Goal: Task Accomplishment & Management: Use online tool/utility

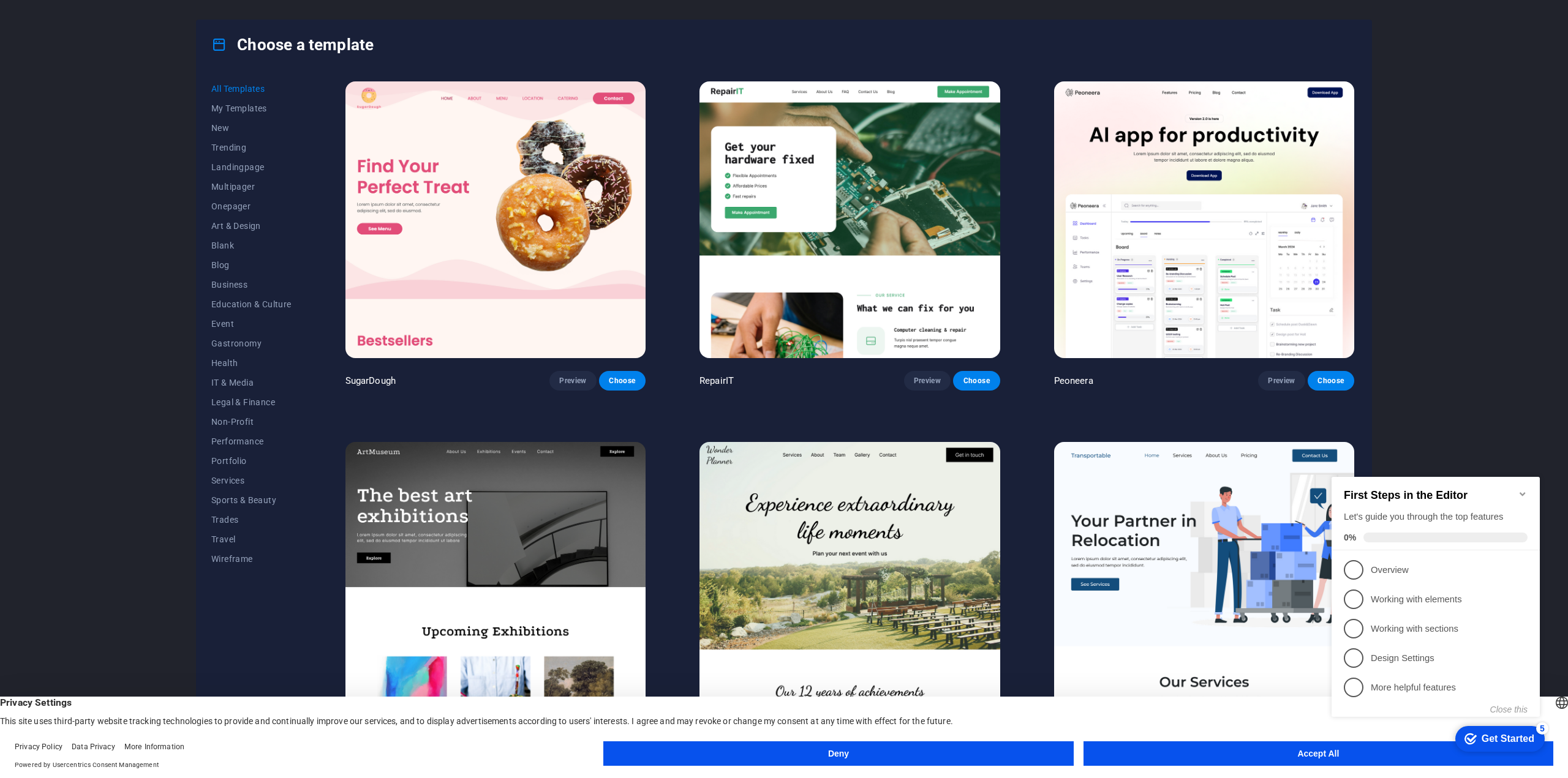
click at [1522, 493] on icon "Minimize checklist" at bounding box center [1523, 495] width 6 height 4
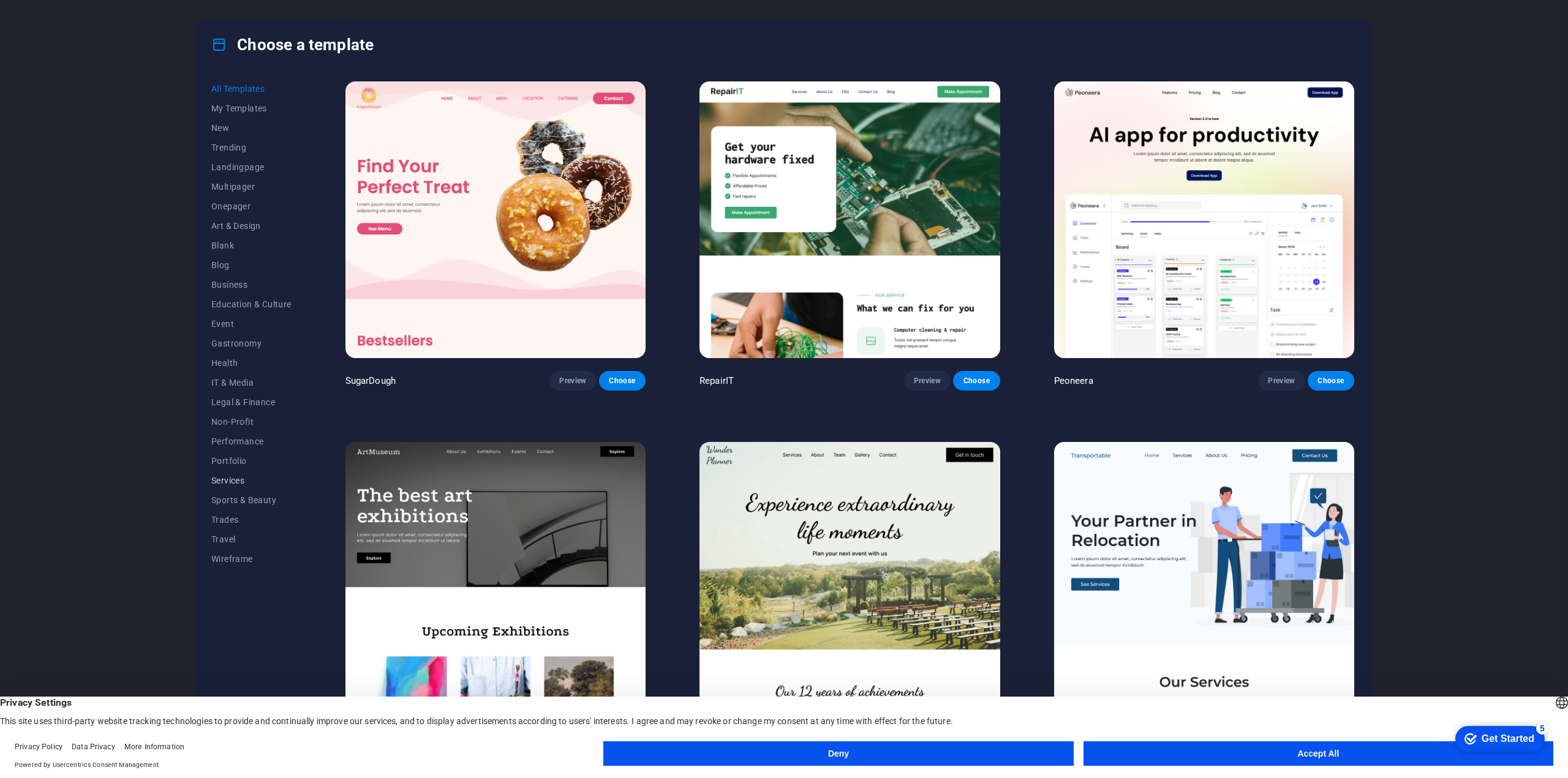
click at [237, 477] on span "Services" at bounding box center [252, 481] width 81 height 10
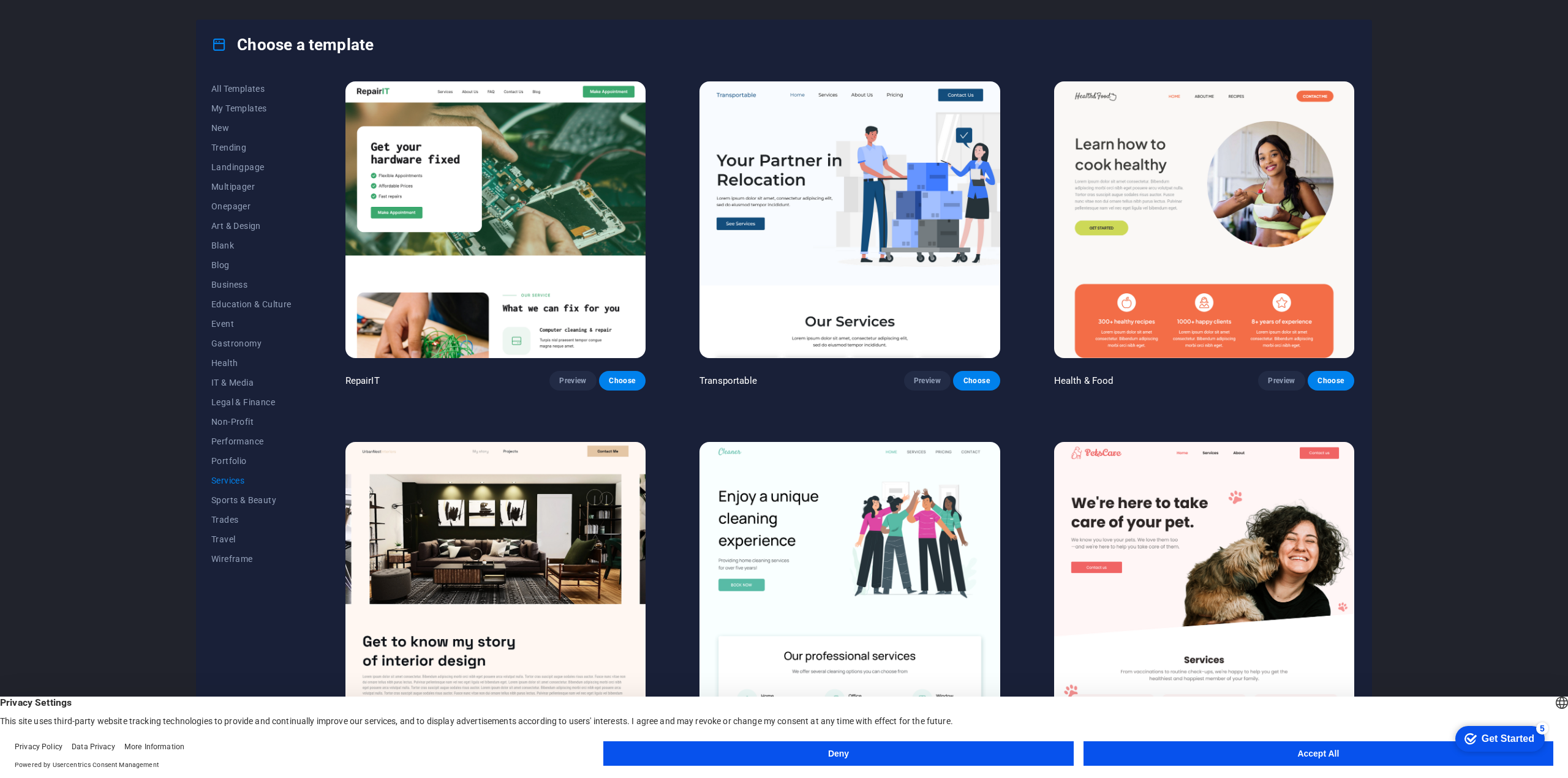
click at [993, 762] on button "Deny" at bounding box center [838, 753] width 470 height 25
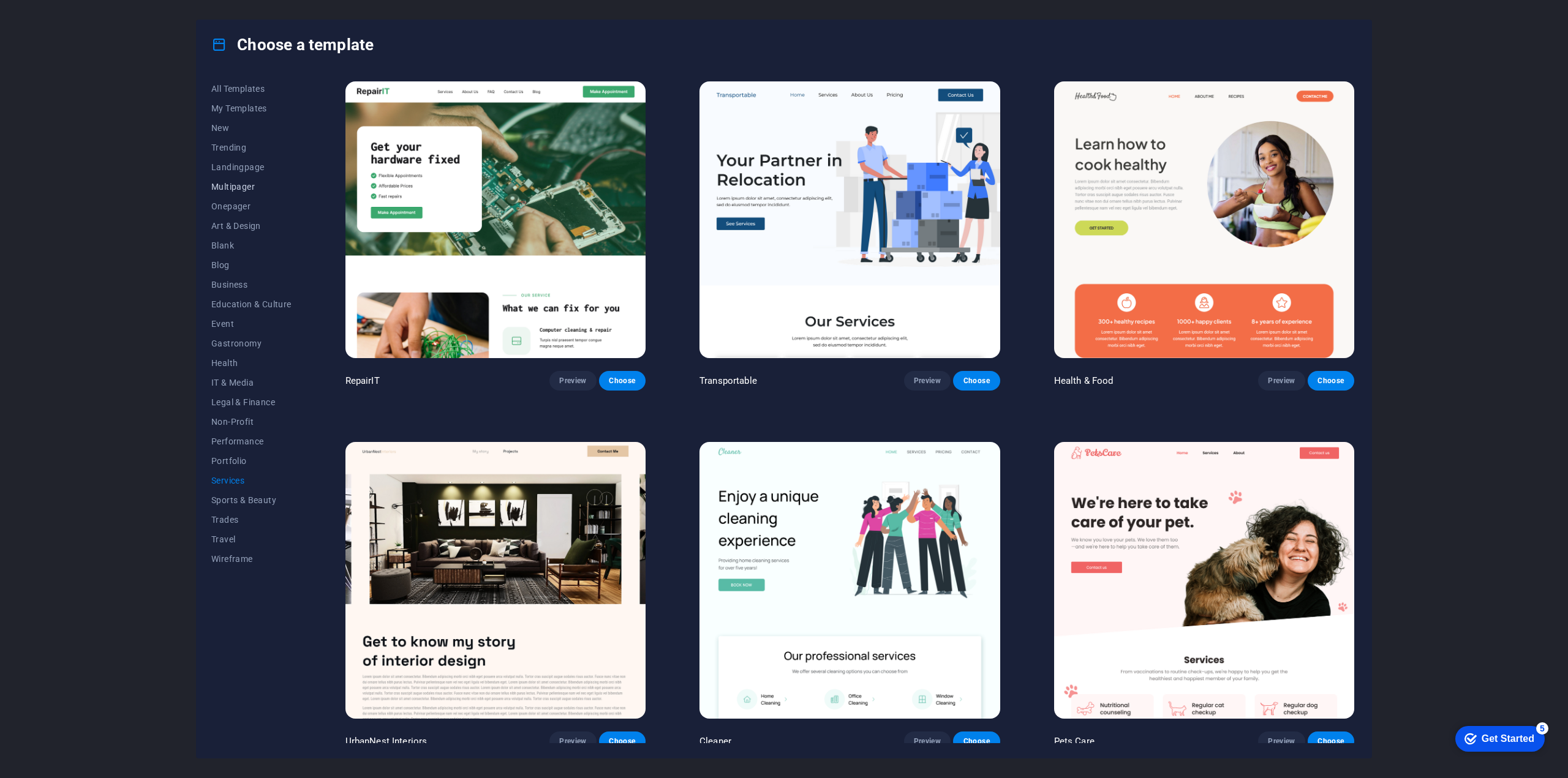
click at [228, 191] on span "Multipager" at bounding box center [252, 187] width 81 height 10
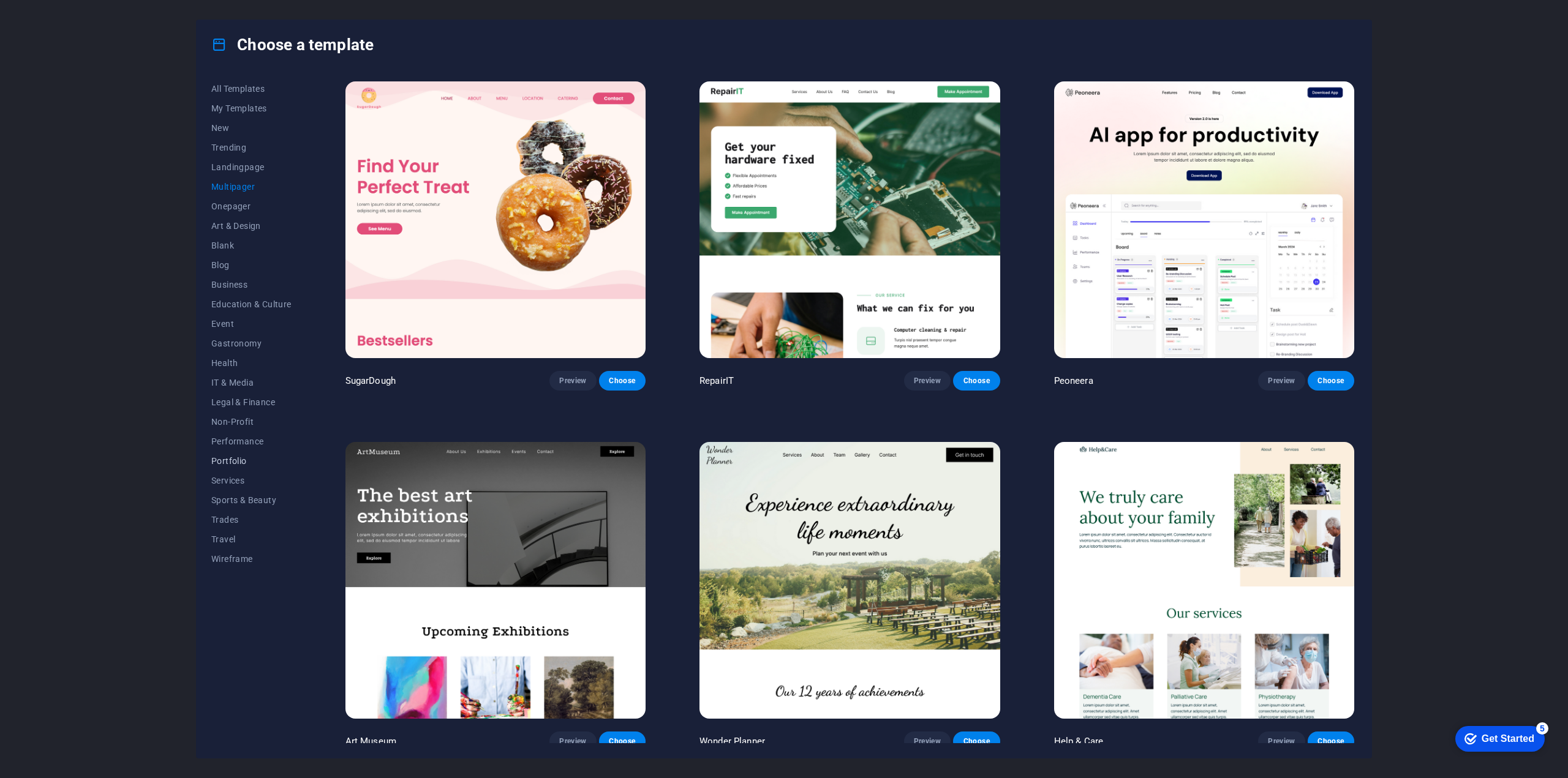
click at [241, 458] on span "Portfolio" at bounding box center [252, 461] width 81 height 10
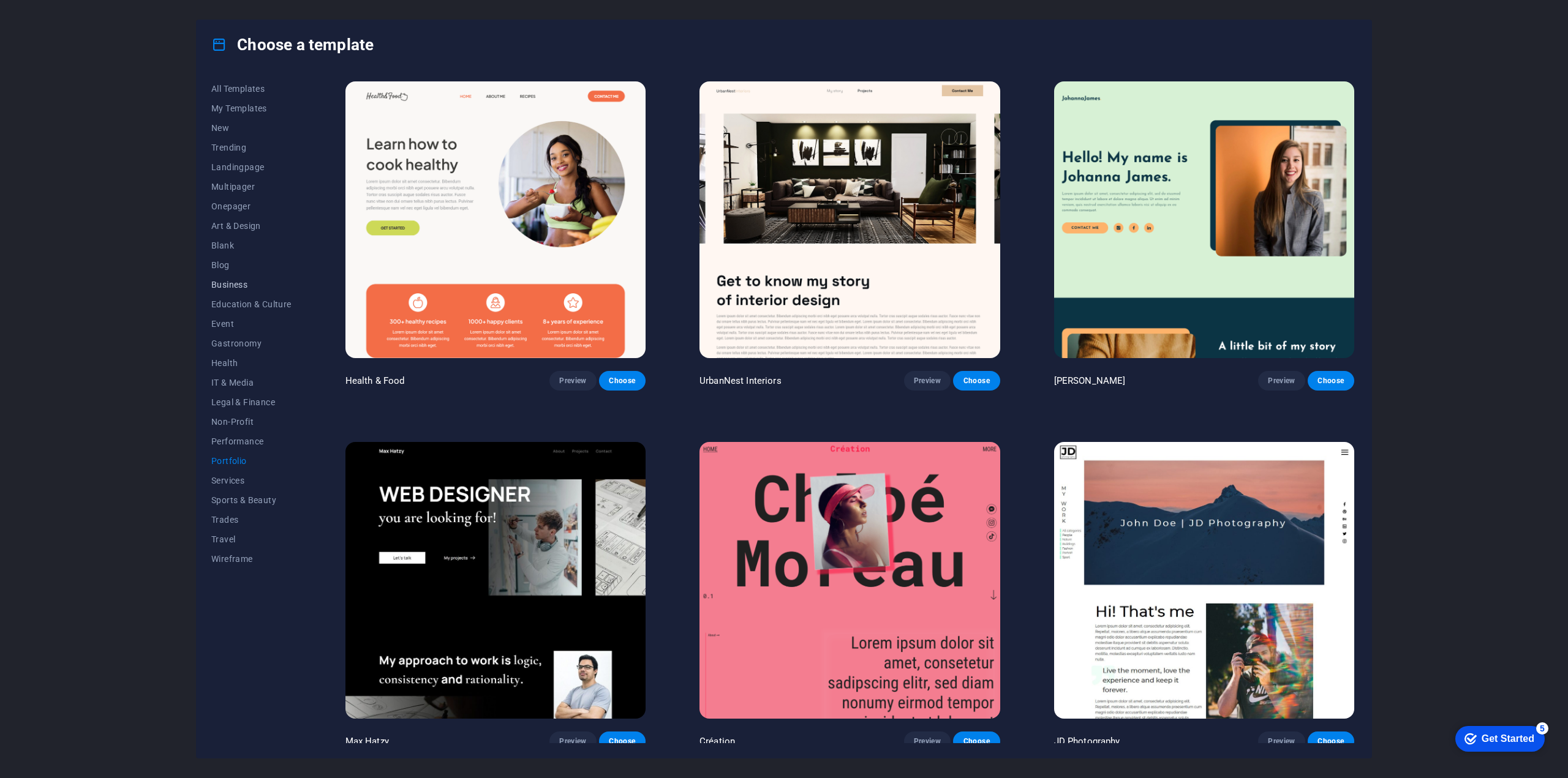
click at [225, 287] on span "Business" at bounding box center [252, 285] width 81 height 10
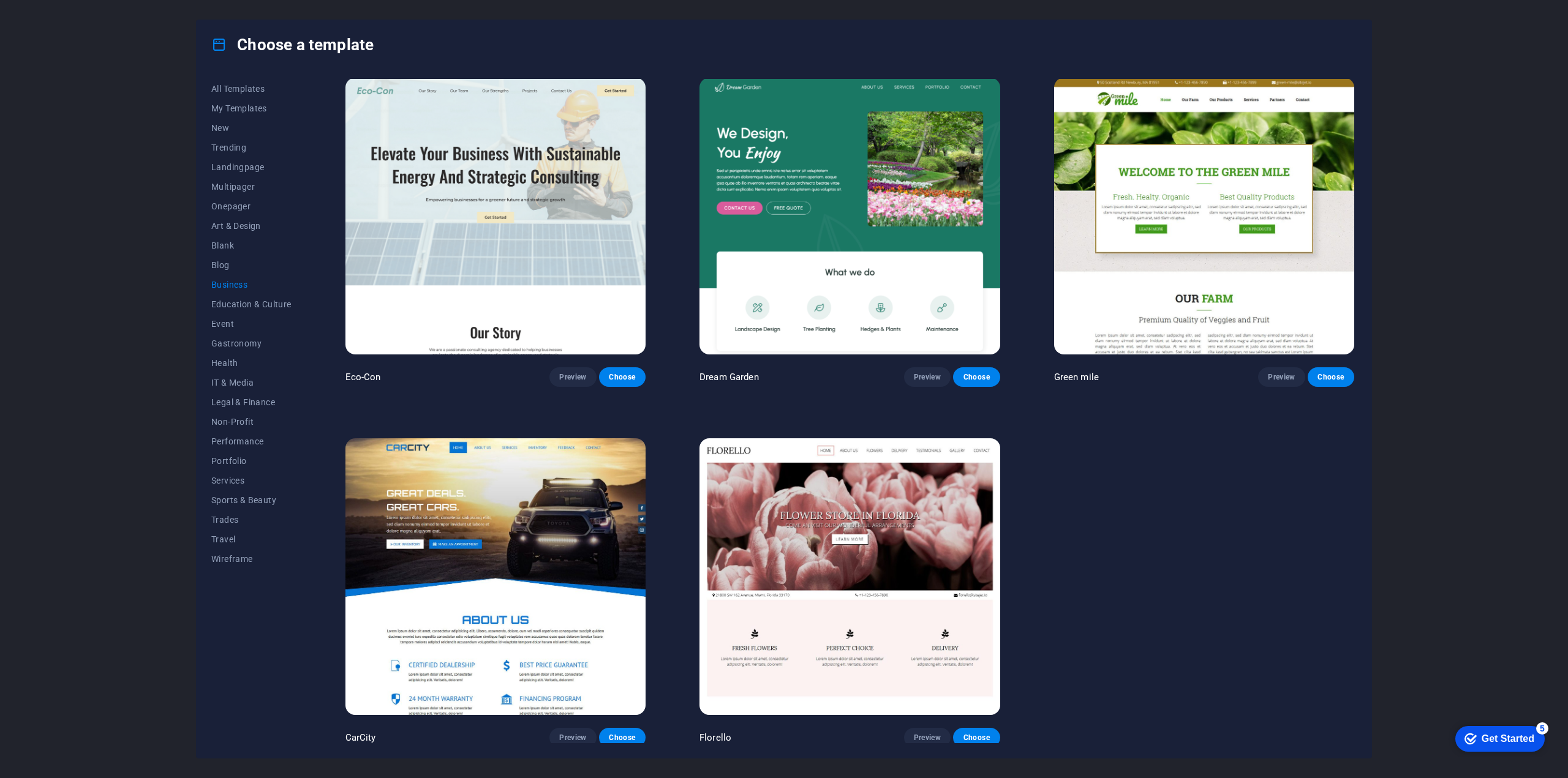
scroll to position [4, 0]
click at [568, 736] on span "Preview" at bounding box center [573, 738] width 27 height 10
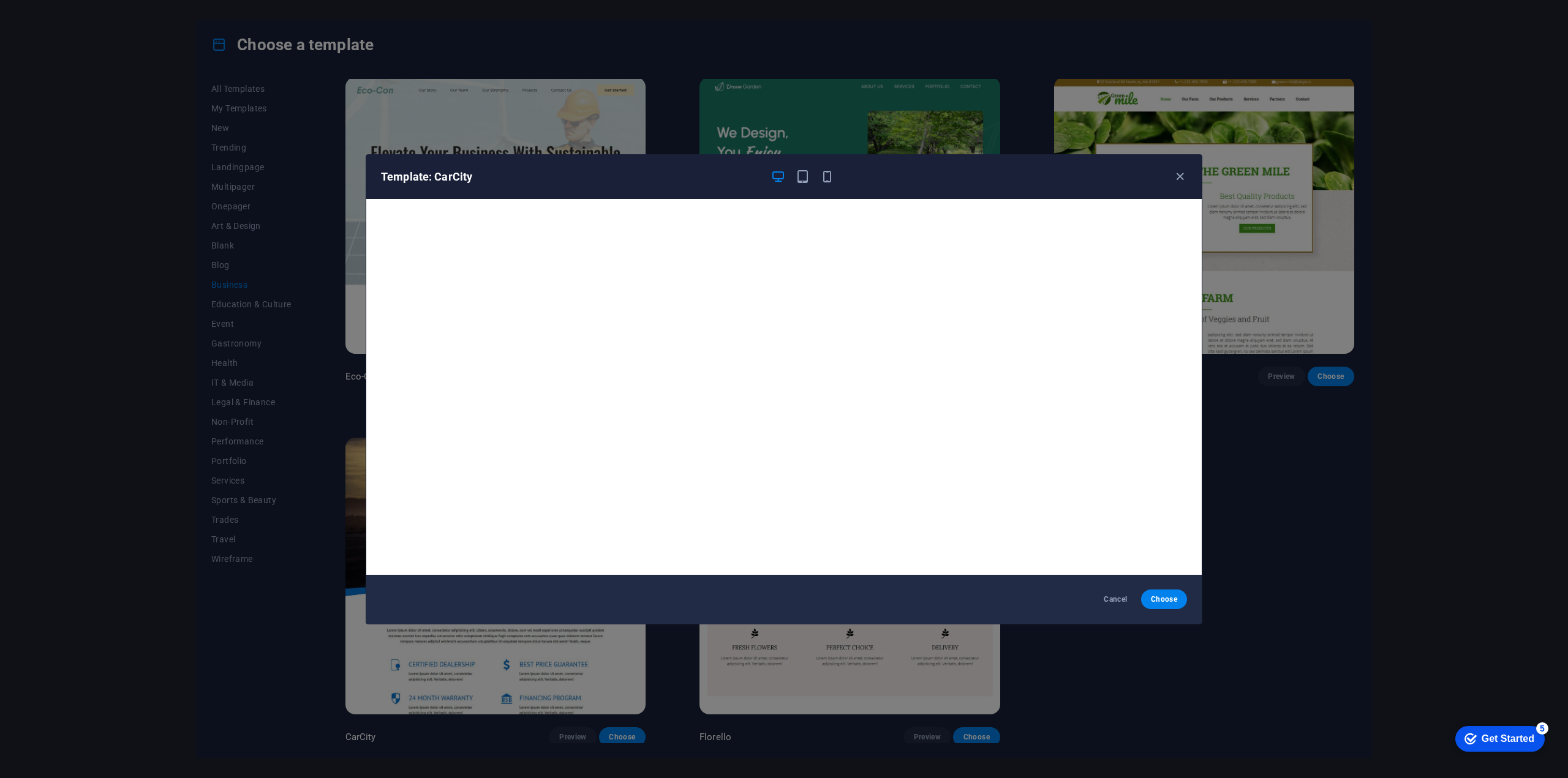
click at [207, 620] on div "Template: CarCity Cancel Choose" at bounding box center [784, 389] width 1568 height 778
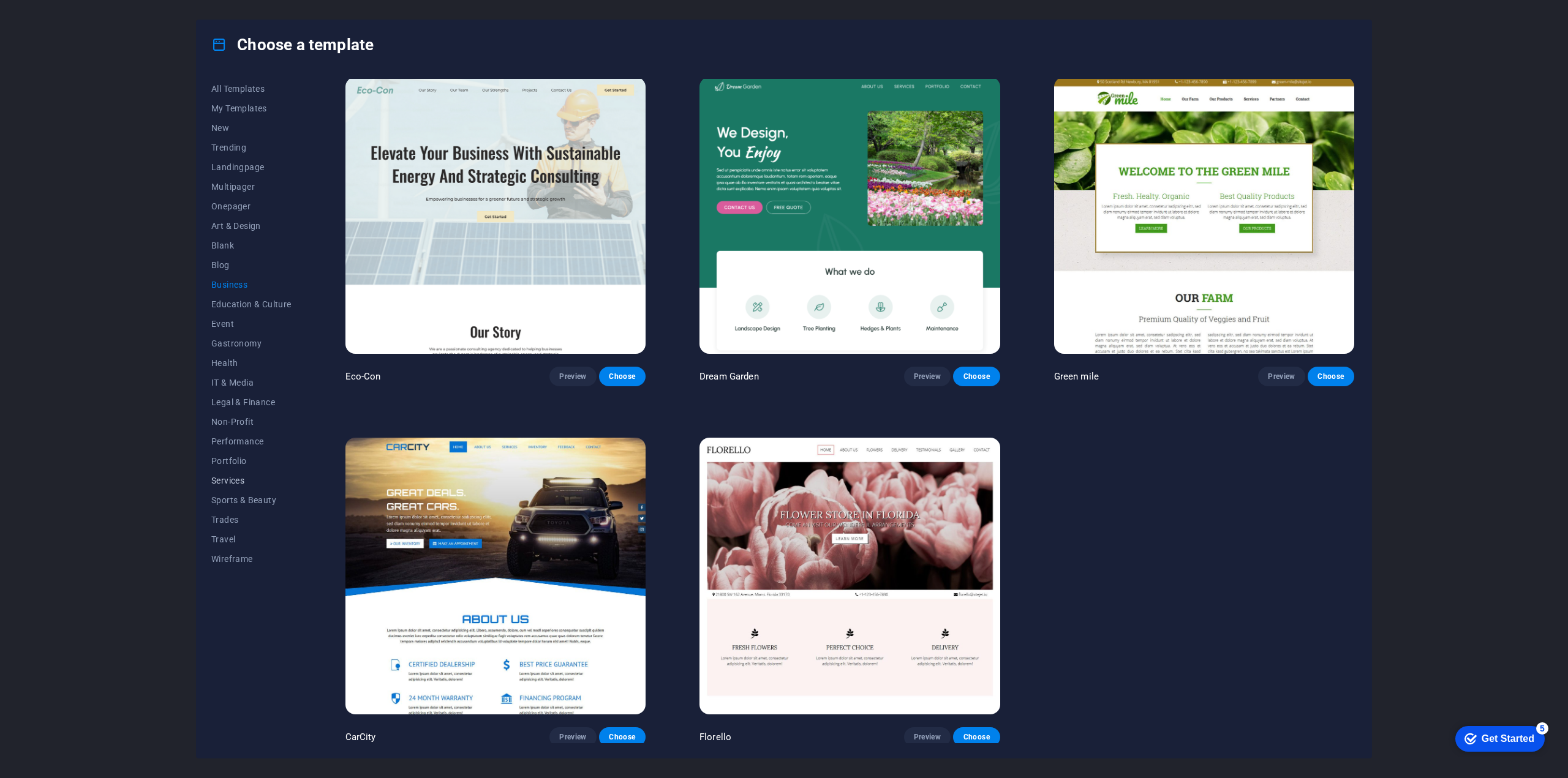
click at [236, 476] on span "Services" at bounding box center [252, 481] width 81 height 10
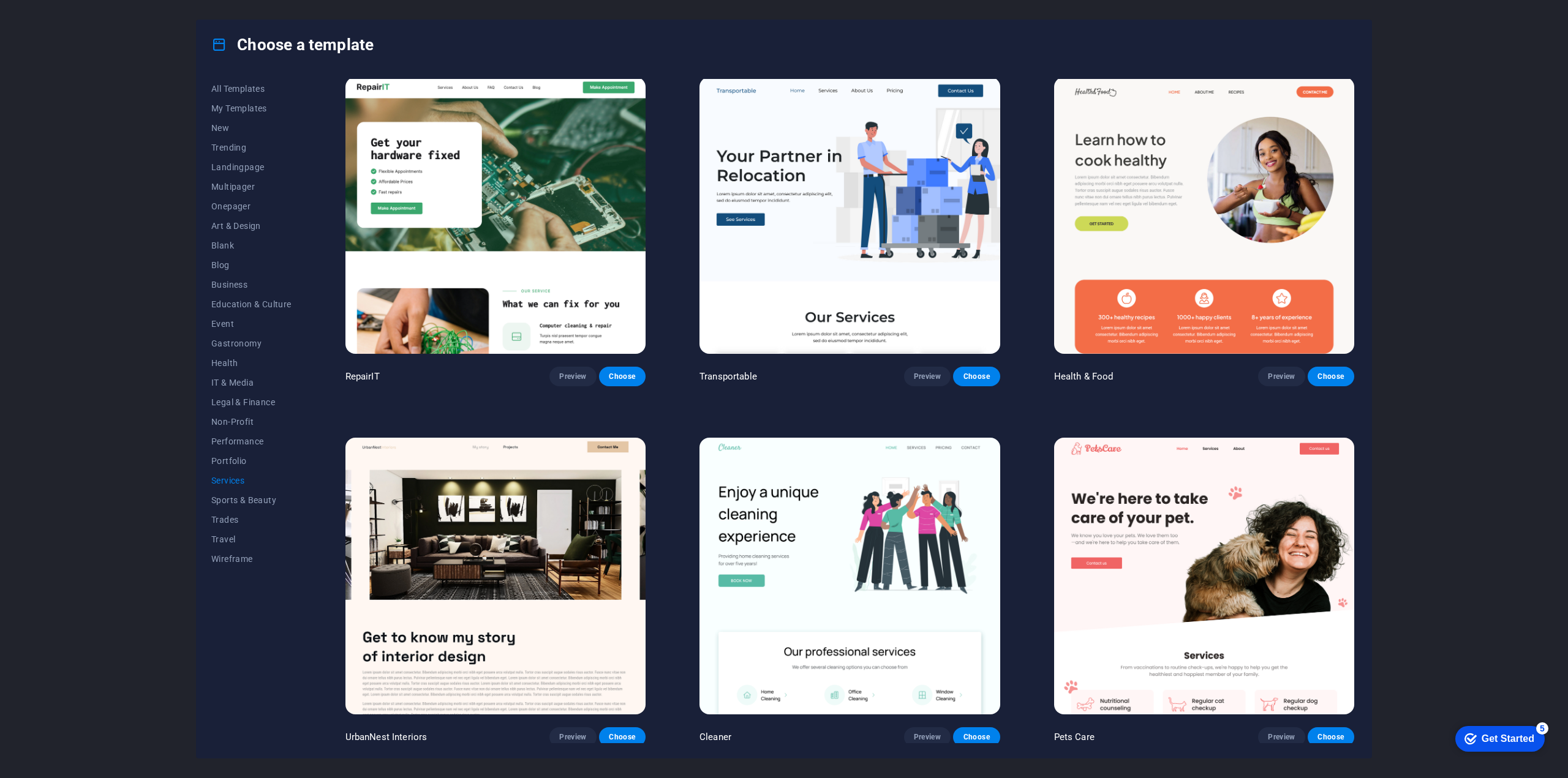
scroll to position [0, 0]
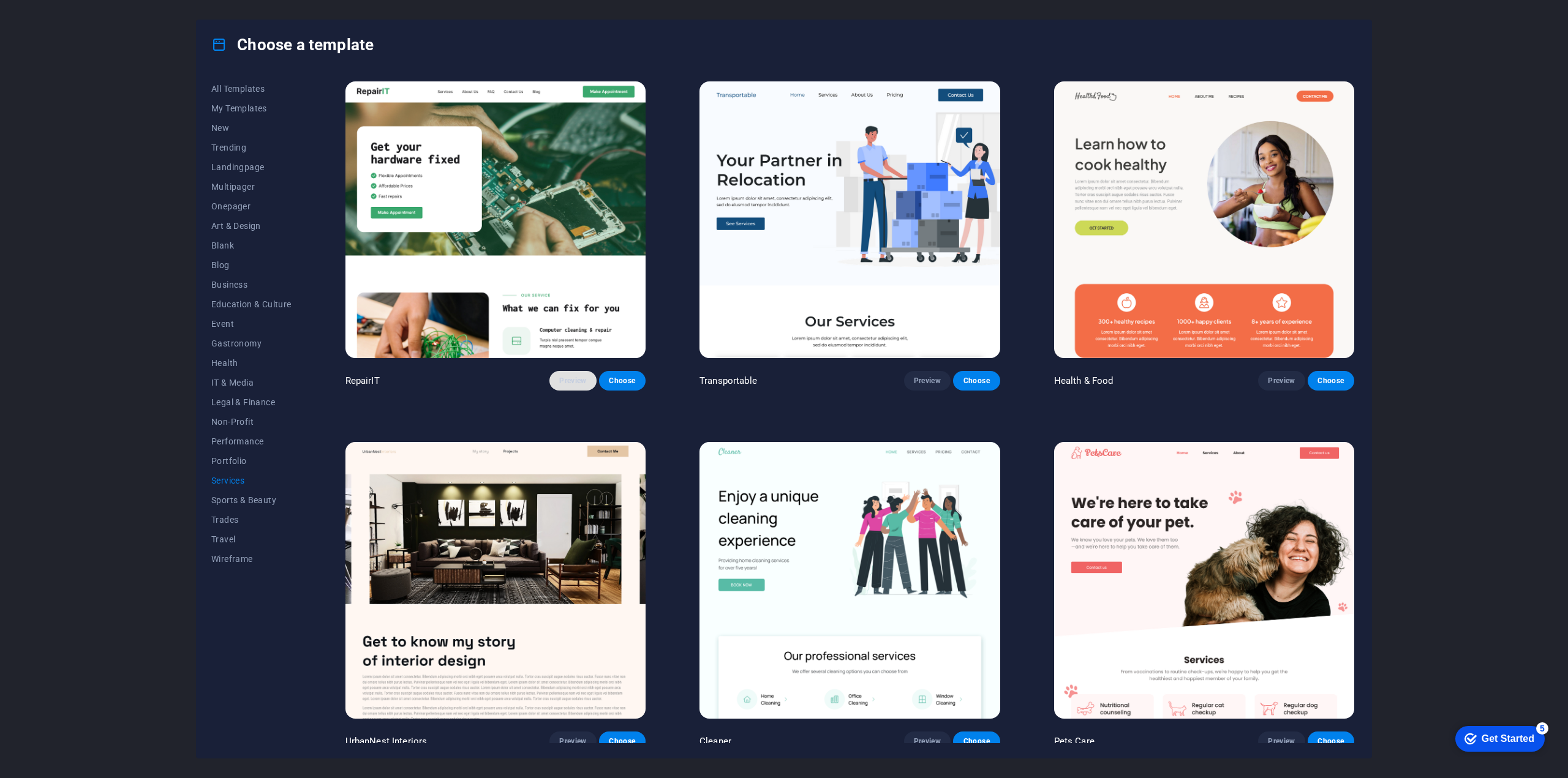
click at [583, 377] on span "Preview" at bounding box center [573, 381] width 27 height 10
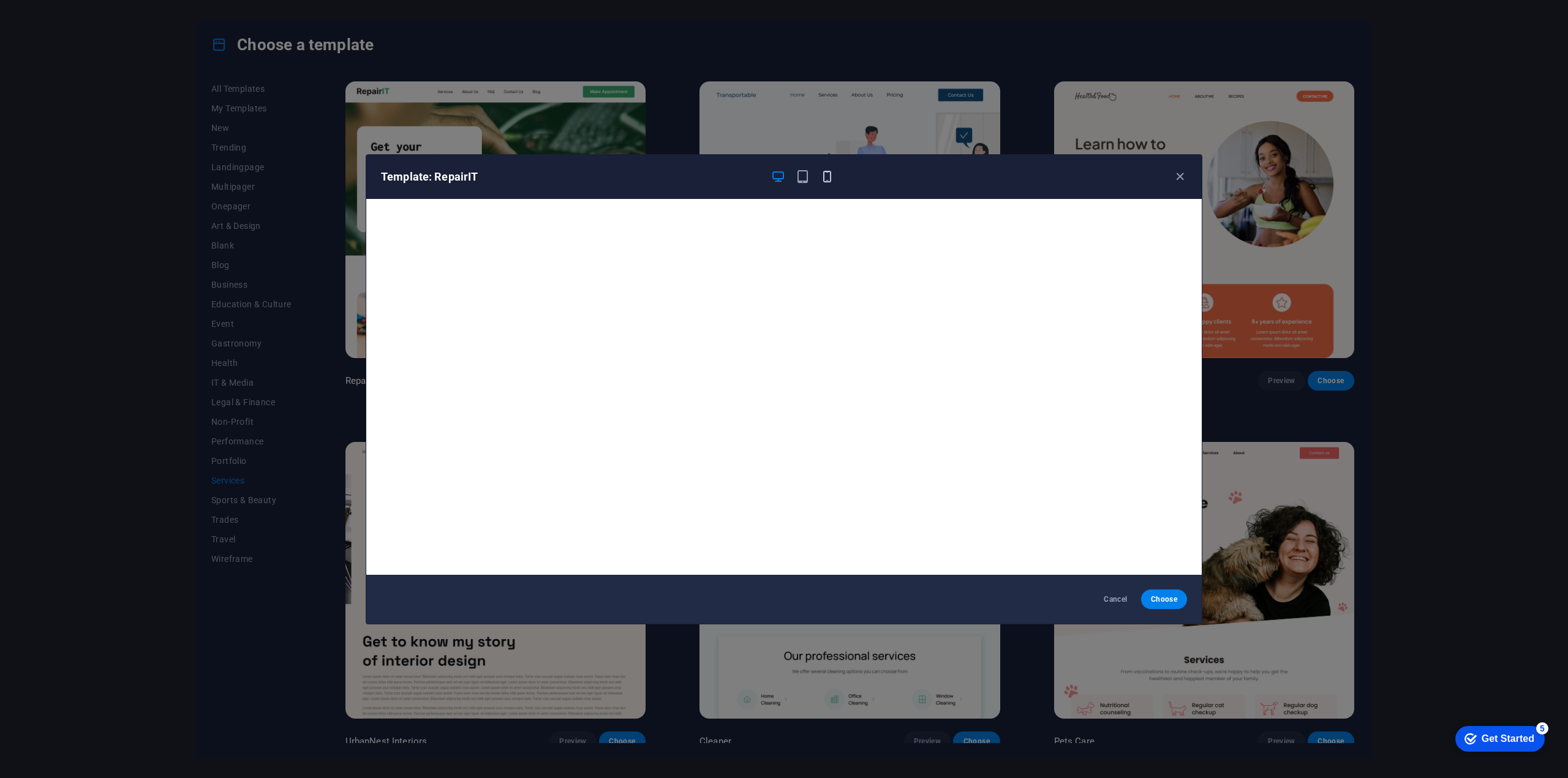
click at [821, 171] on icon "button" at bounding box center [827, 176] width 14 height 14
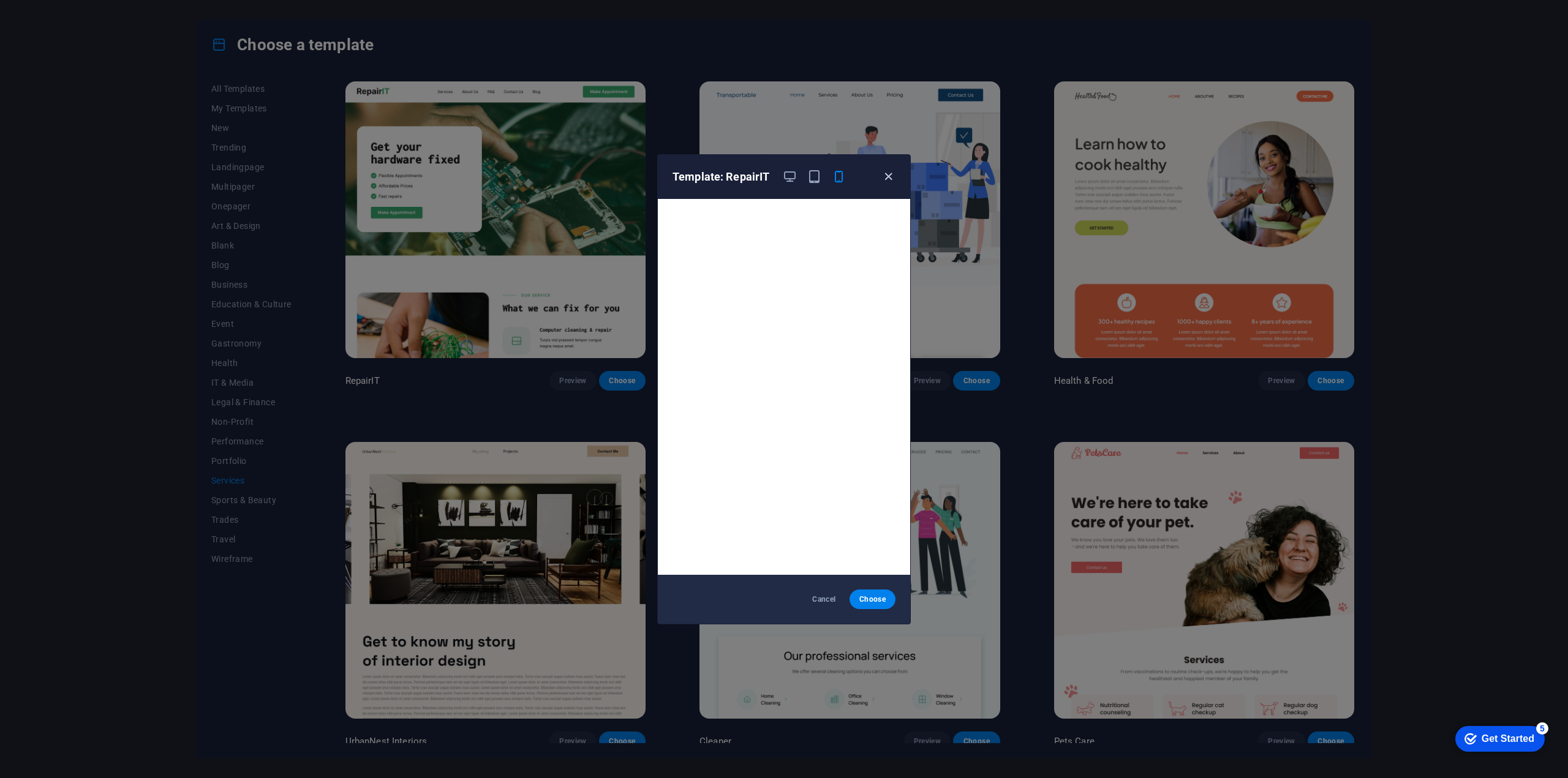
click at [890, 177] on icon "button" at bounding box center [888, 176] width 14 height 14
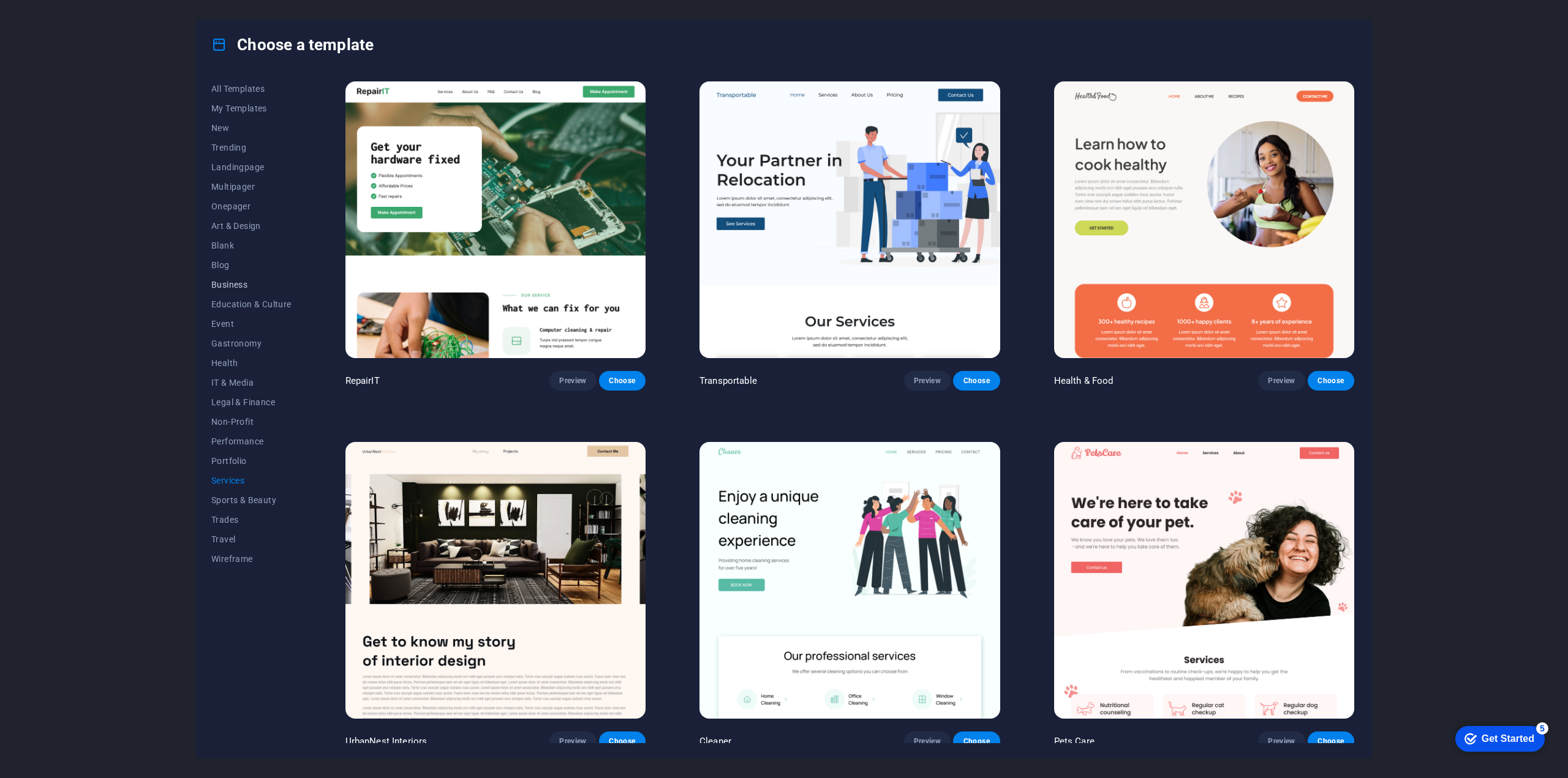
click at [227, 282] on span "Business" at bounding box center [252, 285] width 81 height 10
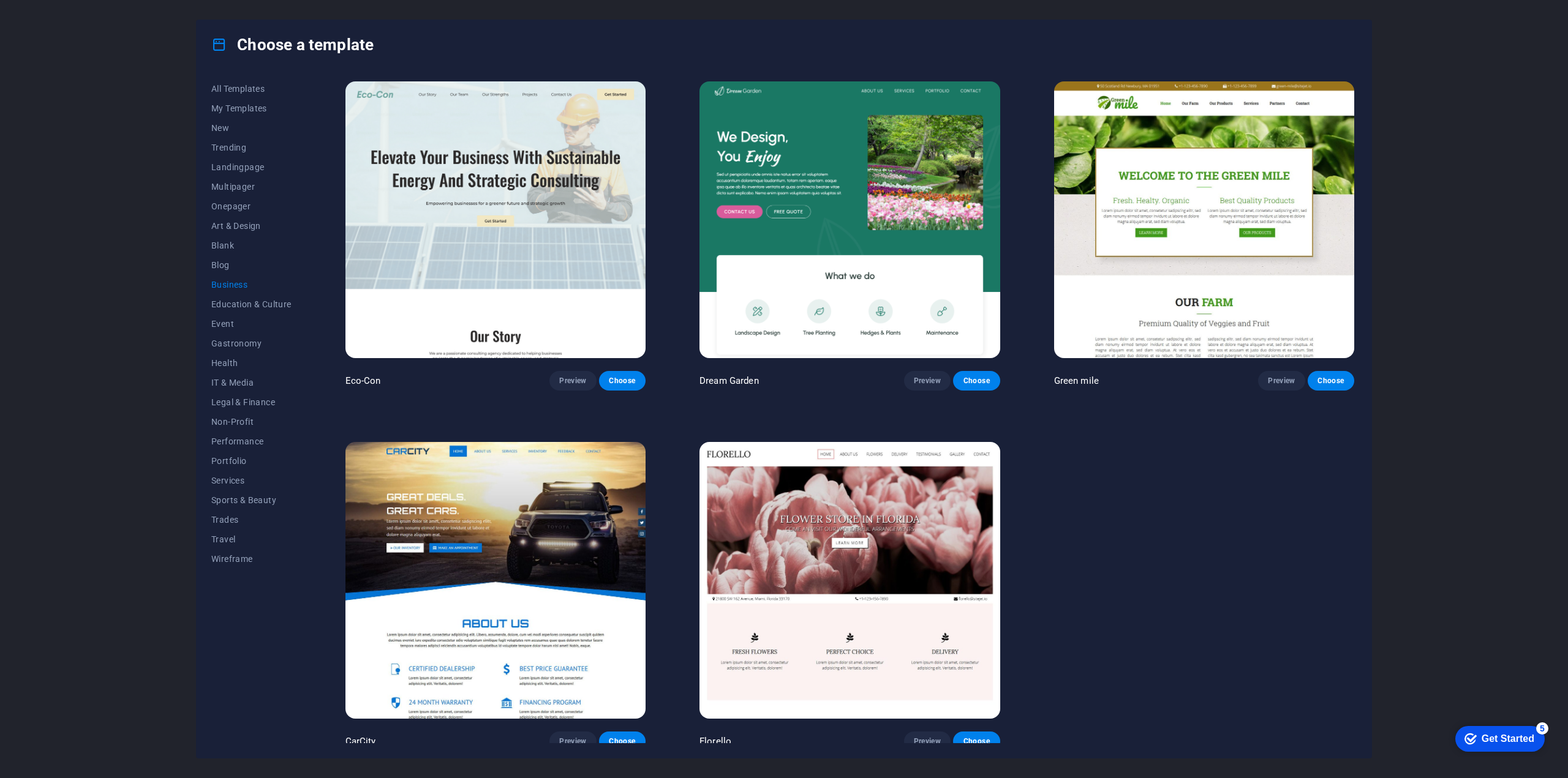
scroll to position [4, 0]
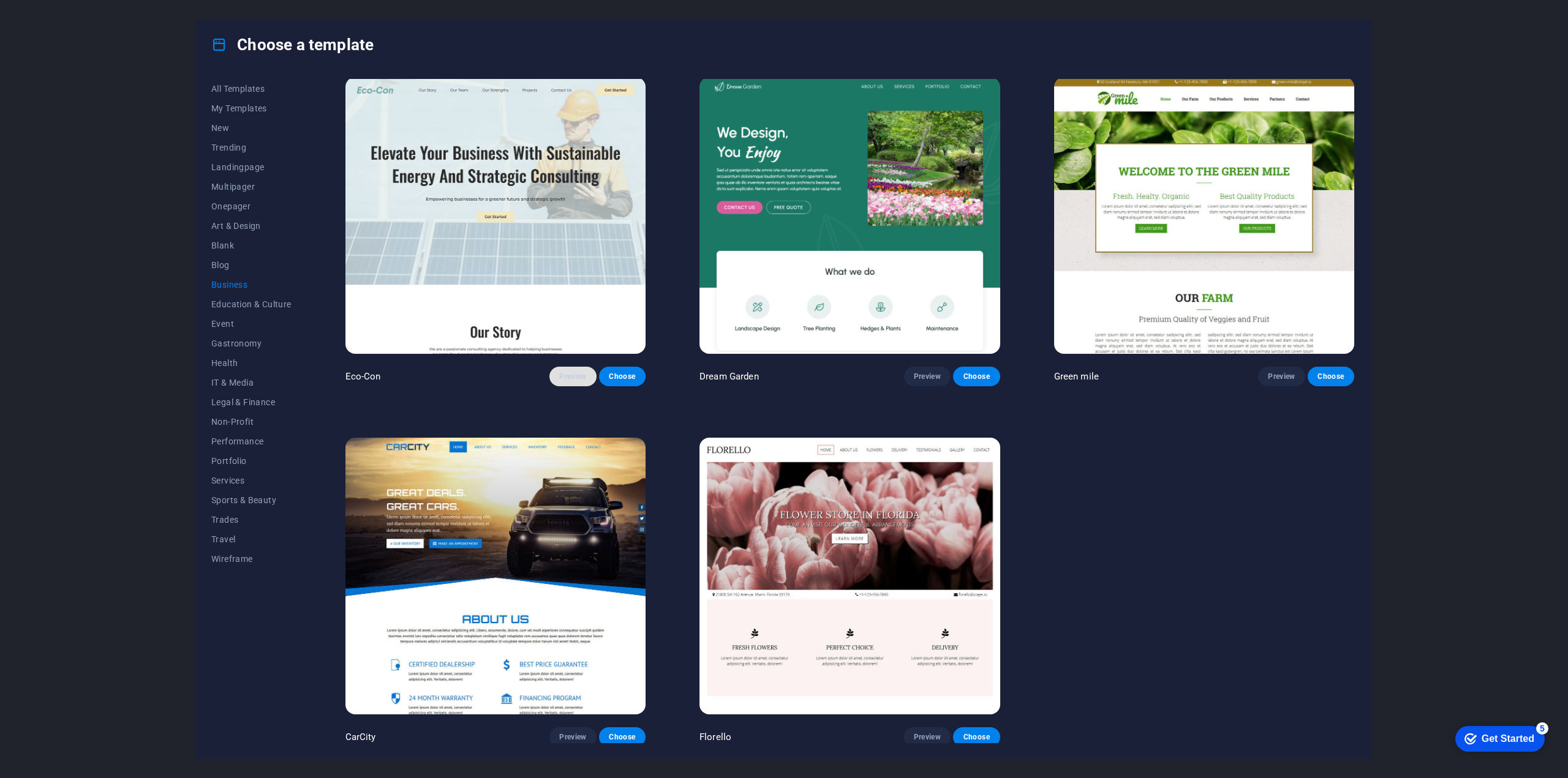
click at [573, 372] on span "Preview" at bounding box center [573, 377] width 27 height 10
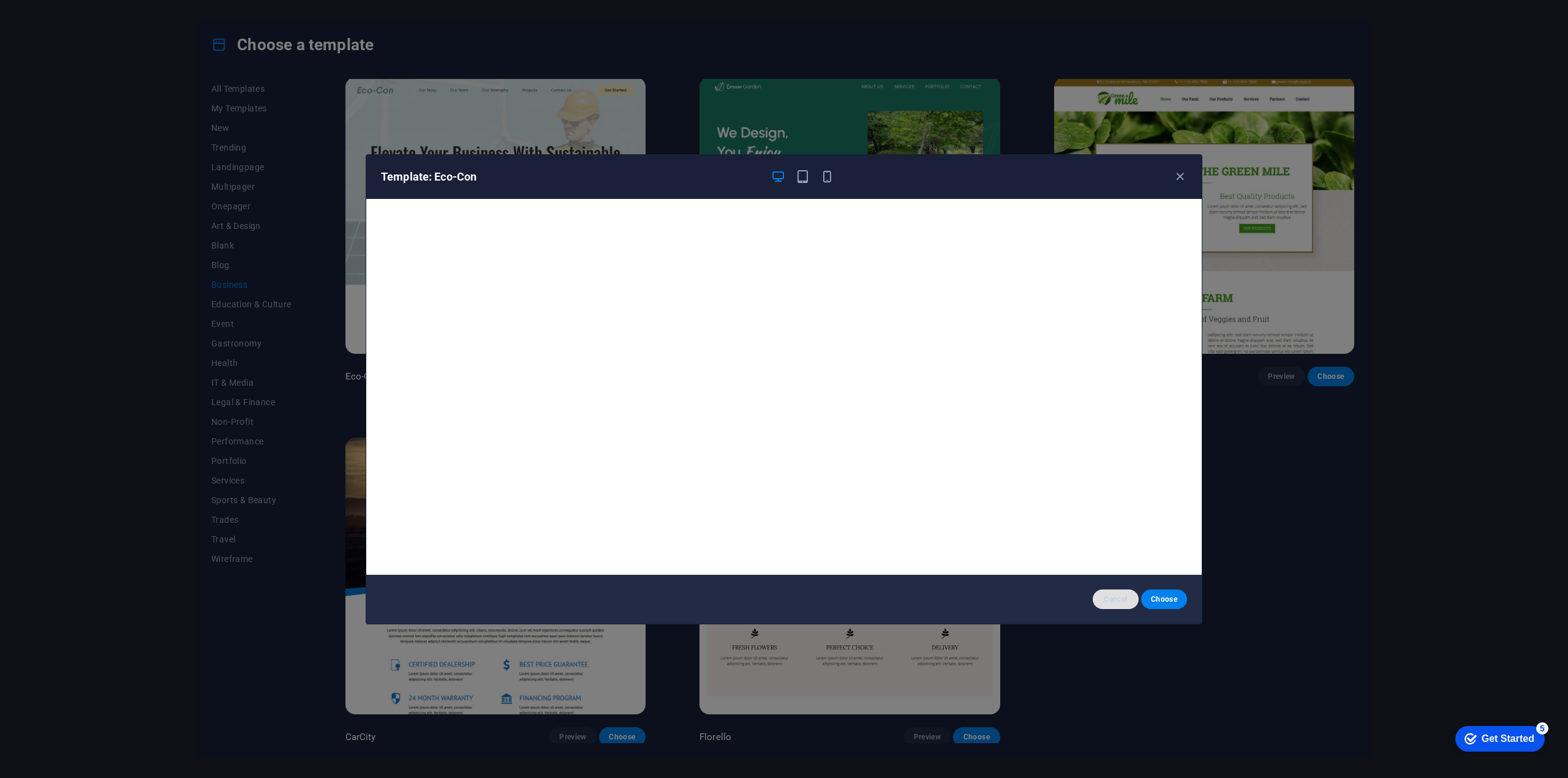
click at [1116, 597] on span "Cancel" at bounding box center [1116, 600] width 27 height 10
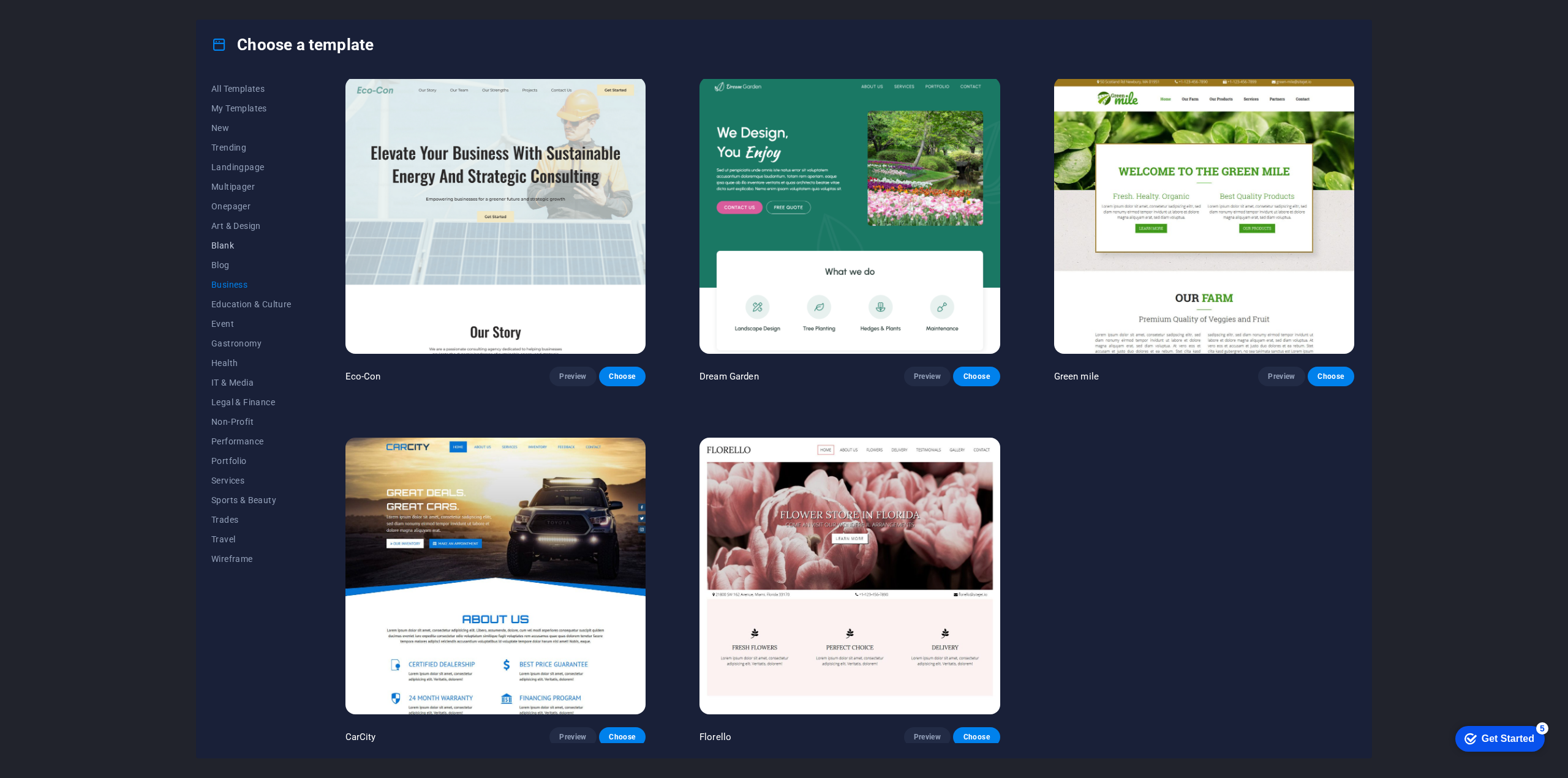
click at [231, 247] on span "Blank" at bounding box center [252, 246] width 81 height 10
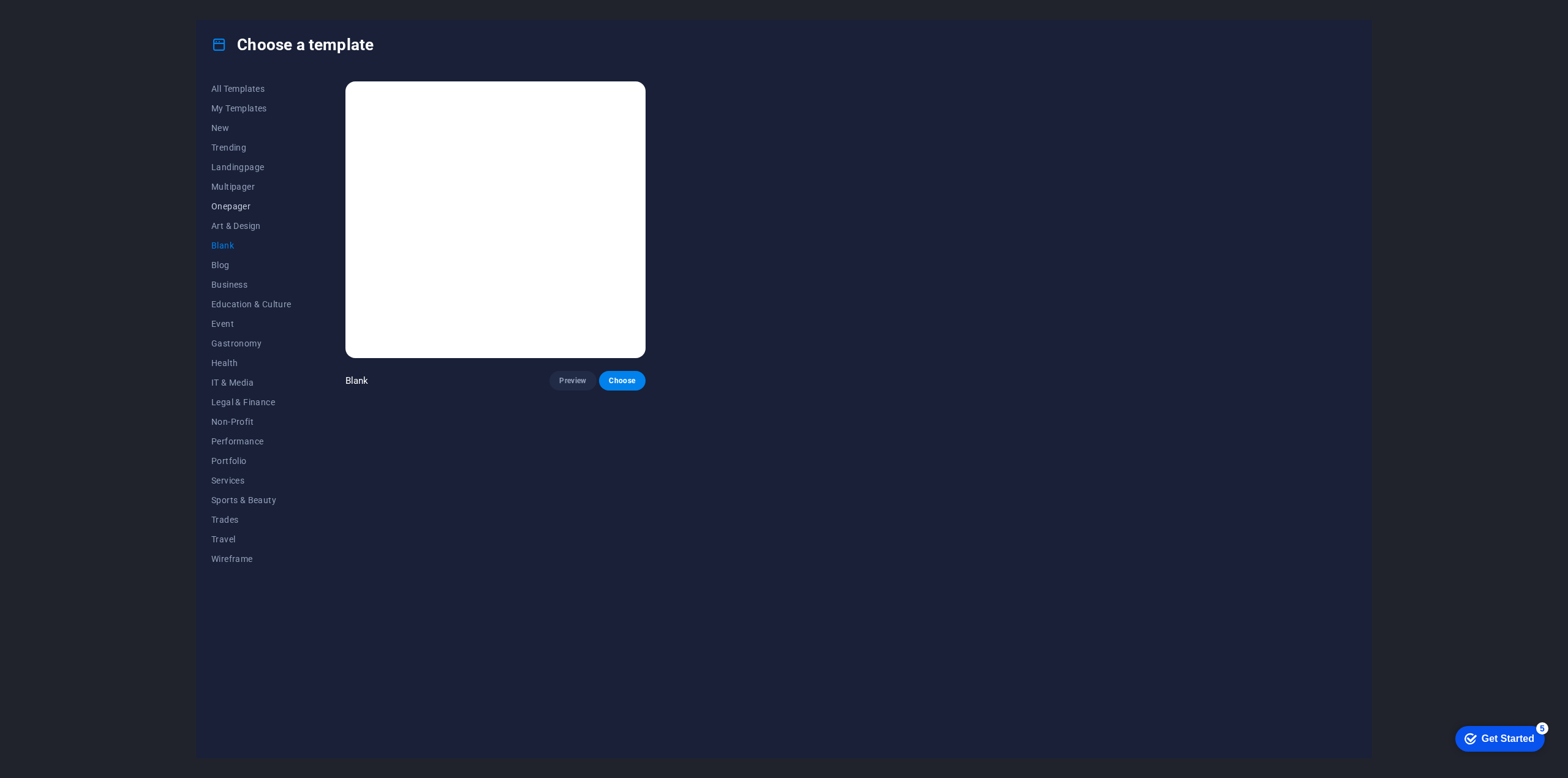
click at [235, 206] on span "Onepager" at bounding box center [252, 207] width 81 height 10
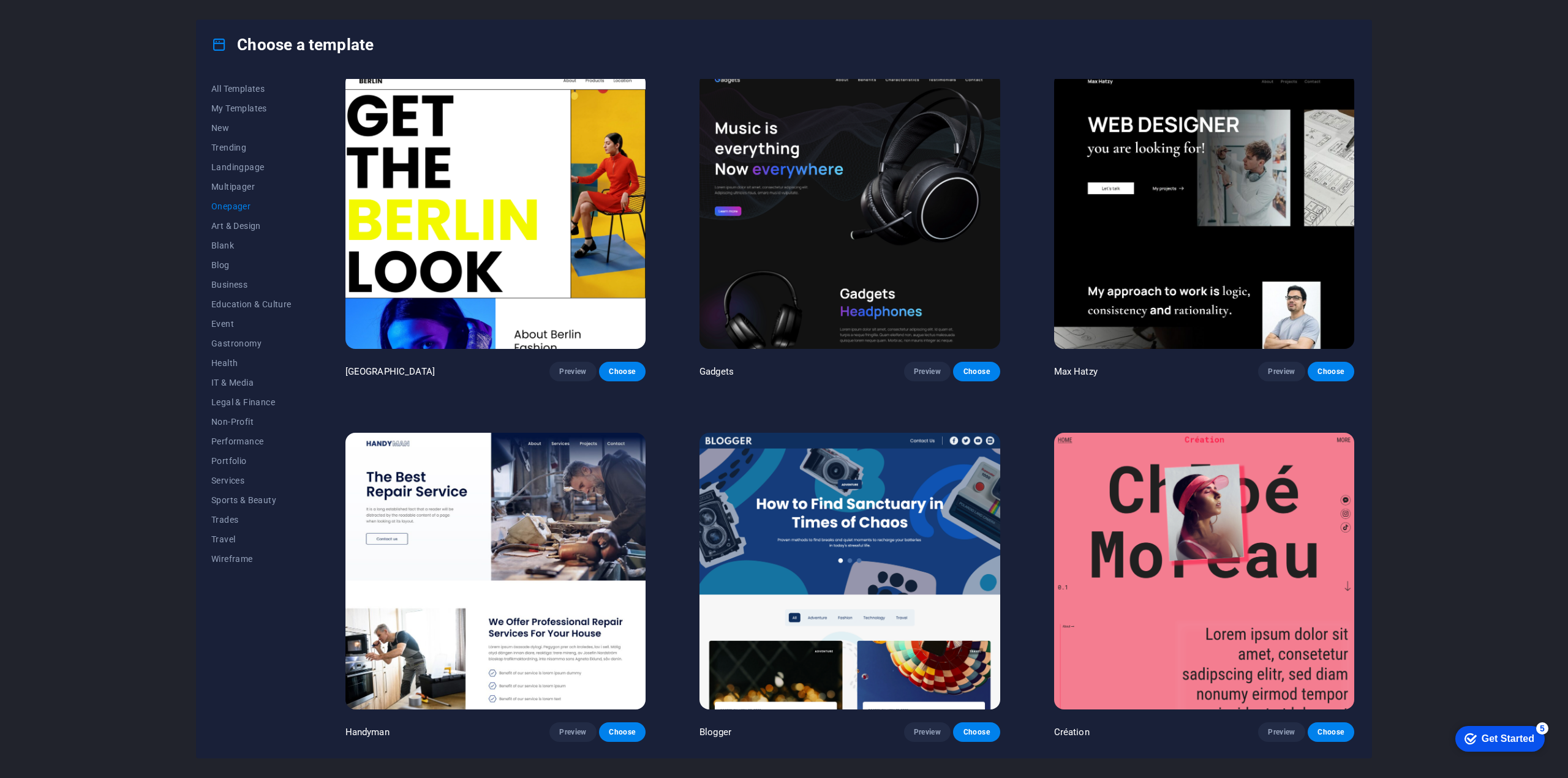
scroll to position [1470, 0]
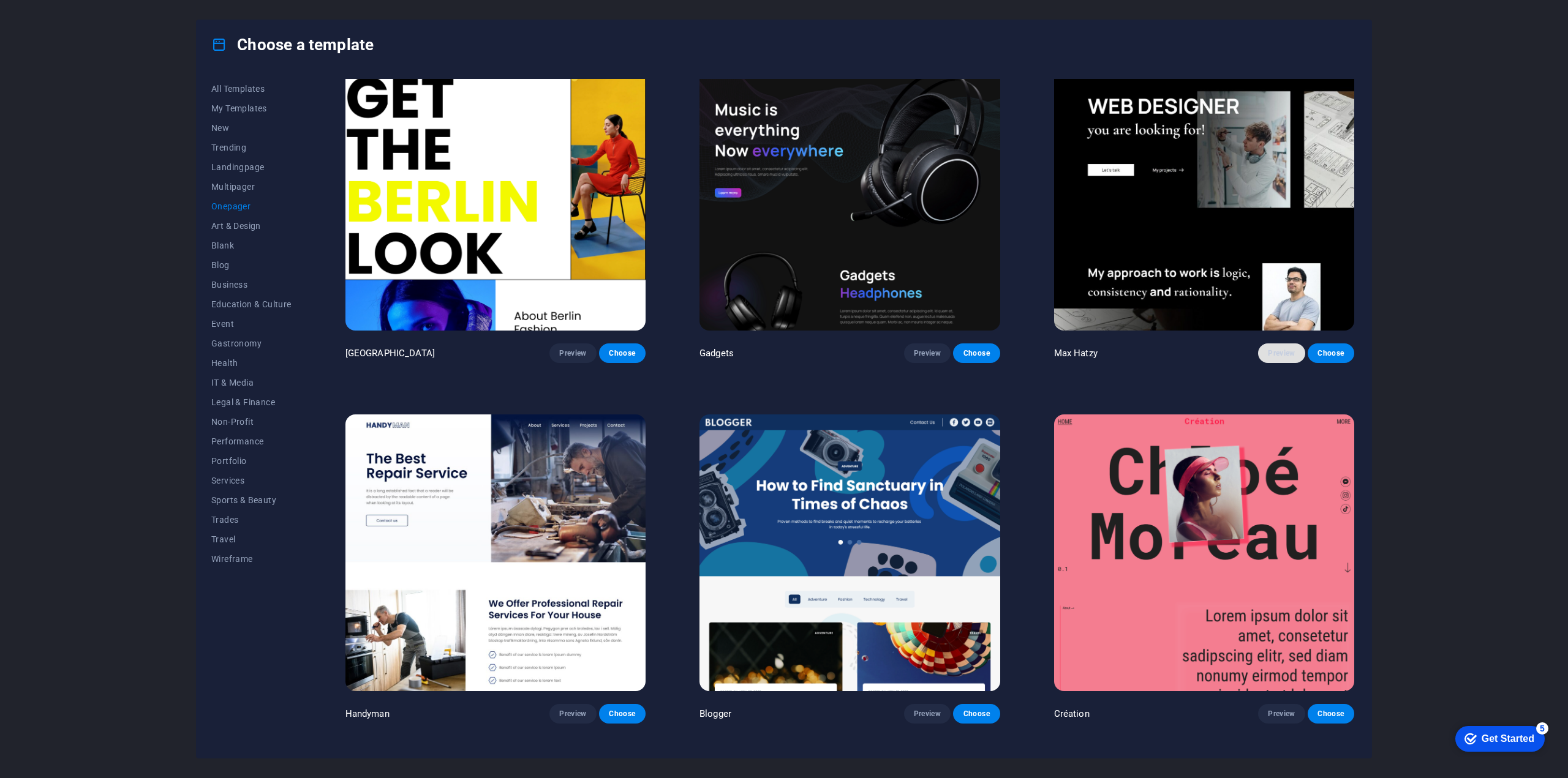
click at [1279, 348] on span "Preview" at bounding box center [1281, 353] width 27 height 10
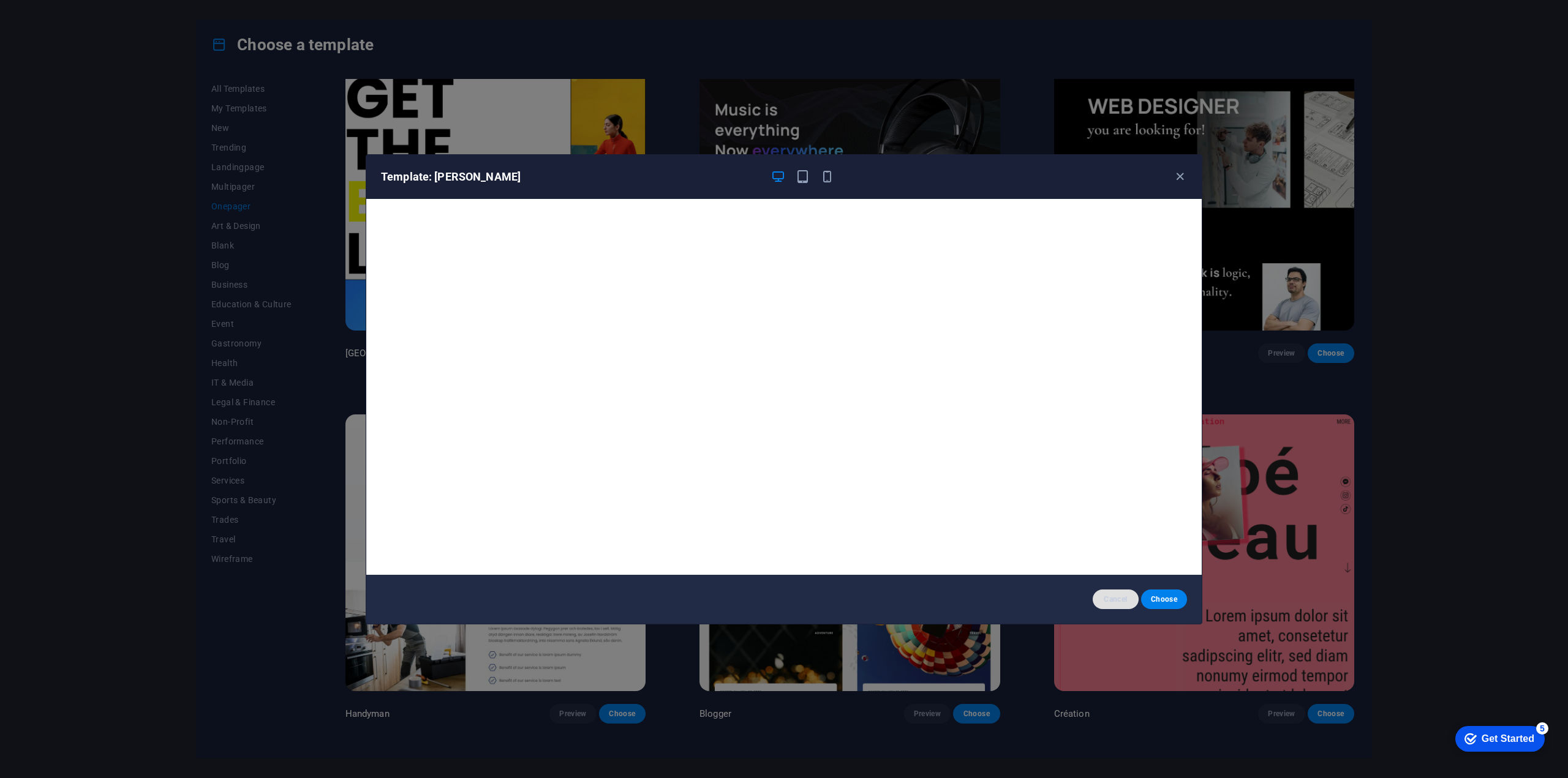
click at [1117, 597] on span "Cancel" at bounding box center [1116, 600] width 27 height 10
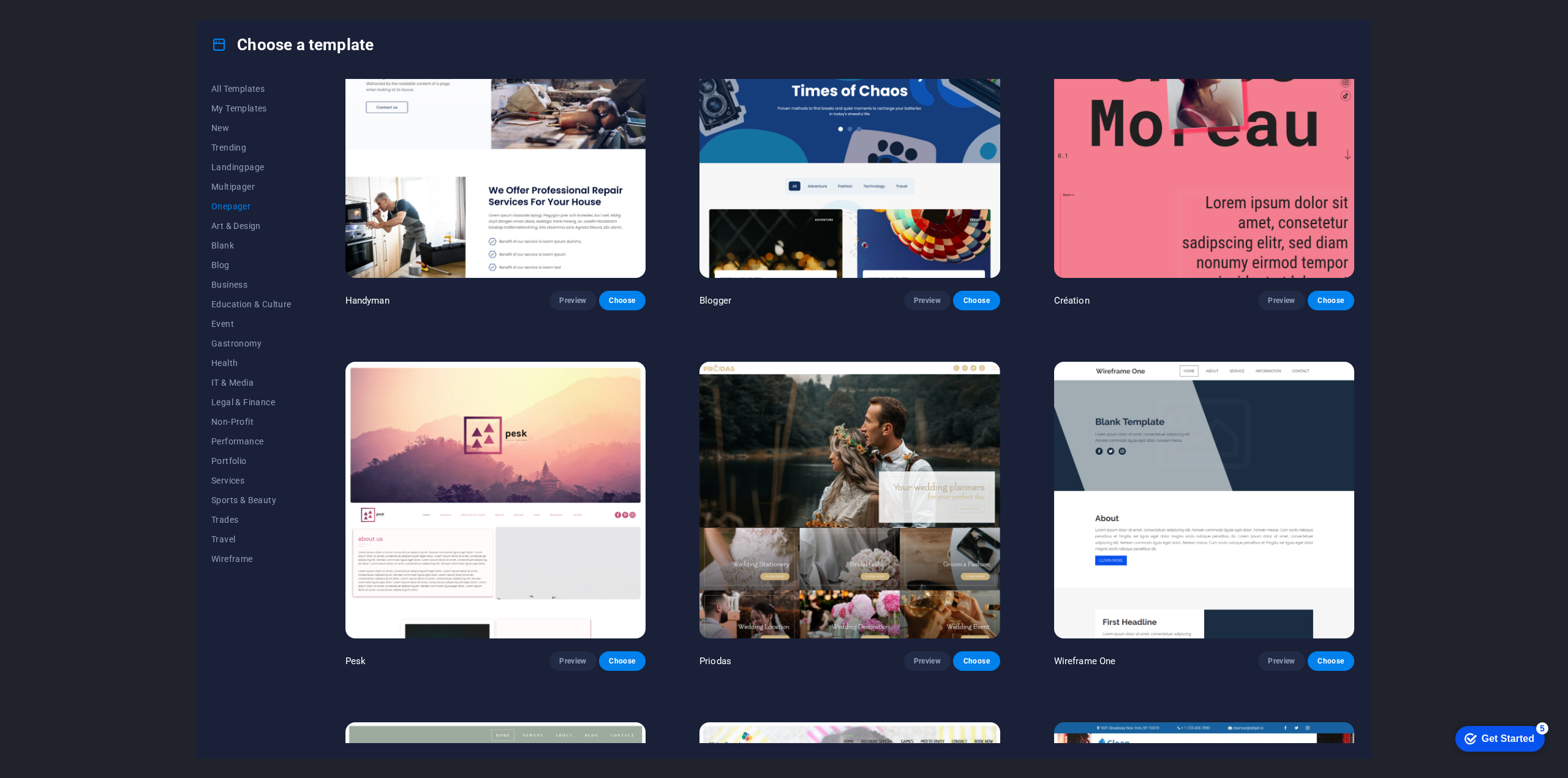
scroll to position [1898, 0]
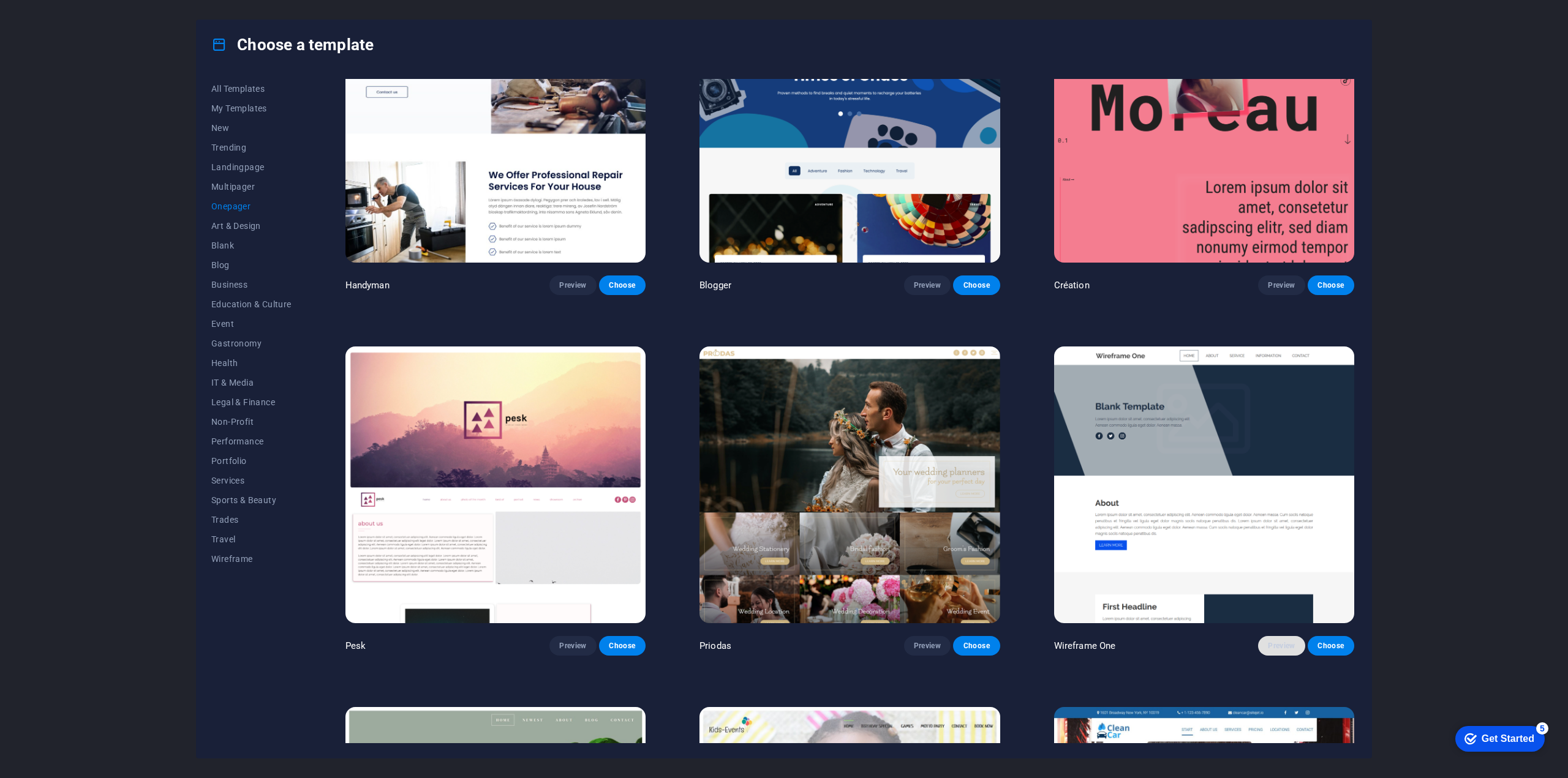
click at [1271, 641] on span "Preview" at bounding box center [1281, 646] width 27 height 10
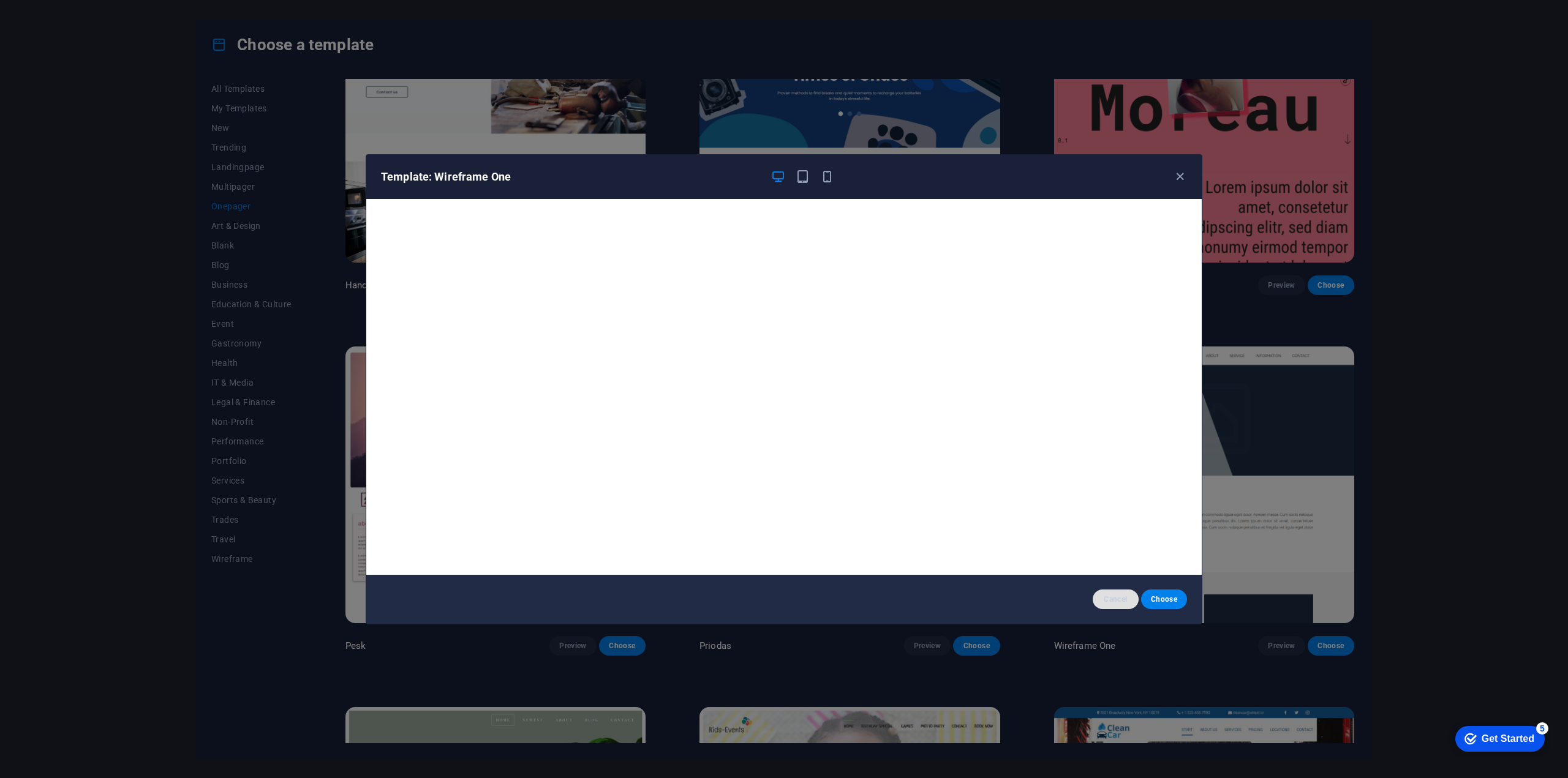
click at [1119, 597] on span "Cancel" at bounding box center [1116, 600] width 27 height 10
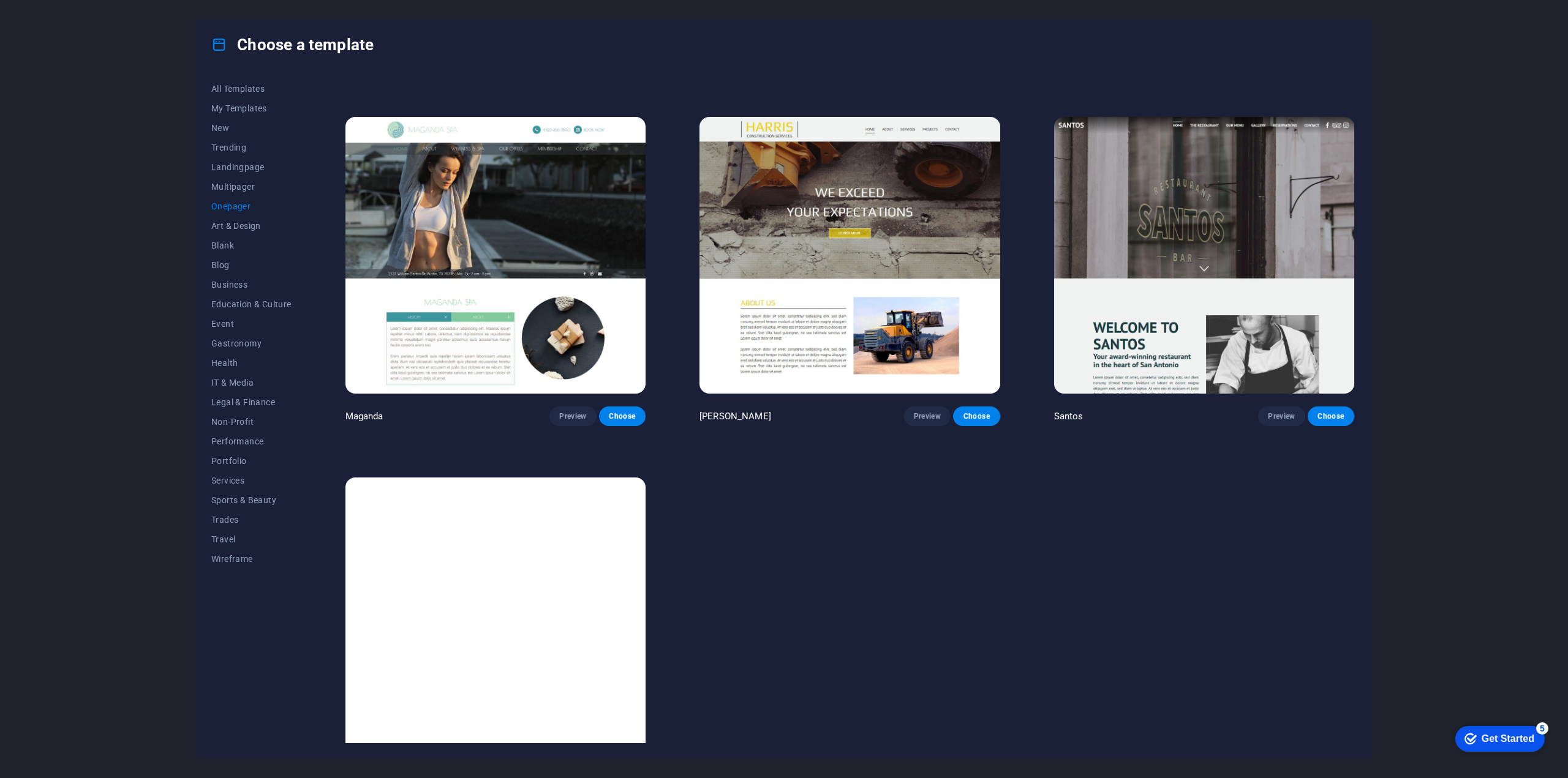
scroll to position [7901, 0]
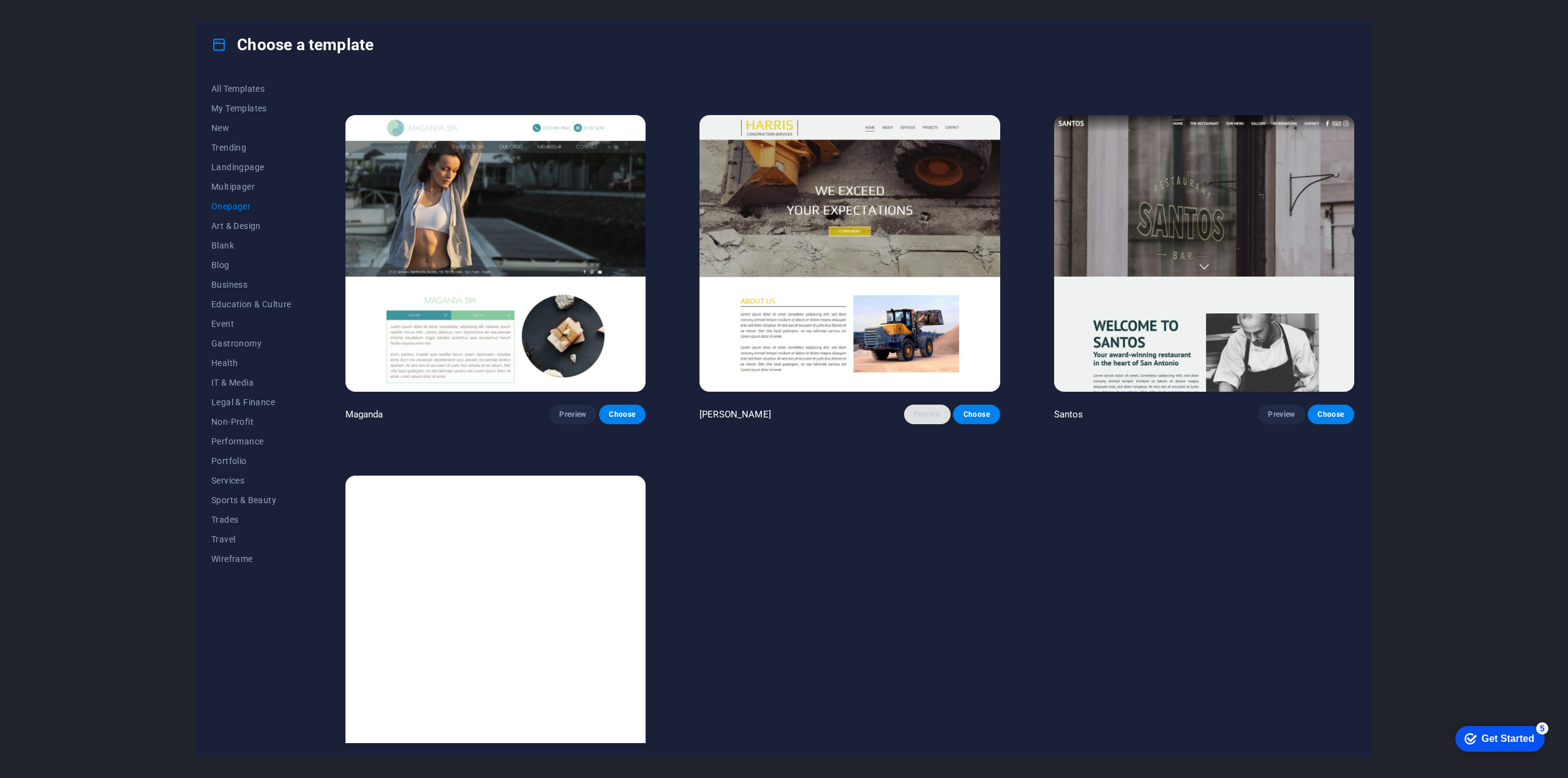
click at [933, 405] on button "Preview" at bounding box center [927, 415] width 46 height 20
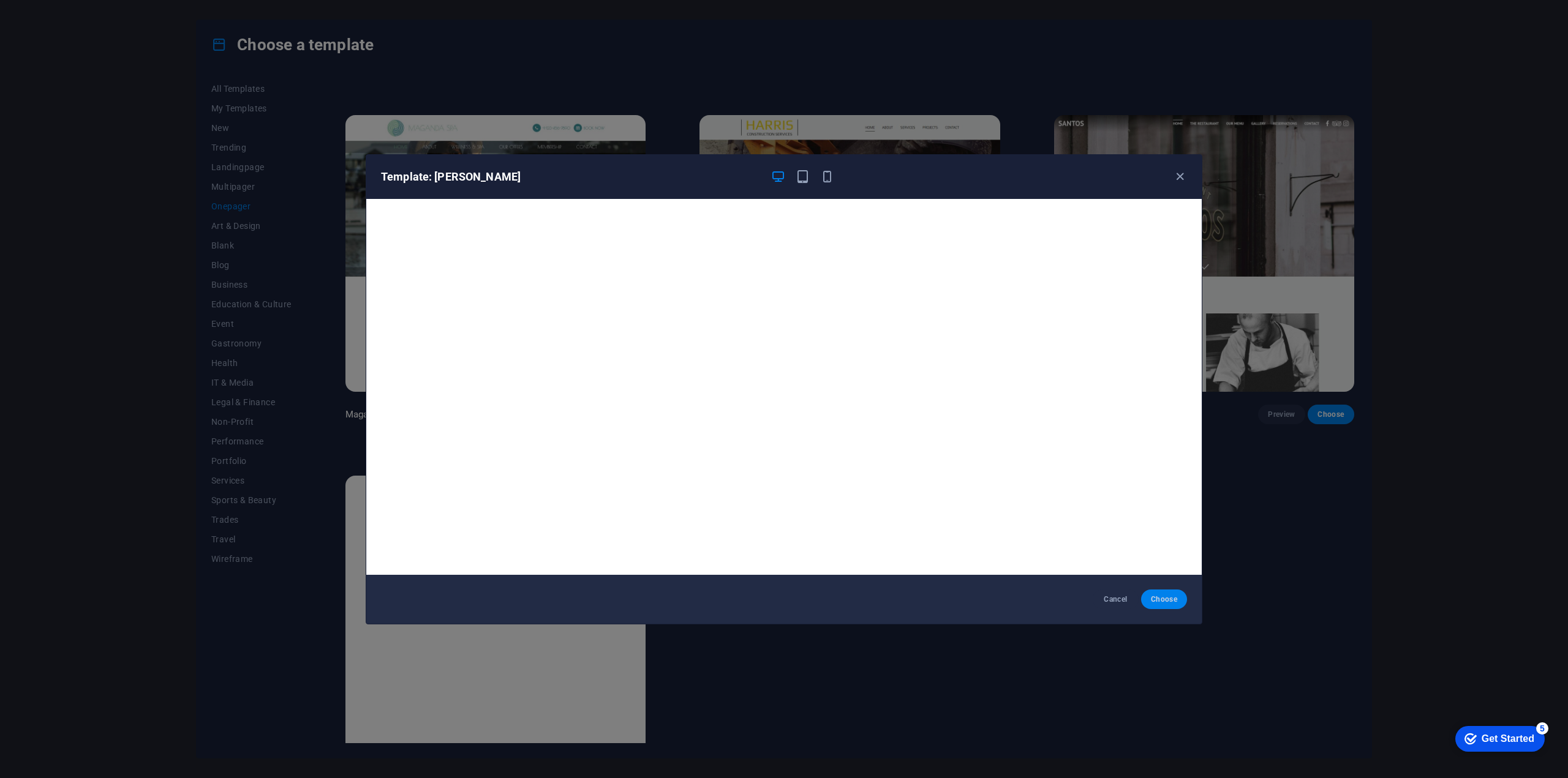
click at [1169, 602] on span "Choose" at bounding box center [1164, 600] width 27 height 10
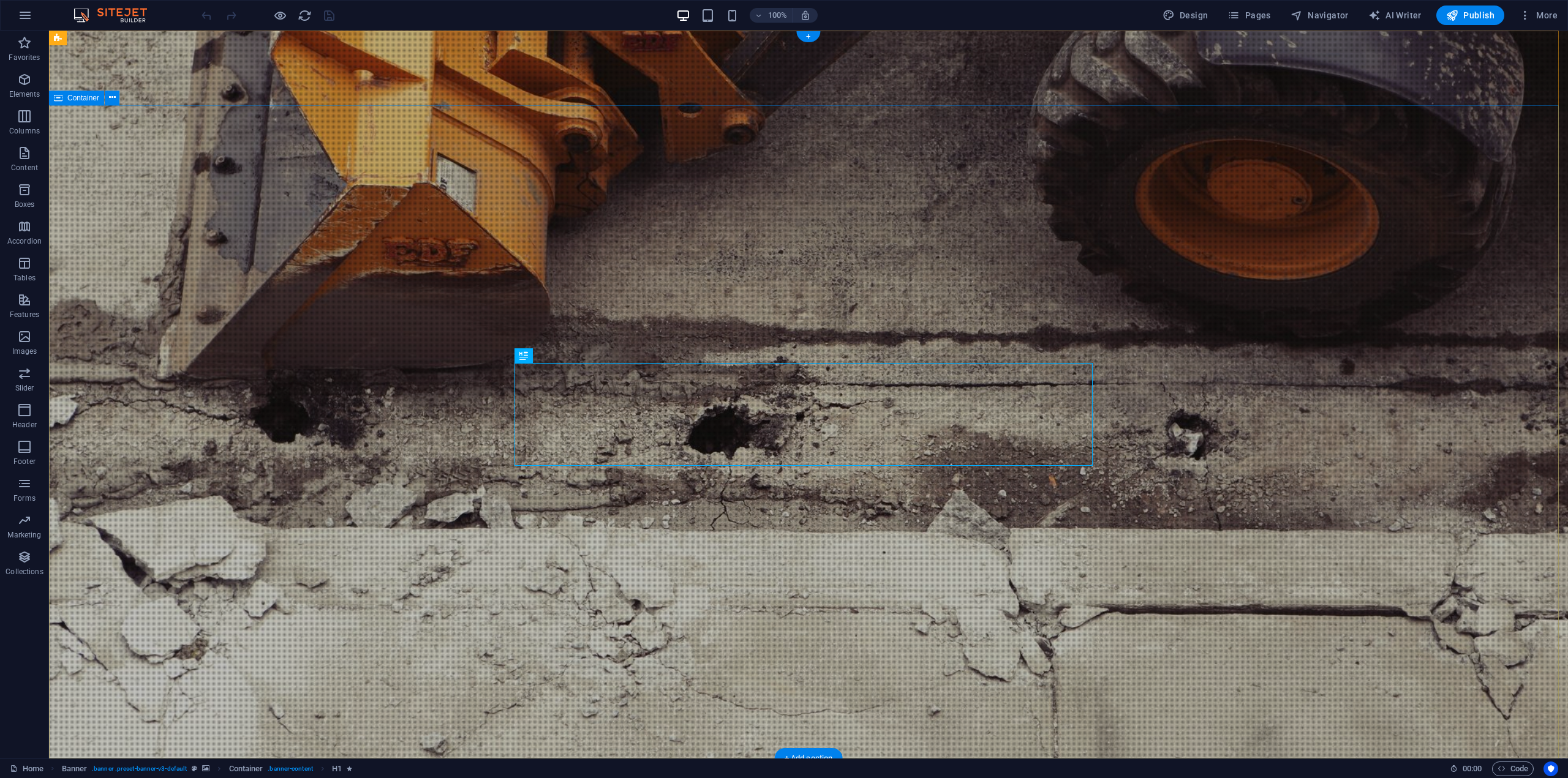
click at [76, 100] on span "Container" at bounding box center [84, 97] width 31 height 7
click at [109, 96] on icon at bounding box center [112, 97] width 7 height 13
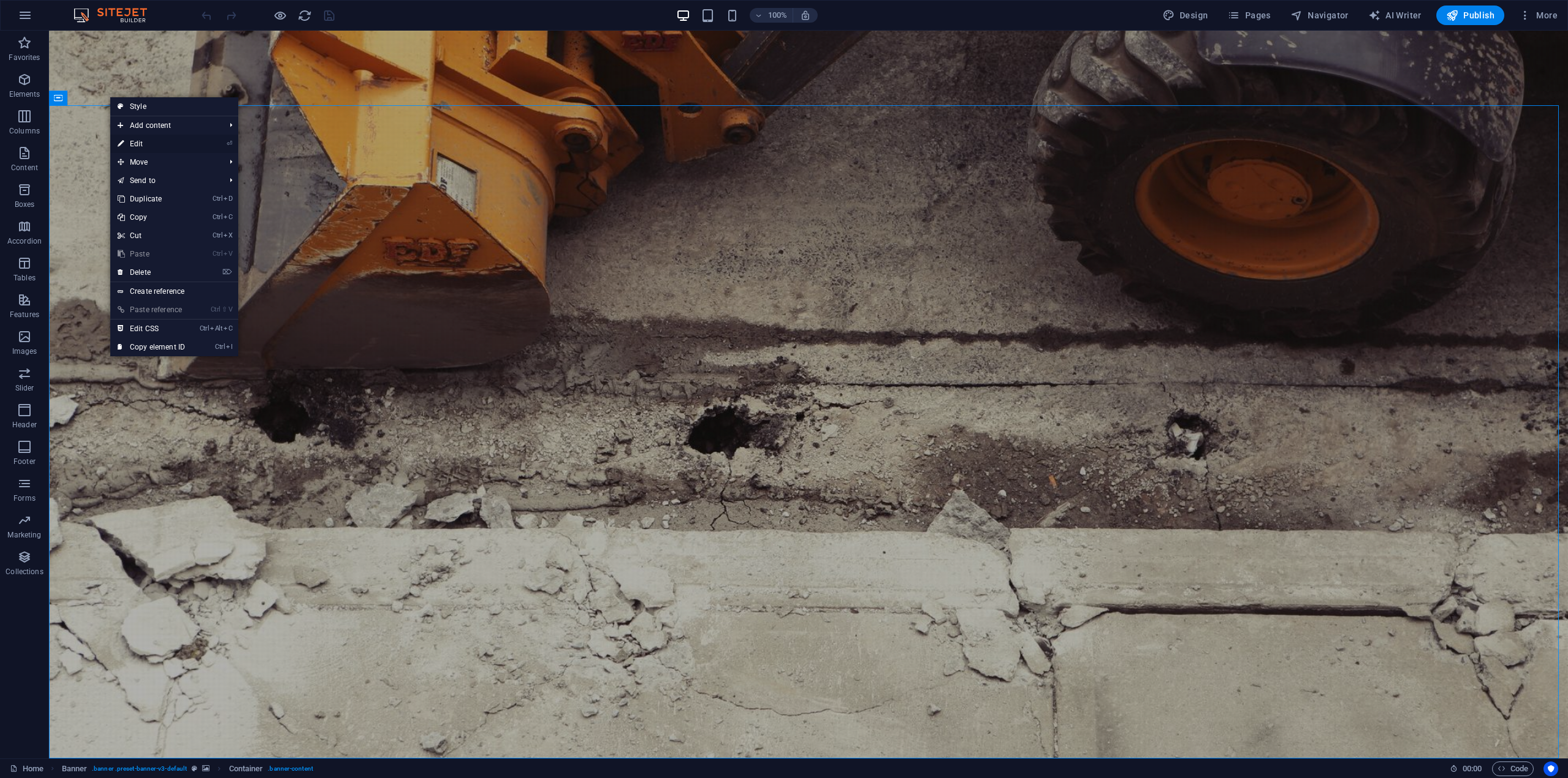
click at [144, 144] on link "⏎ Edit" at bounding box center [151, 144] width 82 height 19
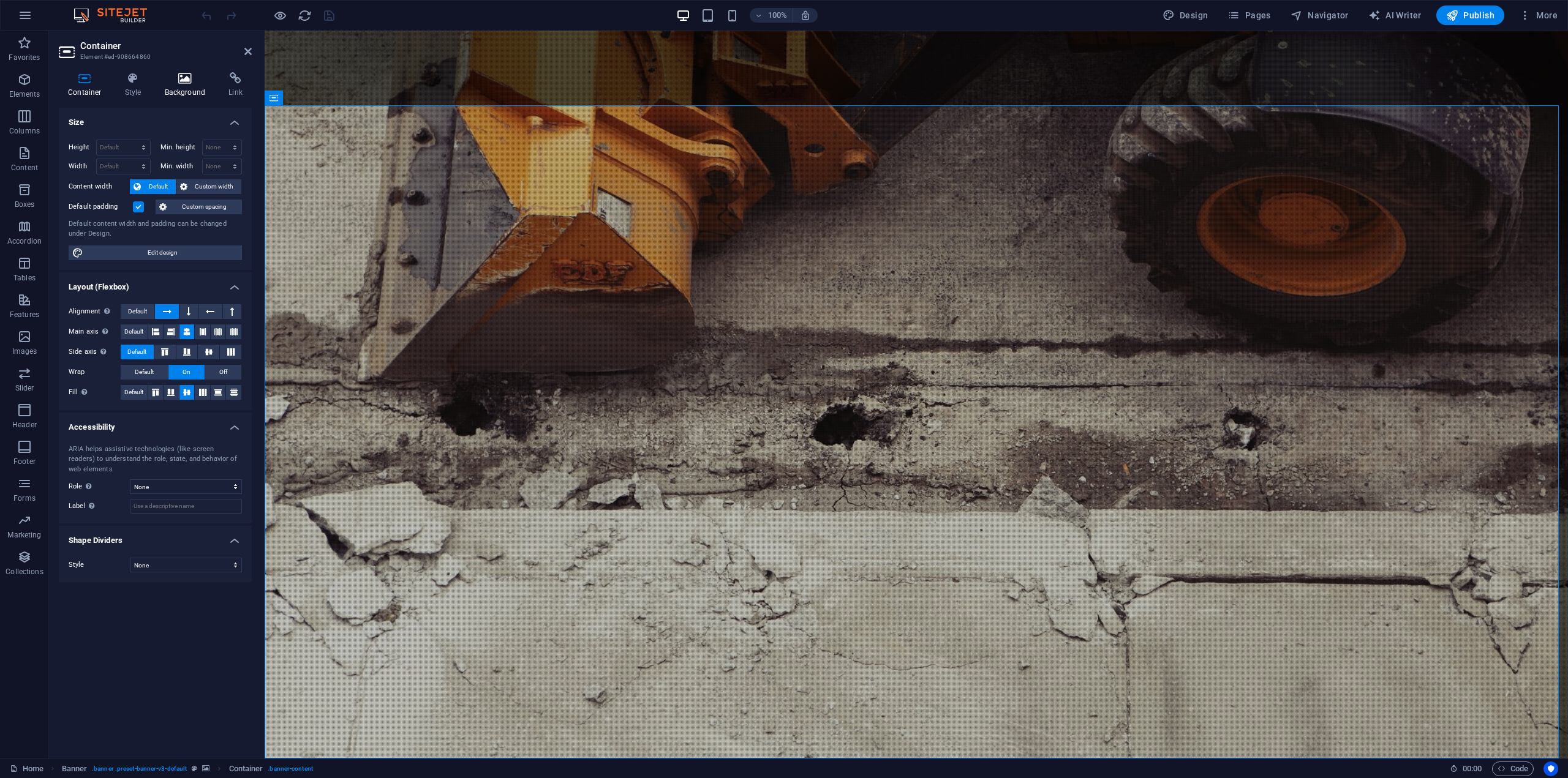
click at [194, 89] on h4 "Background" at bounding box center [187, 85] width 64 height 26
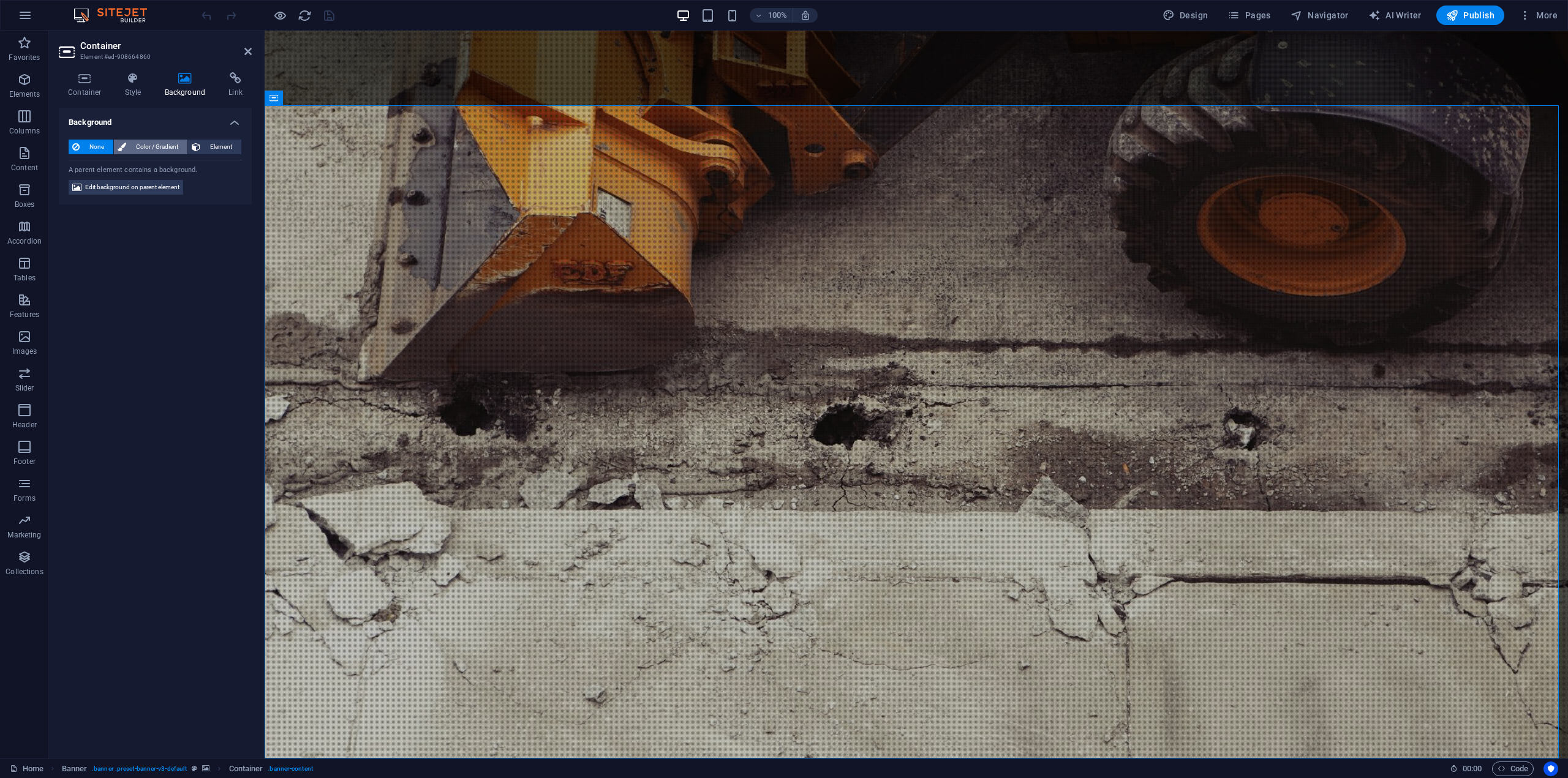
click at [154, 151] on span "Color / Gradient" at bounding box center [156, 147] width 54 height 15
click at [95, 149] on span "None" at bounding box center [96, 147] width 27 height 15
click at [225, 146] on span "Element" at bounding box center [220, 147] width 33 height 15
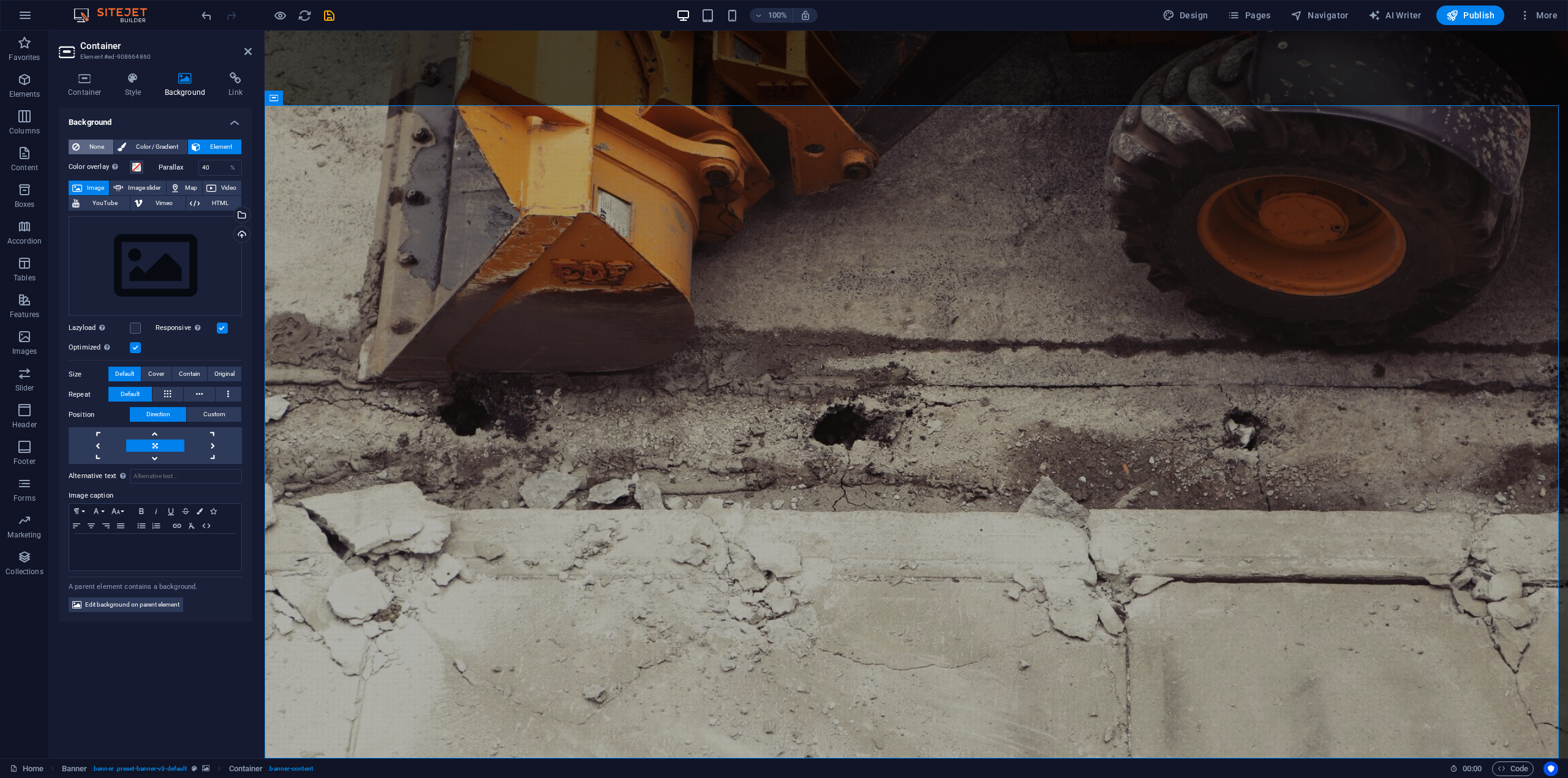
click at [81, 145] on button "None" at bounding box center [90, 147] width 44 height 15
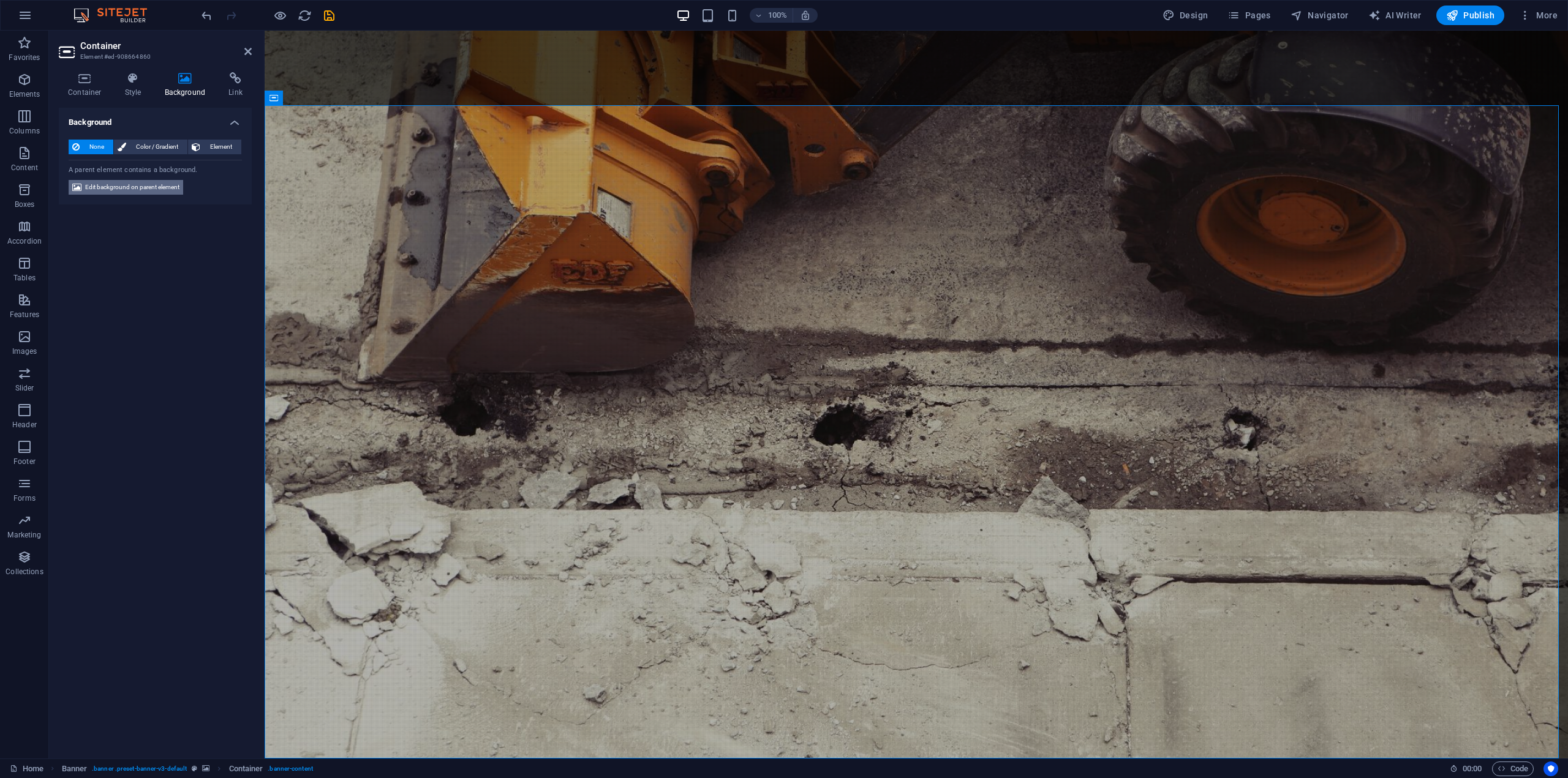
click at [117, 187] on span "Edit background on parent element" at bounding box center [133, 187] width 94 height 15
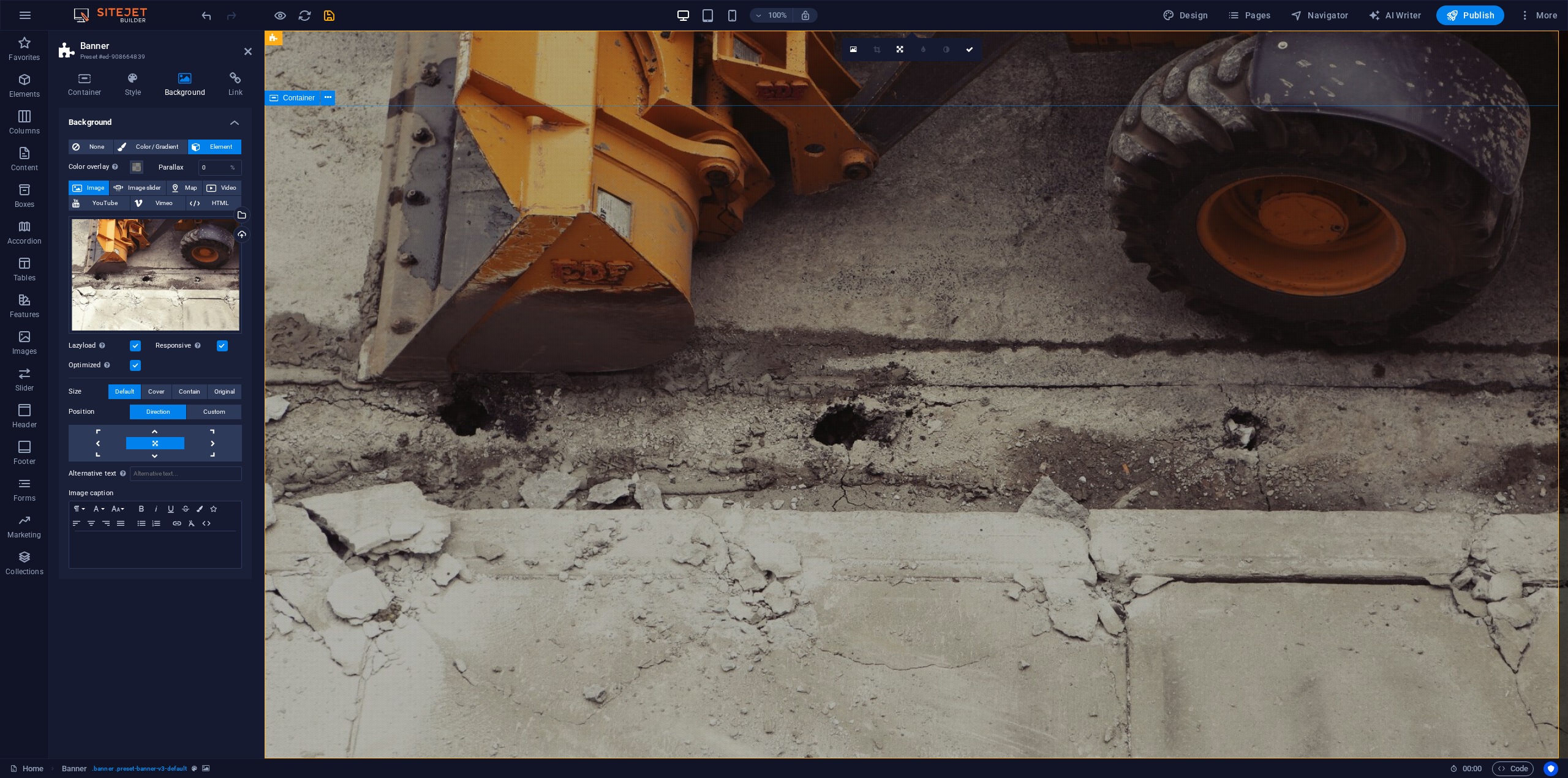
click at [196, 287] on div "Drag files here, click to choose files or select files from Files or our free s…" at bounding box center [155, 275] width 173 height 118
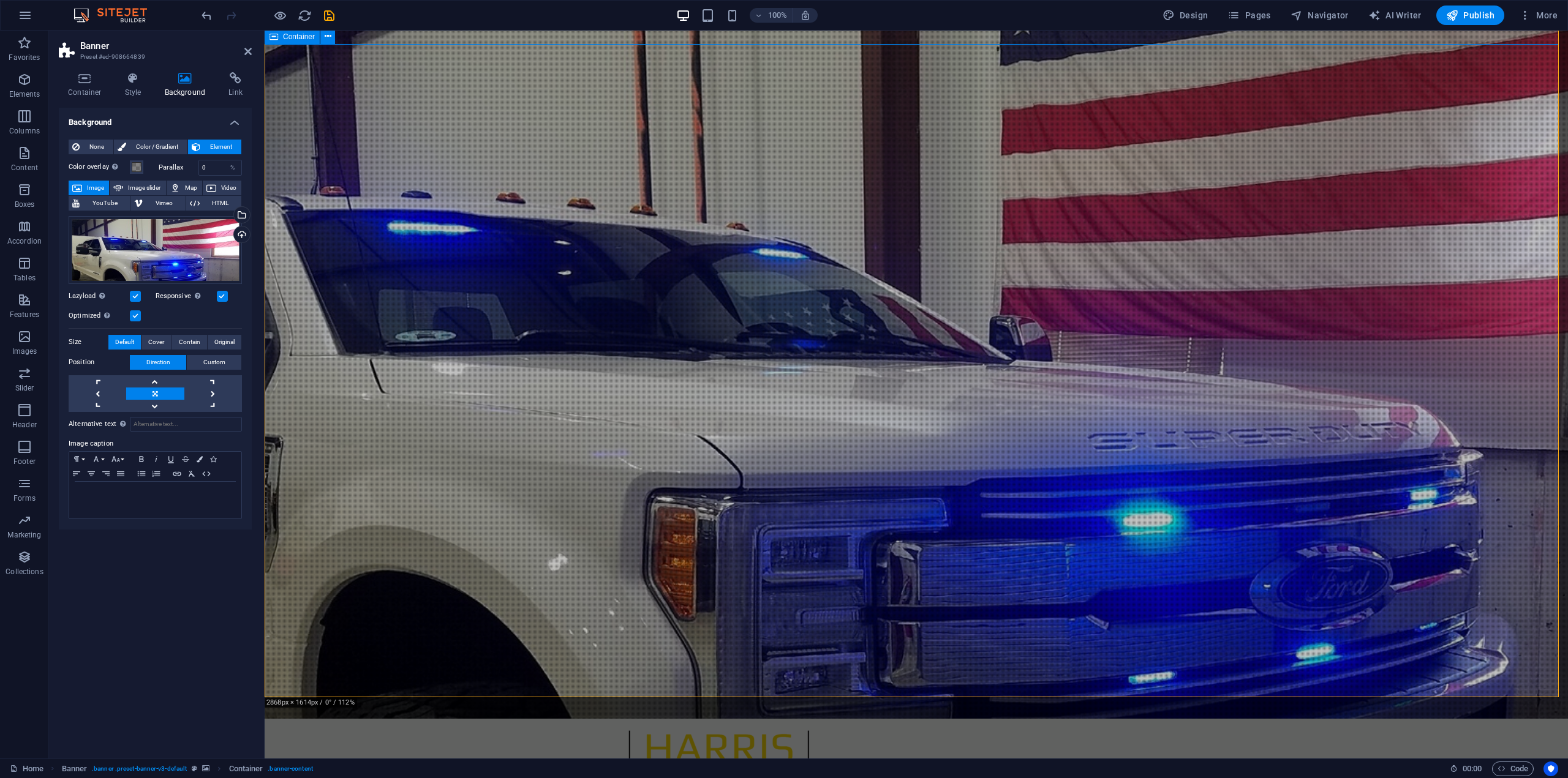
scroll to position [61, 0]
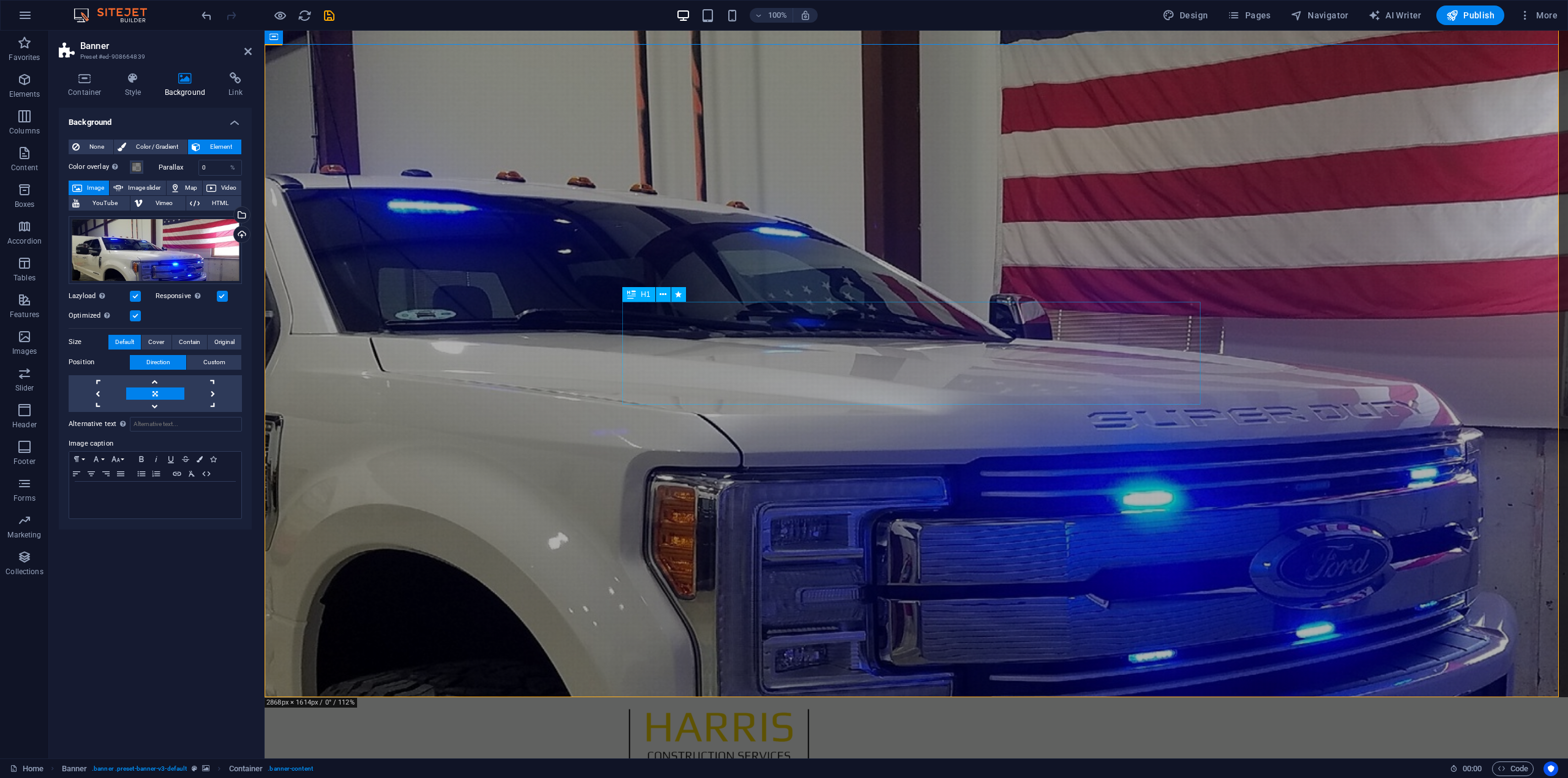
drag, startPoint x: 995, startPoint y: 336, endPoint x: 1211, endPoint y: 337, distance: 216.0
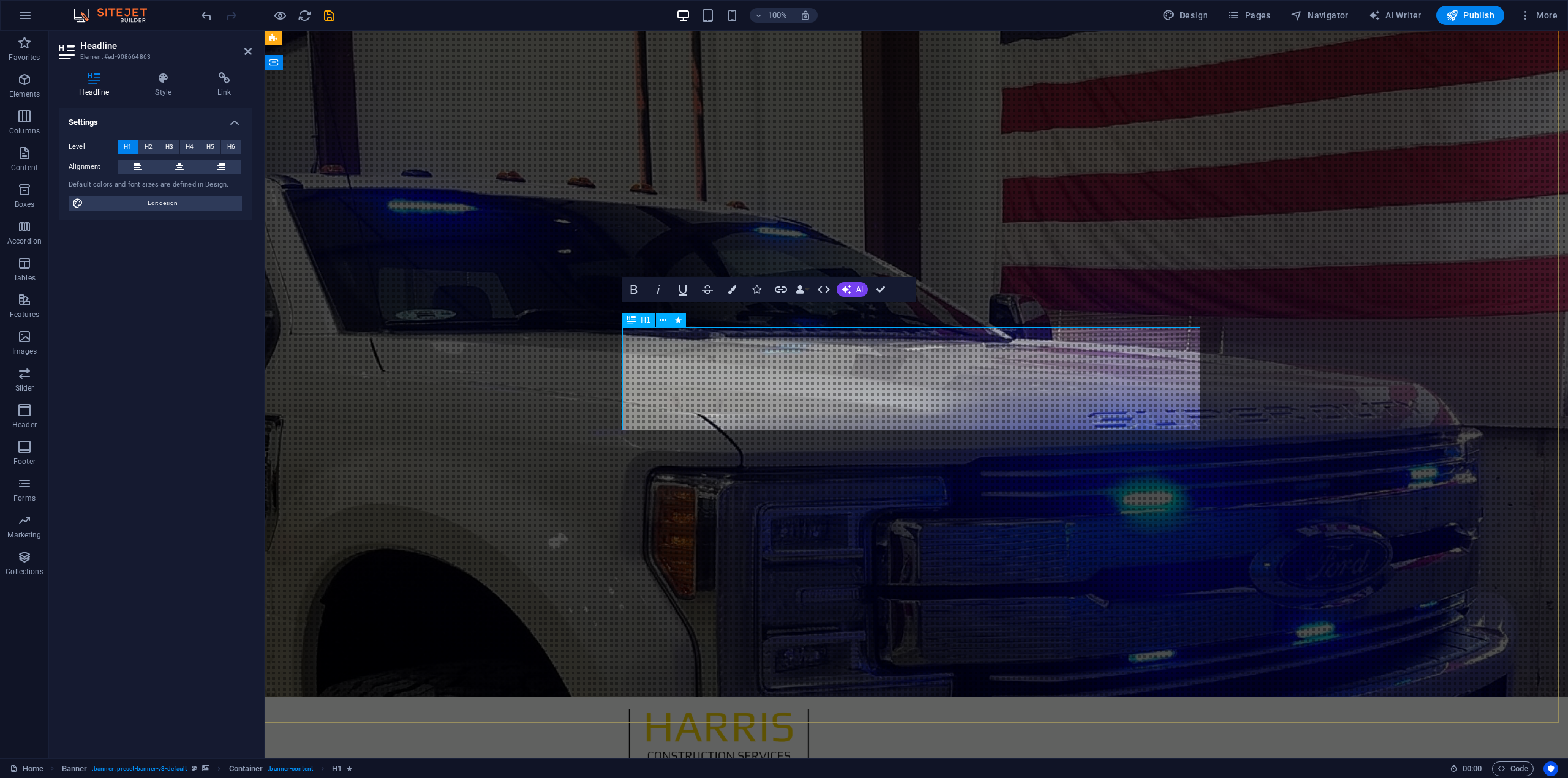
scroll to position [35, 0]
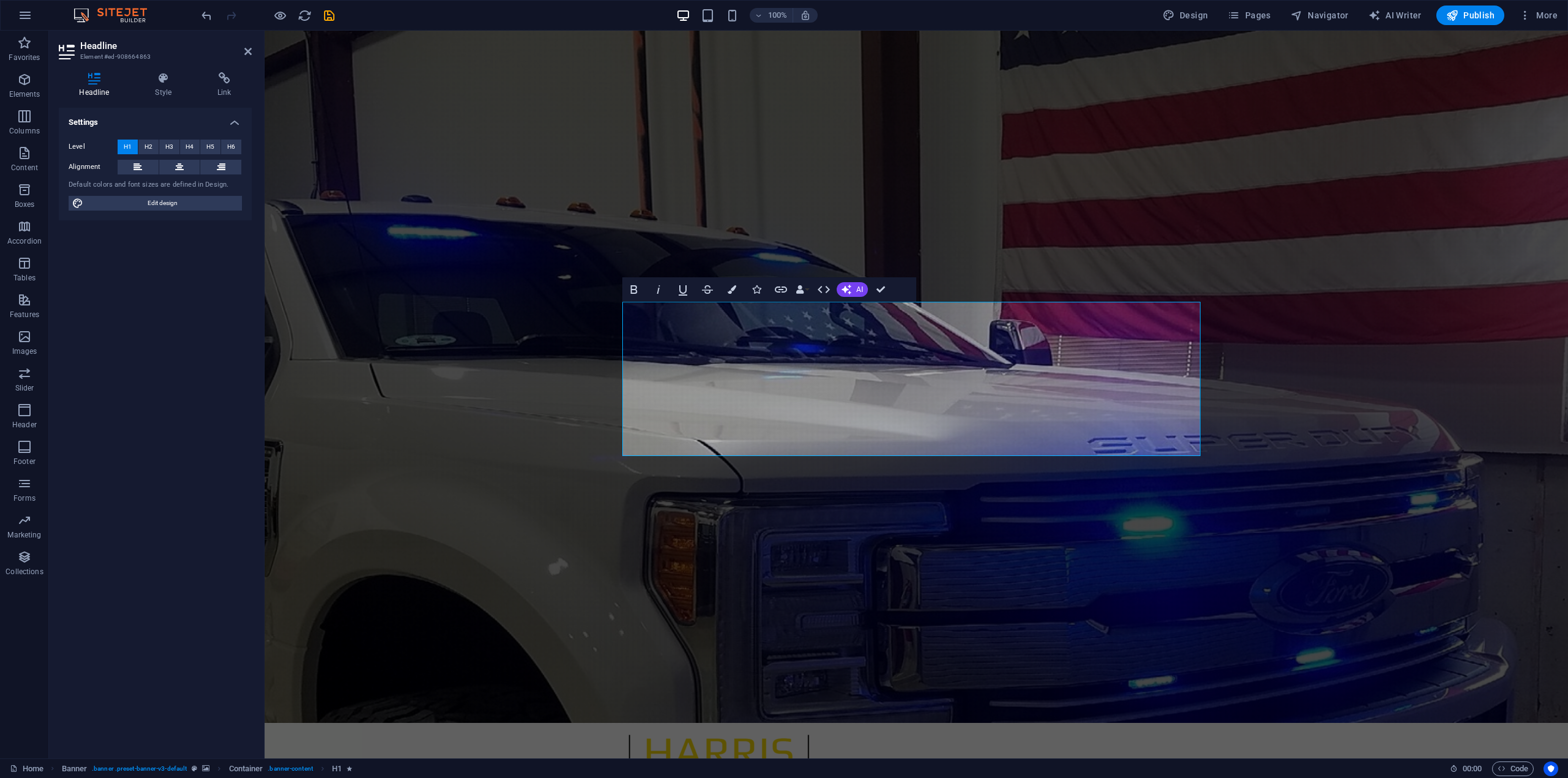
click at [218, 472] on div "Settings Level H1 H2 H3 H4 H5 H6 Alignment Default colors and font sizes are de…" at bounding box center [155, 429] width 193 height 641
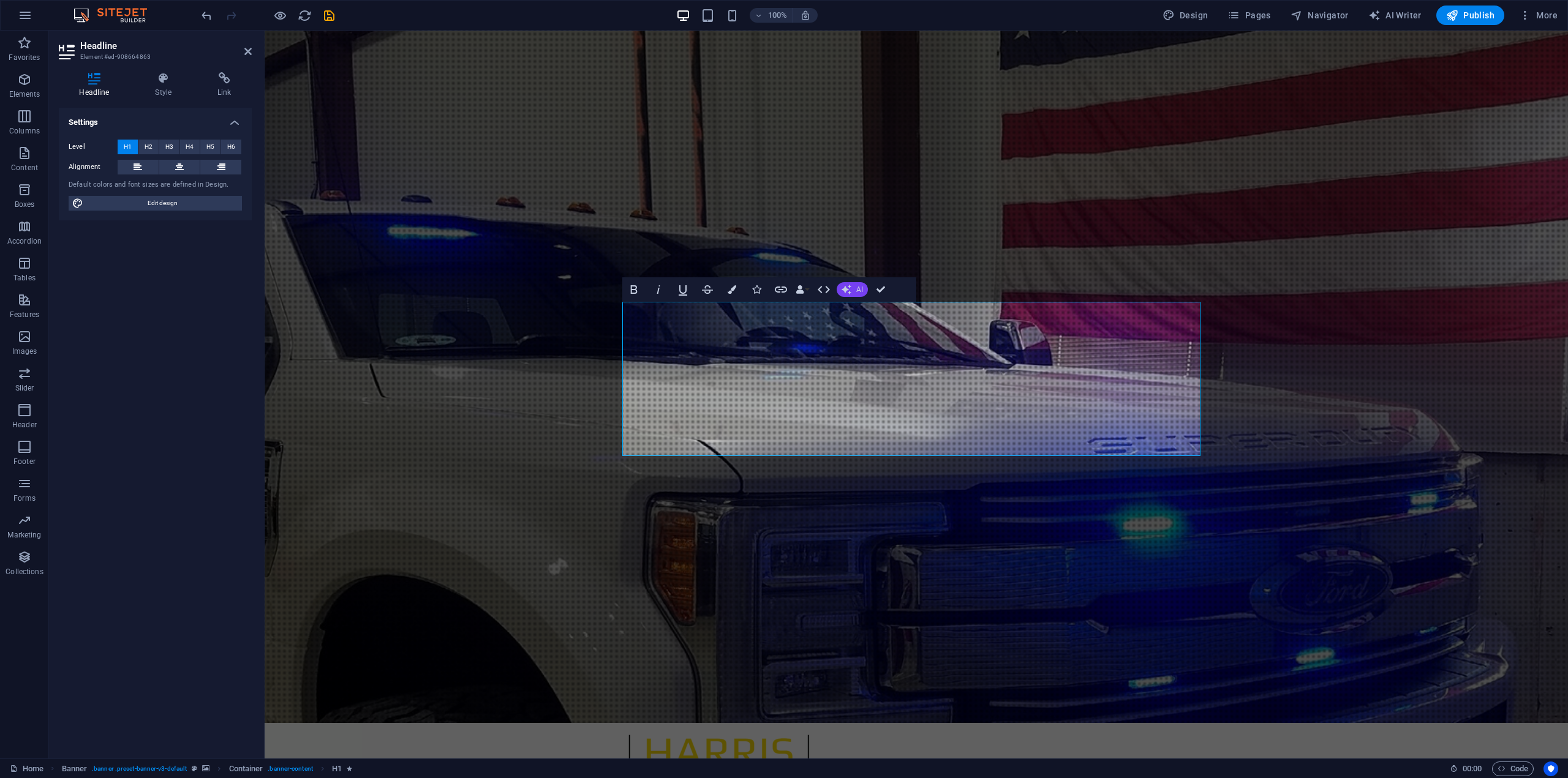
click at [848, 289] on icon "button" at bounding box center [847, 290] width 10 height 10
click at [863, 309] on link "Improve" at bounding box center [896, 310] width 119 height 19
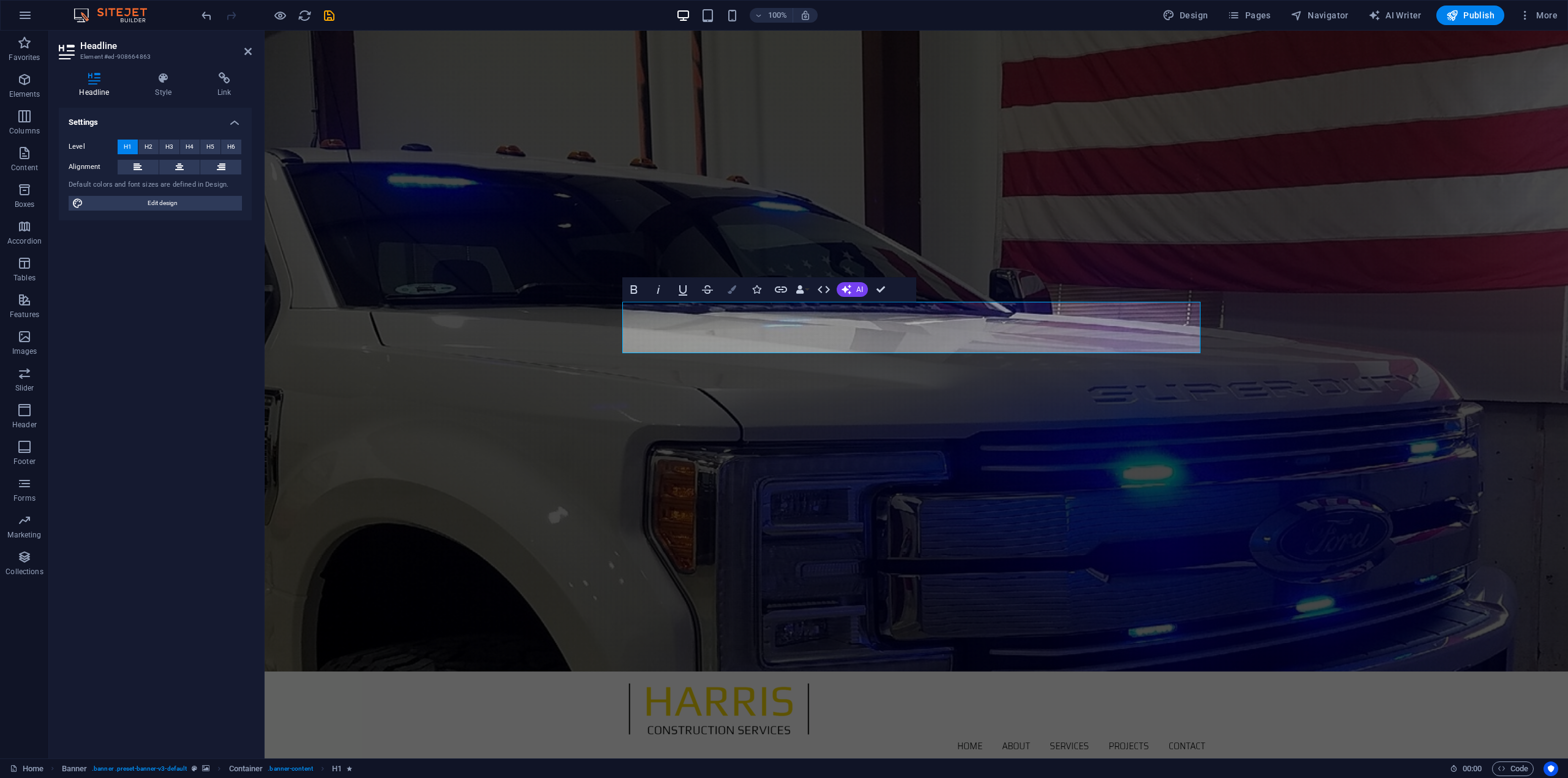
click at [733, 292] on icon "button" at bounding box center [732, 289] width 9 height 9
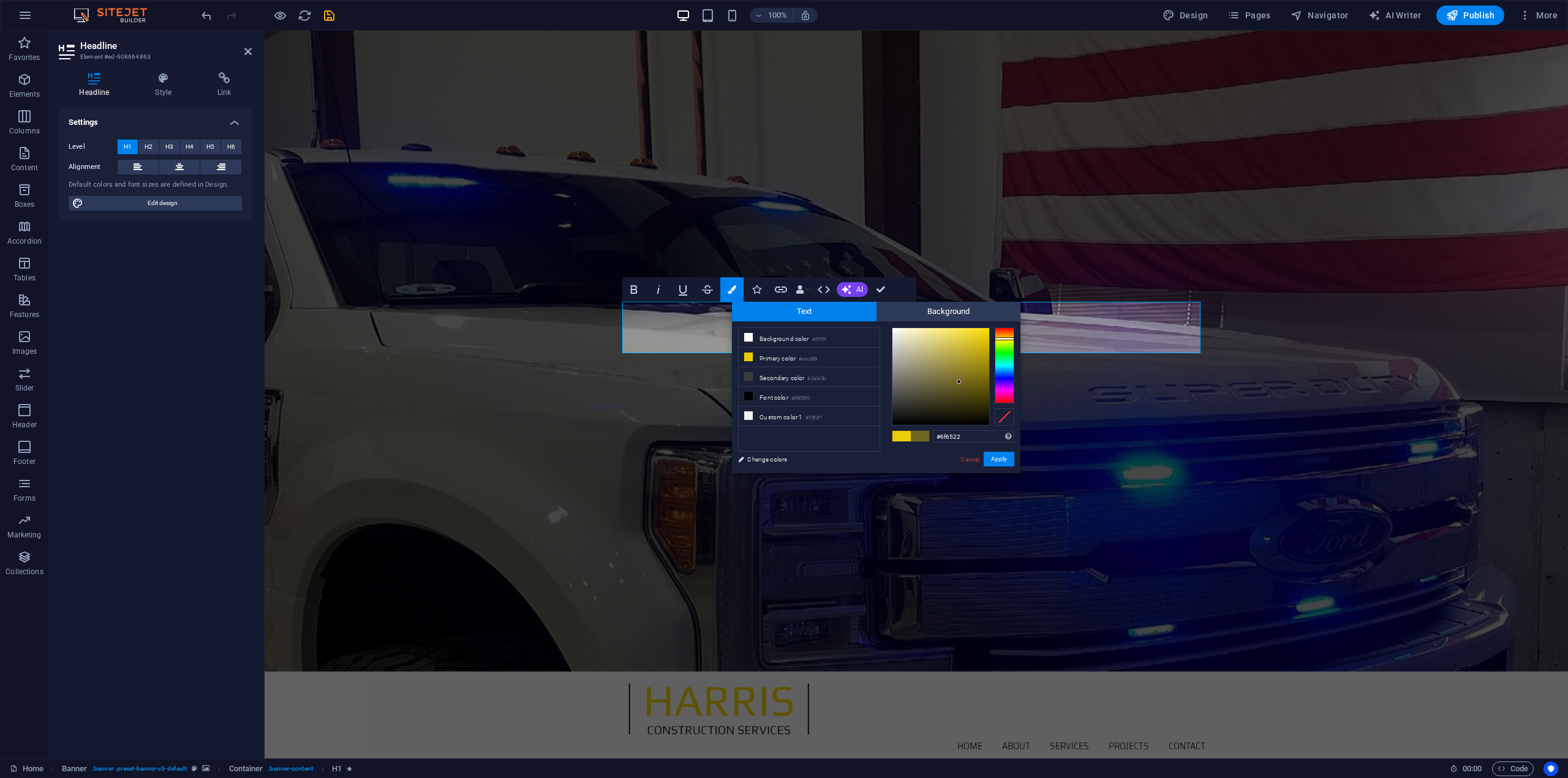
type input "#6d6321"
drag, startPoint x: 964, startPoint y: 374, endPoint x: 959, endPoint y: 384, distance: 11.2
click at [959, 384] on div at bounding box center [940, 377] width 96 height 96
click at [972, 456] on link "Cancel" at bounding box center [970, 459] width 22 height 9
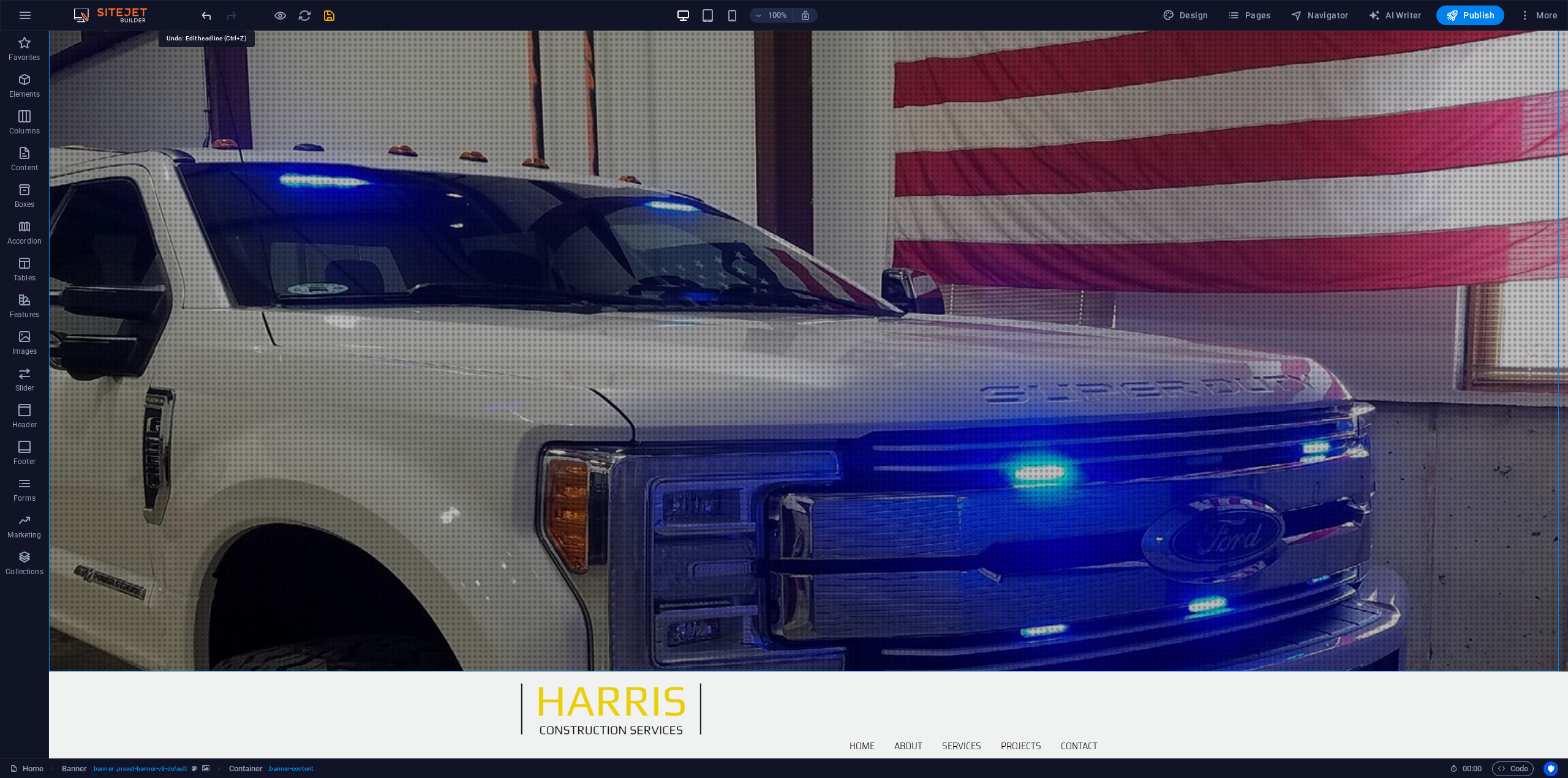
click at [205, 21] on icon "undo" at bounding box center [207, 16] width 14 height 14
click at [230, 17] on icon "redo" at bounding box center [231, 16] width 14 height 14
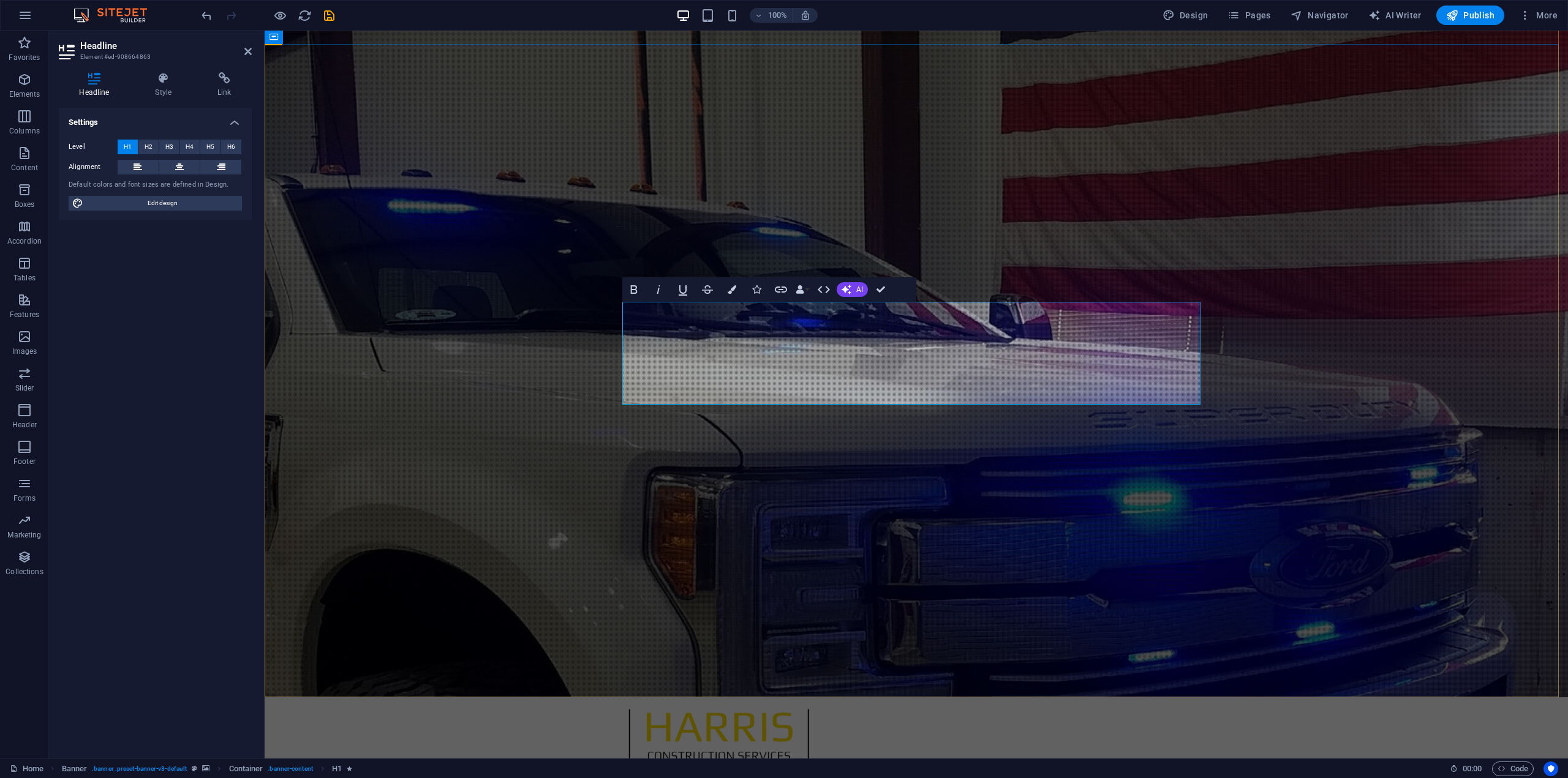
click at [728, 290] on icon "button" at bounding box center [732, 289] width 9 height 9
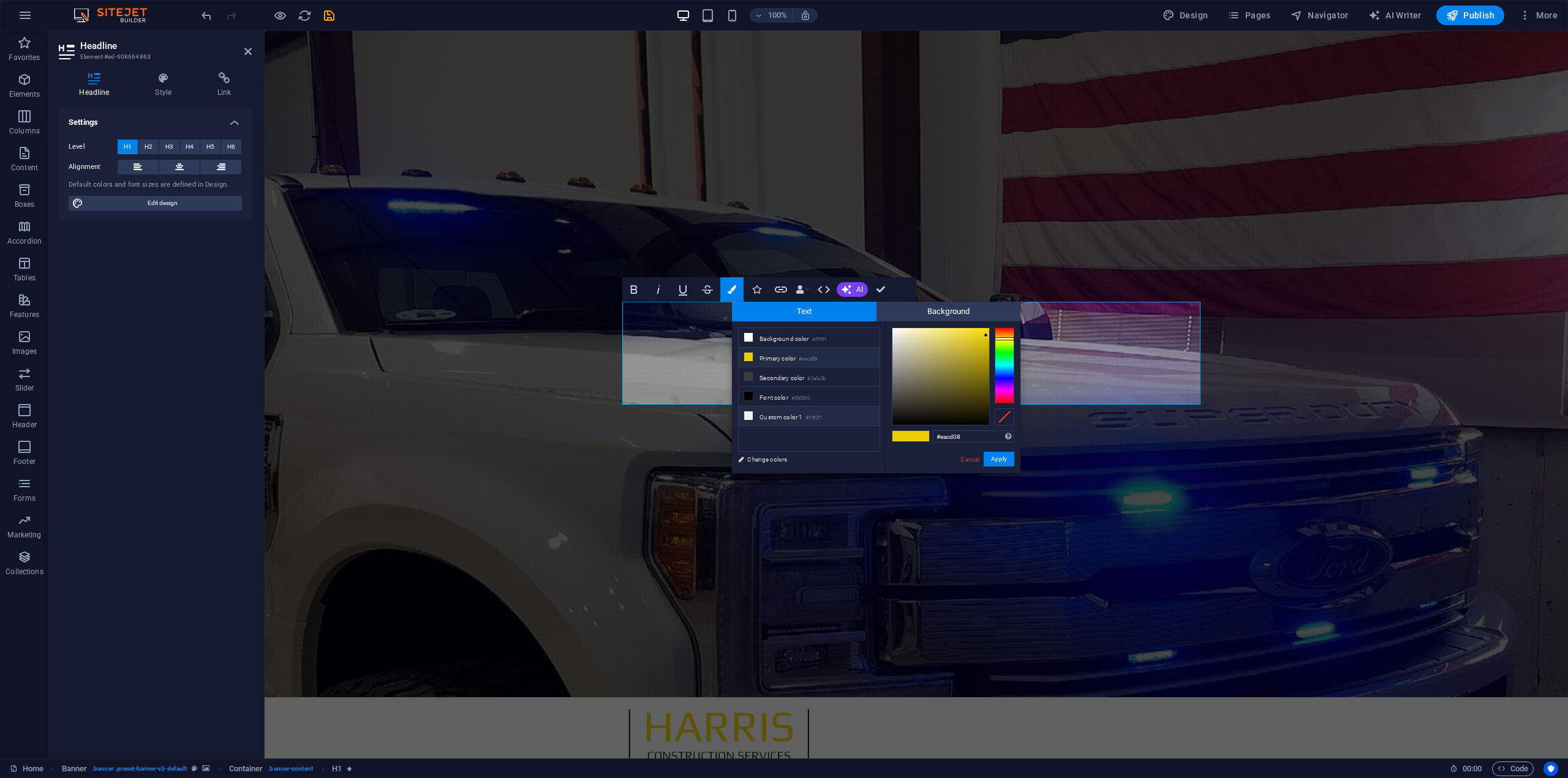
click at [785, 408] on li "Custom color 1 #f0f2f1" at bounding box center [809, 416] width 141 height 20
type input "#24d77e"
click at [973, 343] on div at bounding box center [940, 377] width 96 height 96
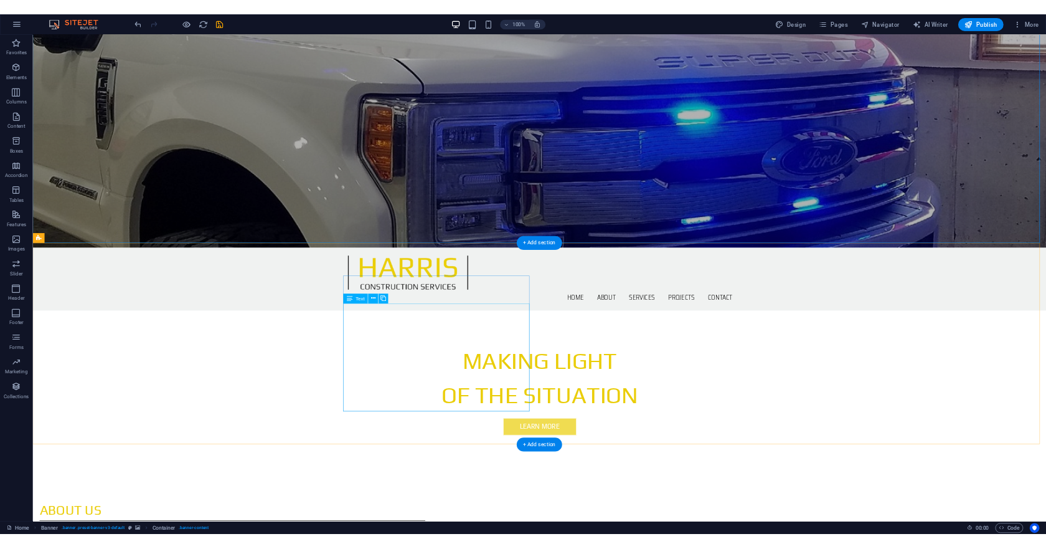
scroll to position [436, 0]
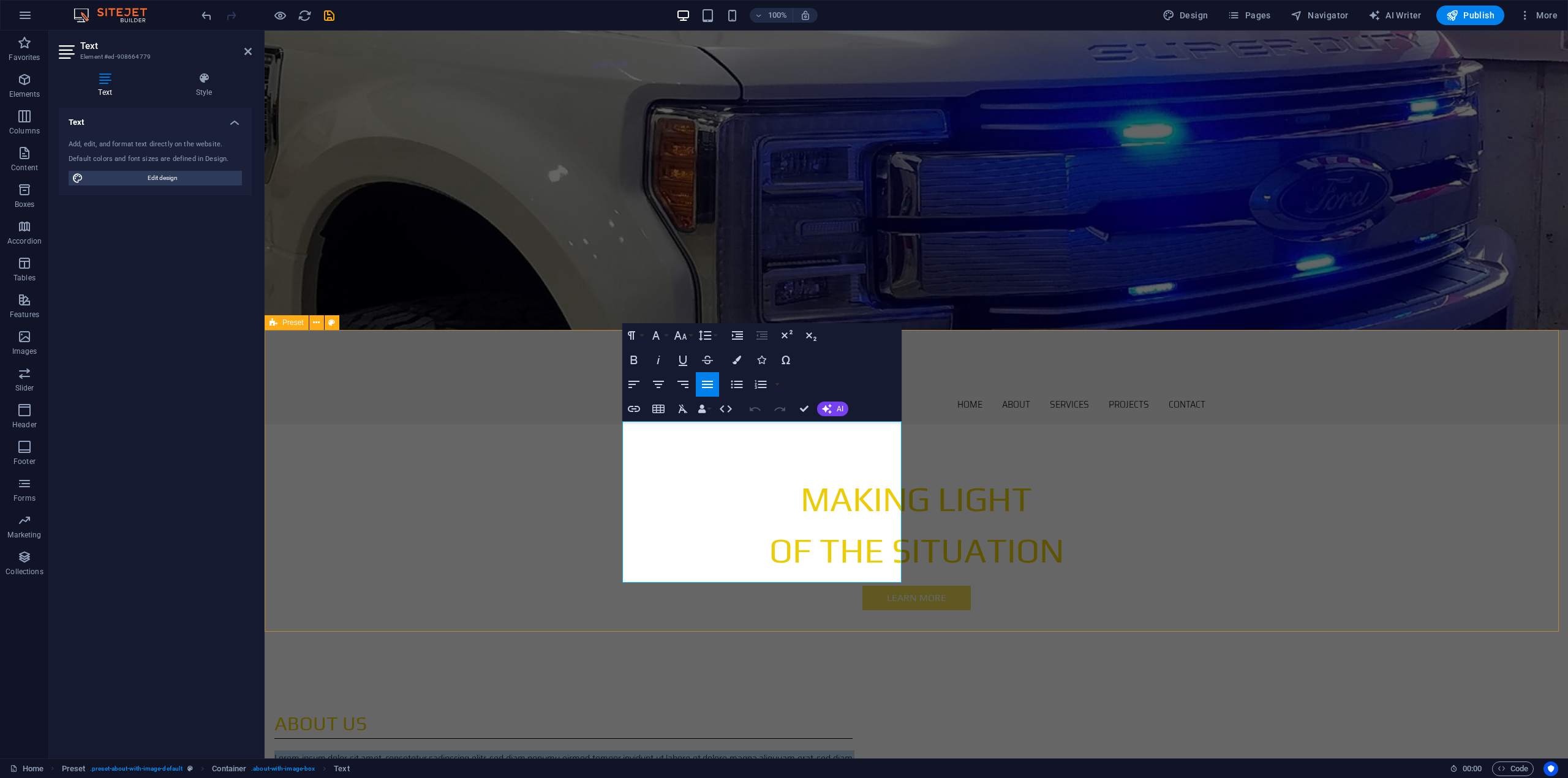
drag, startPoint x: 742, startPoint y: 578, endPoint x: 620, endPoint y: 433, distance: 189.5
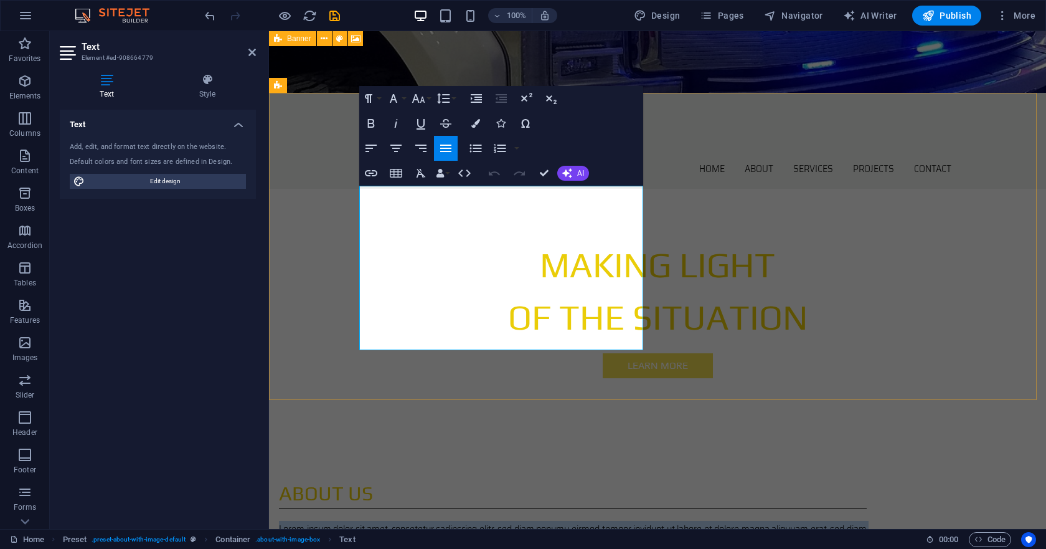
drag, startPoint x: 478, startPoint y: 343, endPoint x: 356, endPoint y: 194, distance: 192.0
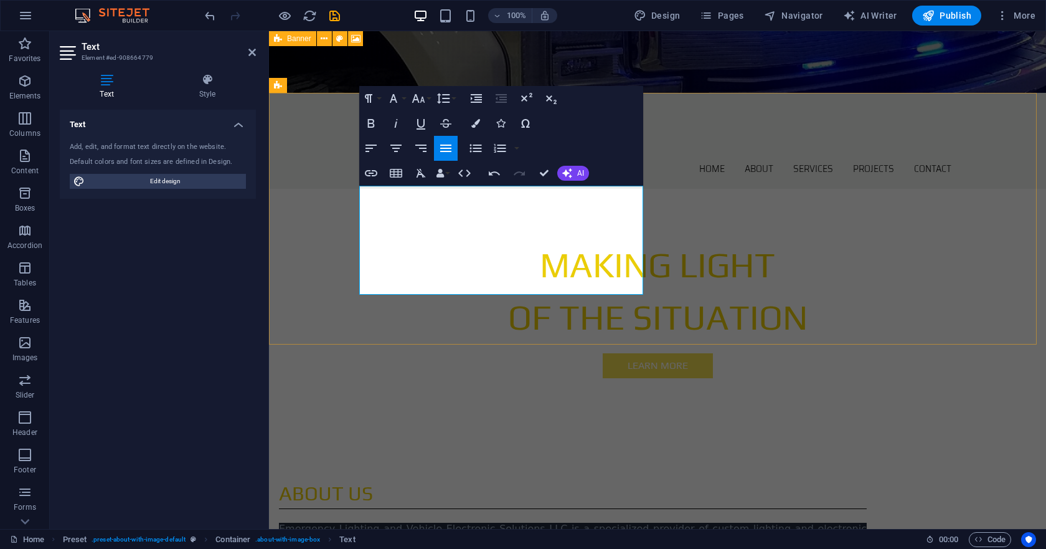
drag, startPoint x: 619, startPoint y: 192, endPoint x: 654, endPoint y: 250, distance: 67.9
click at [619, 522] on span "Emergency Lighting and Vehicle Electronic Solutions LLC is a specialized provid…" at bounding box center [573, 550] width 588 height 57
click at [623, 522] on span "Emergency Lighting and Vehicle Electronic Solutions LLC (E.L.V.E.S. LLC) is a s…" at bounding box center [573, 550] width 588 height 57
click at [405, 522] on span "Emergency Lighting and Vehicle Electronic Solutions LLC (E.L.V.E.S. LLC) is a s…" at bounding box center [573, 550] width 588 height 57
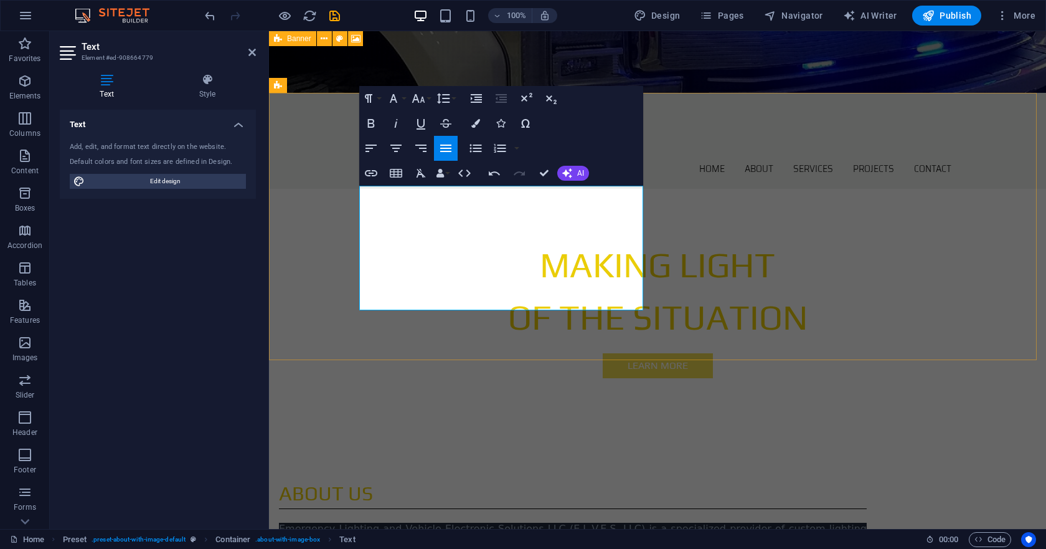
click at [622, 522] on span "Emergency Lighting and Vehicle Electronic Solutions LLC (E.L.V.E.S. LLC) is a s…" at bounding box center [573, 550] width 588 height 57
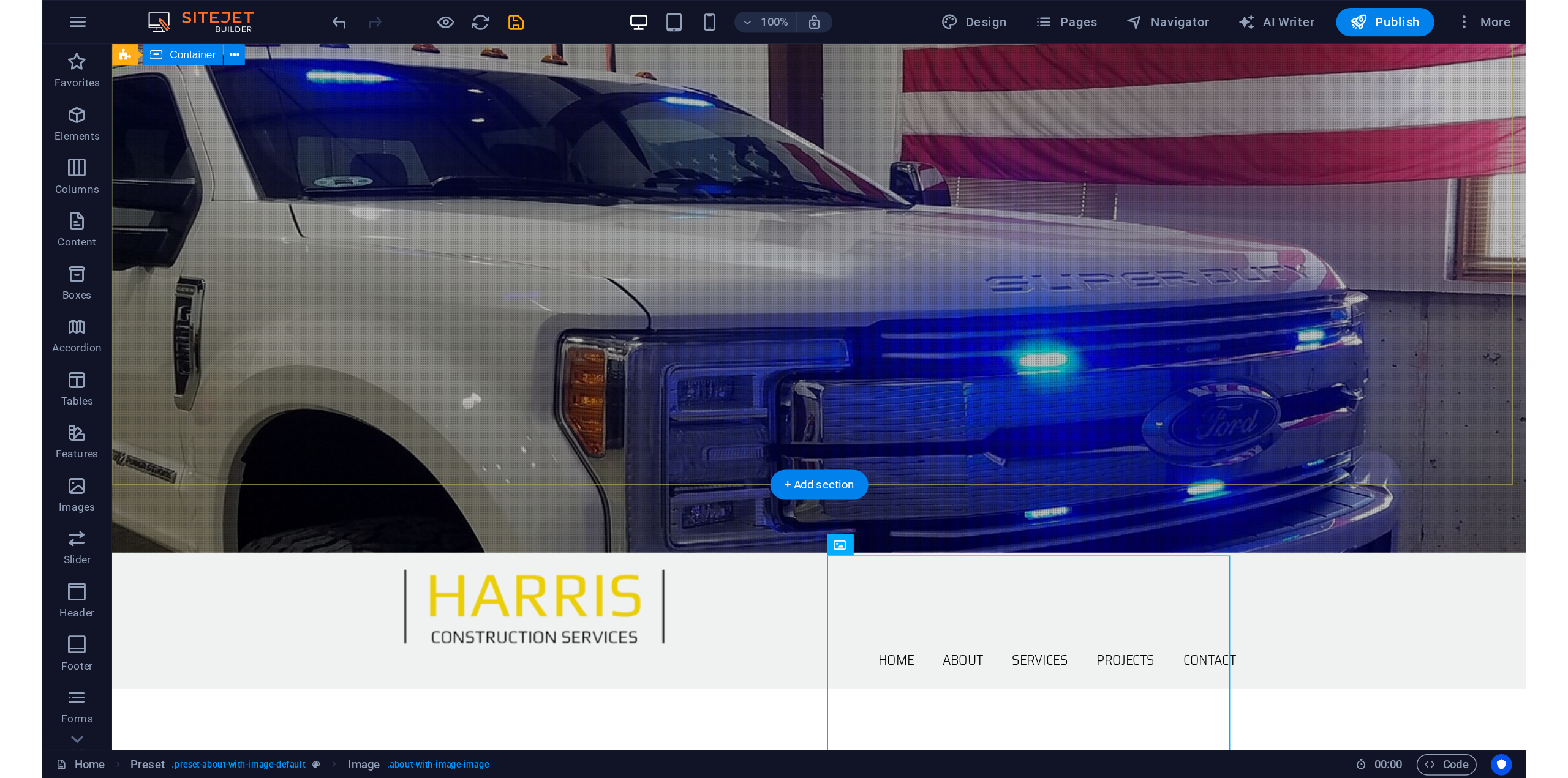
scroll to position [0, 0]
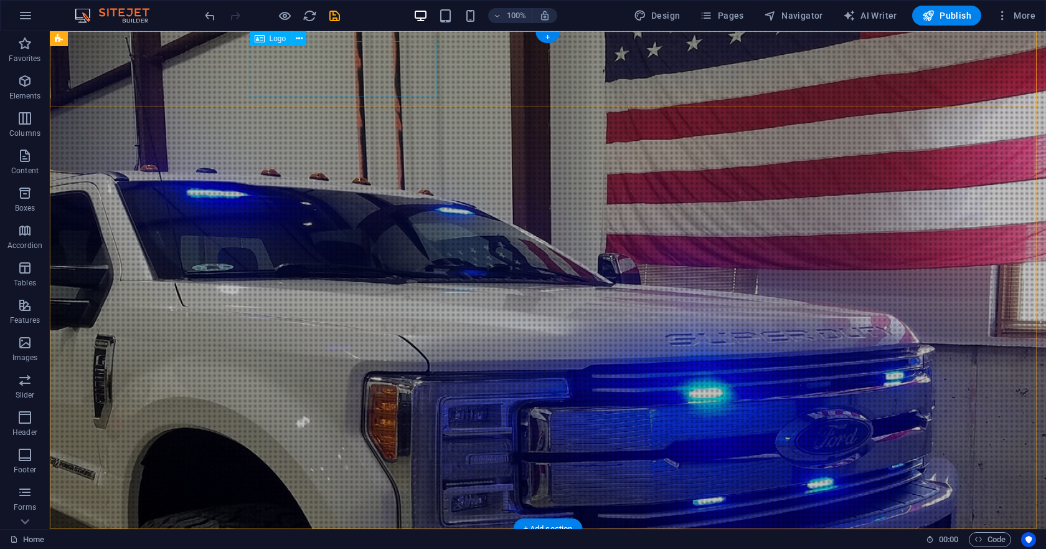
select select "px"
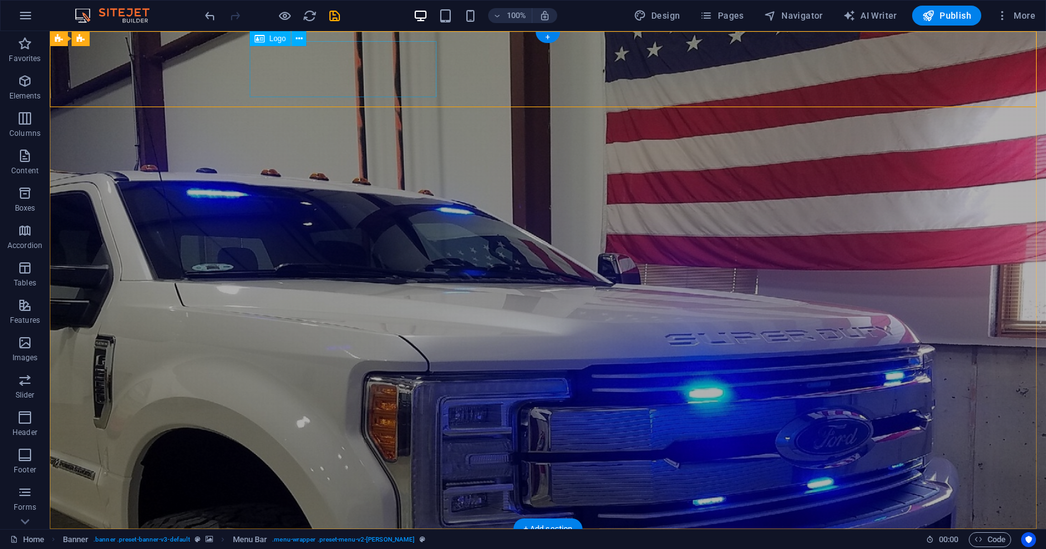
select select "px"
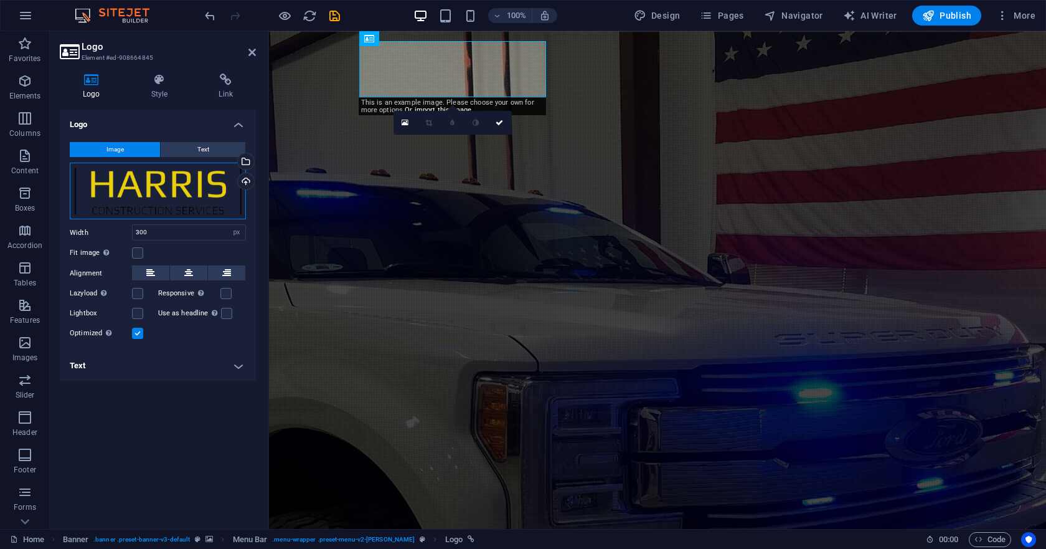
click at [142, 184] on div "Drag files here, click to choose files or select files from Files or our free s…" at bounding box center [158, 191] width 176 height 57
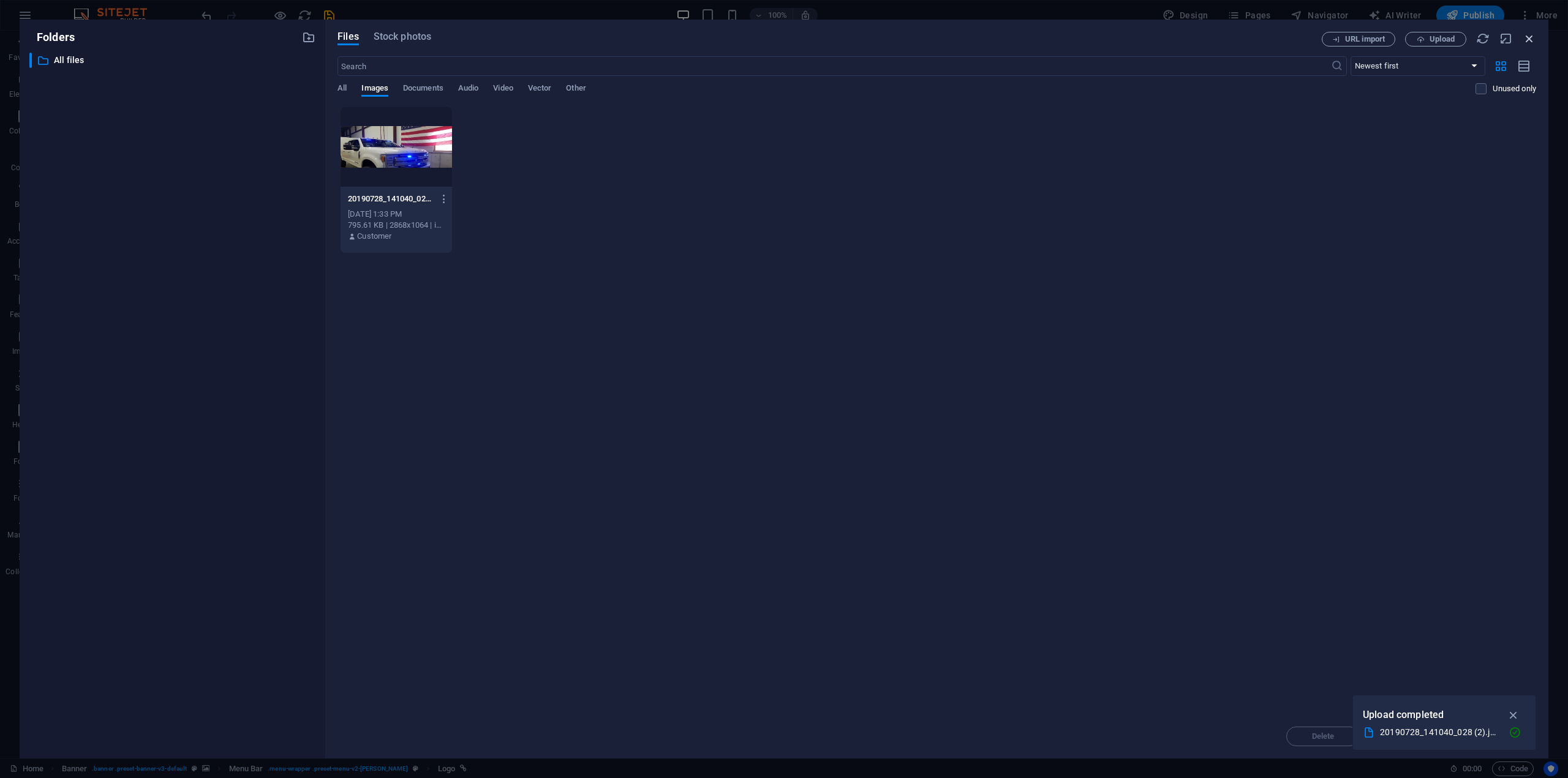
click at [1526, 38] on icon "button" at bounding box center [1530, 38] width 14 height 14
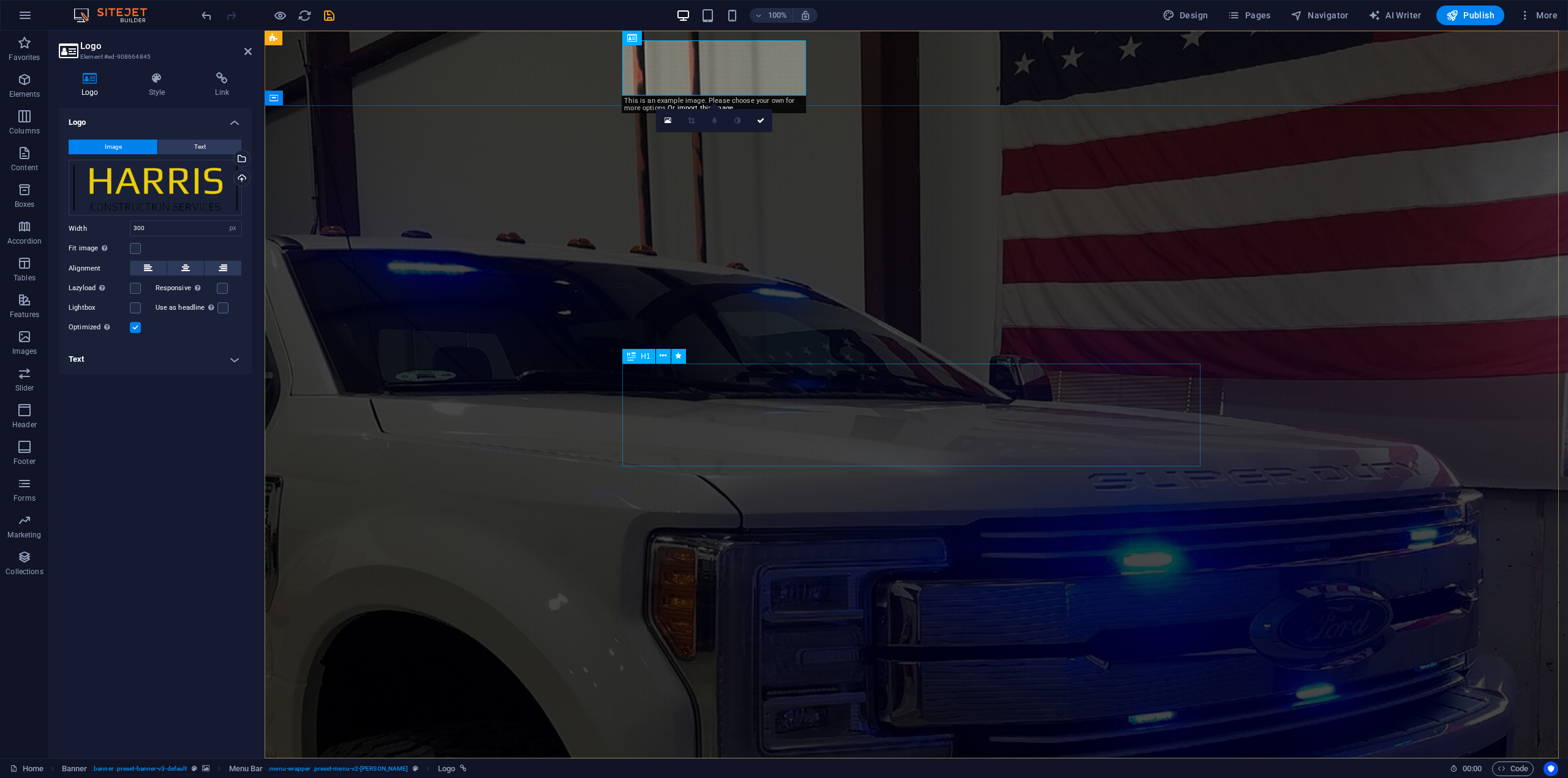
drag, startPoint x: 917, startPoint y: 386, endPoint x: 651, endPoint y: 319, distance: 274.3
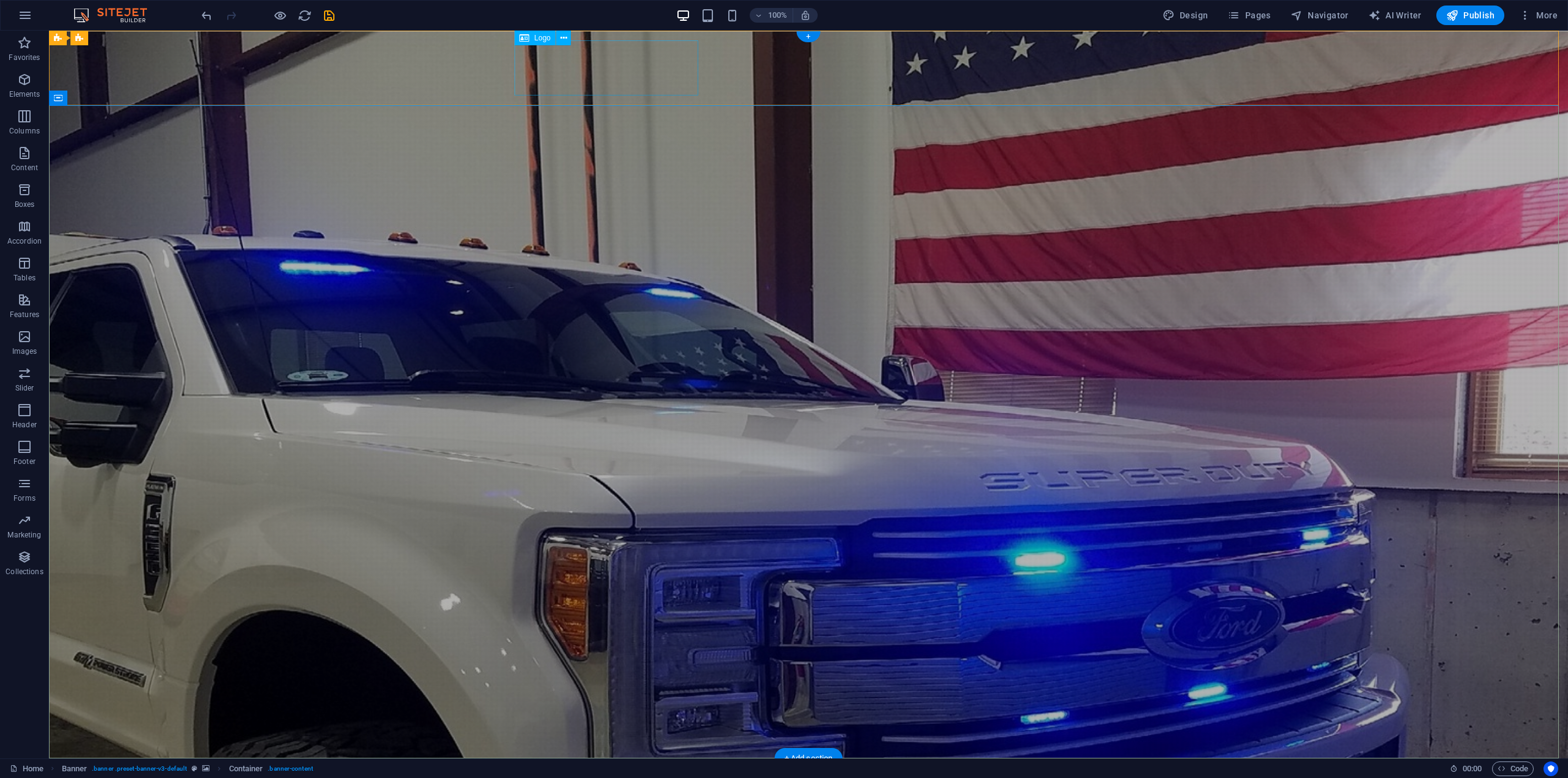
select select "px"
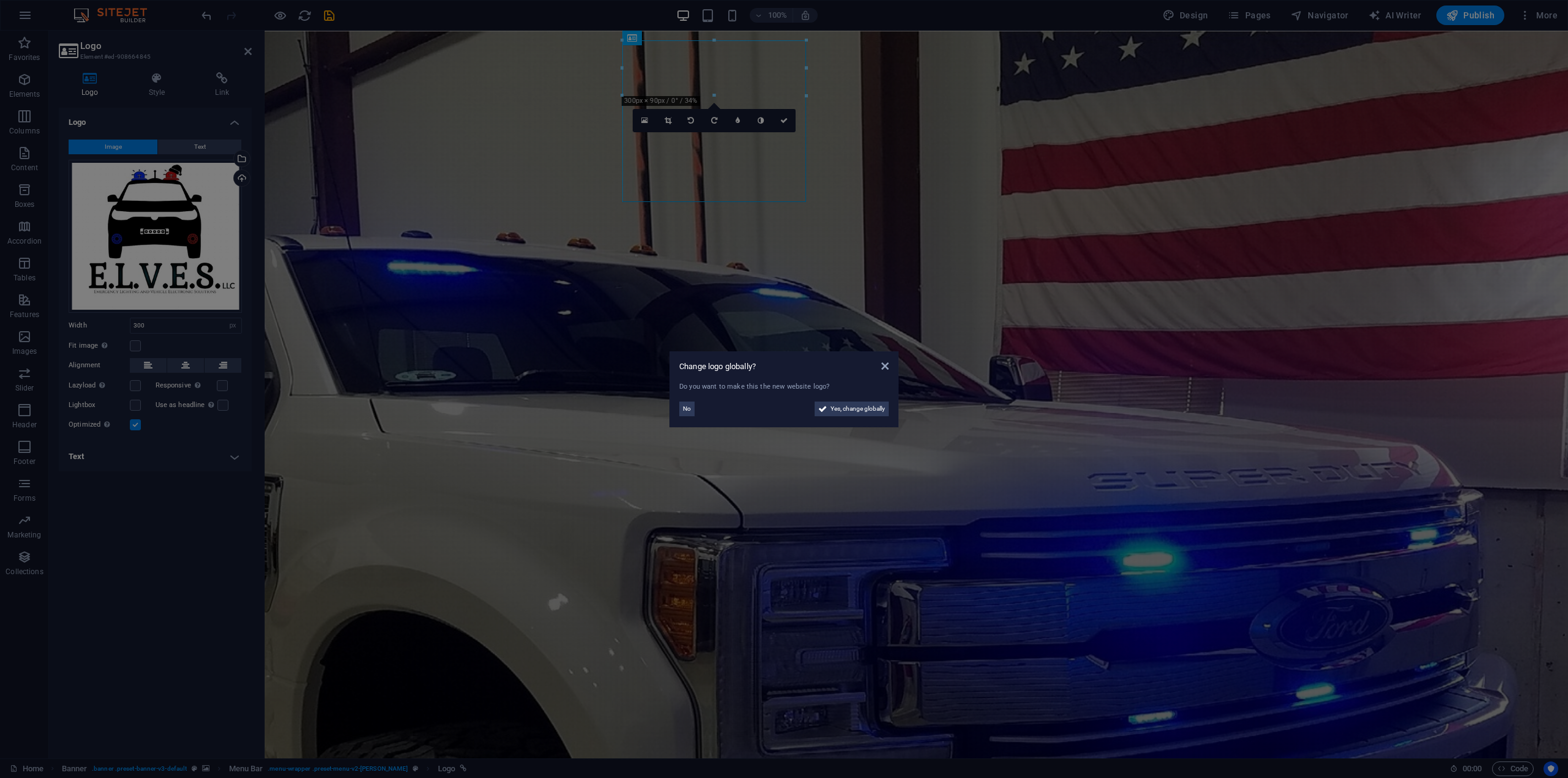
click at [648, 163] on aside "Change logo globally? Do you want to make this the new website logo? No Yes, ch…" at bounding box center [784, 389] width 1568 height 778
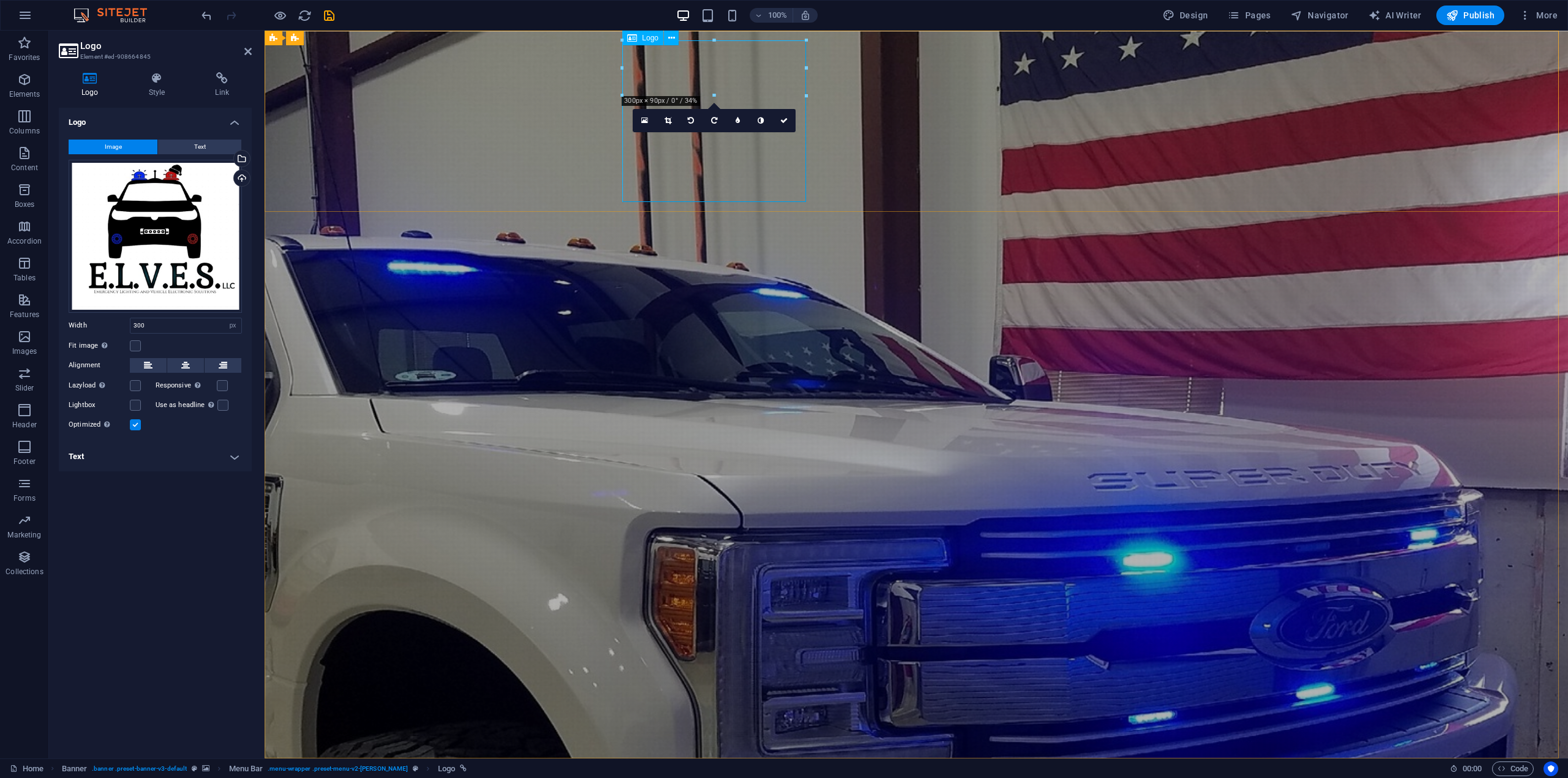
click at [146, 240] on div "Drag files here, click to choose files or select files from Files or our free s…" at bounding box center [155, 237] width 173 height 153
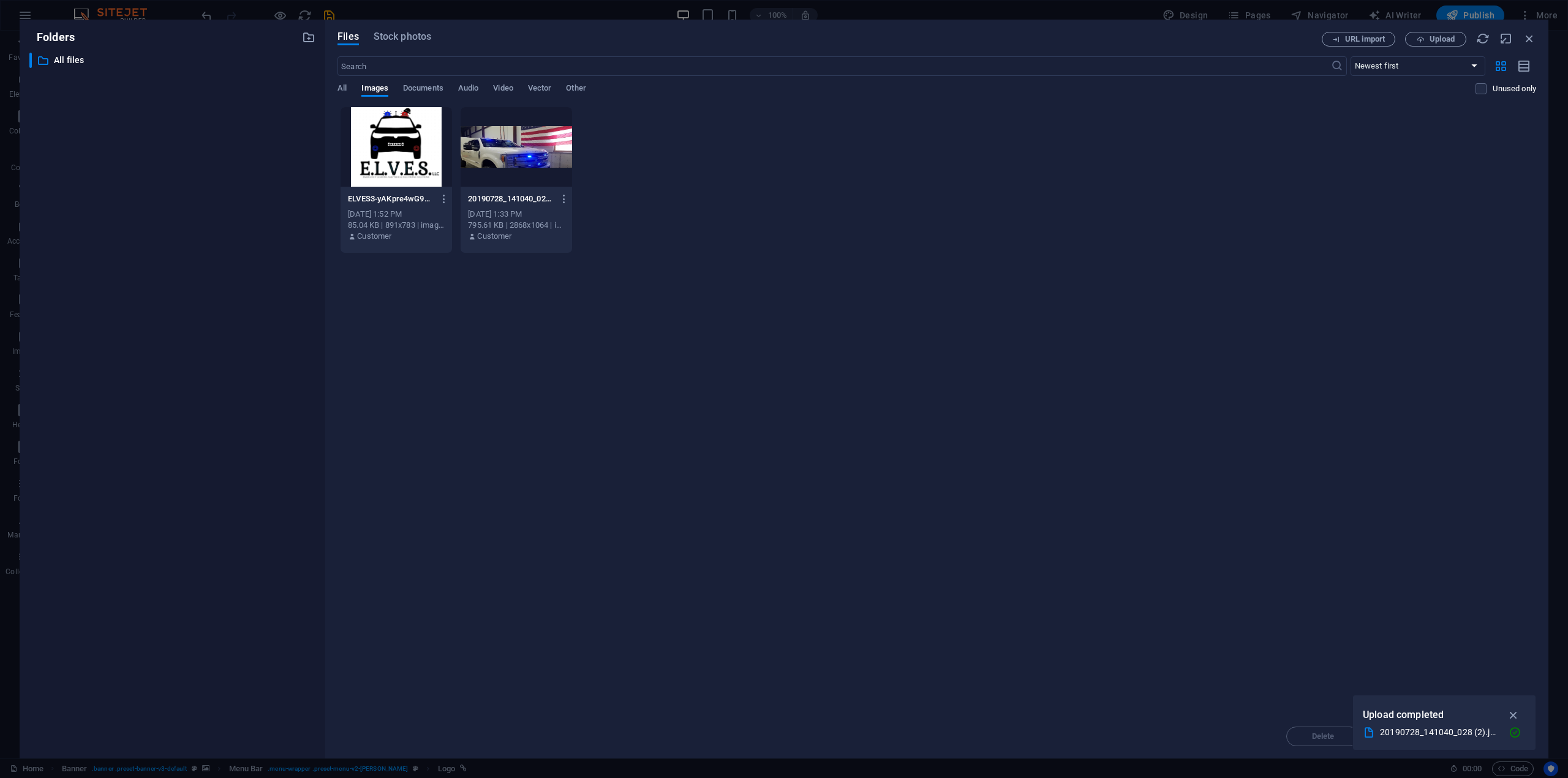
click at [408, 149] on div at bounding box center [395, 147] width 111 height 80
click at [494, 359] on div "Drop files here to upload them instantly 1 ELVES3-yAKpre4wG9cjlLlDJrEIxw.jpg EL…" at bounding box center [936, 410] width 1199 height 608
click at [480, 365] on div "Drop files here to upload them instantly ELVES3-yAKpre4wG9cjlLlDJrEIxw.jpg ELVE…" at bounding box center [936, 410] width 1199 height 608
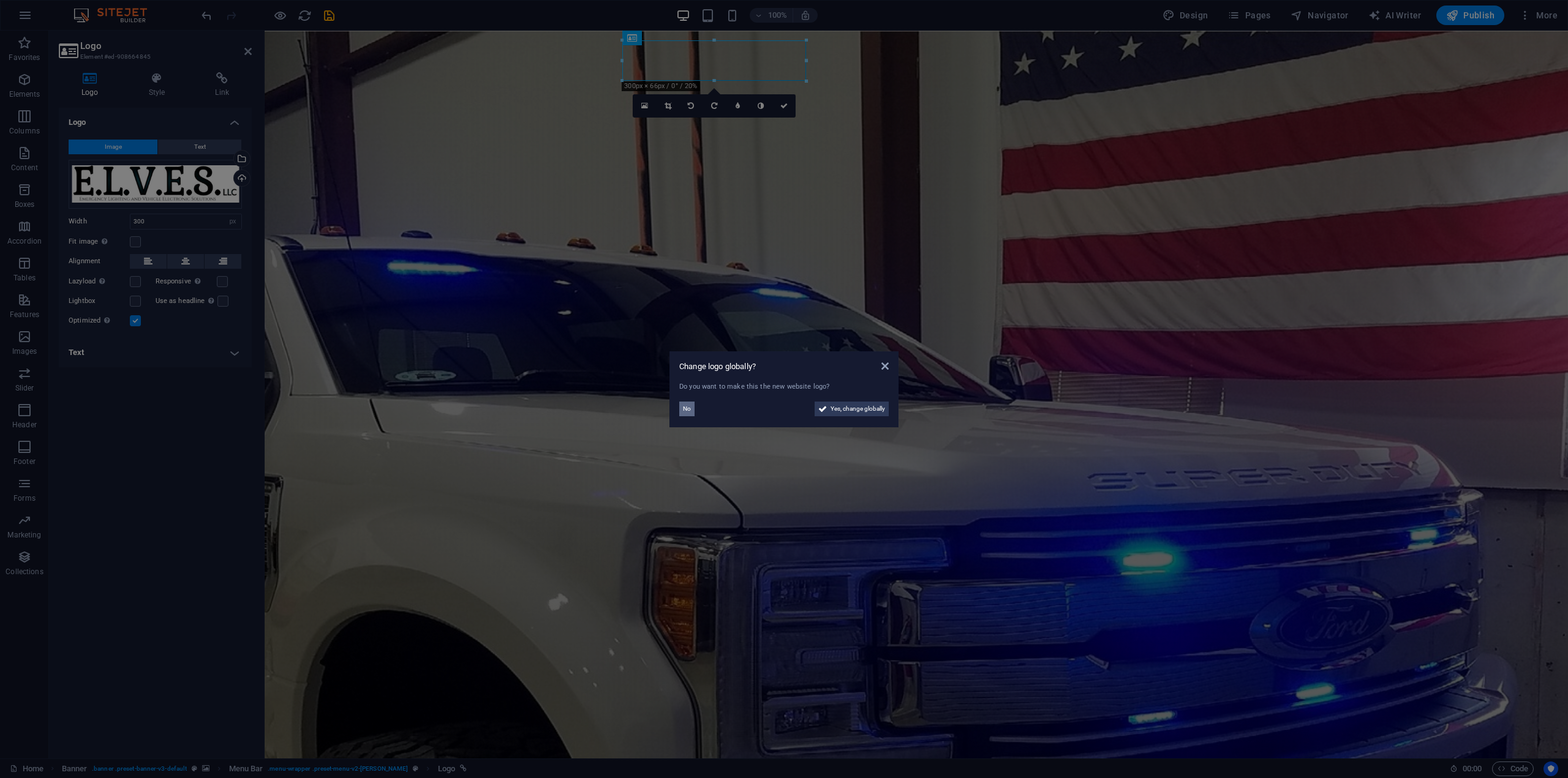
click at [686, 408] on span "No" at bounding box center [687, 409] width 8 height 15
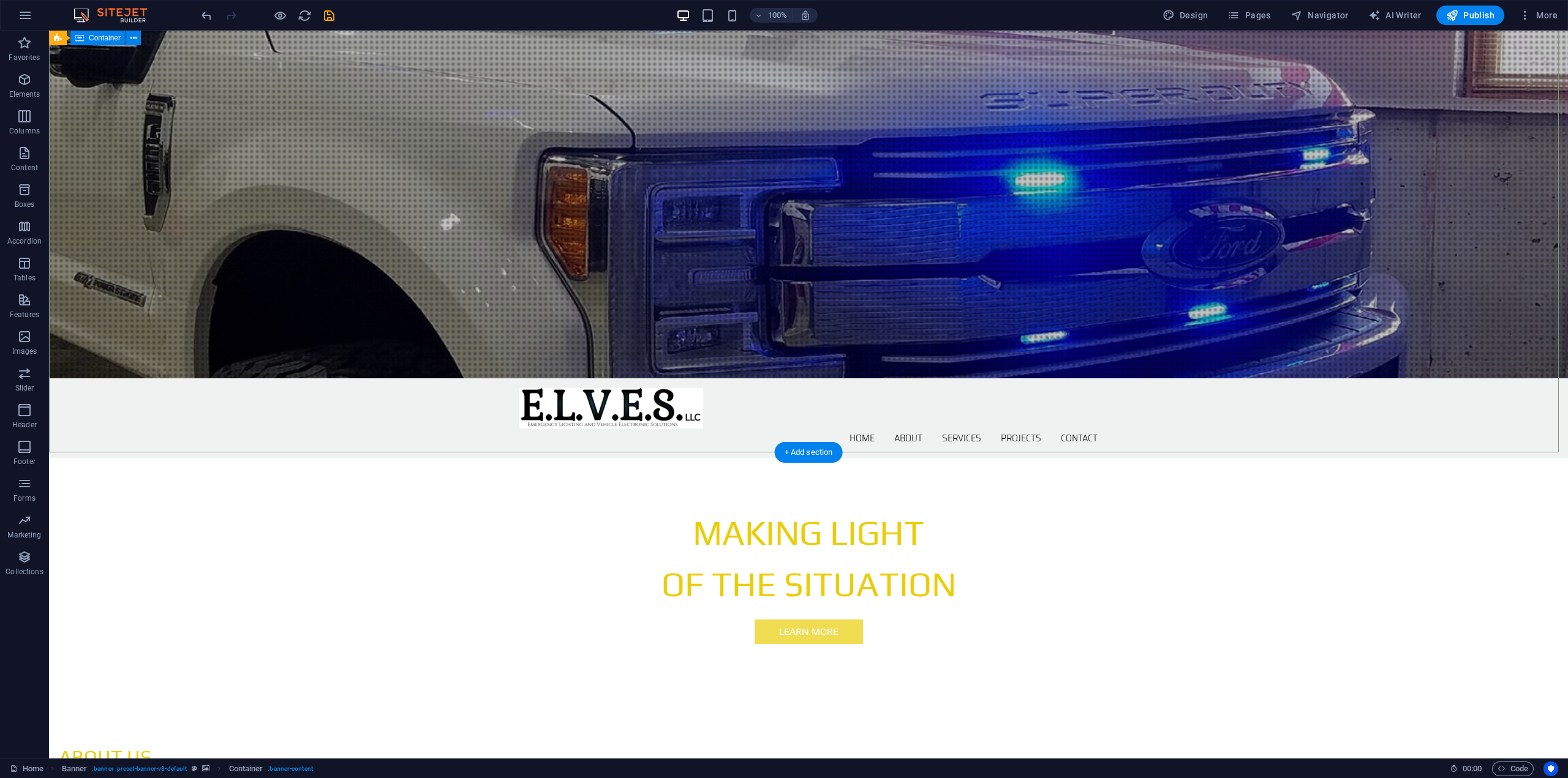
scroll to position [429, 0]
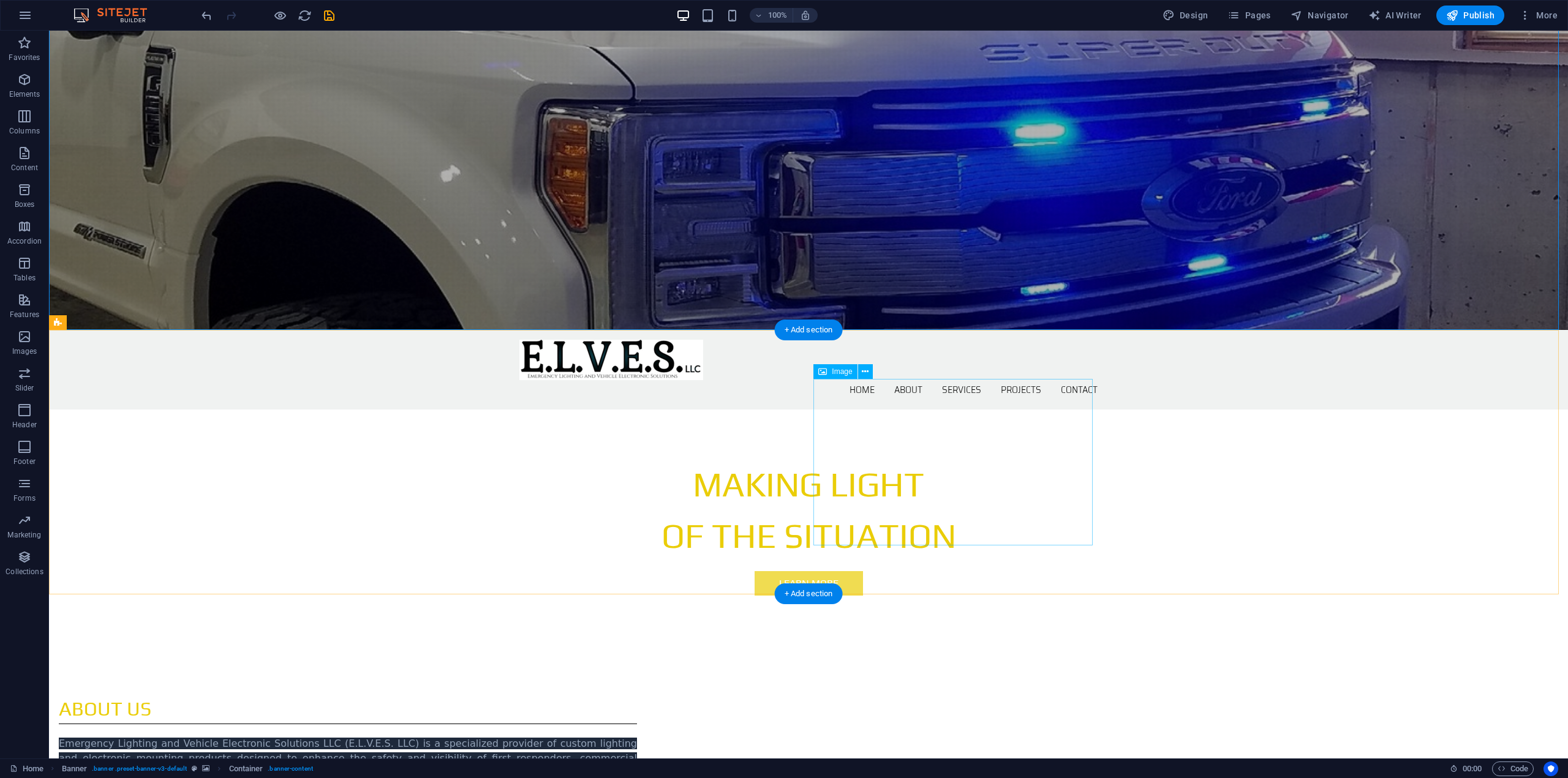
select select "%"
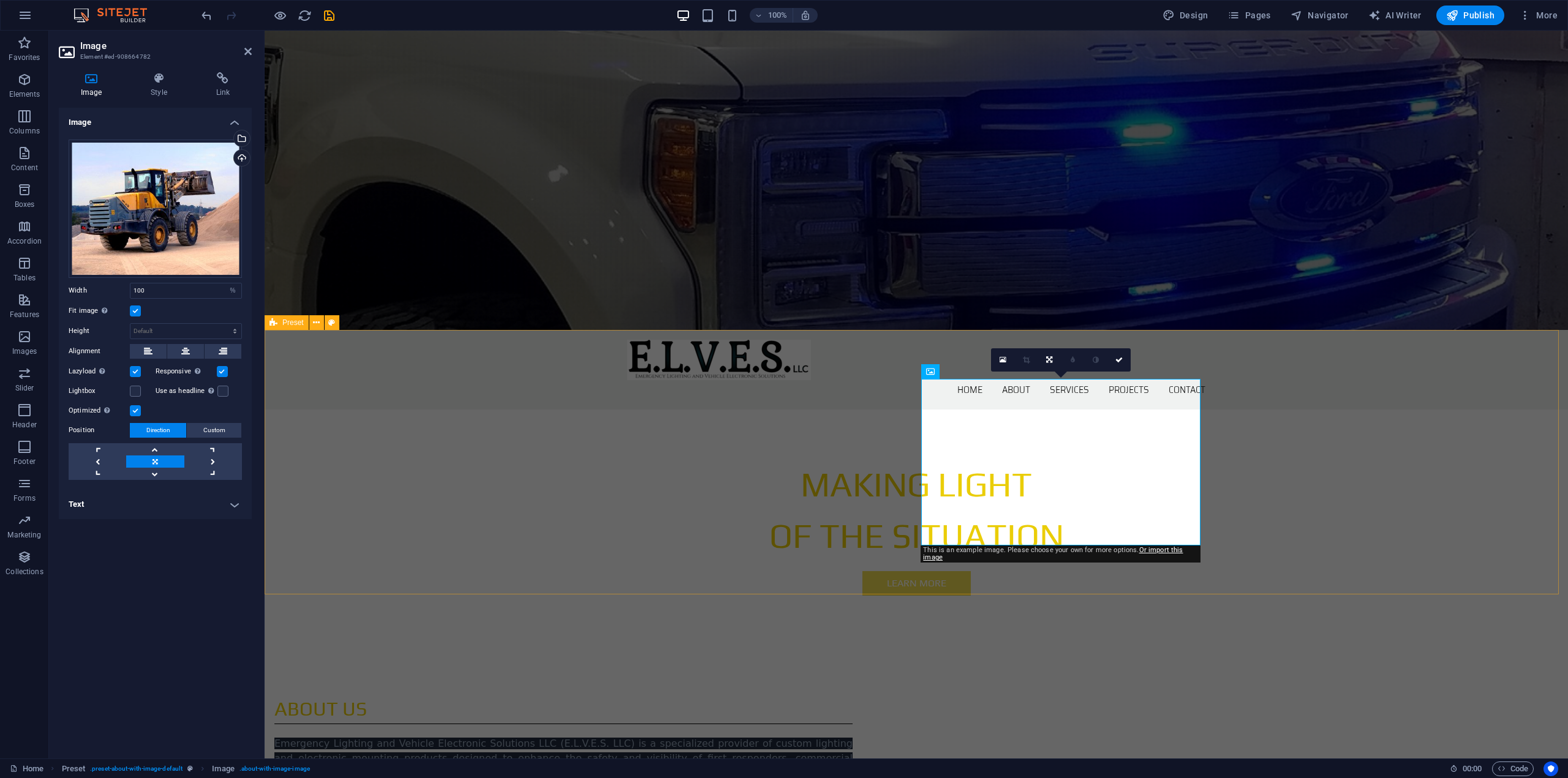
click at [366, 645] on div "ABOUT US Emergency Lighting and Vehicle Electronic Solutions LLC (E.L.V.E.S. LL…" at bounding box center [916, 780] width 1303 height 270
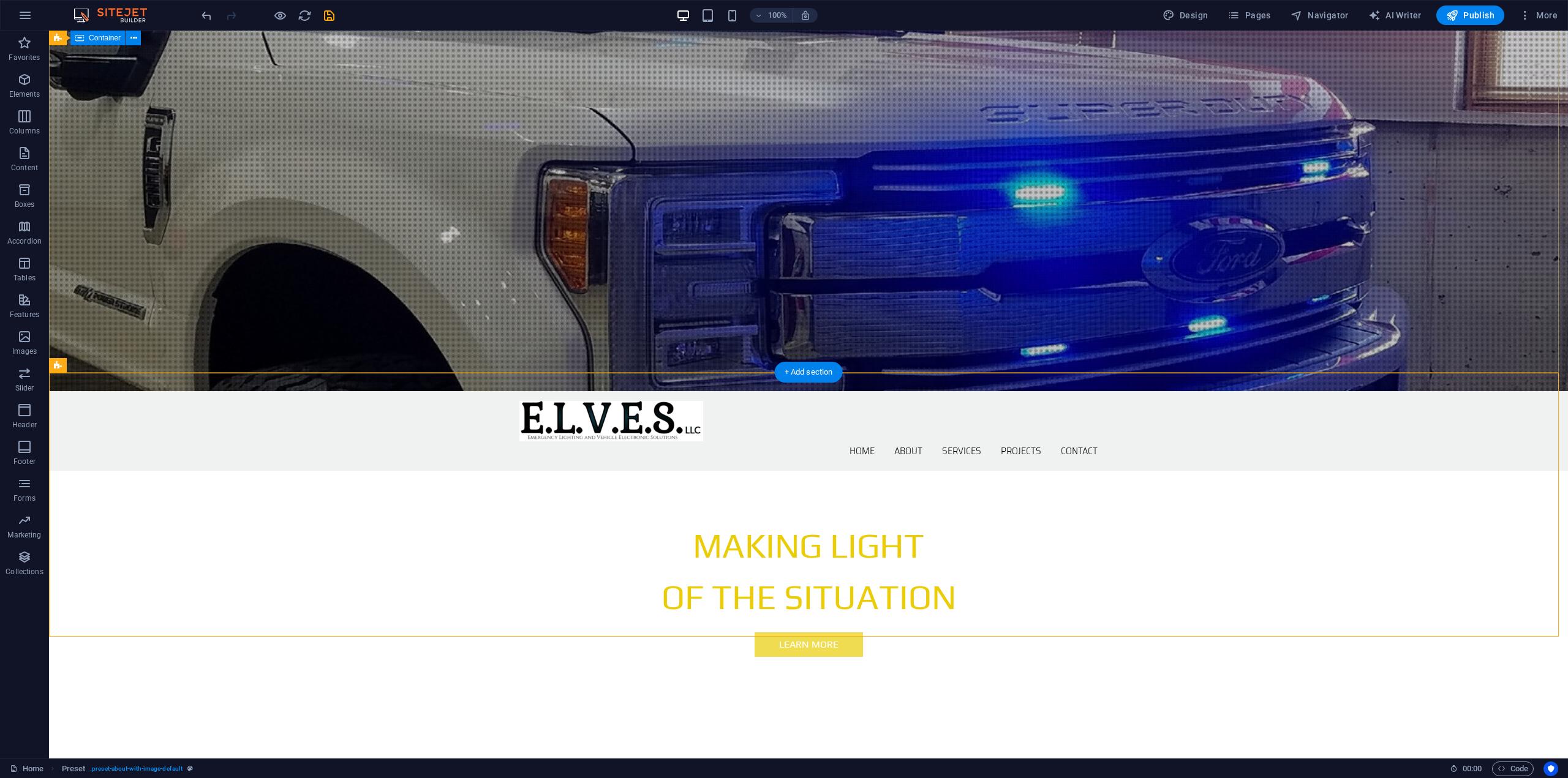
scroll to position [490, 0]
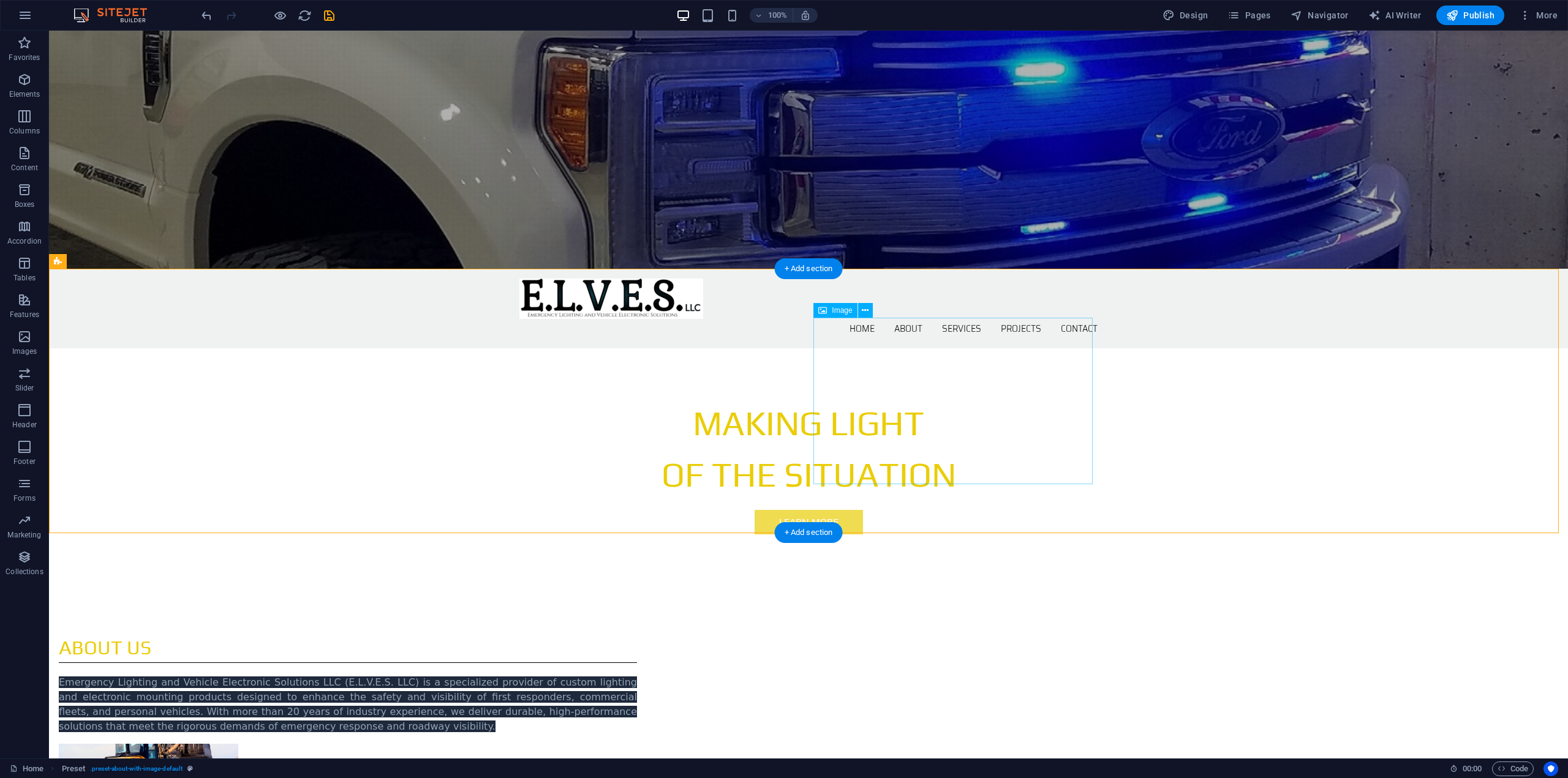
click at [238, 745] on figure at bounding box center [149, 775] width 179 height 61
click at [616, 676] on div "Emergency Lighting and Vehicle Electronic Solutions LLC (E.L.V.E.S. LLC) is a s…" at bounding box center [348, 705] width 578 height 59
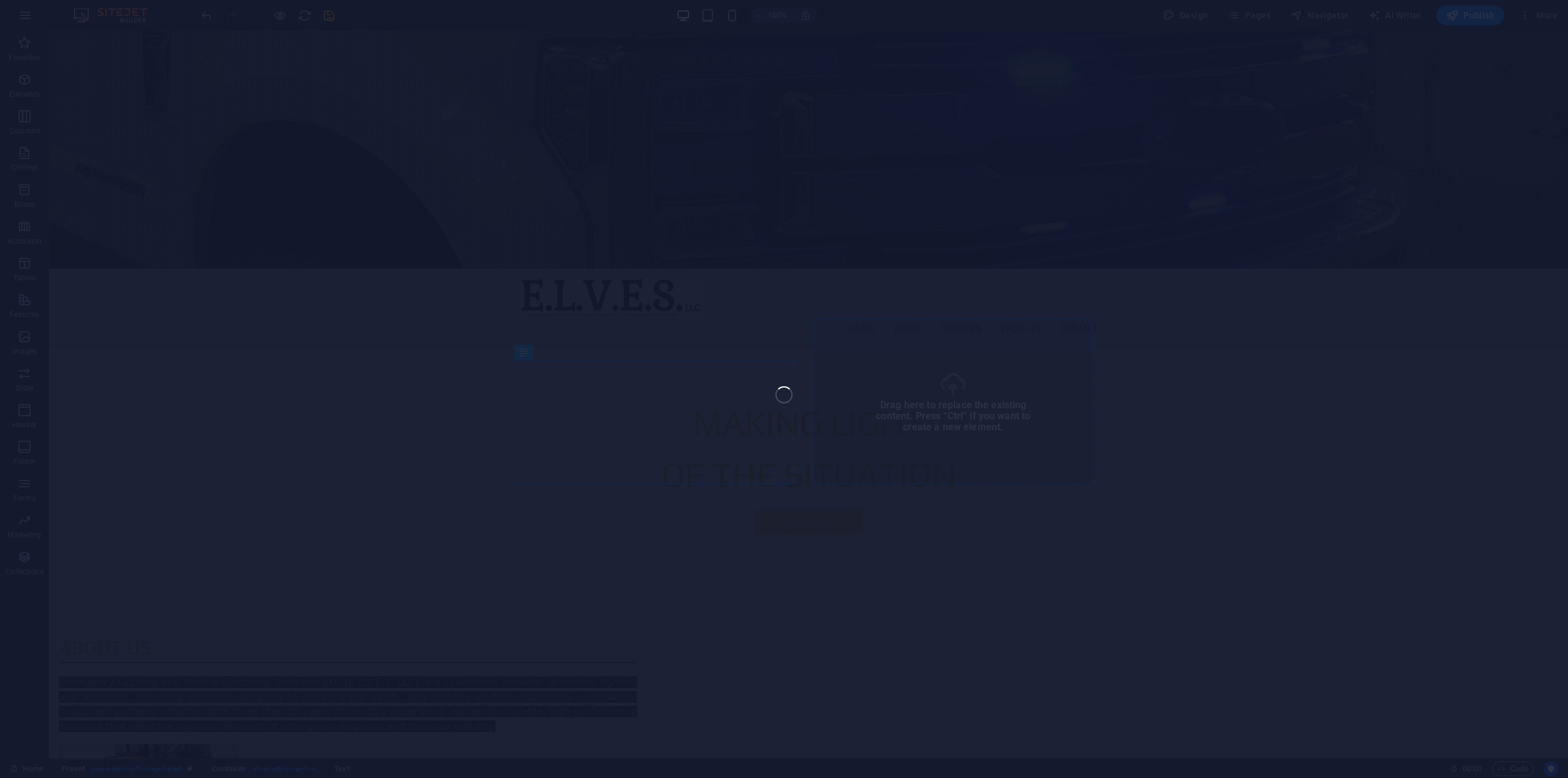
select select "%"
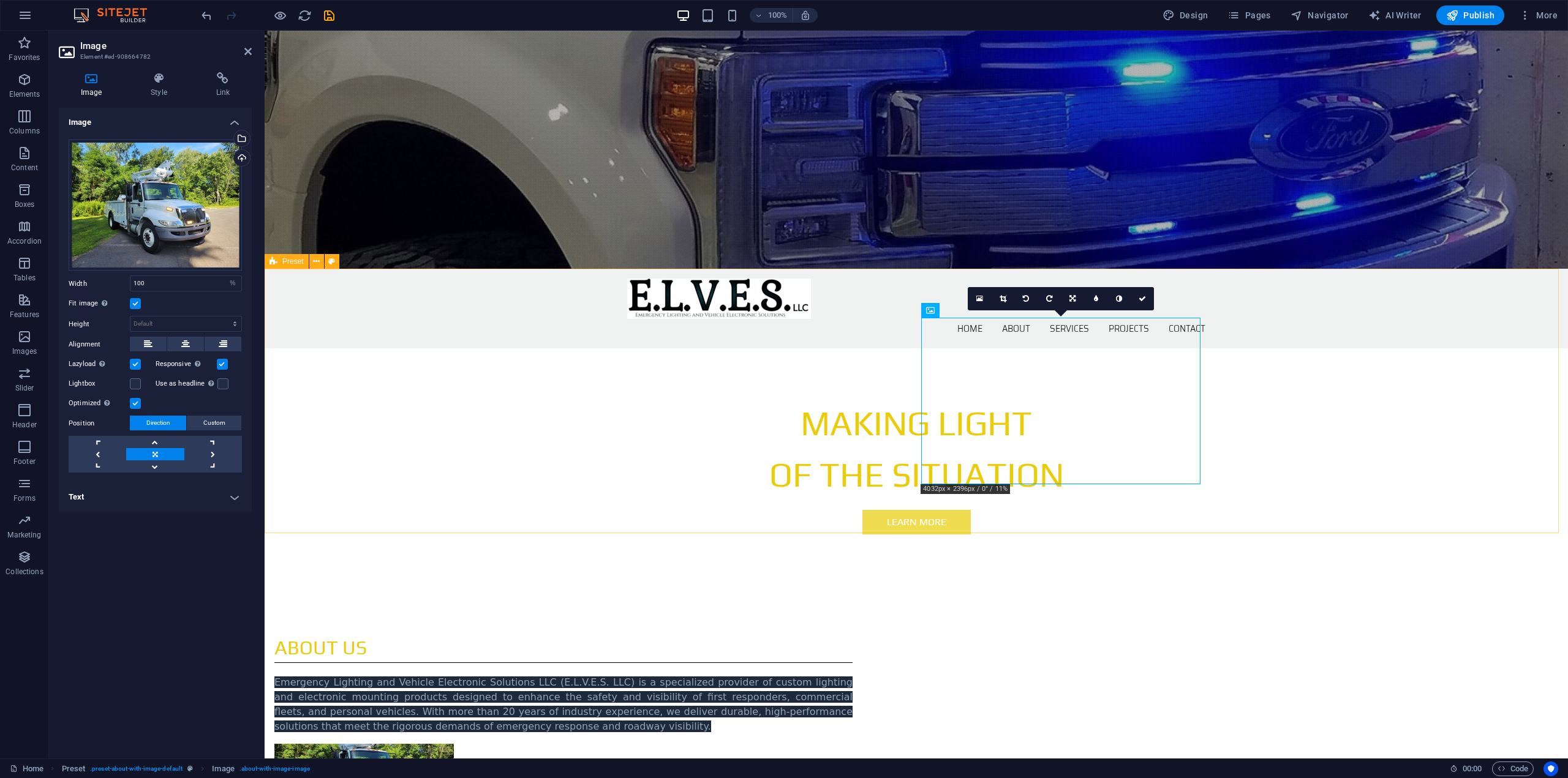
click at [1414, 584] on div "ABOUT US Emergency Lighting and Vehicle Electronic Solutions LLC (E.L.V.E.S. LL…" at bounding box center [916, 719] width 1303 height 270
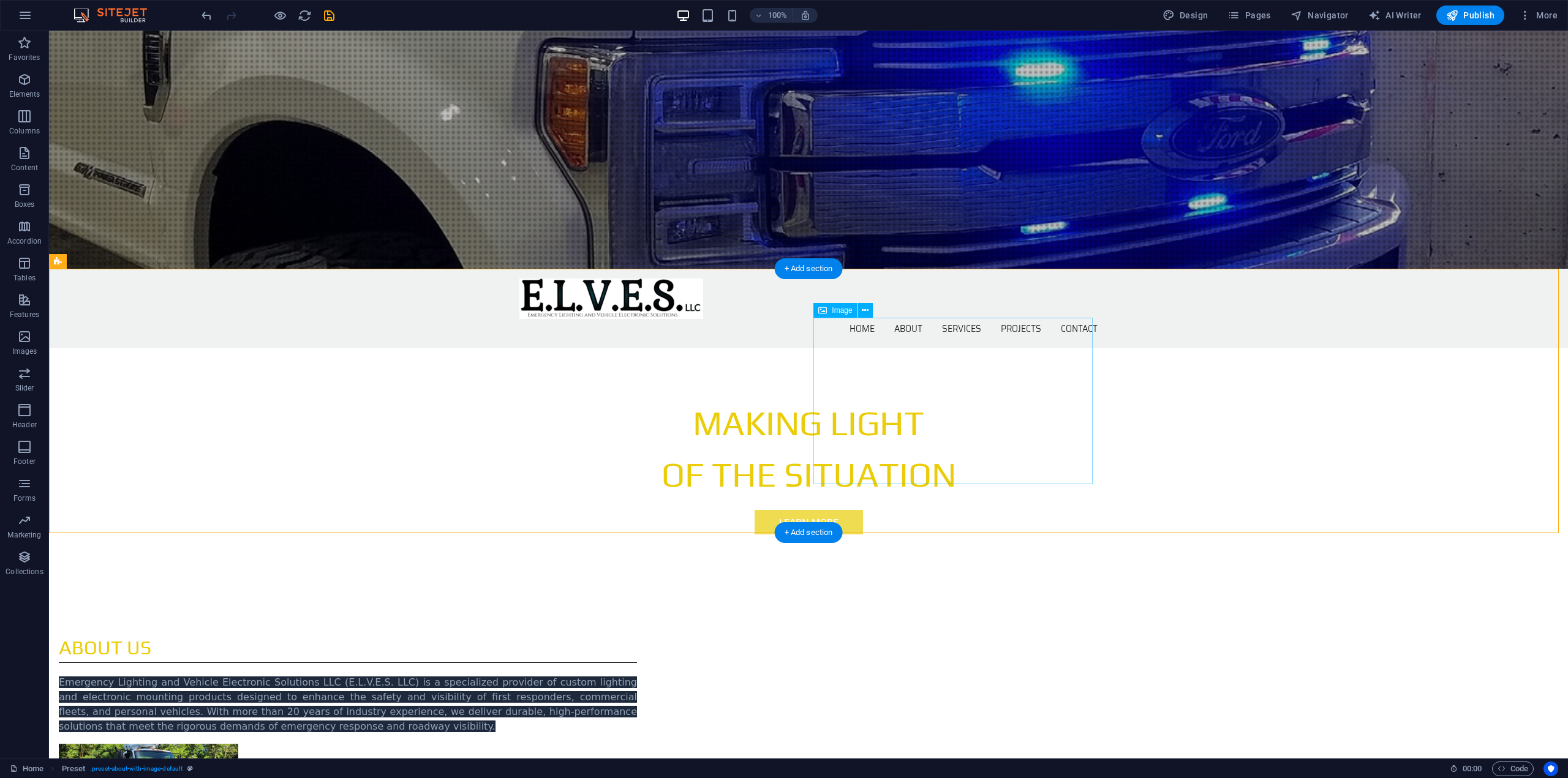
click at [238, 745] on figure at bounding box center [149, 775] width 179 height 61
click at [1249, 584] on div "ABOUT US Emergency Lighting and Vehicle Electronic Solutions LLC (E.L.V.E.S. LL…" at bounding box center [809, 719] width 1519 height 270
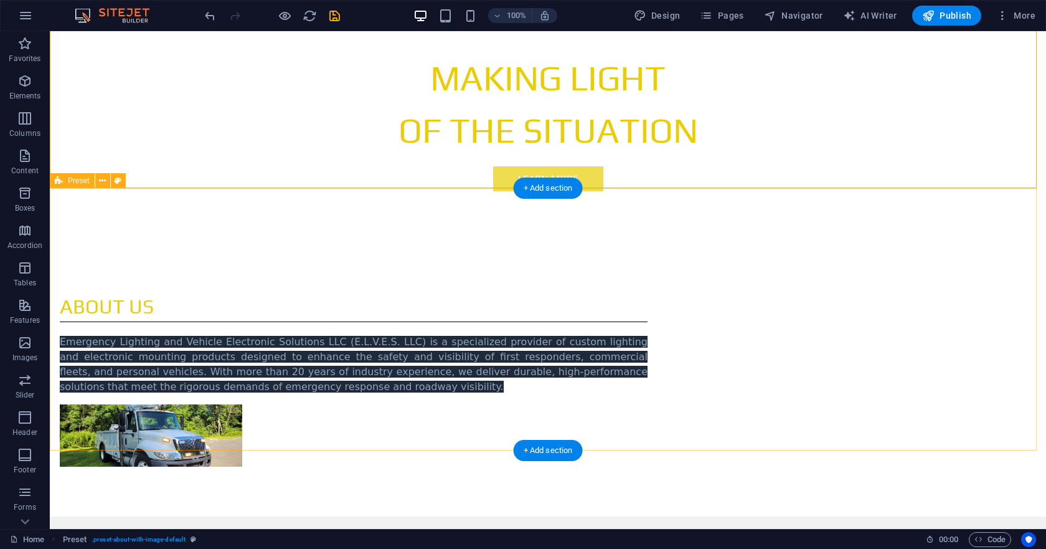
scroll to position [630, 0]
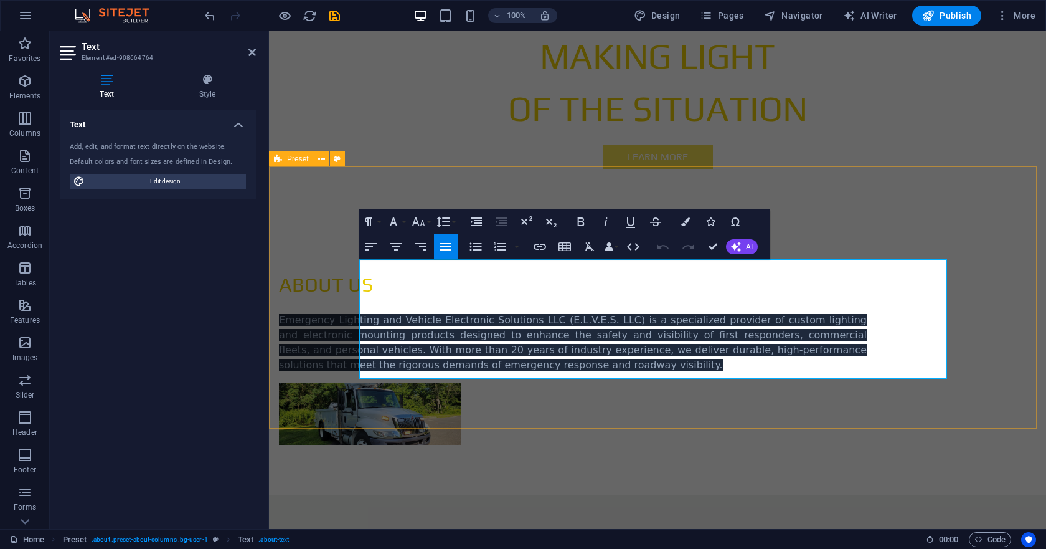
drag, startPoint x: 940, startPoint y: 369, endPoint x: 384, endPoint y: 278, distance: 562.9
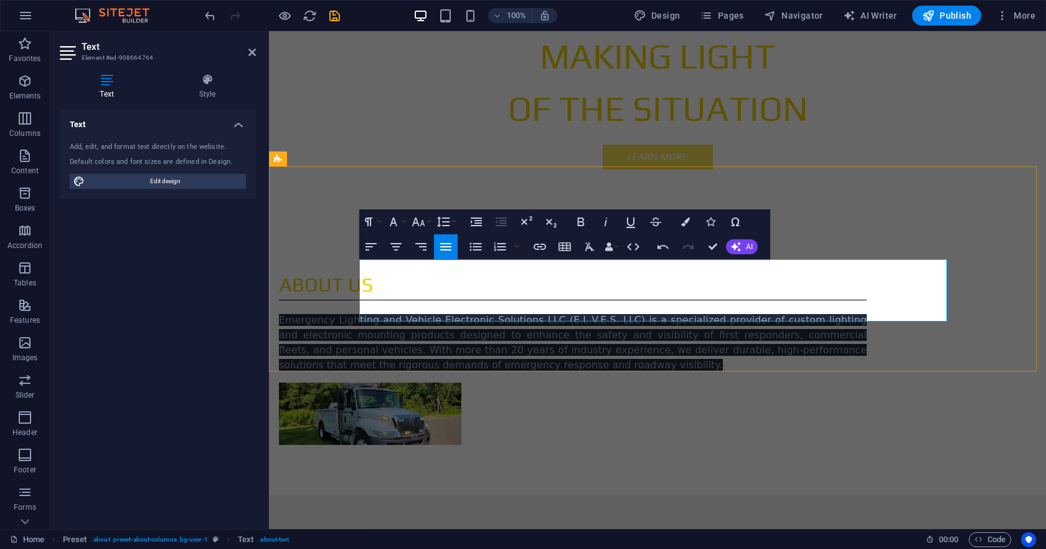
drag, startPoint x: 714, startPoint y: 314, endPoint x: 330, endPoint y: 259, distance: 388.2
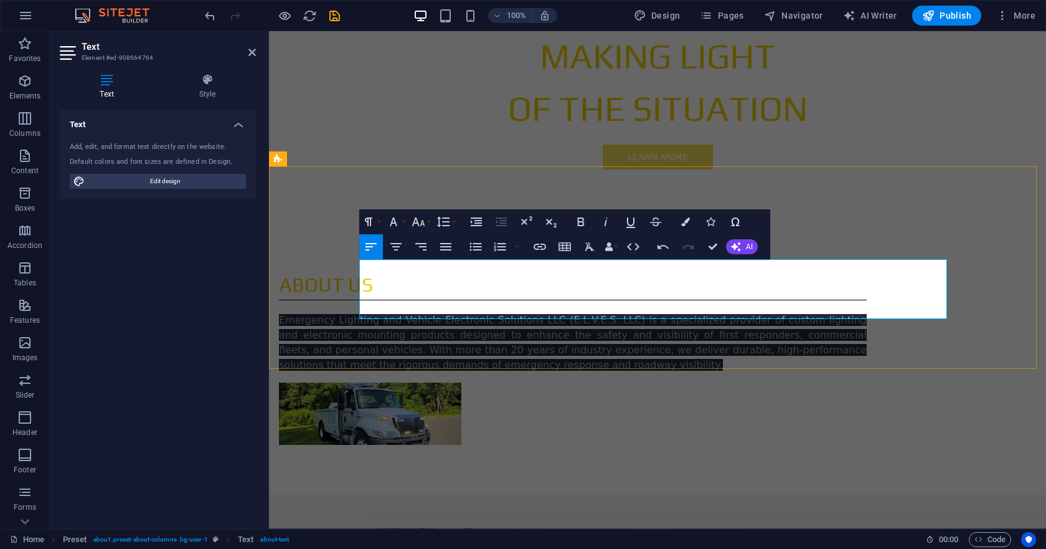
scroll to position [3688, 4]
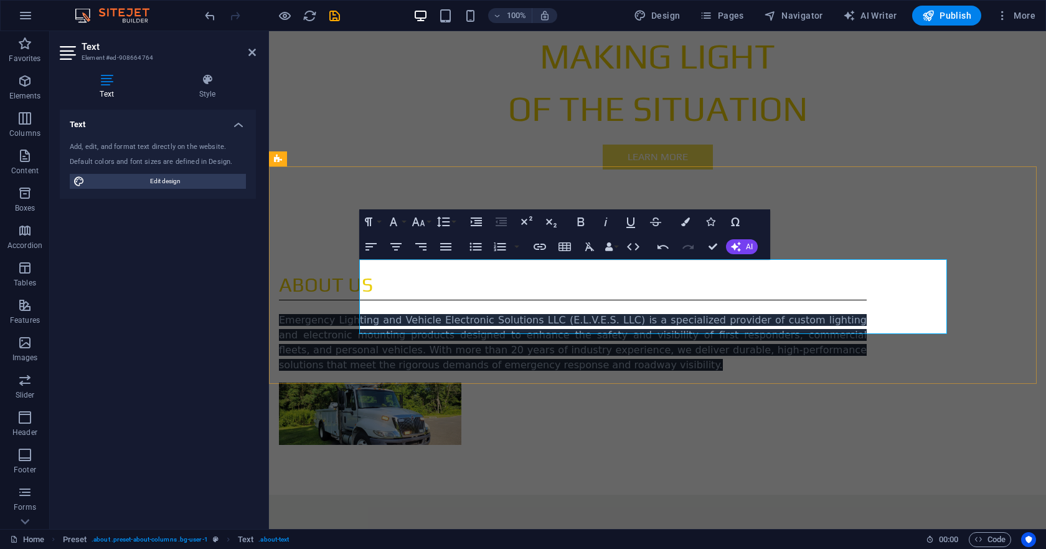
drag, startPoint x: 672, startPoint y: 278, endPoint x: 665, endPoint y: 283, distance: 8.9
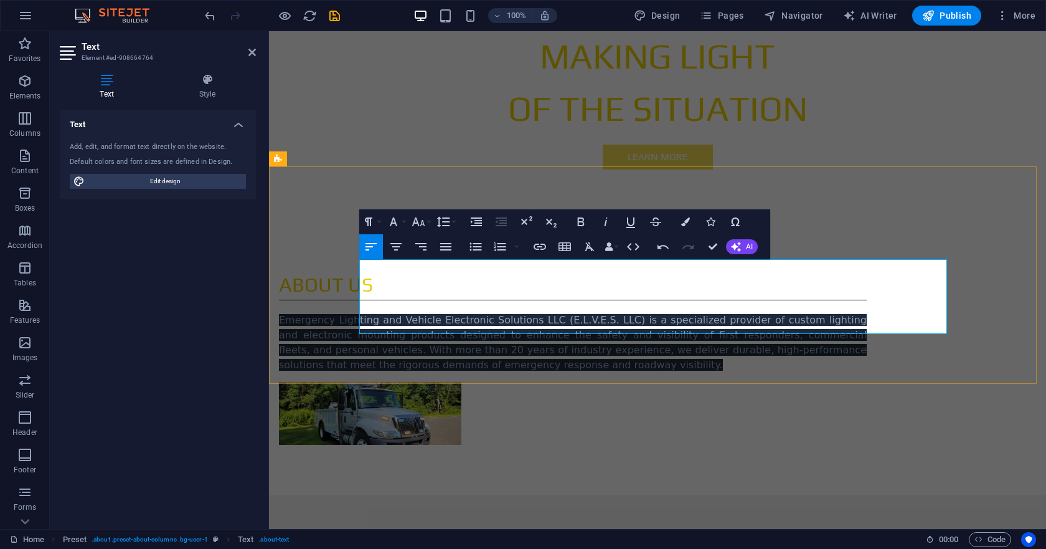
copy p "•"
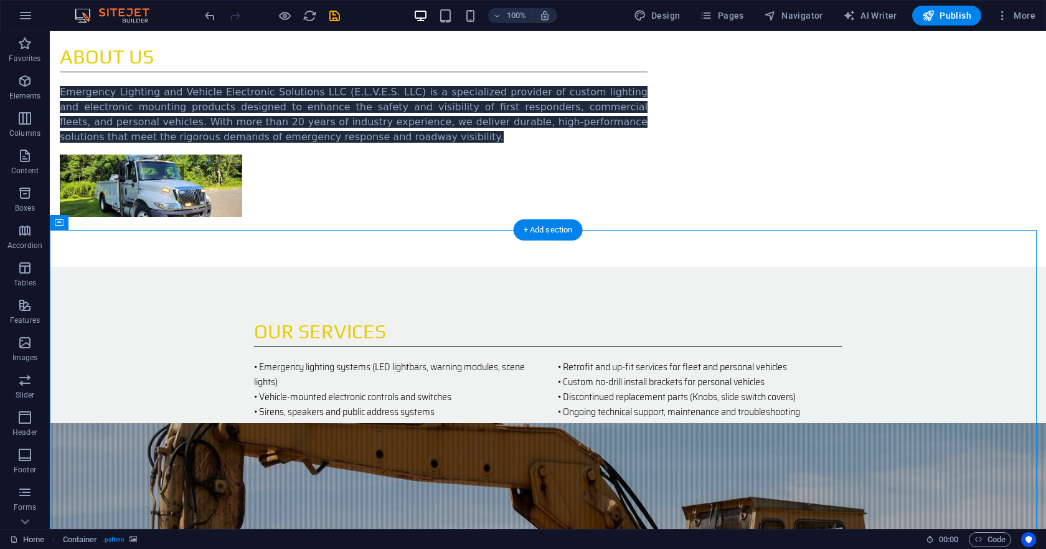
scroll to position [879, 0]
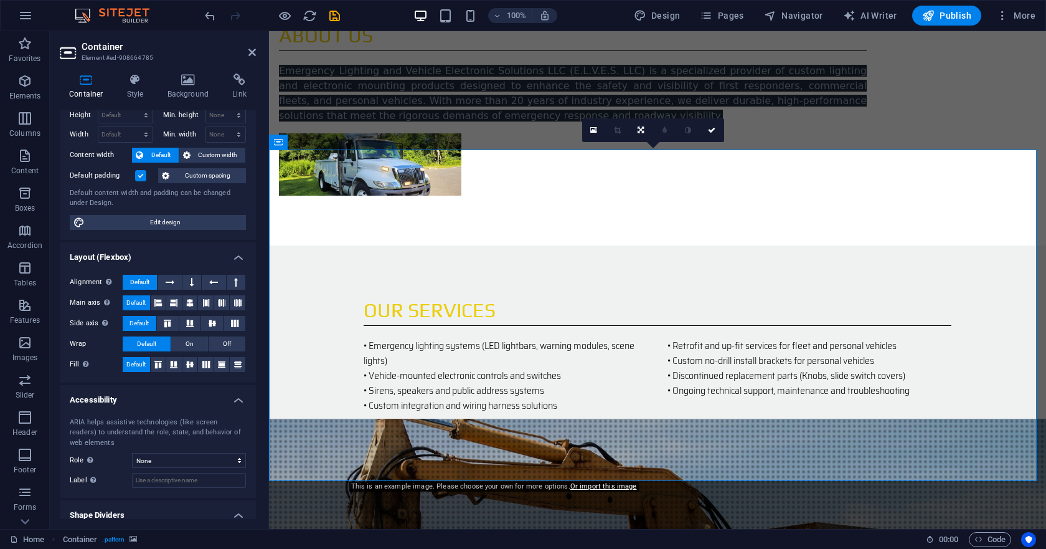
scroll to position [0, 0]
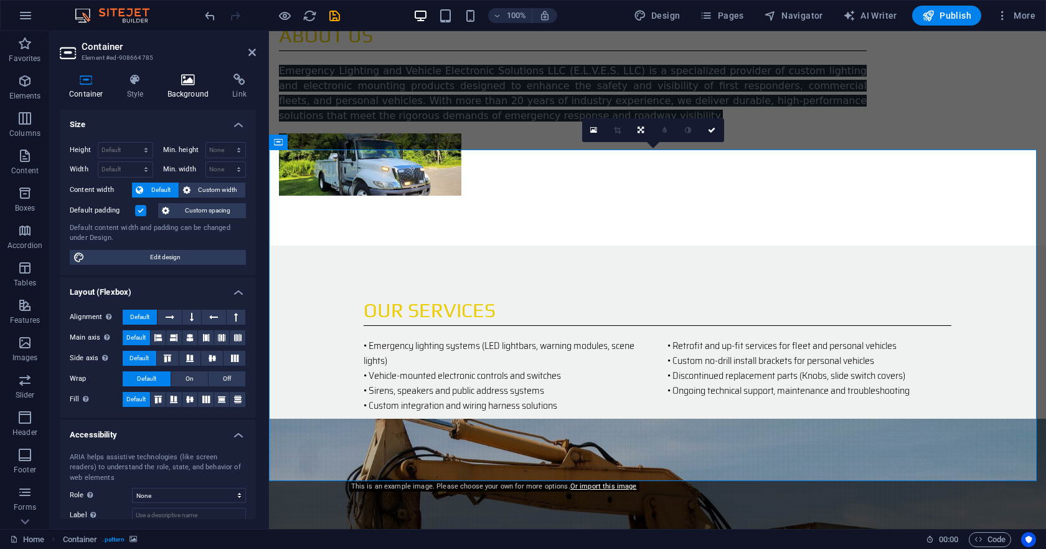
click at [181, 84] on icon at bounding box center [188, 79] width 60 height 12
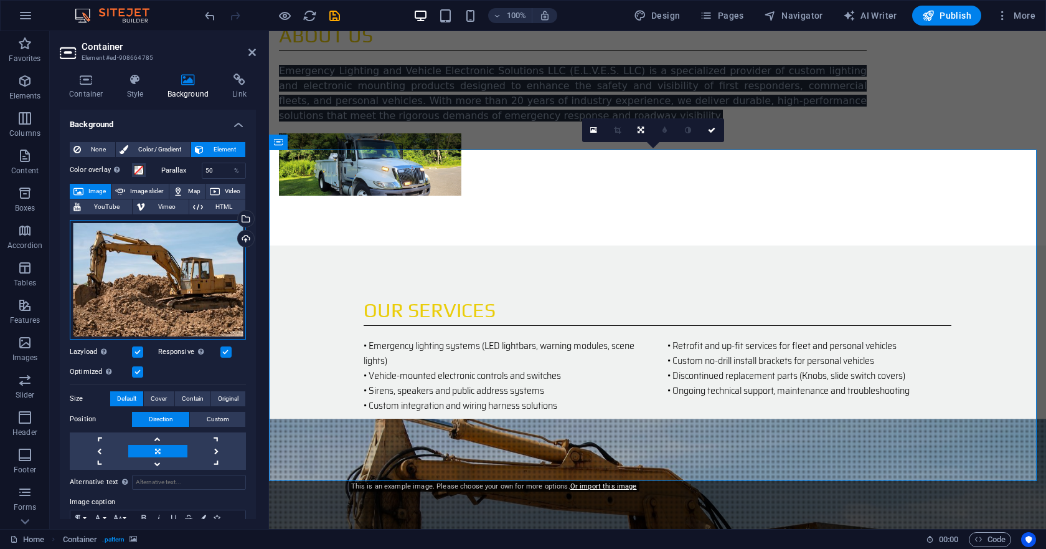
click at [177, 270] on div "Drag files here, click to choose files or select files from Files or our free s…" at bounding box center [158, 280] width 176 height 120
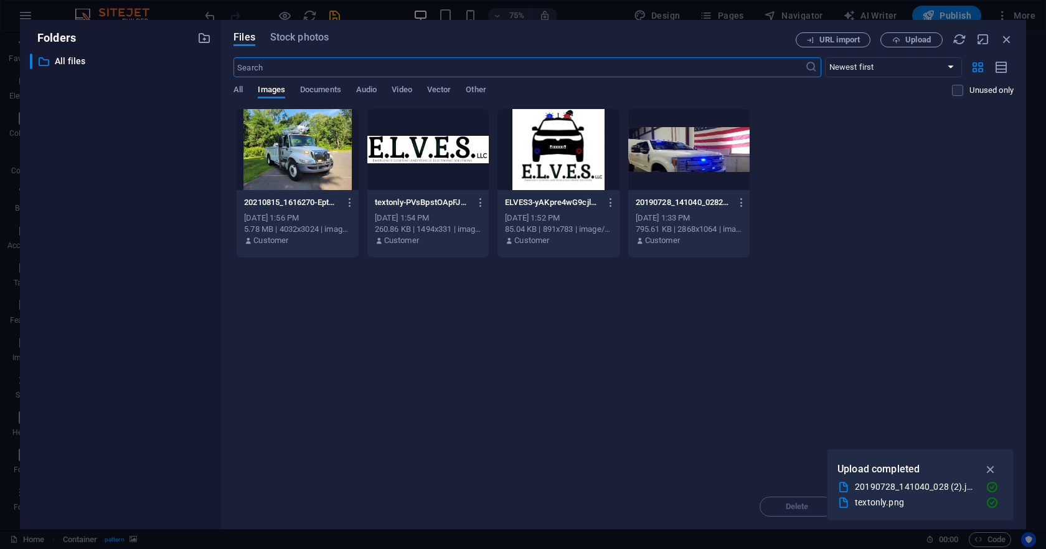
scroll to position [1044, 0]
click at [1013, 42] on icon "button" at bounding box center [1007, 39] width 14 height 14
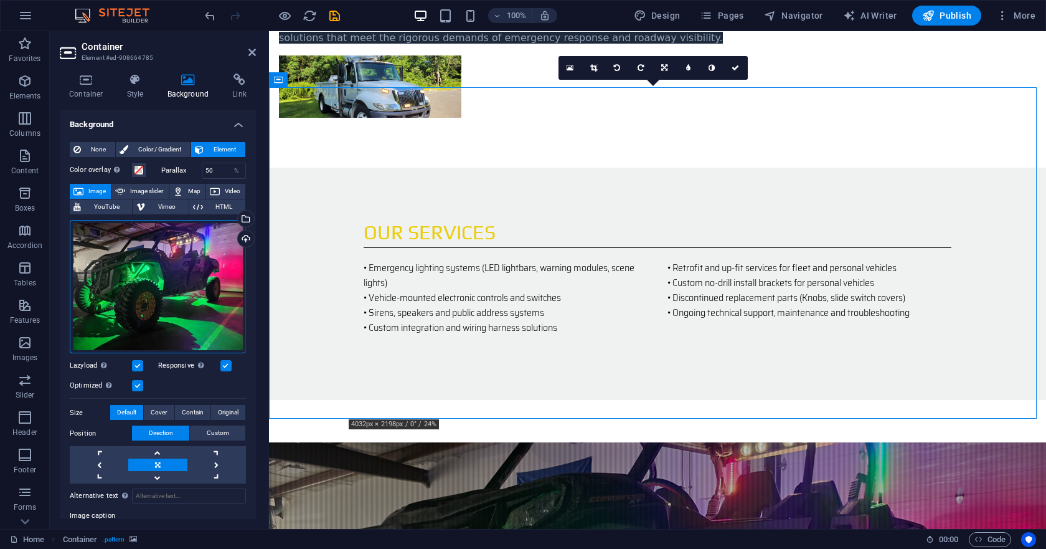
scroll to position [941, 0]
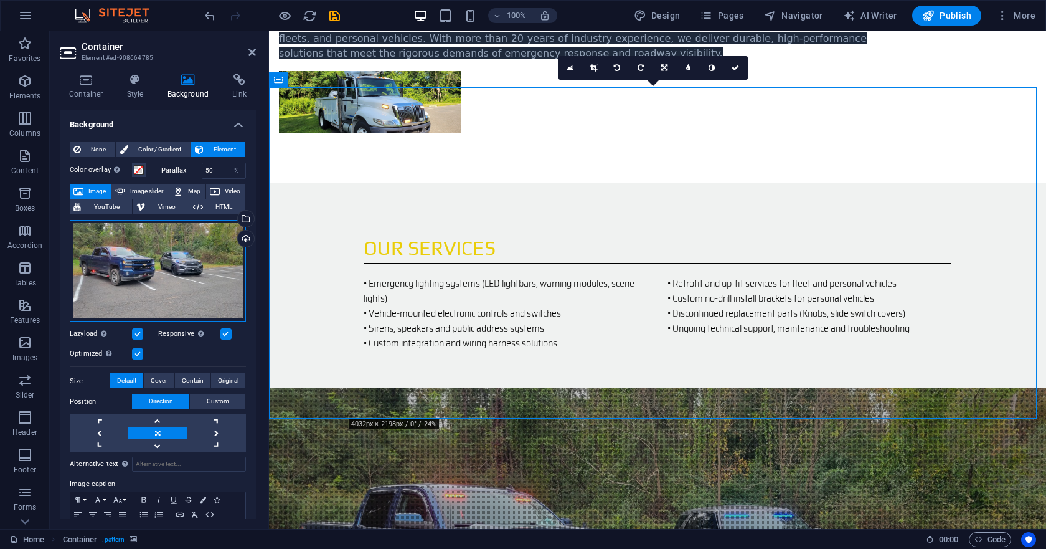
click at [183, 291] on div "Drag files here, click to choose files or select files from Files or our free s…" at bounding box center [158, 271] width 176 height 102
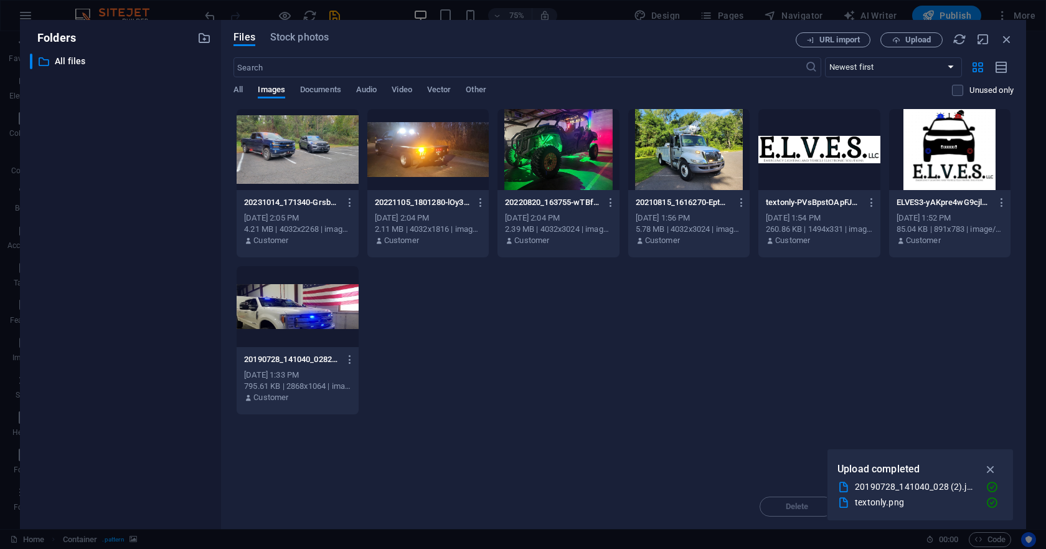
scroll to position [1107, 0]
click at [183, 291] on div "​ All files All files" at bounding box center [120, 286] width 181 height 465
click at [437, 154] on div at bounding box center [427, 149] width 121 height 81
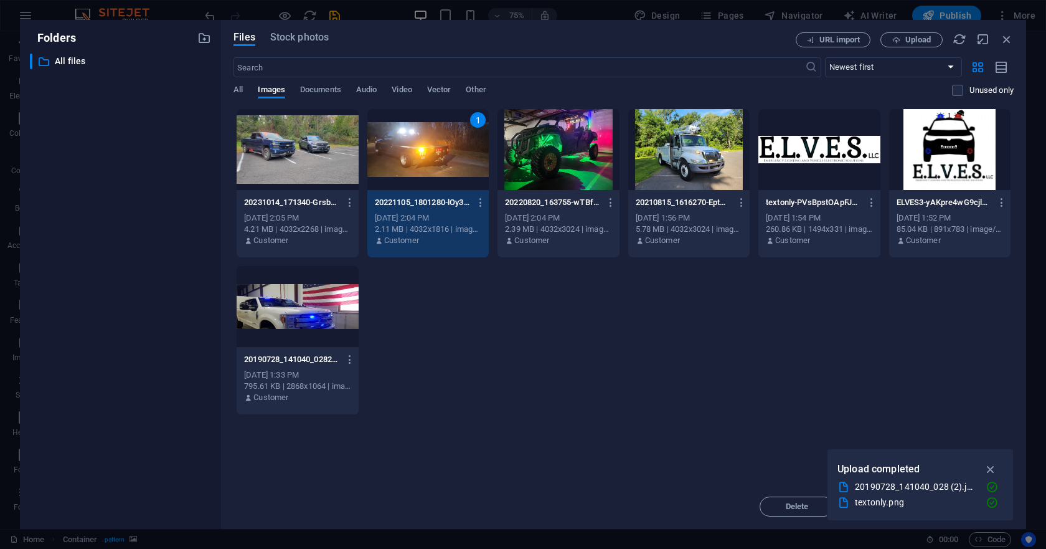
click at [319, 146] on div at bounding box center [297, 149] width 121 height 81
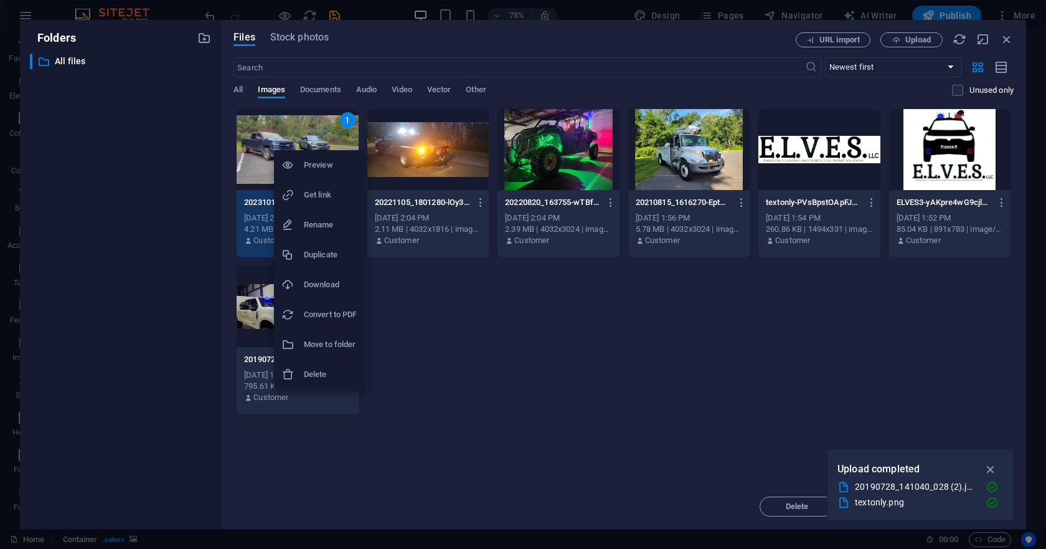
click at [334, 379] on h6 "Delete" at bounding box center [330, 374] width 53 height 15
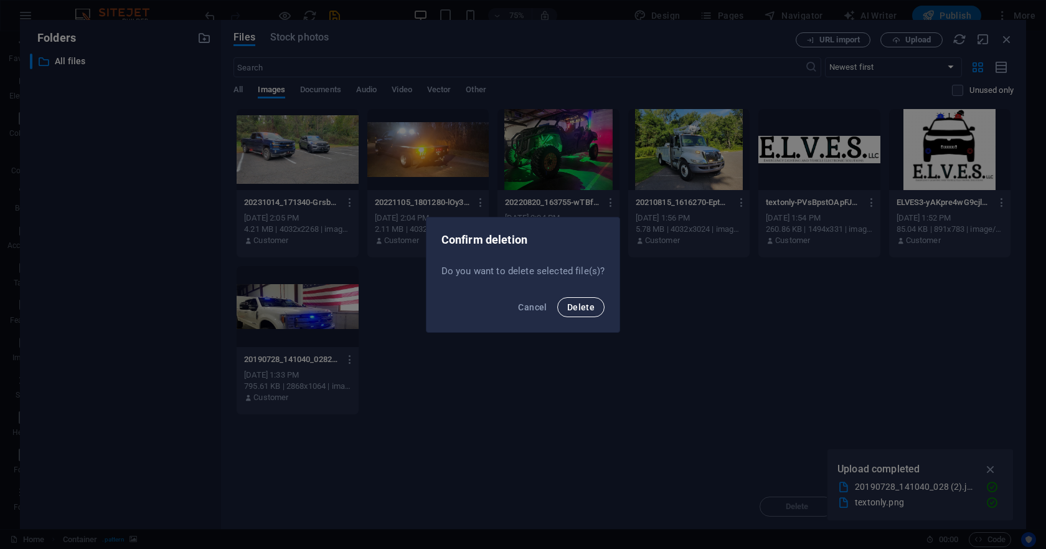
click at [577, 309] on span "Delete" at bounding box center [580, 307] width 27 height 10
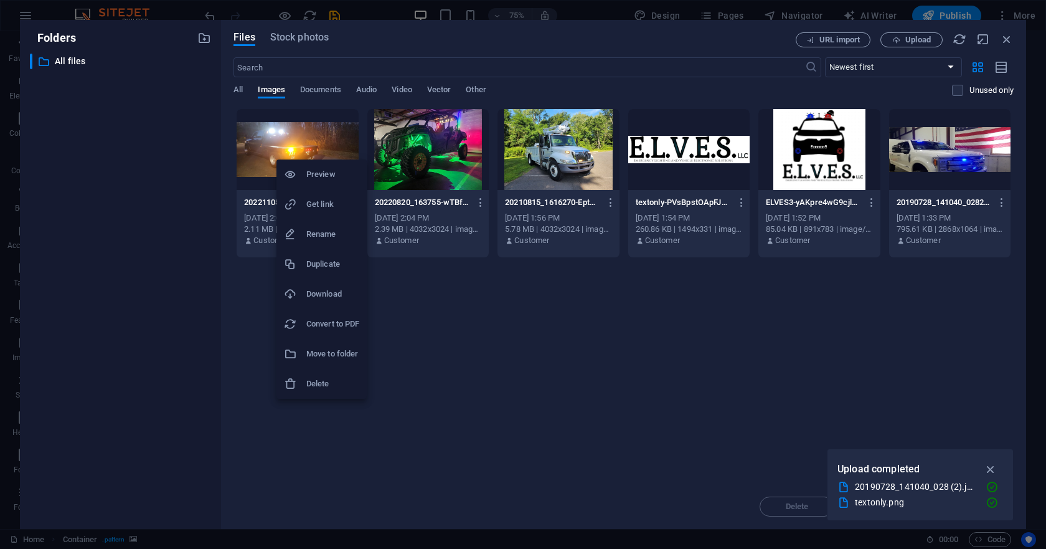
click at [308, 391] on li "Delete" at bounding box center [321, 384] width 90 height 30
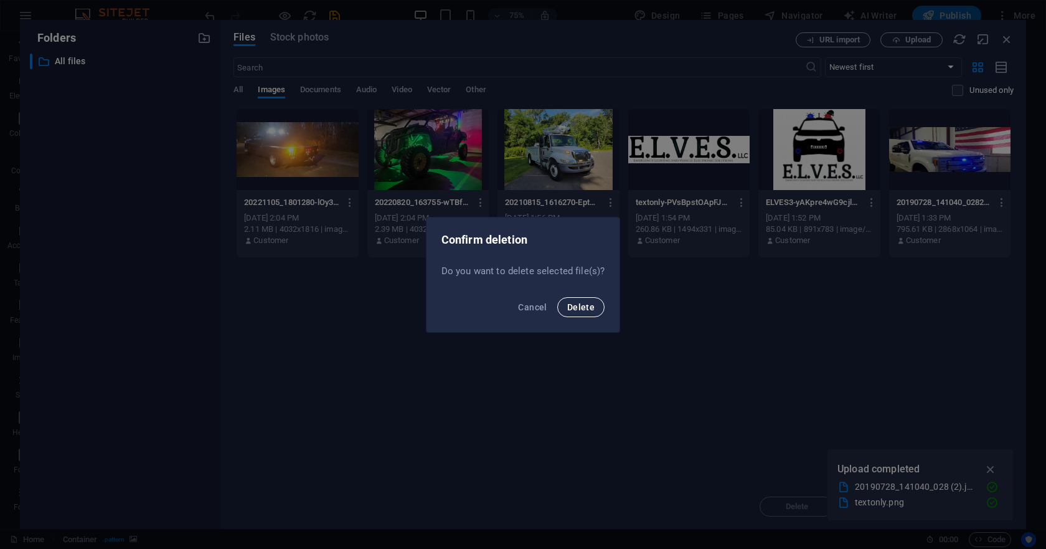
click at [578, 305] on span "Delete" at bounding box center [580, 307] width 27 height 10
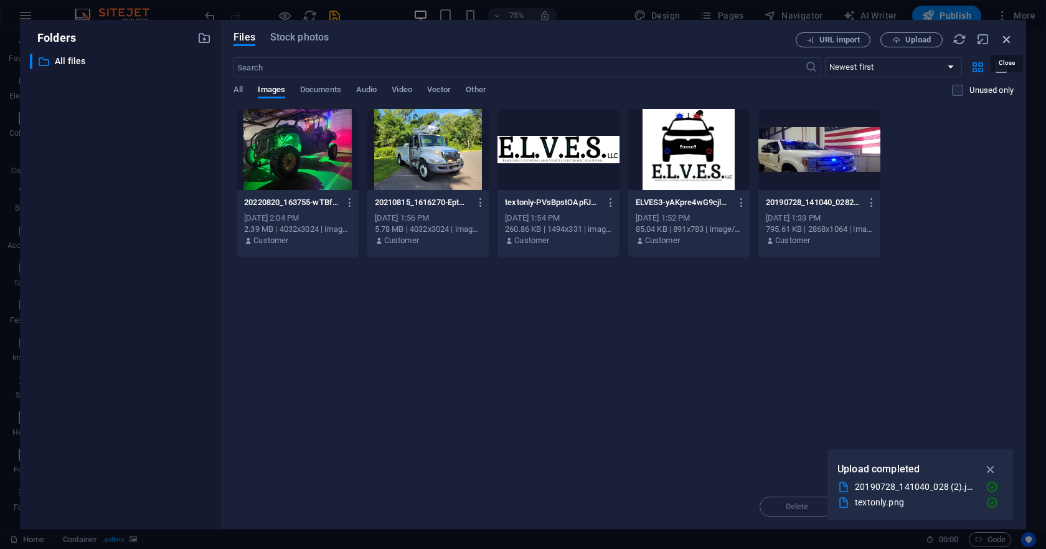
click at [1001, 40] on icon "button" at bounding box center [1007, 39] width 14 height 14
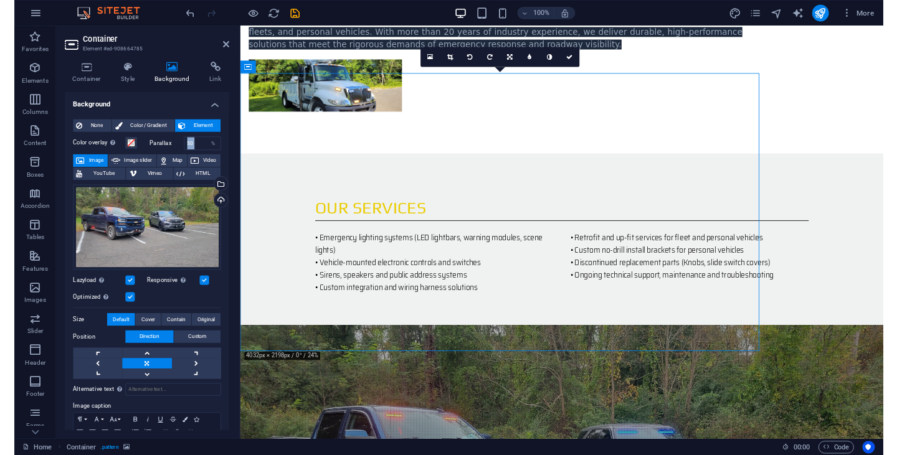
scroll to position [848, 0]
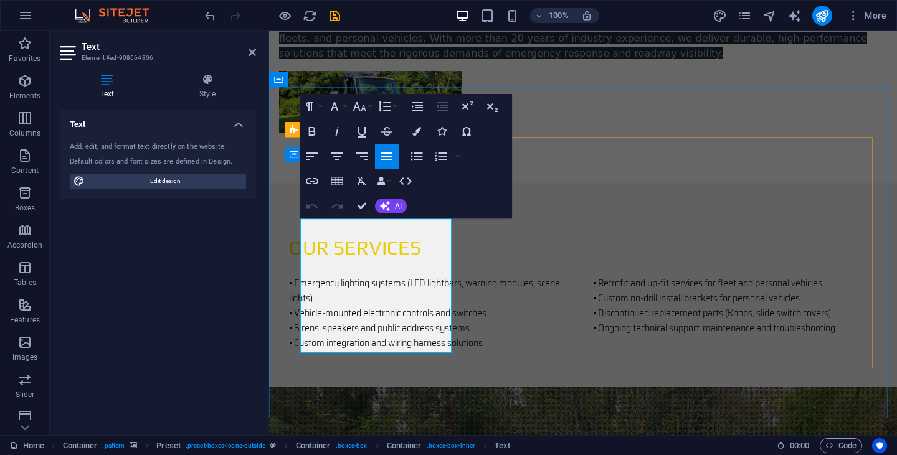
drag, startPoint x: 425, startPoint y: 345, endPoint x: 282, endPoint y: 219, distance: 190.6
drag, startPoint x: 413, startPoint y: 344, endPoint x: 293, endPoint y: 229, distance: 166.1
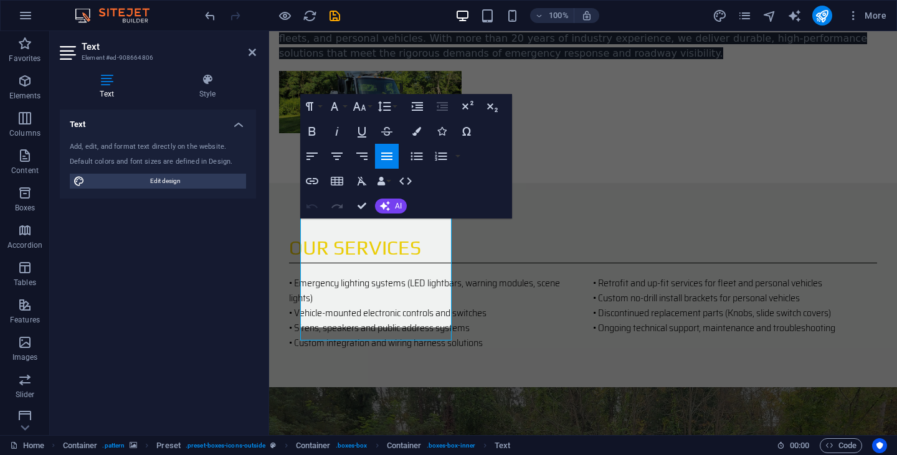
scroll to position [860, 0]
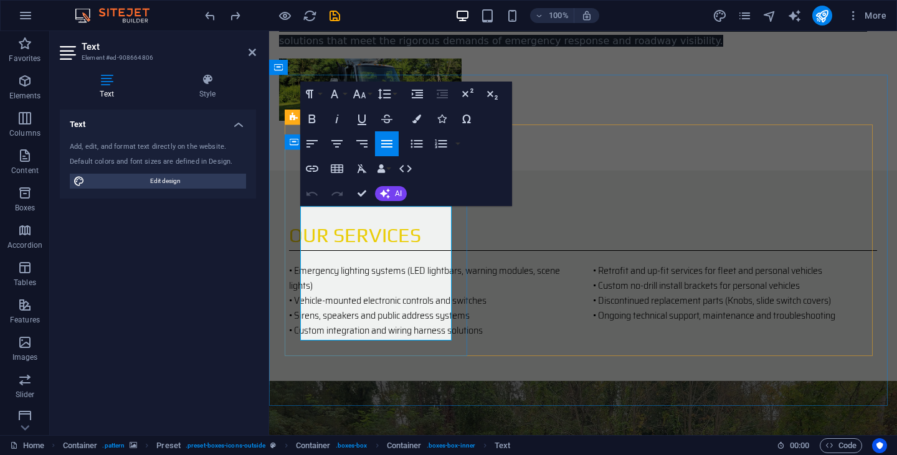
drag, startPoint x: 421, startPoint y: 330, endPoint x: 298, endPoint y: 214, distance: 169.2
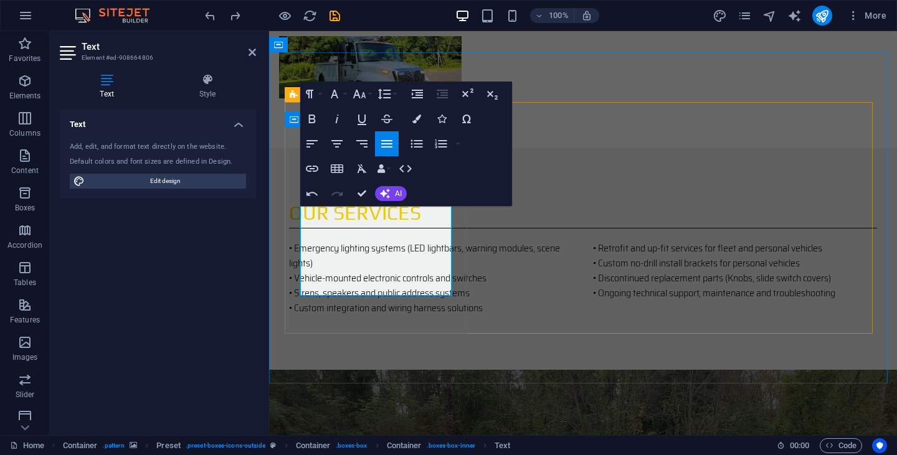
scroll to position [2024, 1]
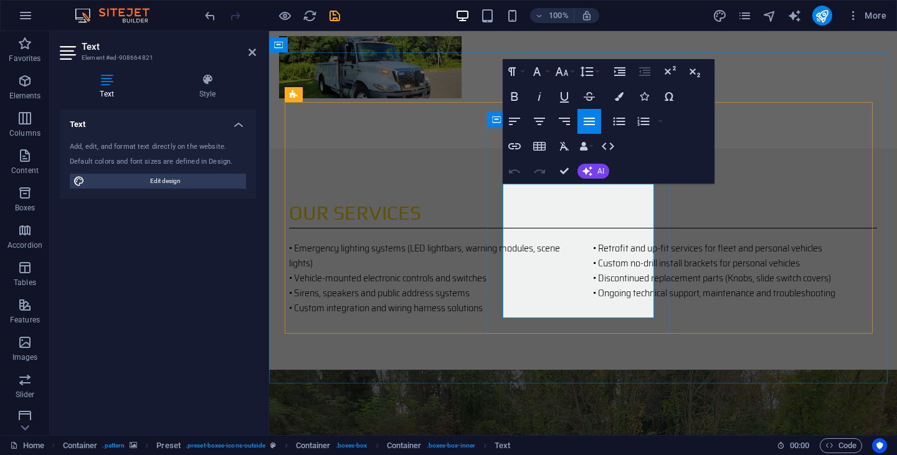
drag, startPoint x: 619, startPoint y: 310, endPoint x: 502, endPoint y: 191, distance: 167.3
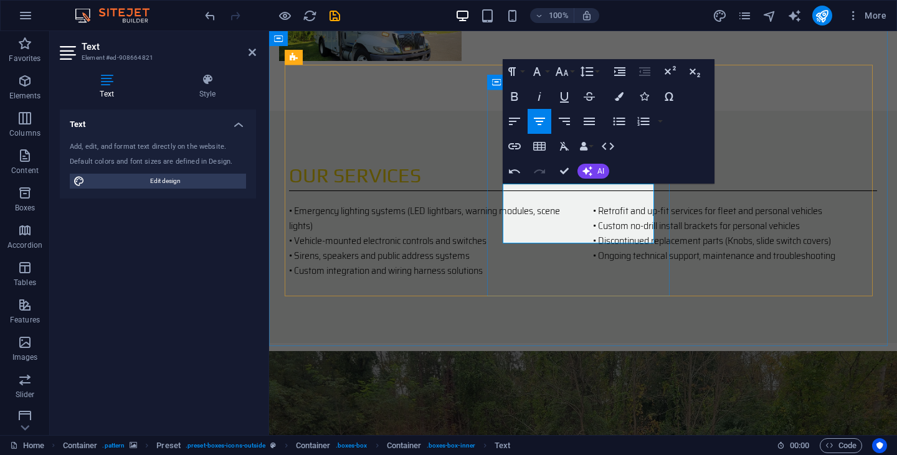
scroll to position [950, 2]
click at [509, 123] on icon "button" at bounding box center [514, 121] width 15 height 15
click at [513, 120] on icon "button" at bounding box center [514, 121] width 15 height 15
drag, startPoint x: 515, startPoint y: 194, endPoint x: 783, endPoint y: 208, distance: 268.2
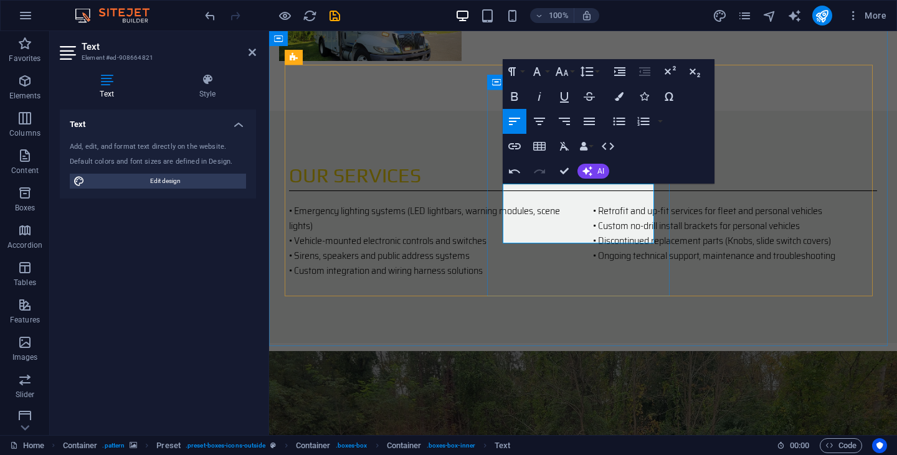
click at [509, 112] on button "Align Left" at bounding box center [515, 121] width 24 height 25
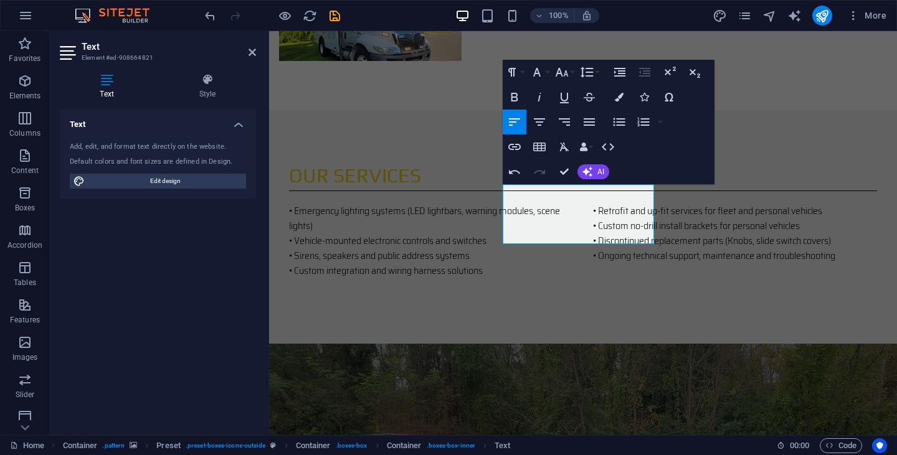
scroll to position [857, 0]
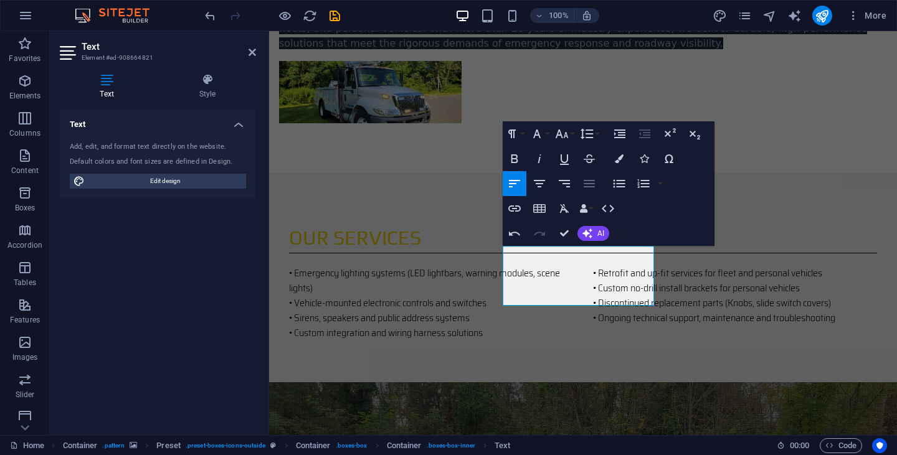
click at [587, 184] on icon "button" at bounding box center [589, 183] width 15 height 15
drag, startPoint x: 554, startPoint y: 301, endPoint x: 501, endPoint y: 255, distance: 70.2
click at [622, 187] on icon "button" at bounding box center [619, 183] width 15 height 15
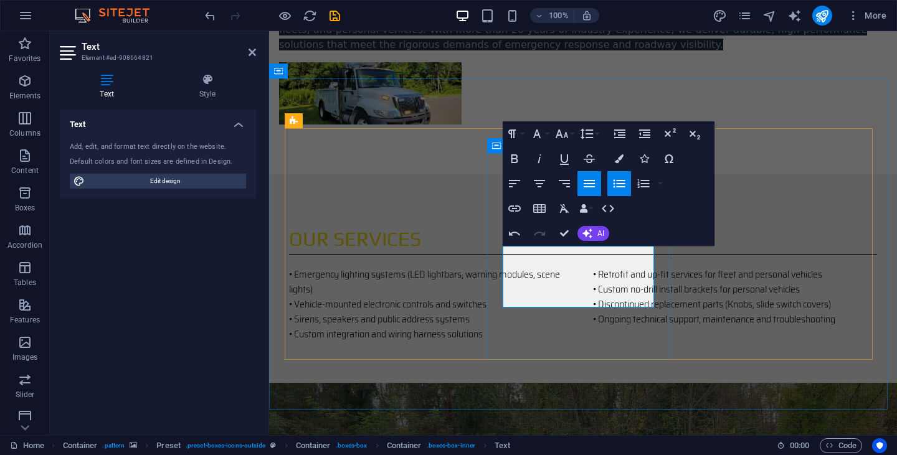
drag, startPoint x: 605, startPoint y: 283, endPoint x: 588, endPoint y: 286, distance: 17.1
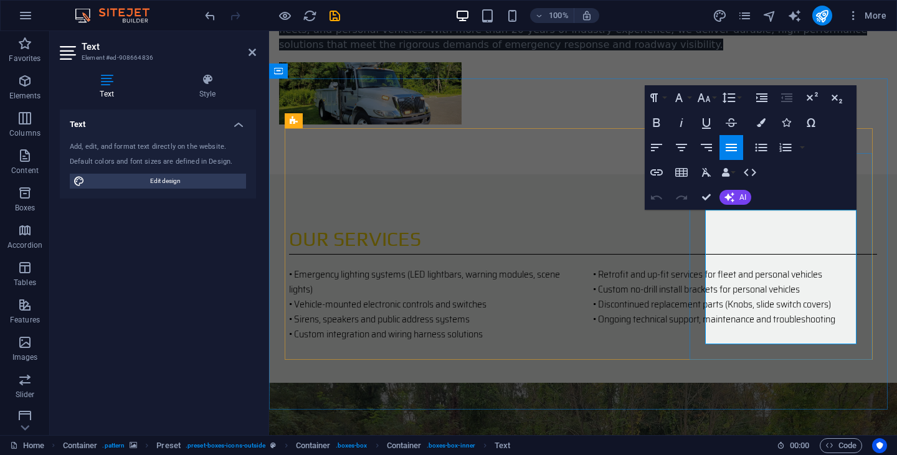
drag, startPoint x: 842, startPoint y: 338, endPoint x: 707, endPoint y: 218, distance: 180.8
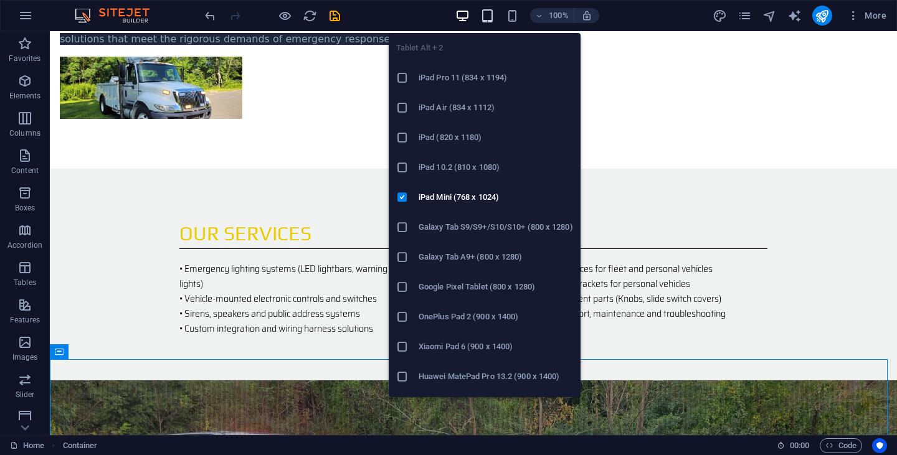
click at [489, 21] on icon "button" at bounding box center [487, 16] width 14 height 14
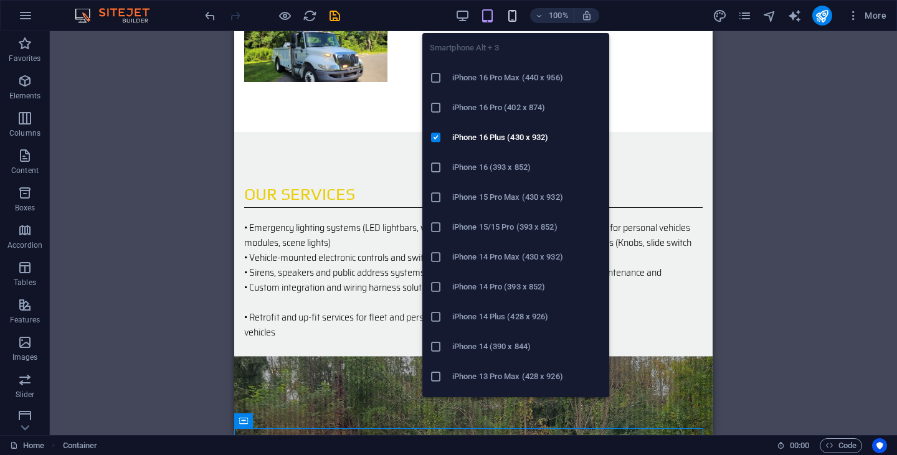
click at [512, 16] on icon "button" at bounding box center [512, 16] width 14 height 14
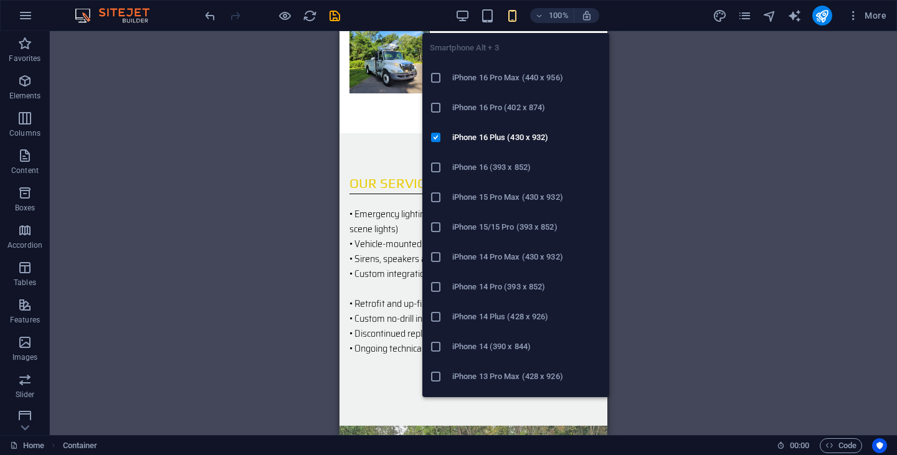
scroll to position [1803, 0]
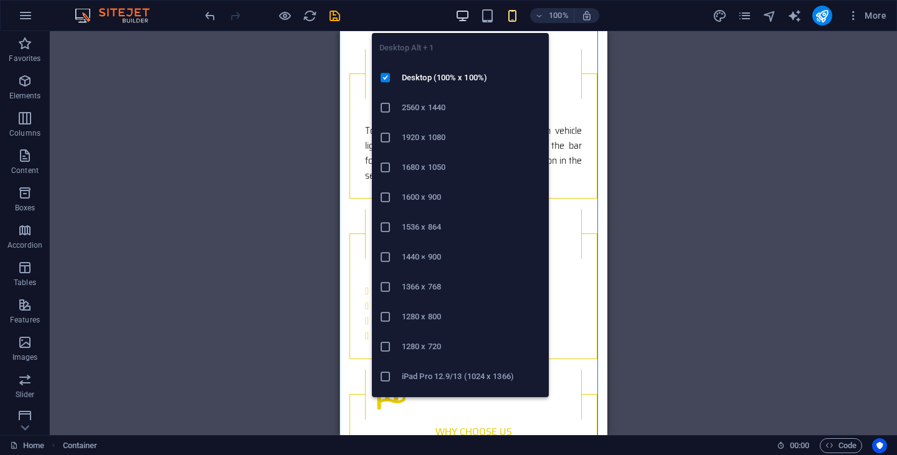
click at [460, 17] on icon "button" at bounding box center [462, 16] width 14 height 14
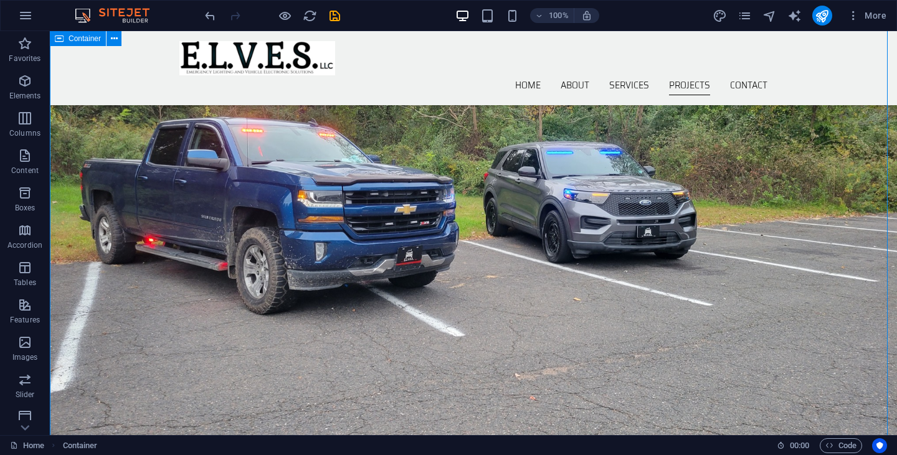
scroll to position [1068, 0]
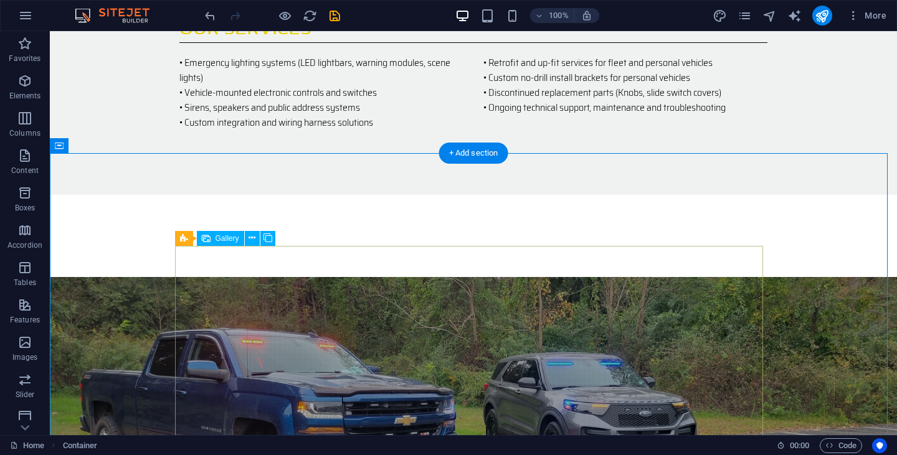
click at [210, 240] on div "Gallery" at bounding box center [220, 238] width 47 height 15
select select "4"
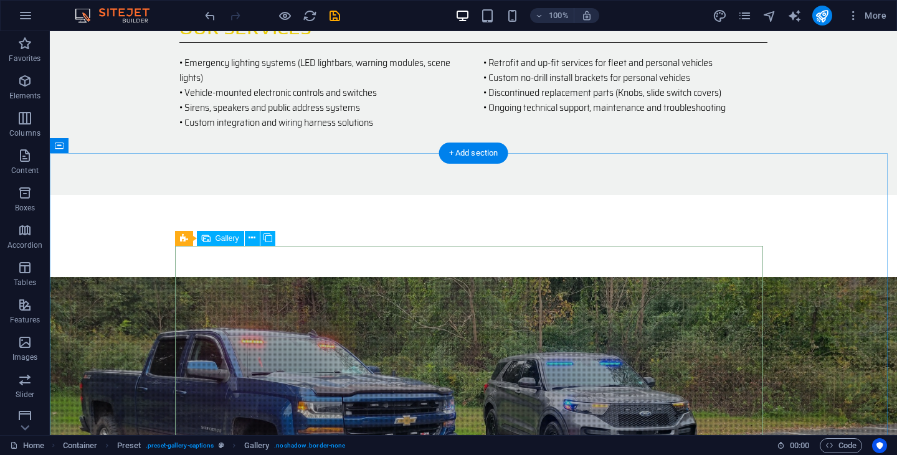
select select "px"
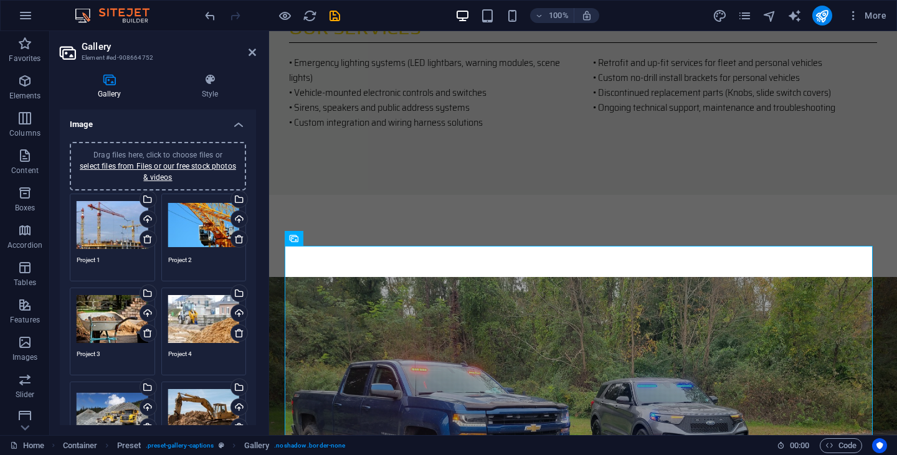
click at [97, 220] on div "Drag files here, click to choose files or select files from Files or our free s…" at bounding box center [113, 226] width 72 height 50
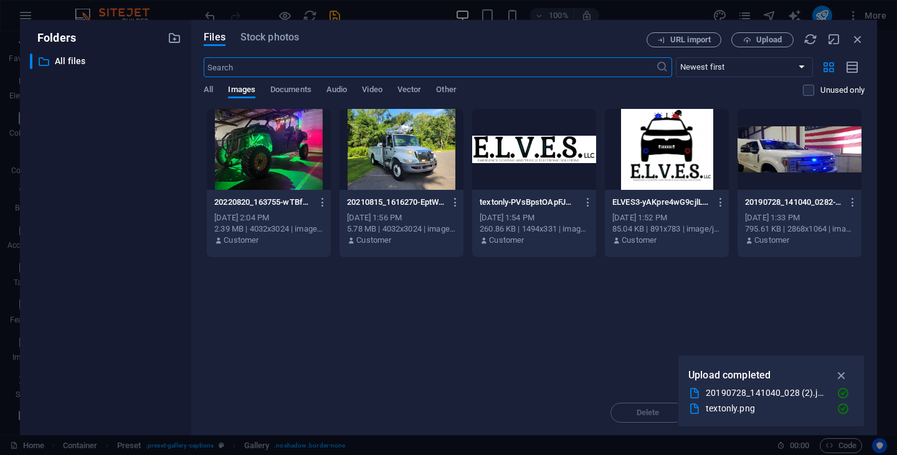
click at [97, 220] on div "​ All files All files" at bounding box center [105, 240] width 151 height 372
click at [281, 131] on div at bounding box center [269, 149] width 124 height 81
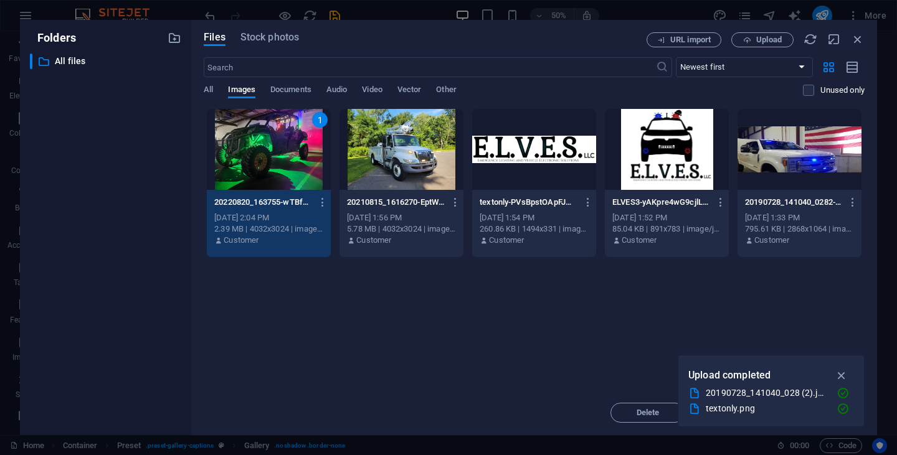
click at [281, 131] on div "1" at bounding box center [269, 149] width 124 height 81
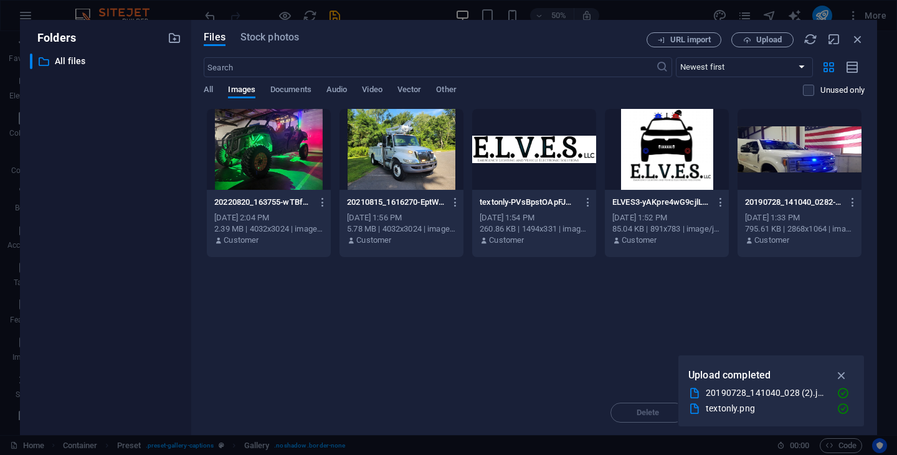
click at [281, 131] on div at bounding box center [269, 149] width 124 height 81
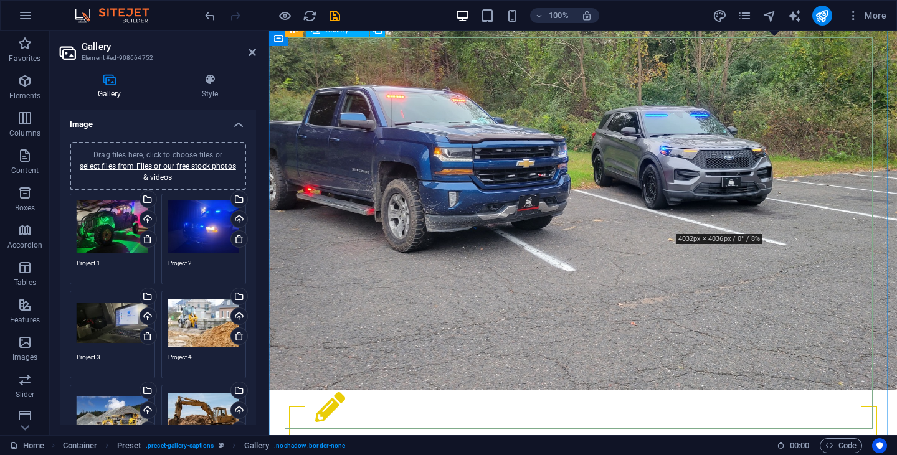
click at [111, 315] on div "Drag files here, click to choose files or select files from Files or our free s…" at bounding box center [113, 323] width 72 height 50
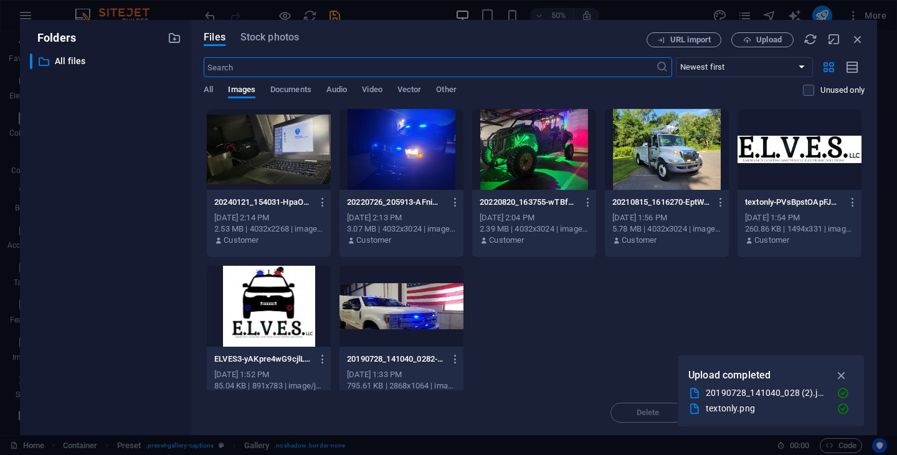
scroll to position [1681, 0]
click at [845, 372] on icon "button" at bounding box center [841, 376] width 14 height 14
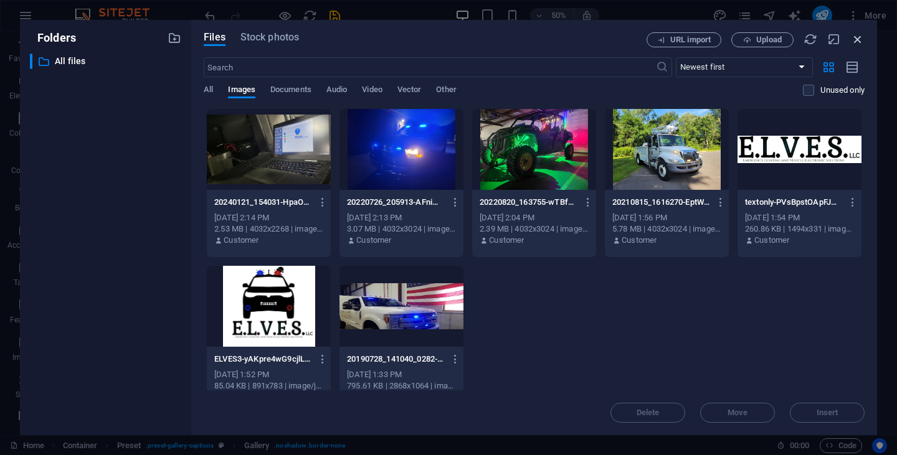
click at [856, 37] on icon "button" at bounding box center [858, 39] width 14 height 14
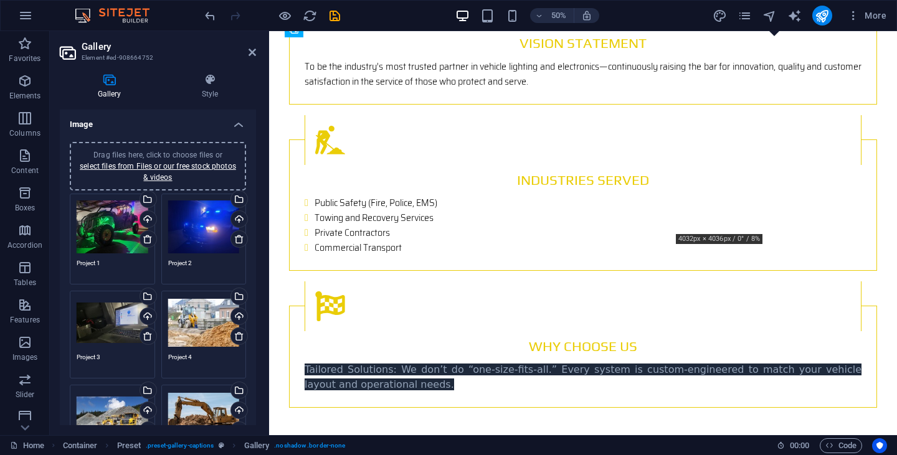
scroll to position [1277, 0]
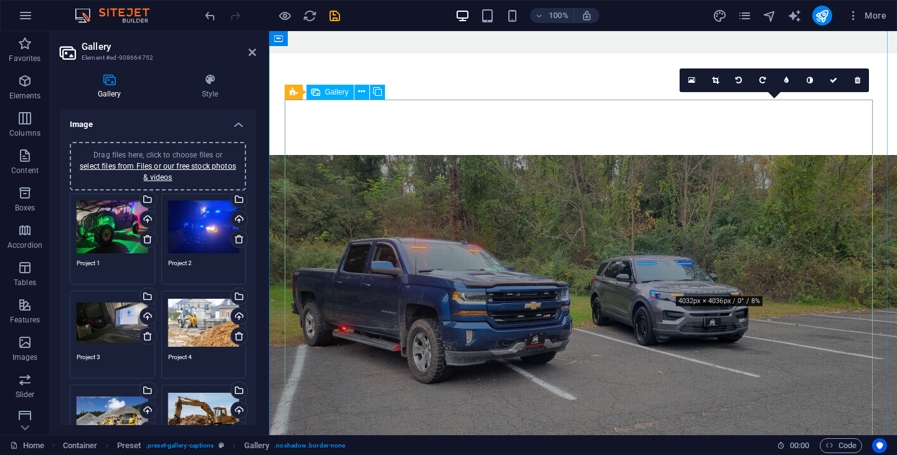
scroll to position [1214, 0]
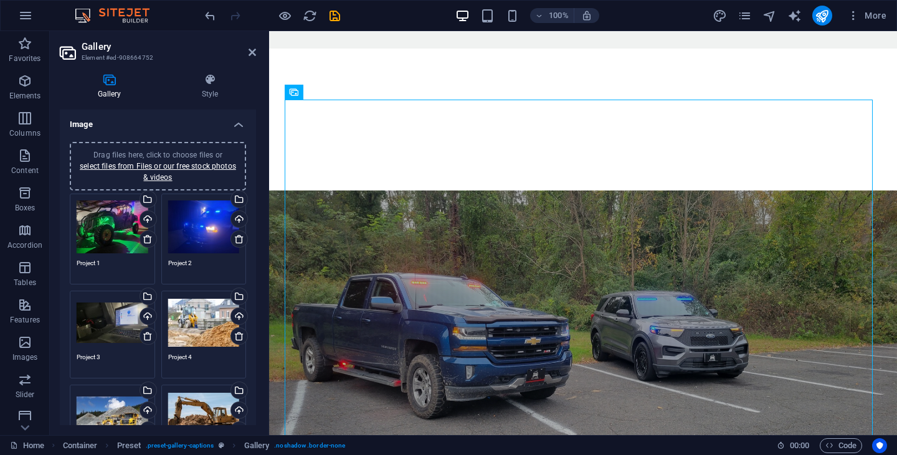
click at [96, 324] on div "Drag files here, click to choose files or select files from Files or our free s…" at bounding box center [113, 323] width 72 height 50
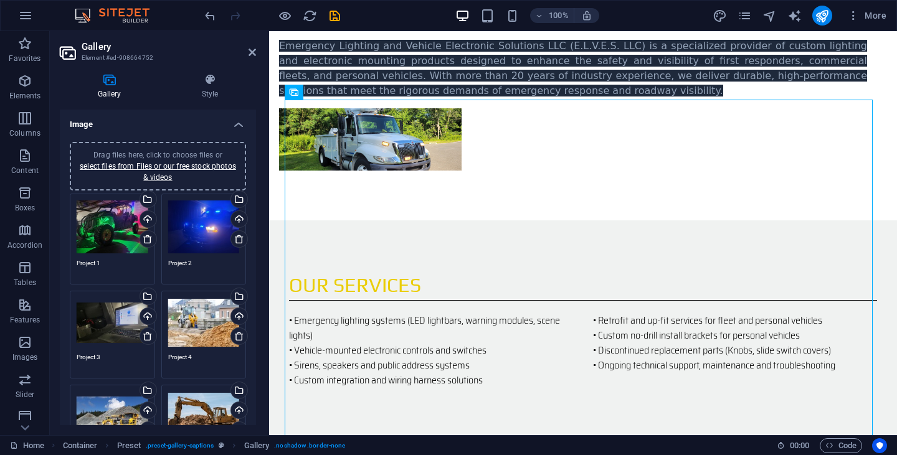
scroll to position [1618, 0]
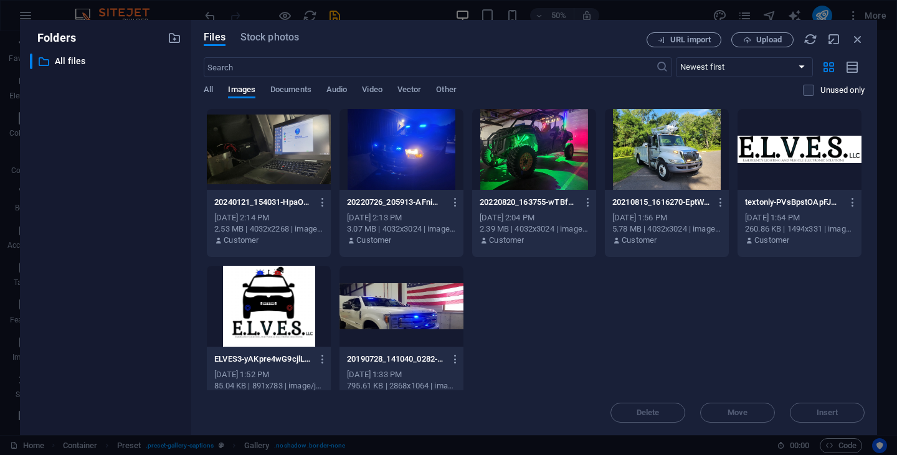
click at [265, 163] on div at bounding box center [269, 149] width 124 height 81
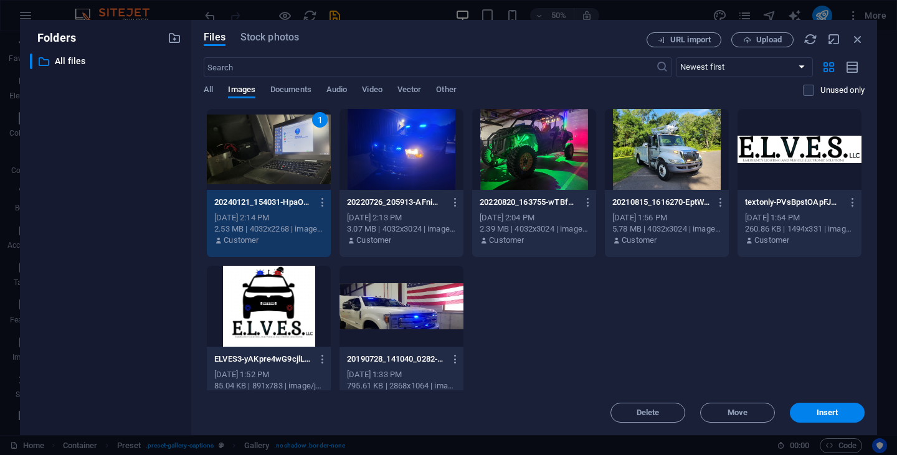
click at [265, 163] on div "1" at bounding box center [269, 149] width 124 height 81
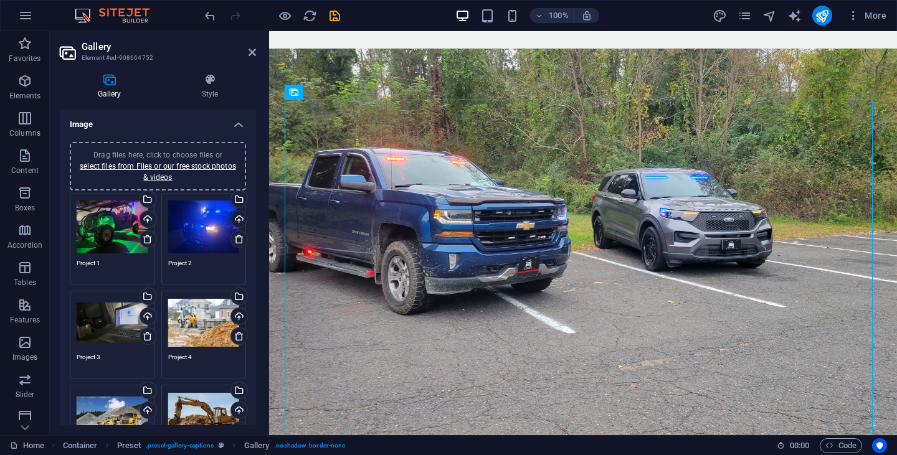
click at [203, 333] on div "Drag files here, click to choose files or select files from Files or our free s…" at bounding box center [204, 323] width 72 height 50
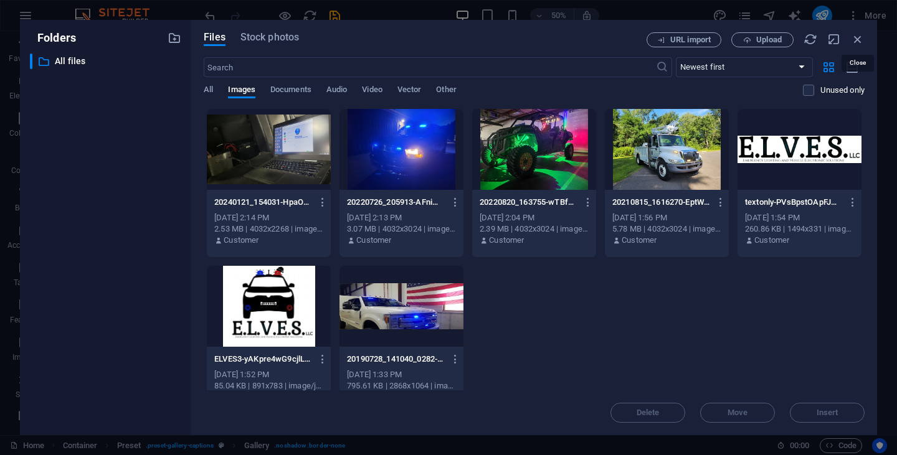
drag, startPoint x: 859, startPoint y: 38, endPoint x: 839, endPoint y: 78, distance: 45.4
click at [859, 38] on icon "button" at bounding box center [858, 39] width 14 height 14
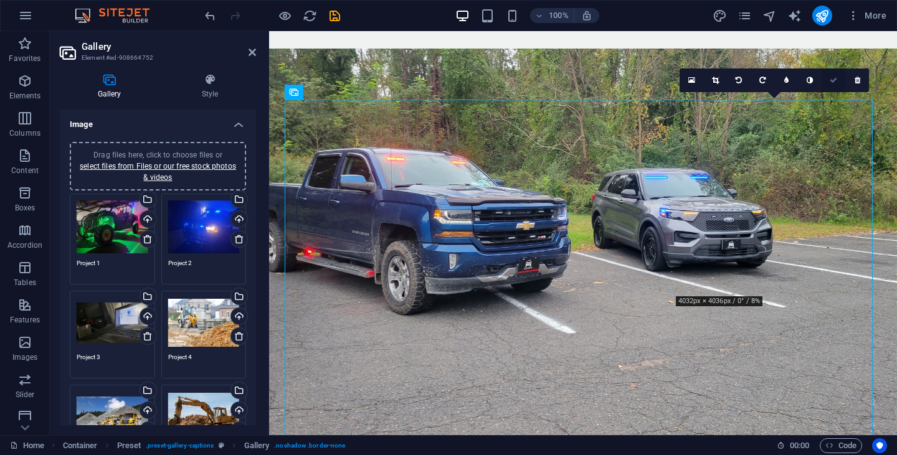
click at [831, 77] on icon at bounding box center [832, 80] width 7 height 7
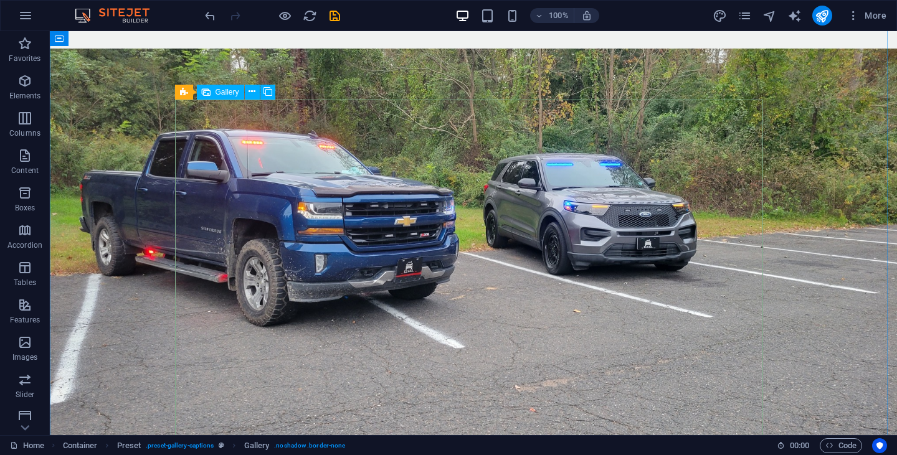
select select "4"
select select "px"
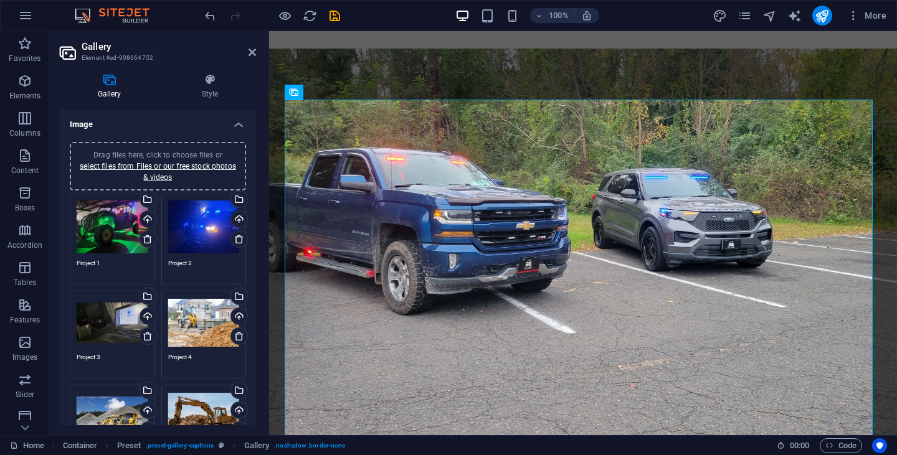
click at [202, 314] on div "Drag files here, click to choose files or select files from Files or our free s…" at bounding box center [204, 323] width 72 height 50
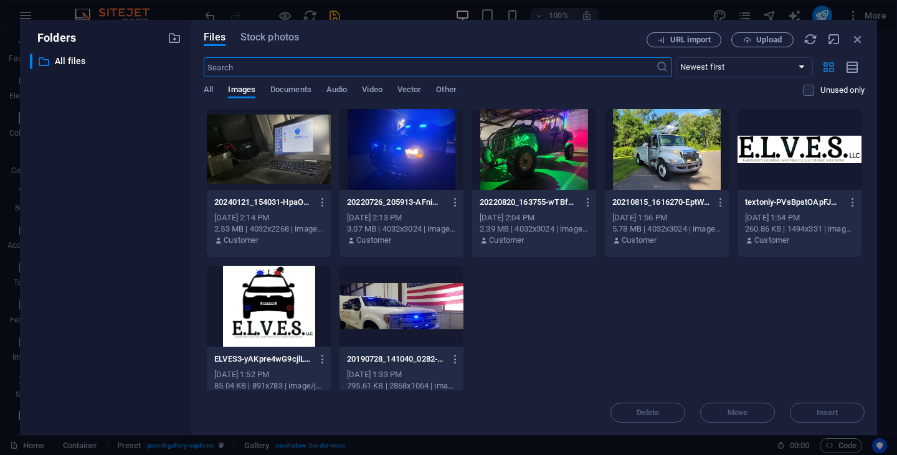
scroll to position [1618, 0]
click at [855, 39] on icon "button" at bounding box center [858, 39] width 14 height 14
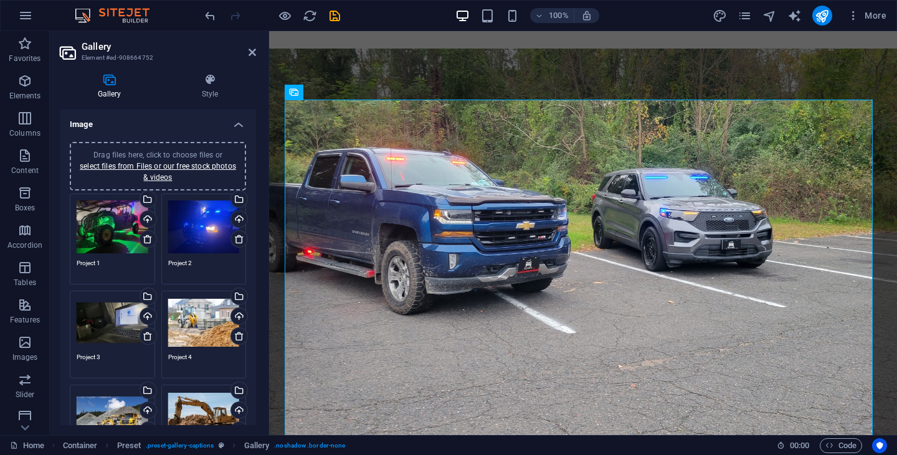
click at [100, 319] on div "Drag files here, click to choose files or select files from Files or our free s…" at bounding box center [113, 323] width 72 height 50
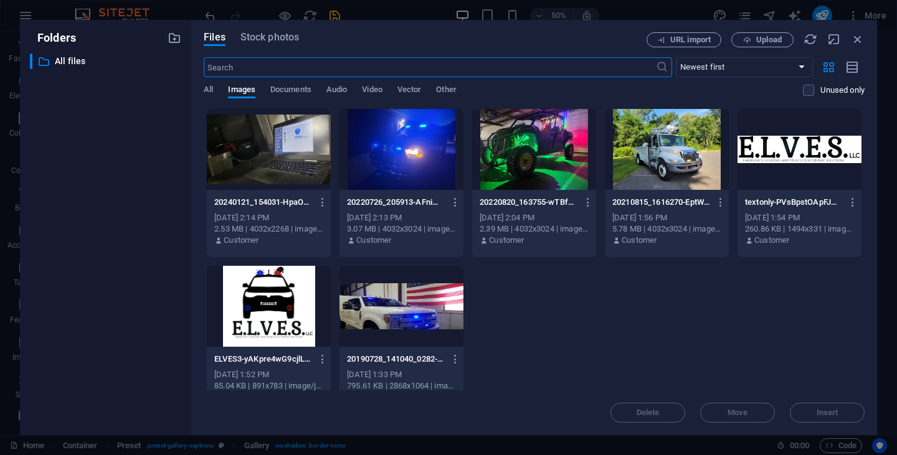
click at [278, 151] on div at bounding box center [269, 149] width 124 height 81
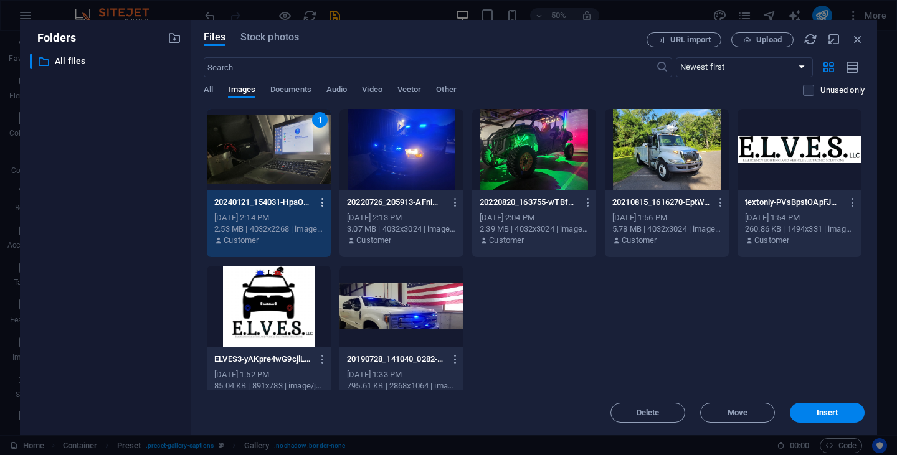
click at [321, 202] on icon "button" at bounding box center [323, 202] width 12 height 11
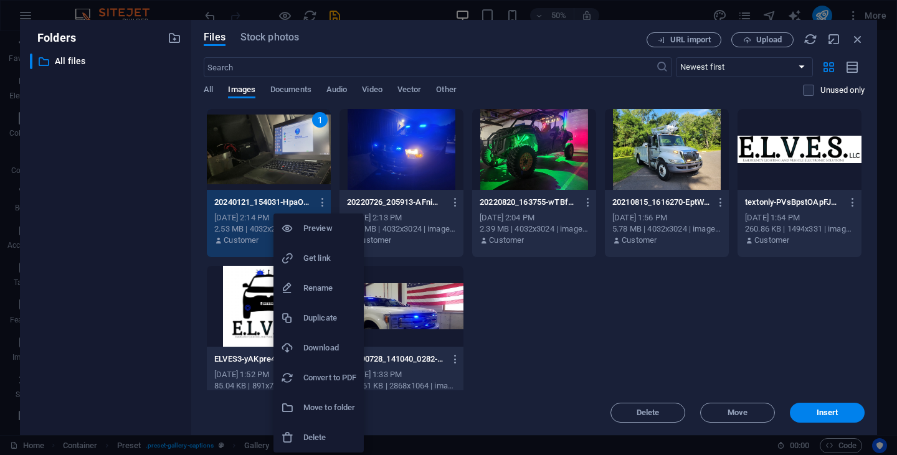
click at [313, 224] on h6 "Preview" at bounding box center [329, 228] width 53 height 15
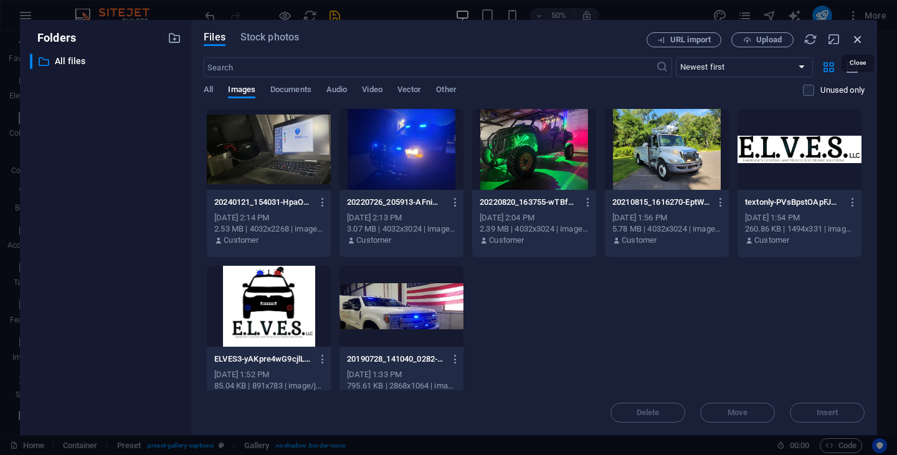
click at [851, 40] on icon "button" at bounding box center [858, 39] width 14 height 14
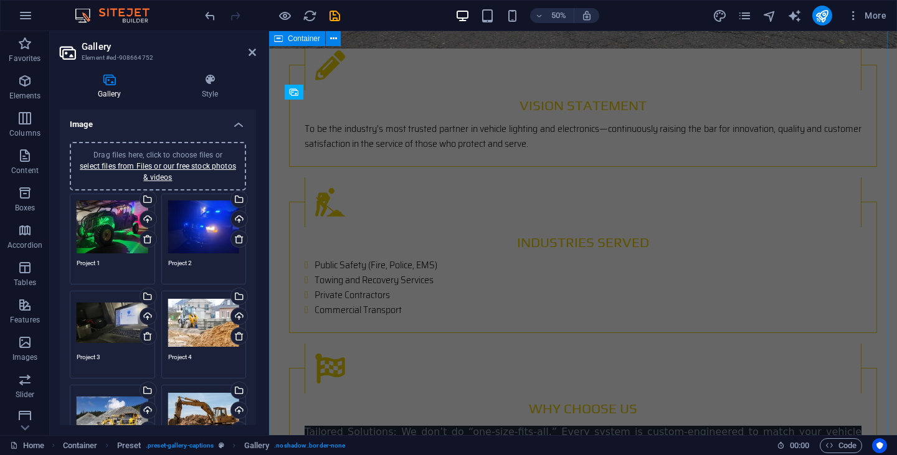
scroll to position [1214, 0]
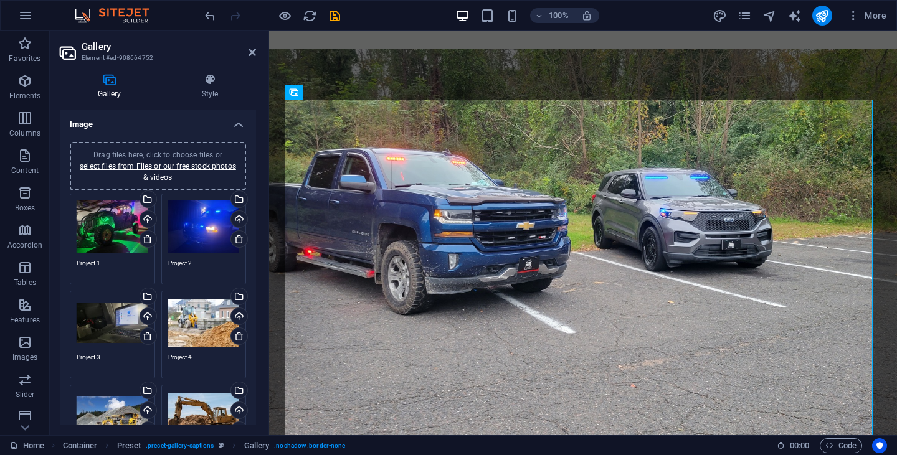
click at [125, 333] on div "Drag files here, click to choose files or select files from Files or our free s…" at bounding box center [113, 323] width 72 height 50
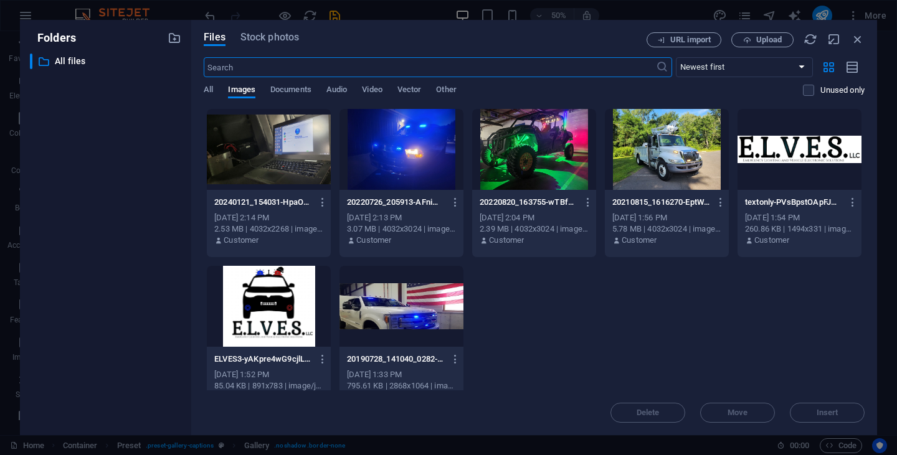
scroll to position [1618, 0]
click at [291, 147] on div at bounding box center [269, 149] width 124 height 81
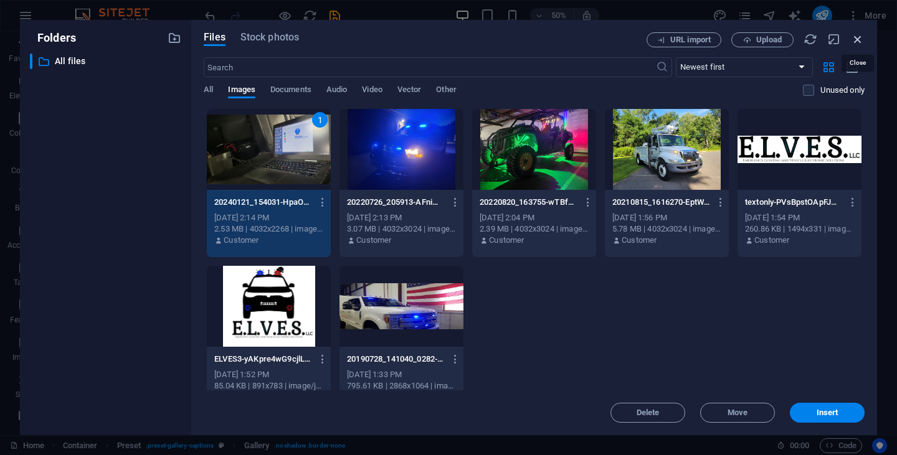
click at [857, 39] on icon "button" at bounding box center [858, 39] width 14 height 14
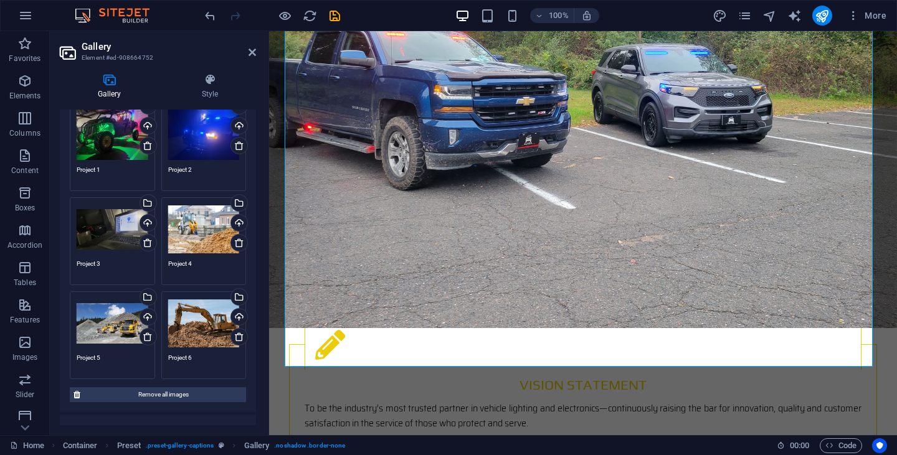
scroll to position [125, 0]
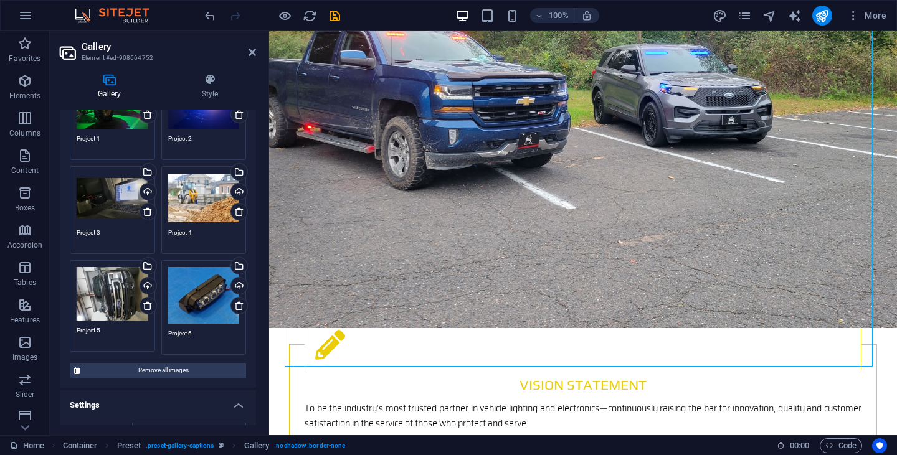
click at [104, 291] on div "Drag files here, click to choose files or select files from Files or our free s…" at bounding box center [113, 294] width 72 height 54
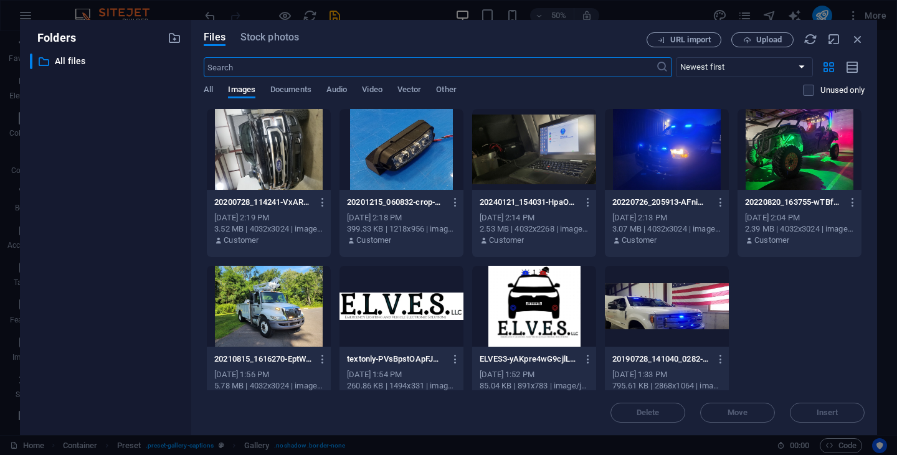
click at [272, 158] on div at bounding box center [269, 149] width 124 height 81
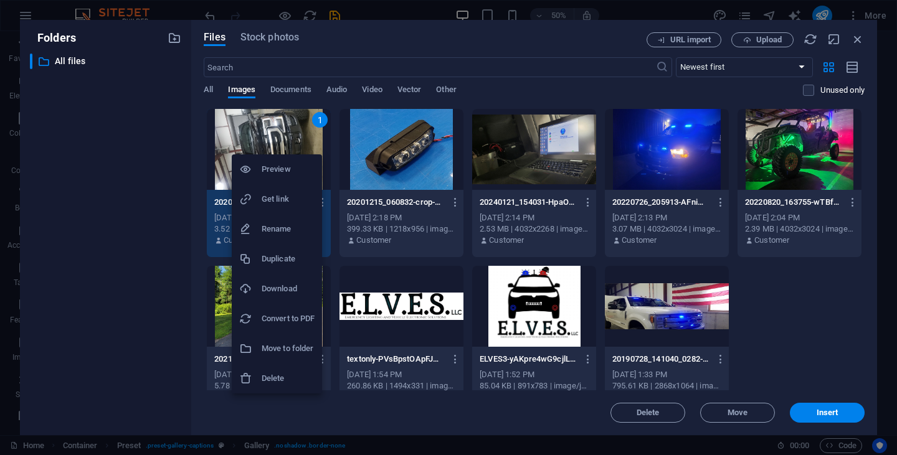
click at [260, 376] on div at bounding box center [250, 378] width 22 height 12
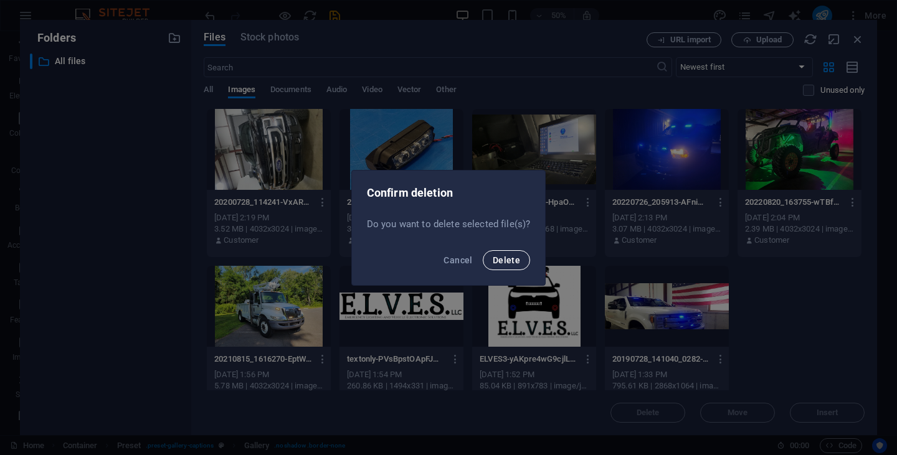
click at [500, 257] on span "Delete" at bounding box center [506, 260] width 27 height 10
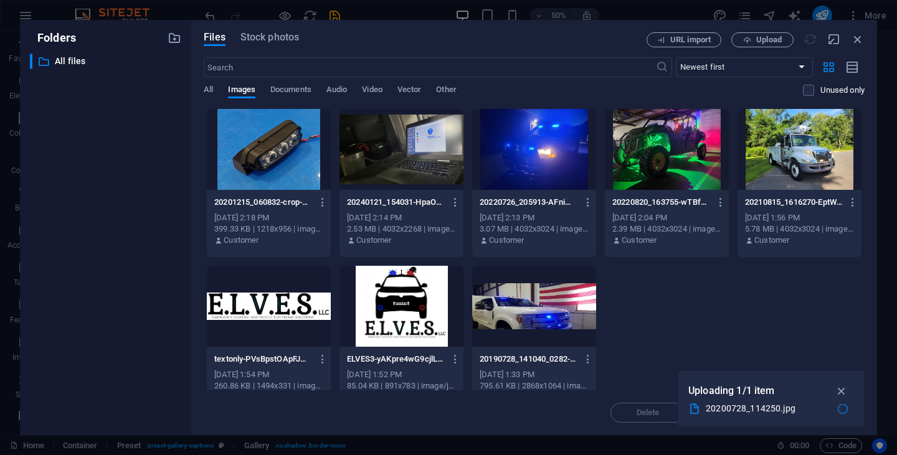
scroll to position [1339, 0]
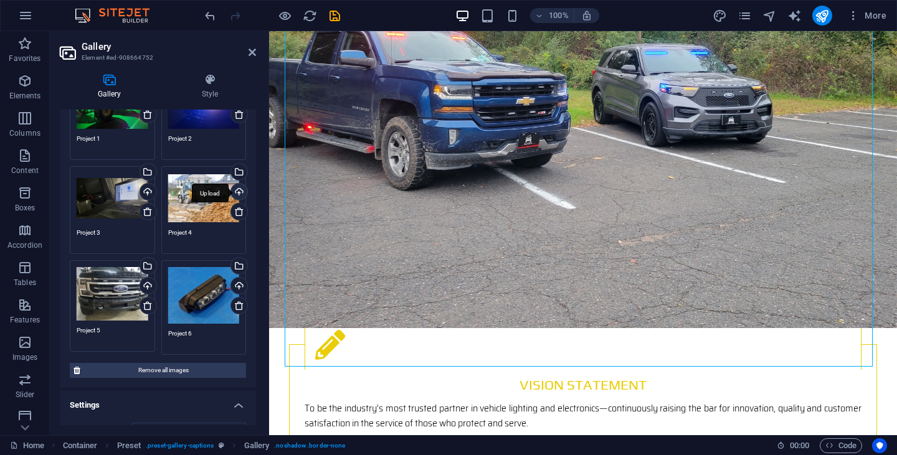
click at [232, 192] on div "Upload" at bounding box center [238, 193] width 19 height 19
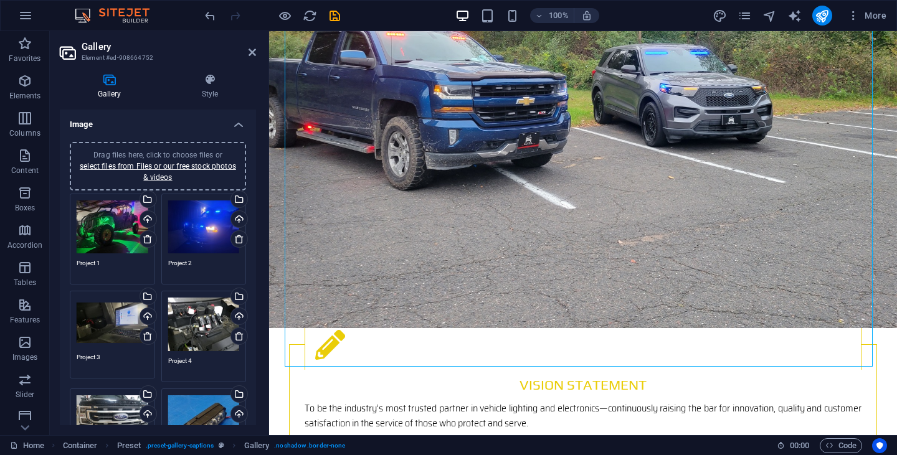
click at [118, 340] on div "Drag files here, click to choose files or select files from Files or our free s…" at bounding box center [113, 323] width 72 height 50
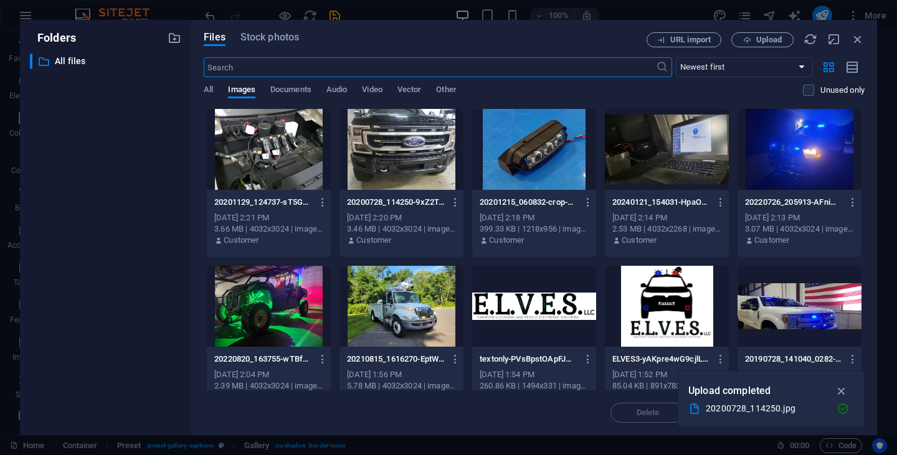
scroll to position [1743, 0]
click at [843, 374] on icon "button" at bounding box center [841, 376] width 14 height 14
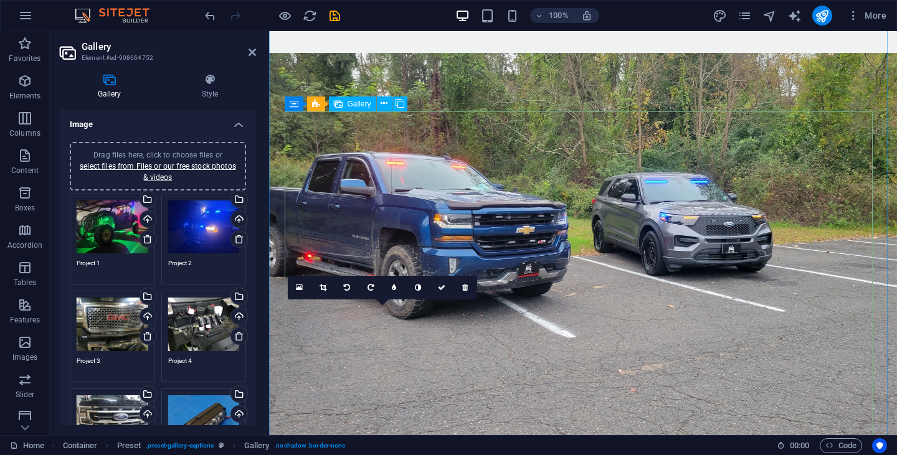
scroll to position [1202, 0]
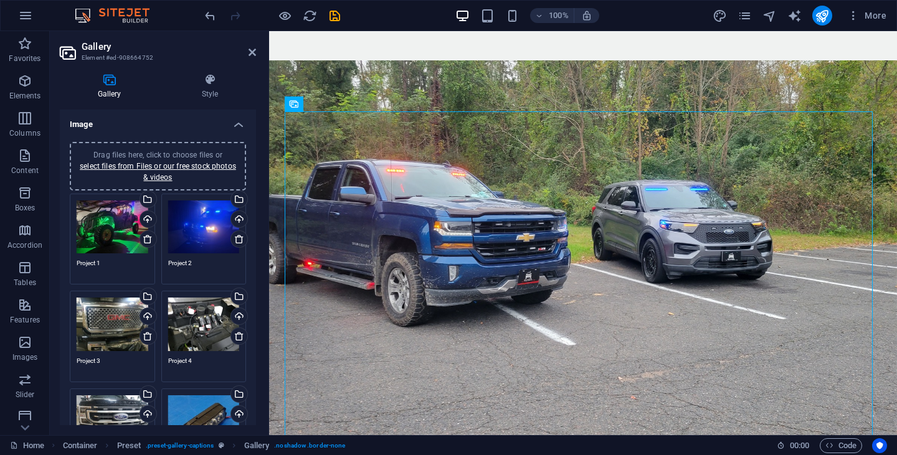
click at [104, 339] on div "Drag files here, click to choose files or select files from Files or our free s…" at bounding box center [113, 325] width 72 height 54
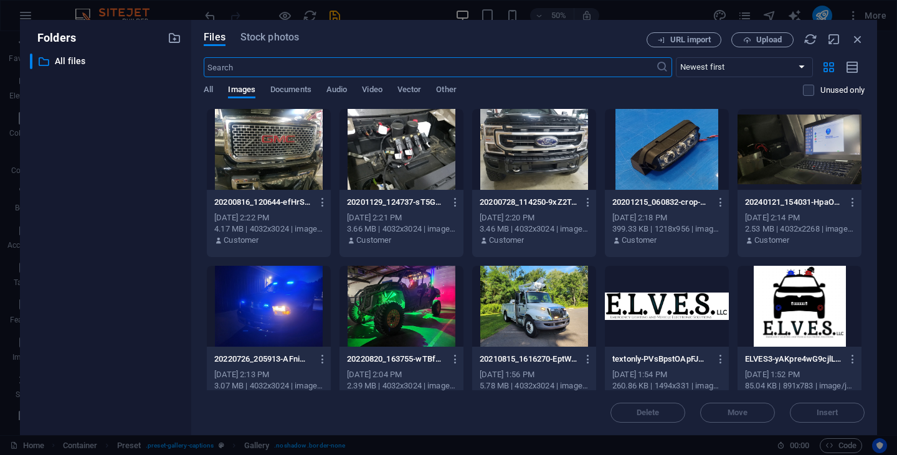
scroll to position [1607, 0]
click at [821, 177] on div at bounding box center [799, 149] width 124 height 81
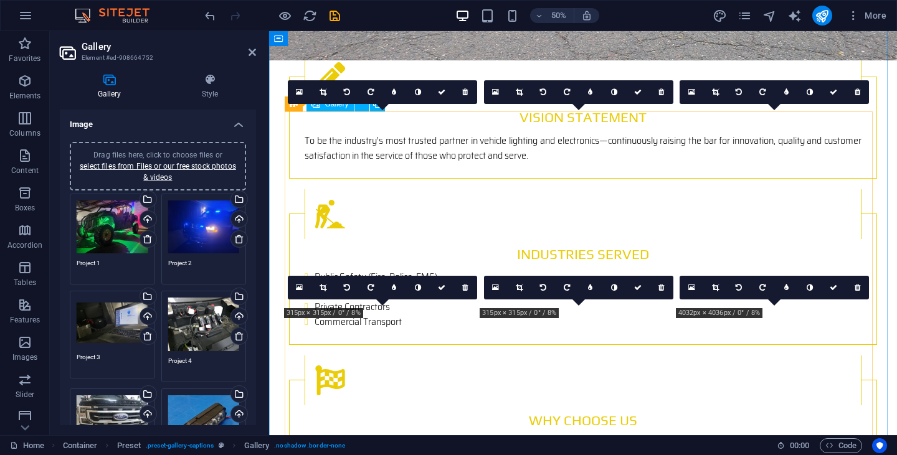
scroll to position [1202, 0]
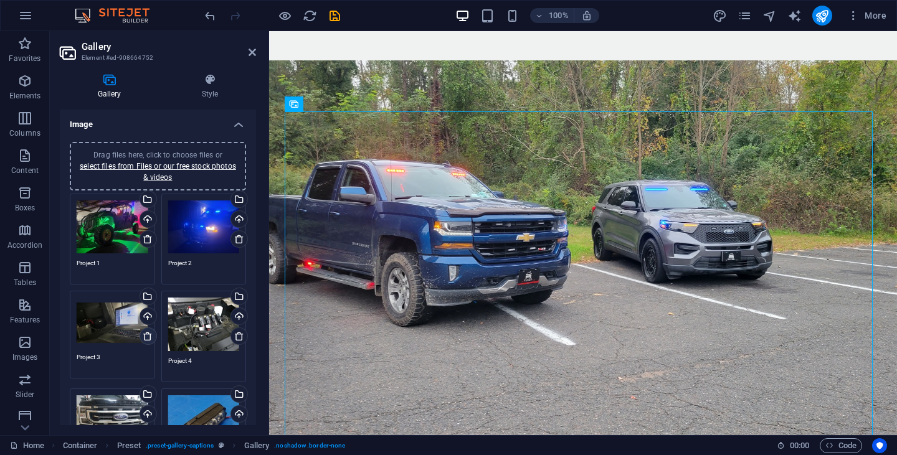
click at [143, 334] on icon at bounding box center [148, 336] width 10 height 10
type textarea "Project 5"
type textarea "Project 6"
type textarea "Project 4"
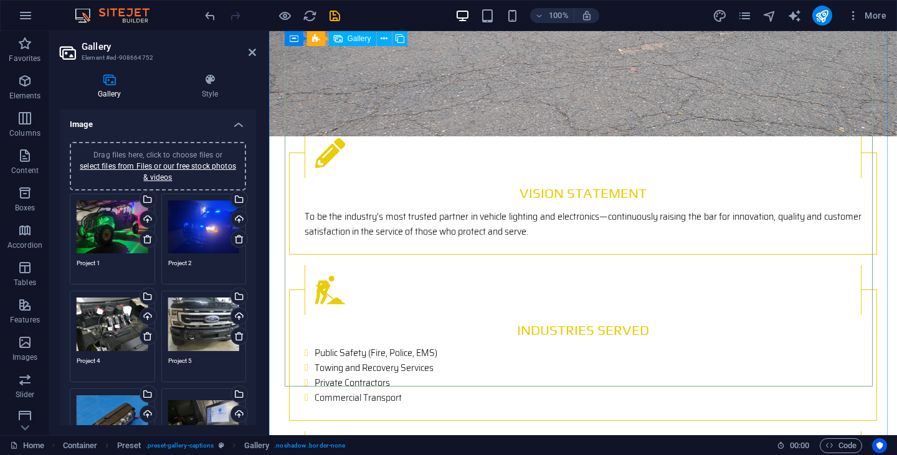
scroll to position [1514, 0]
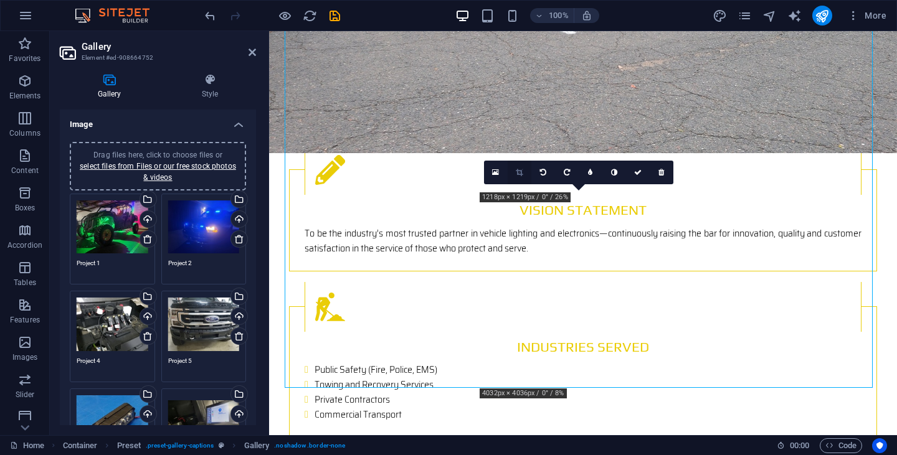
click at [518, 171] on icon at bounding box center [519, 172] width 7 height 7
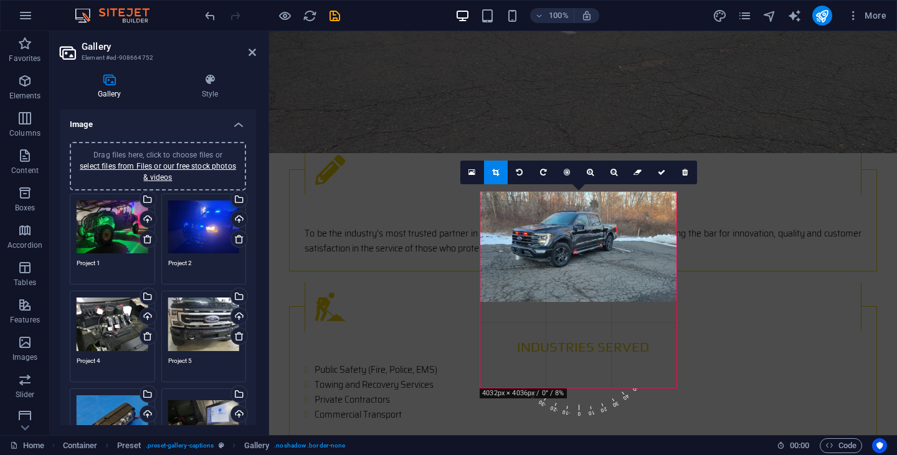
drag, startPoint x: 631, startPoint y: 257, endPoint x: 363, endPoint y: 227, distance: 269.4
click at [632, 258] on div at bounding box center [578, 247] width 196 height 110
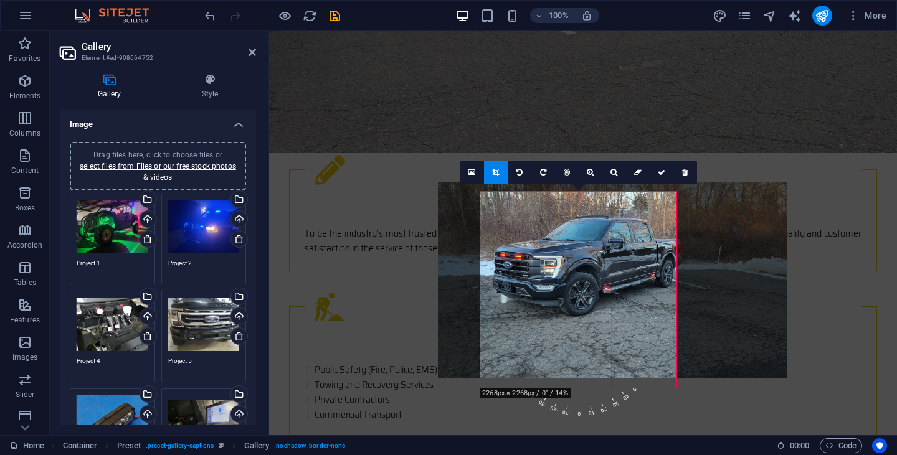
drag, startPoint x: 562, startPoint y: 303, endPoint x: 598, endPoint y: 293, distance: 36.9
click at [598, 293] on div at bounding box center [612, 280] width 349 height 196
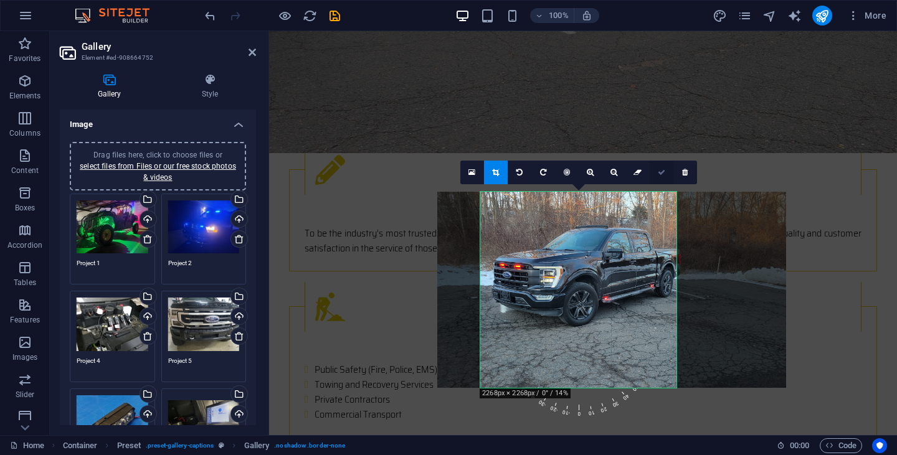
click at [659, 170] on icon at bounding box center [661, 172] width 7 height 7
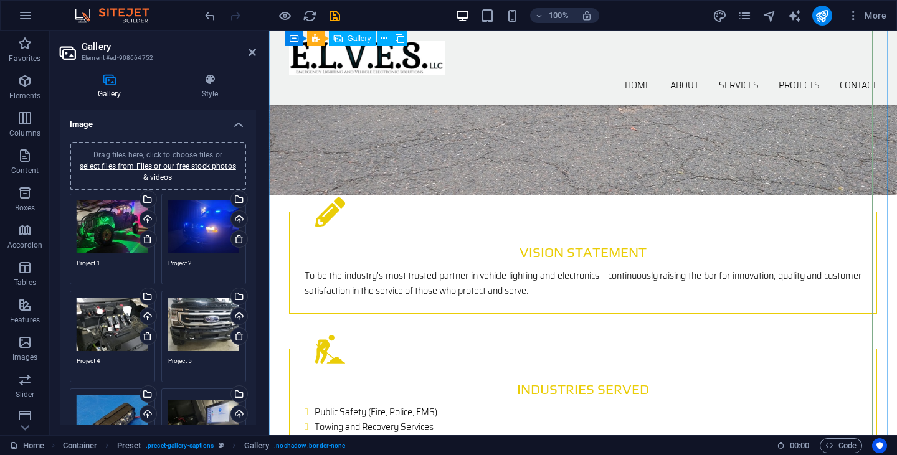
scroll to position [1389, 0]
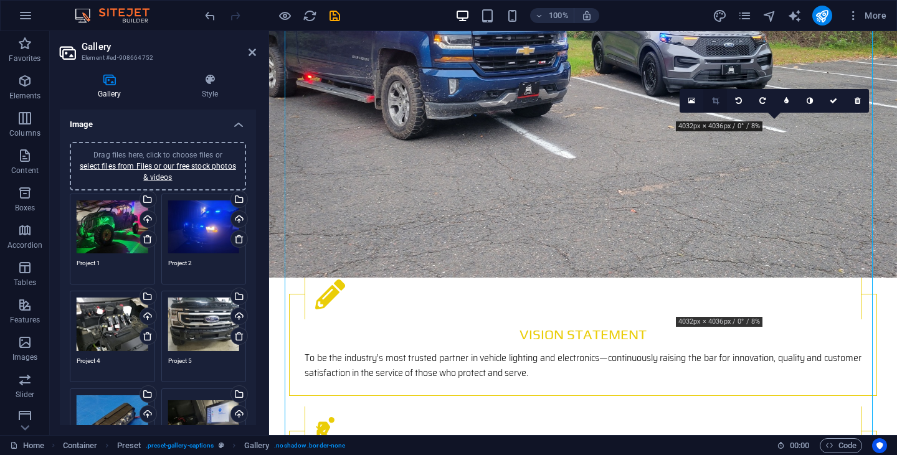
click at [708, 102] on link at bounding box center [715, 101] width 24 height 24
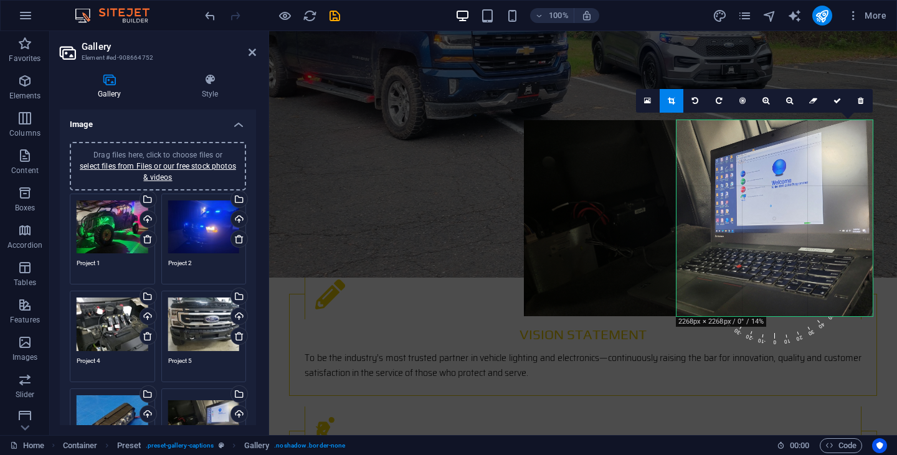
drag, startPoint x: 765, startPoint y: 209, endPoint x: 692, endPoint y: 209, distance: 72.9
click at [692, 209] on div at bounding box center [698, 218] width 349 height 196
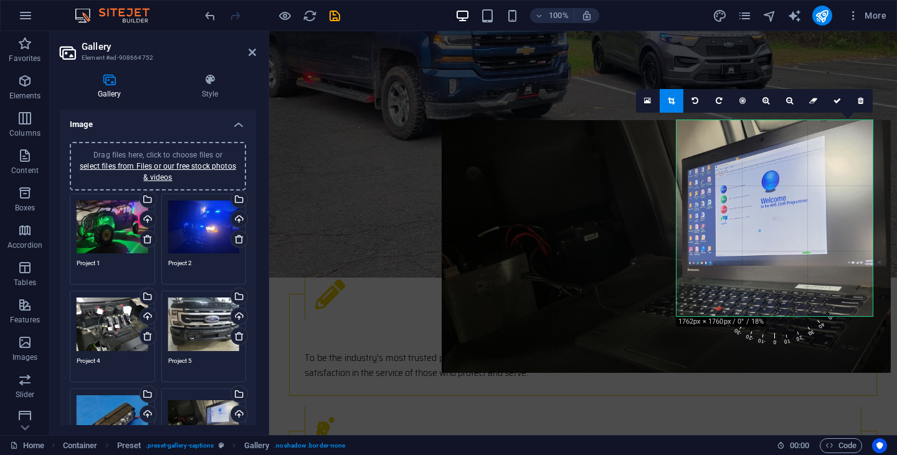
drag, startPoint x: 801, startPoint y: 182, endPoint x: 738, endPoint y: 191, distance: 64.1
click at [738, 191] on div at bounding box center [666, 246] width 449 height 253
click at [743, 189] on div at bounding box center [667, 246] width 449 height 253
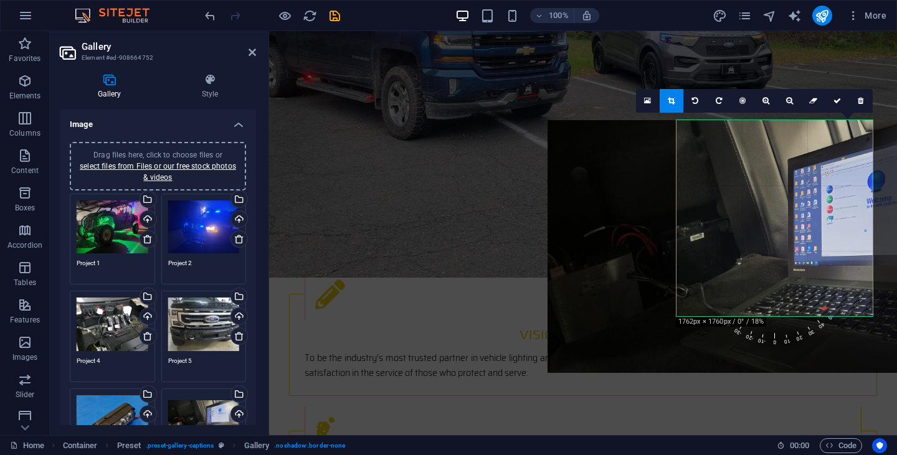
drag, startPoint x: 749, startPoint y: 199, endPoint x: 801, endPoint y: 219, distance: 56.6
click at [866, 199] on div at bounding box center [771, 246] width 449 height 253
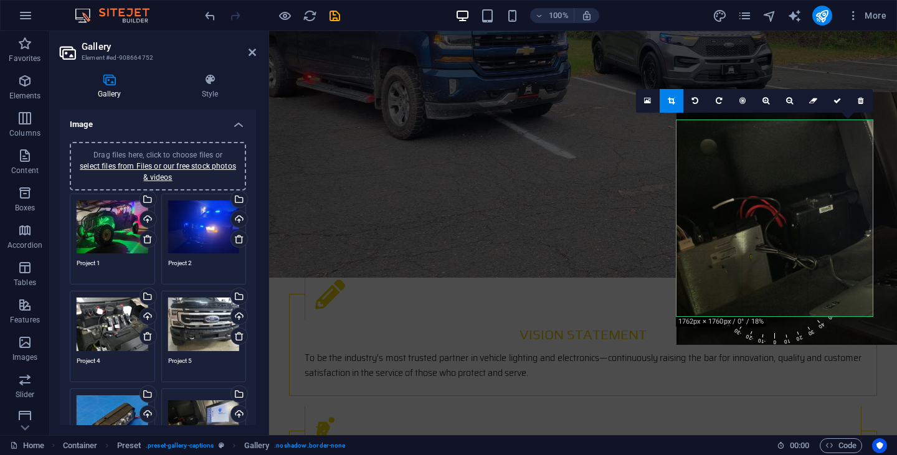
drag, startPoint x: 741, startPoint y: 230, endPoint x: 853, endPoint y: 202, distance: 115.5
click at [853, 202] on div at bounding box center [900, 218] width 449 height 253
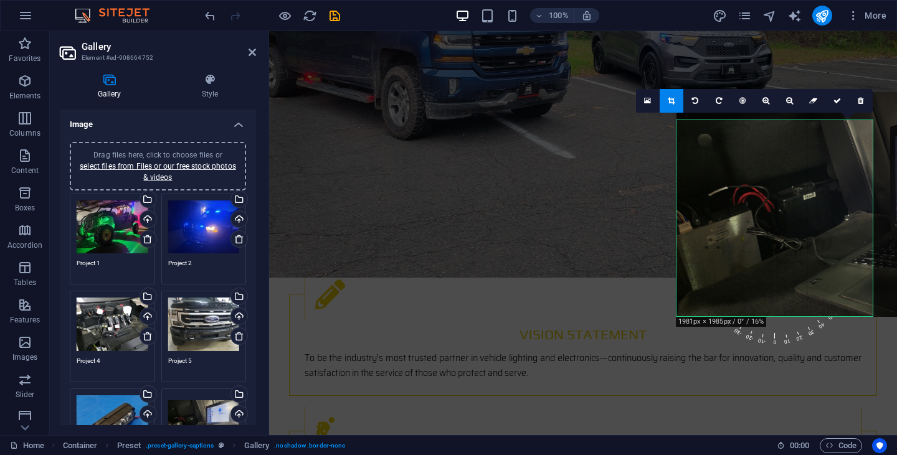
drag, startPoint x: 771, startPoint y: 227, endPoint x: 773, endPoint y: 217, distance: 10.9
click at [773, 217] on div at bounding box center [875, 204] width 399 height 225
click at [835, 101] on icon at bounding box center [836, 100] width 7 height 7
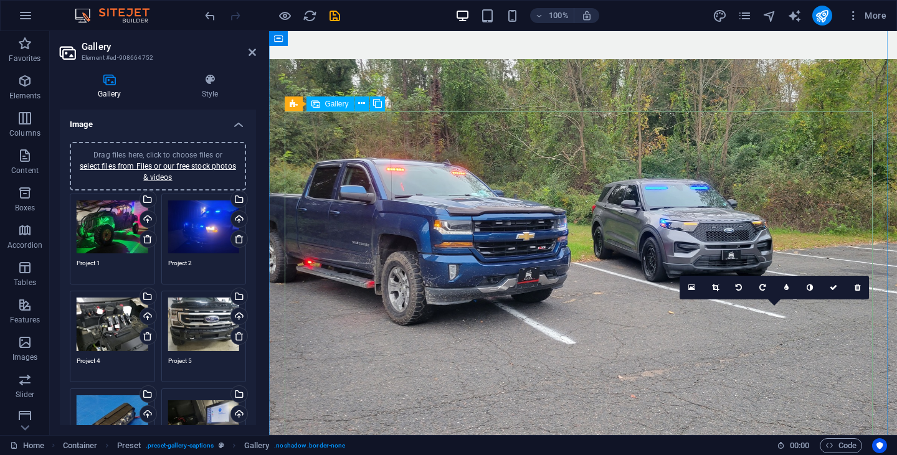
scroll to position [1202, 0]
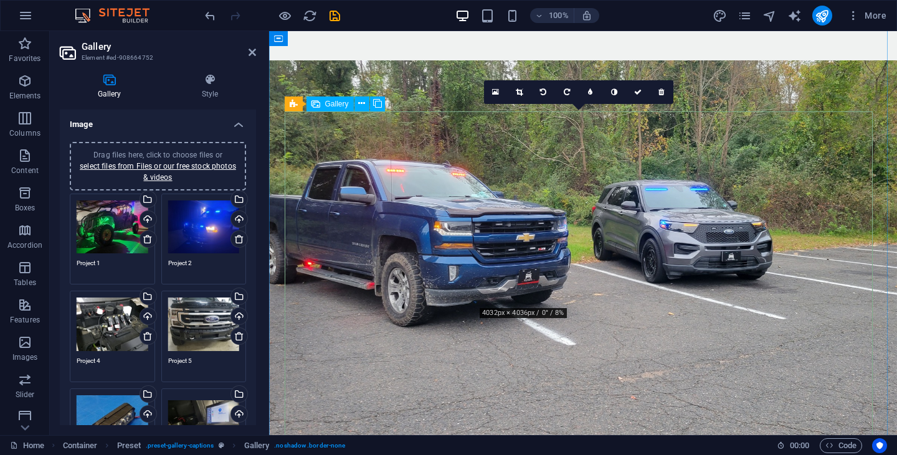
click at [519, 95] on icon at bounding box center [519, 91] width 7 height 7
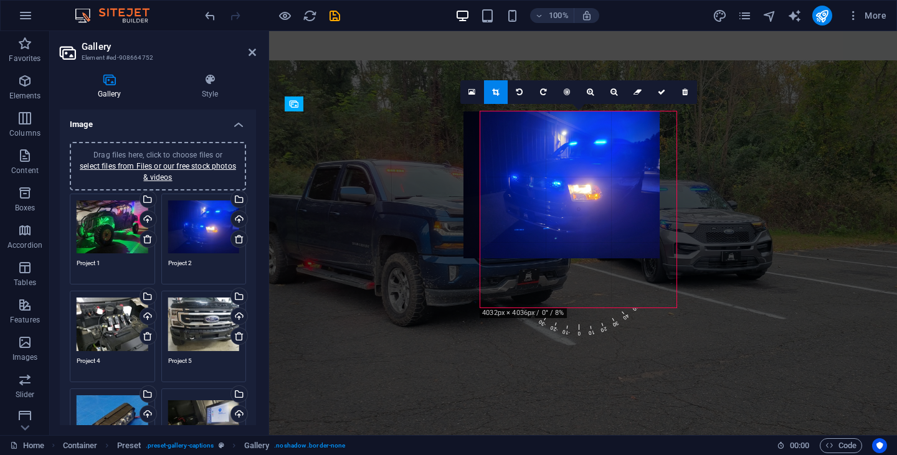
drag, startPoint x: 603, startPoint y: 213, endPoint x: 587, endPoint y: 215, distance: 17.0
click at [587, 215] on div at bounding box center [561, 184] width 196 height 147
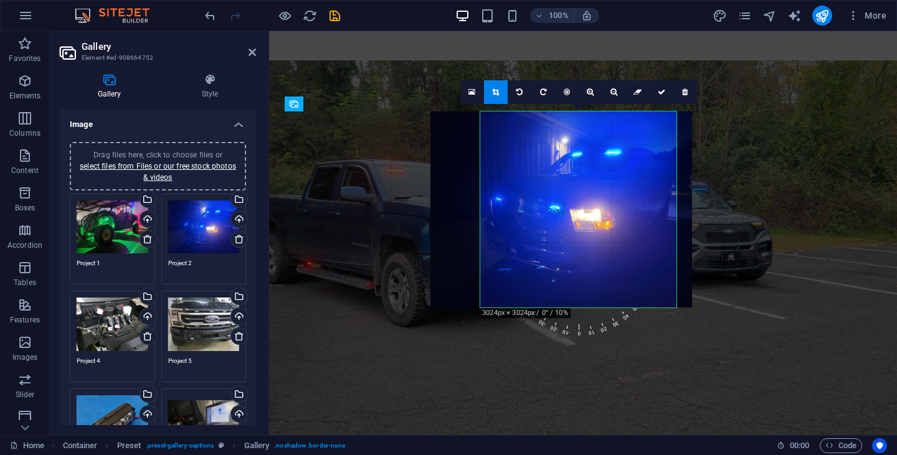
drag, startPoint x: 590, startPoint y: 227, endPoint x: 576, endPoint y: 225, distance: 13.8
click at [576, 225] on div at bounding box center [561, 209] width 262 height 196
click at [663, 97] on link at bounding box center [662, 92] width 24 height 24
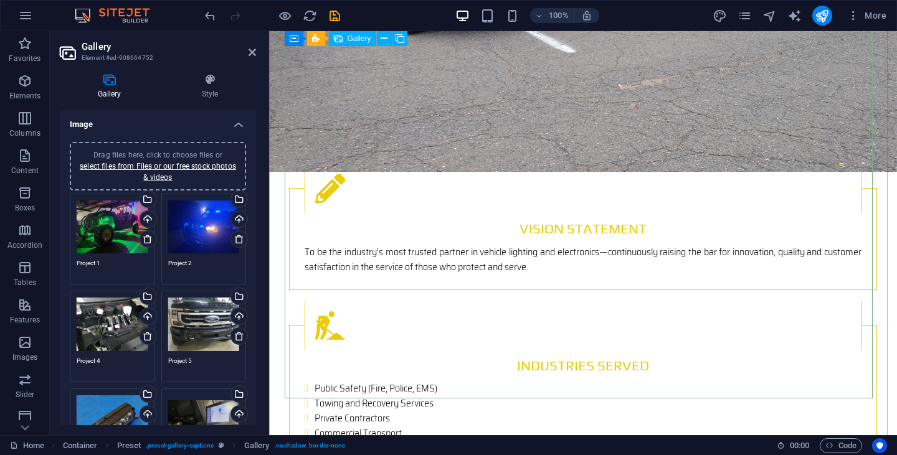
scroll to position [1514, 0]
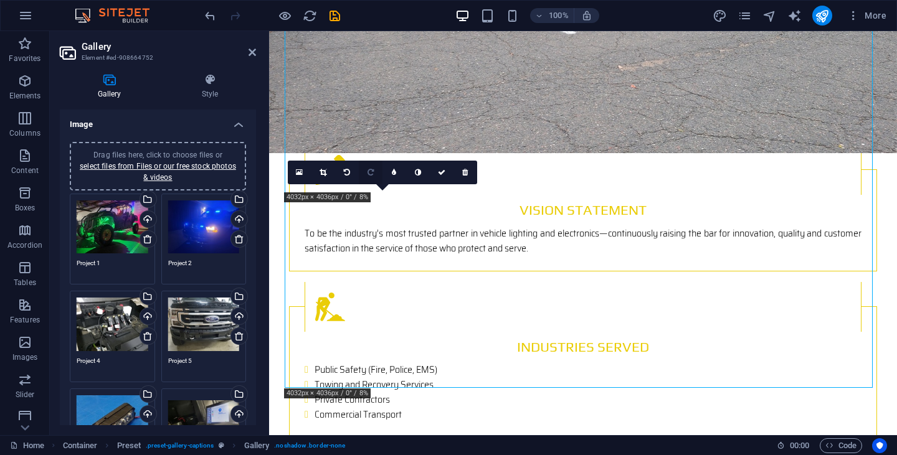
click at [371, 171] on icon at bounding box center [370, 172] width 6 height 7
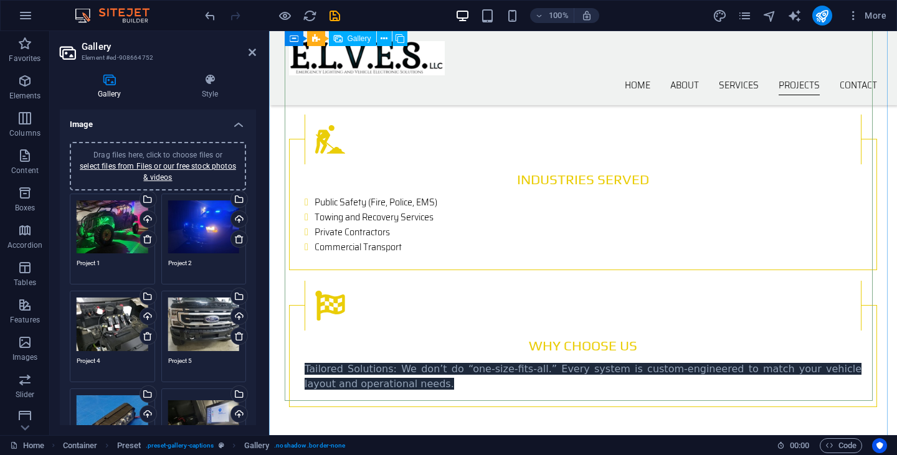
scroll to position [1638, 0]
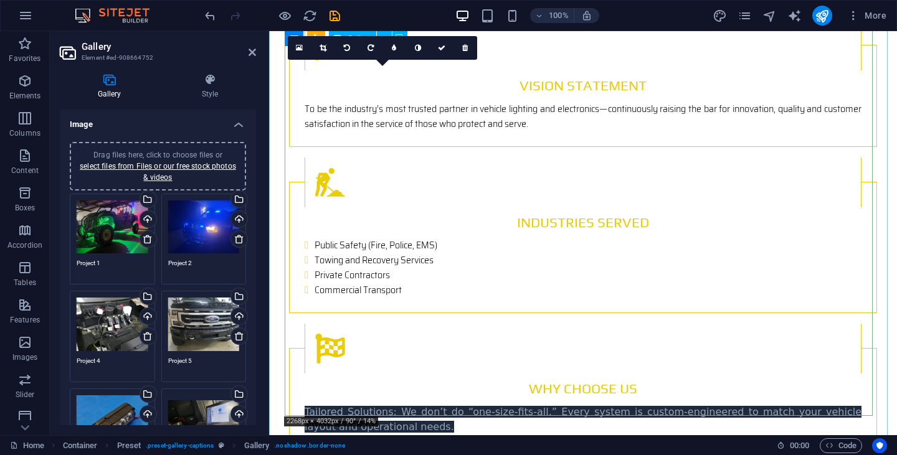
click at [320, 49] on icon at bounding box center [322, 47] width 7 height 7
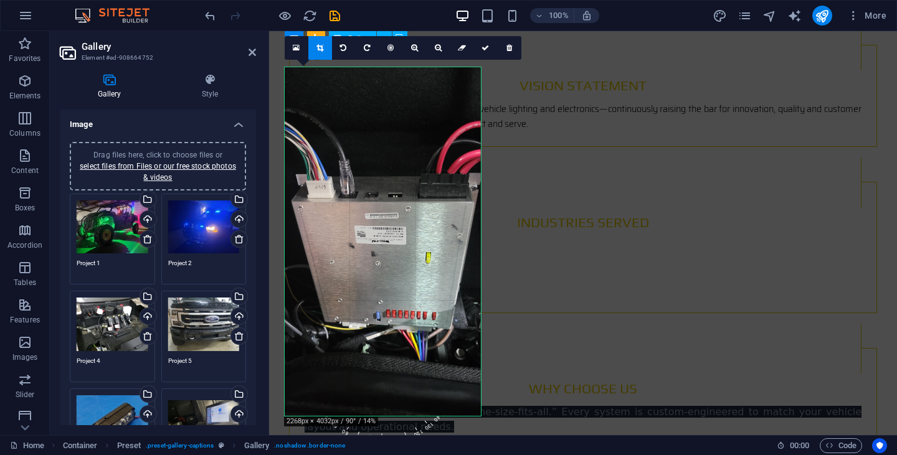
click at [484, 48] on icon at bounding box center [484, 47] width 7 height 7
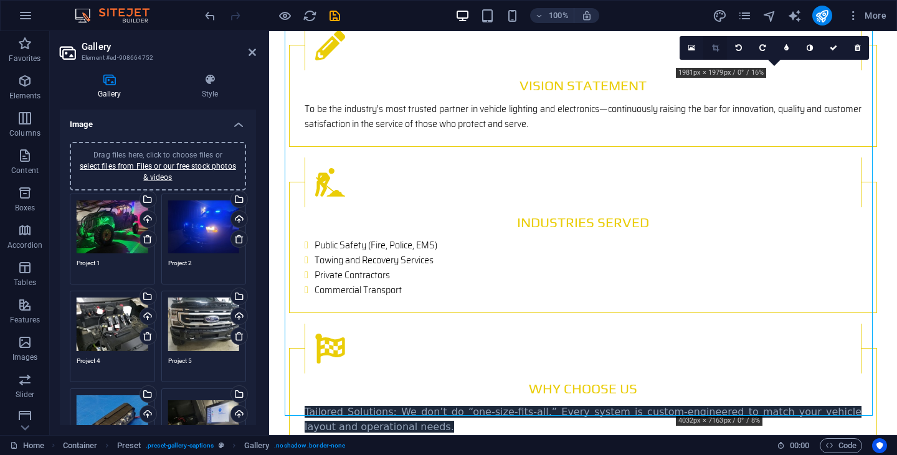
click at [718, 47] on icon at bounding box center [715, 47] width 7 height 7
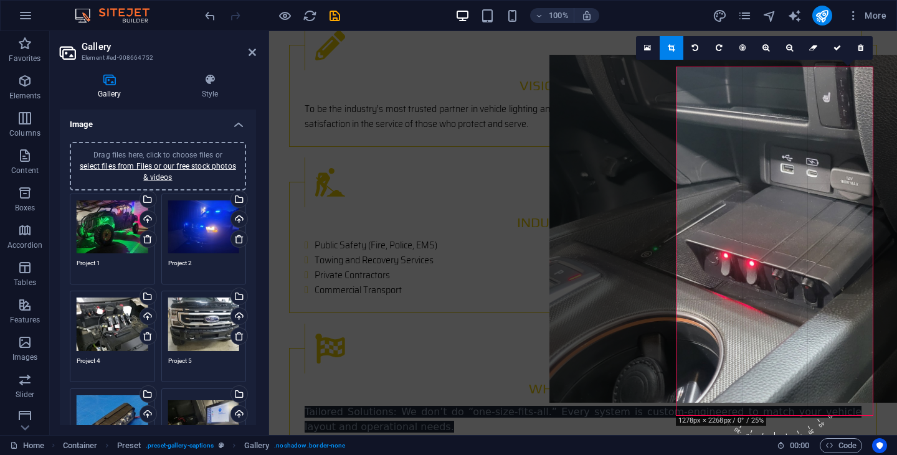
drag, startPoint x: 717, startPoint y: 235, endPoint x: 768, endPoint y: 225, distance: 52.0
click at [768, 225] on div at bounding box center [858, 229] width 619 height 348
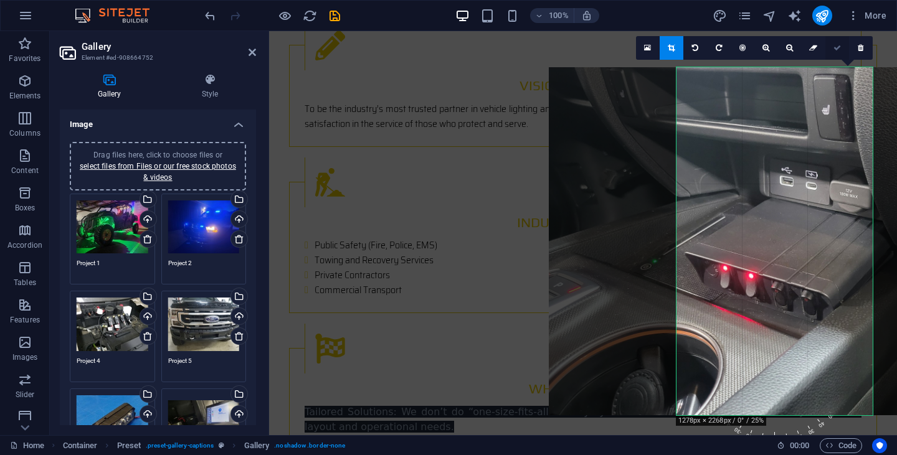
click at [833, 47] on icon at bounding box center [836, 47] width 7 height 7
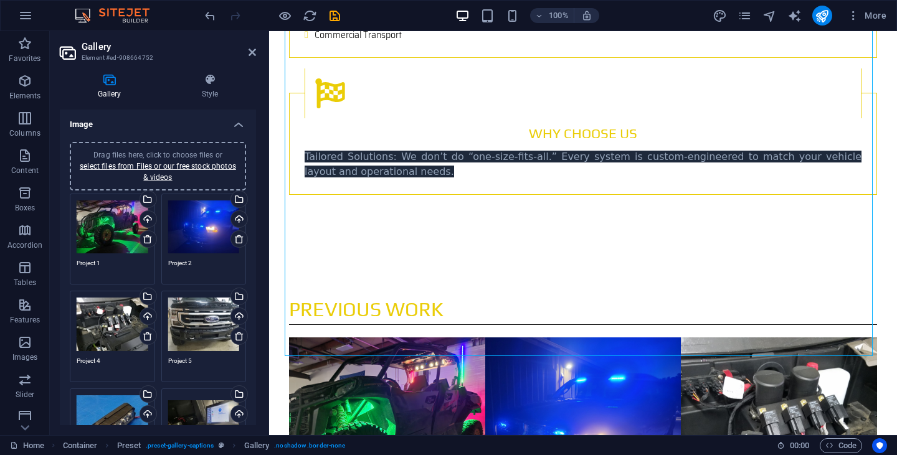
scroll to position [1898, 0]
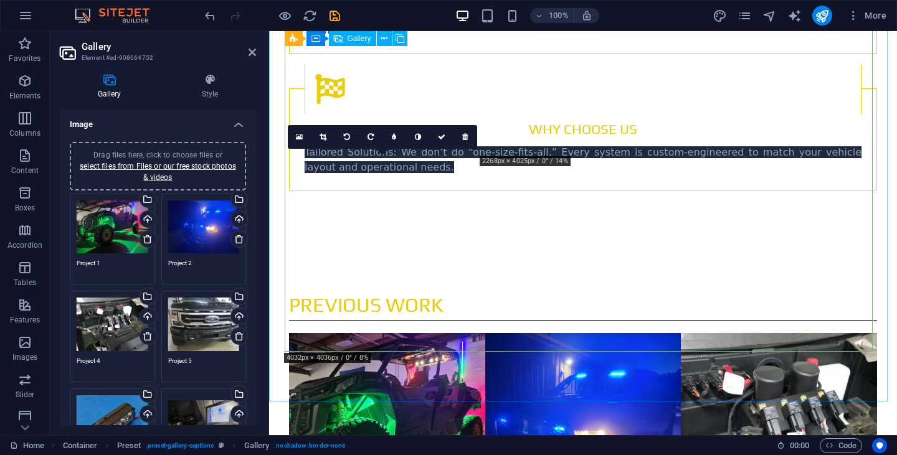
drag, startPoint x: 415, startPoint y: 274, endPoint x: 580, endPoint y: 131, distance: 218.5
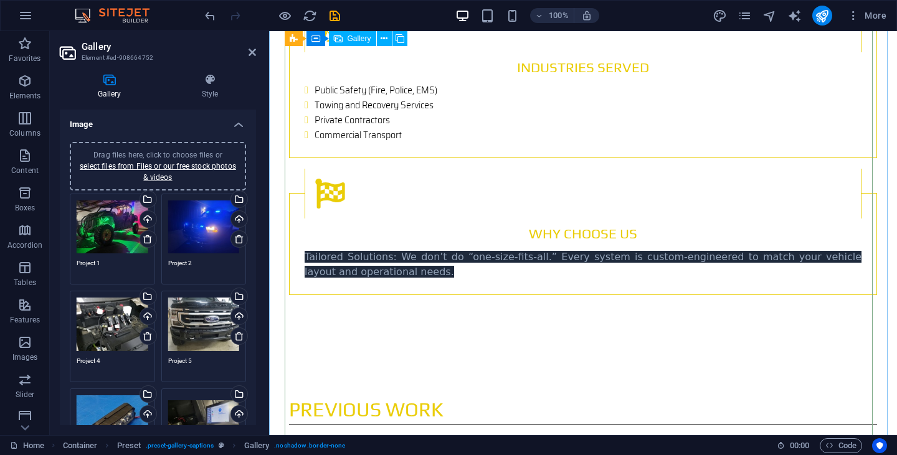
scroll to position [1836, 0]
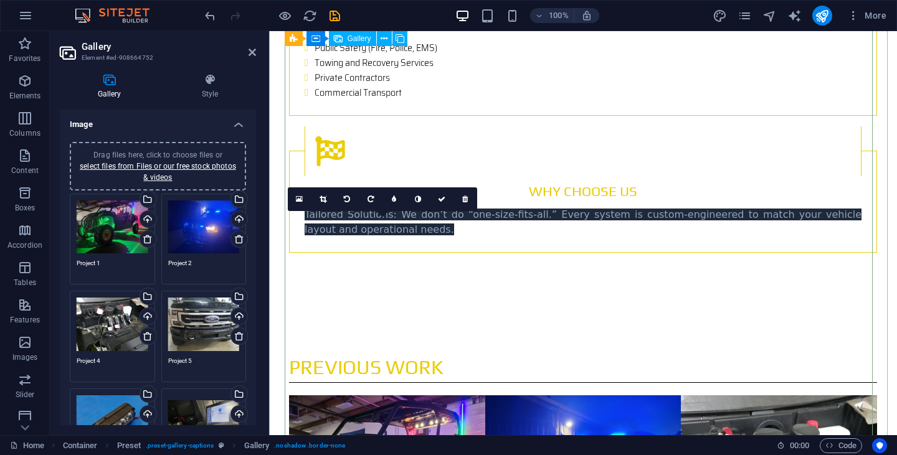
drag, startPoint x: 432, startPoint y: 321, endPoint x: 653, endPoint y: 255, distance: 230.5
drag, startPoint x: 441, startPoint y: 290, endPoint x: 452, endPoint y: 237, distance: 53.5
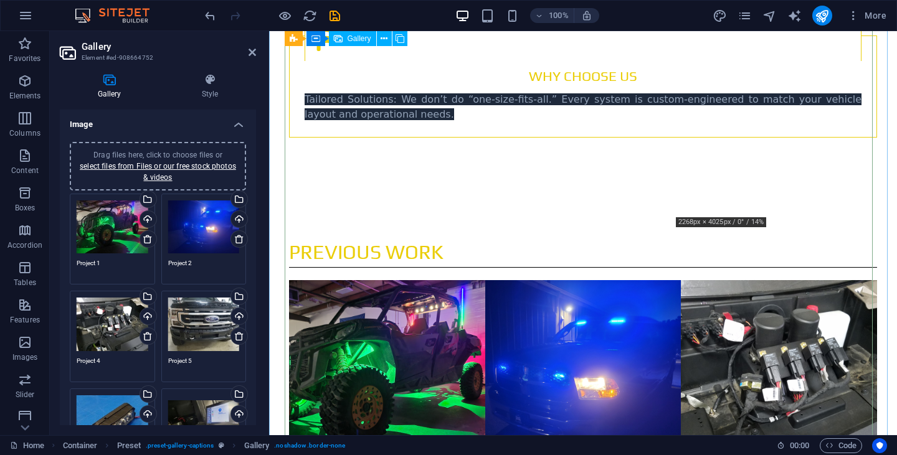
scroll to position [1960, 0]
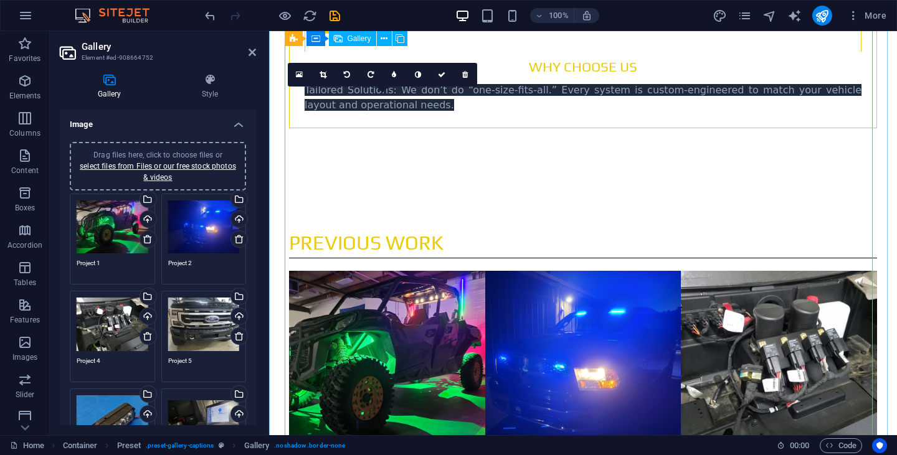
drag, startPoint x: 420, startPoint y: 283, endPoint x: 627, endPoint y: 201, distance: 223.3
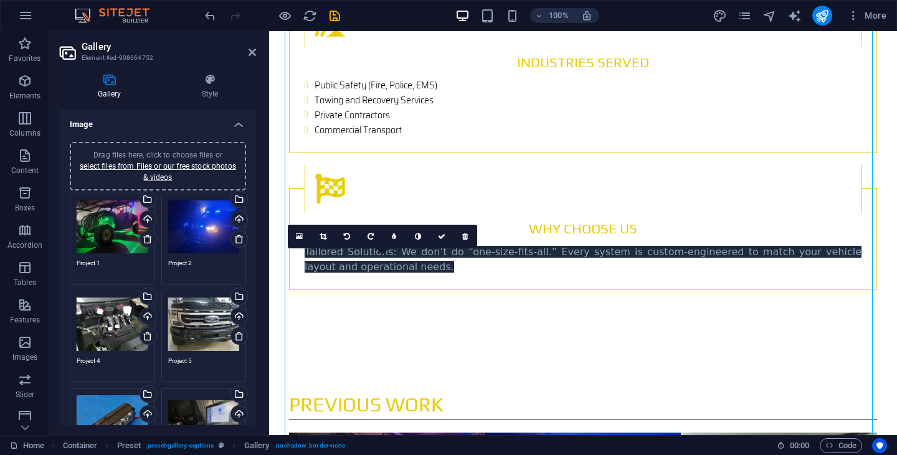
scroll to position [1774, 0]
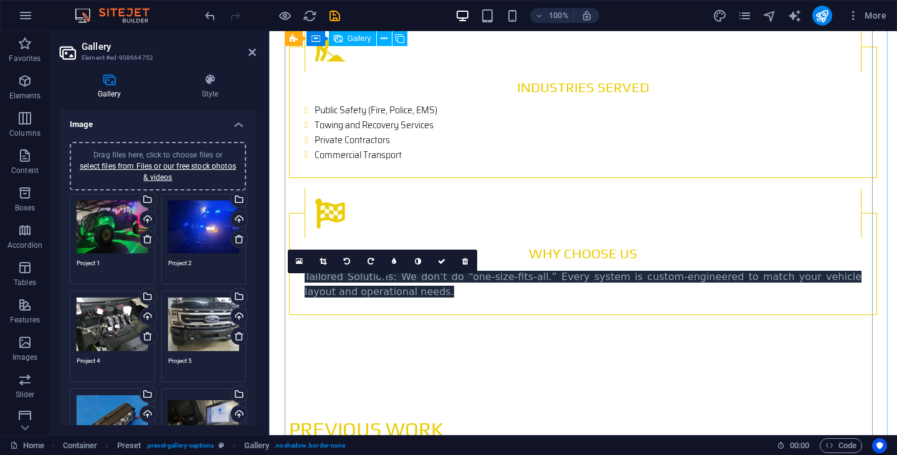
drag, startPoint x: 421, startPoint y: 212, endPoint x: 597, endPoint y: 245, distance: 179.3
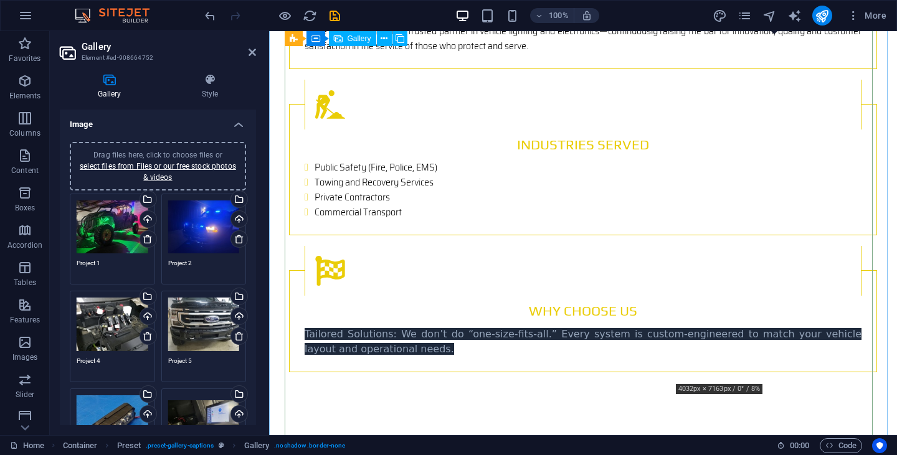
scroll to position [1649, 0]
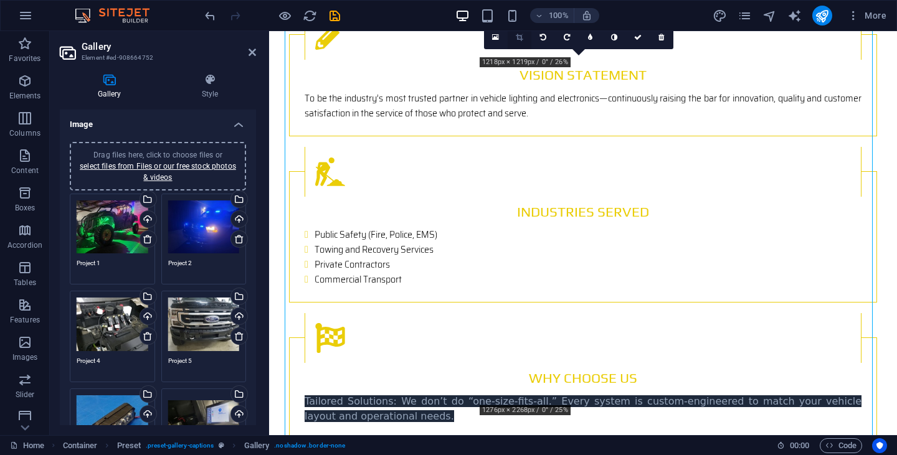
click at [518, 35] on icon at bounding box center [519, 37] width 7 height 7
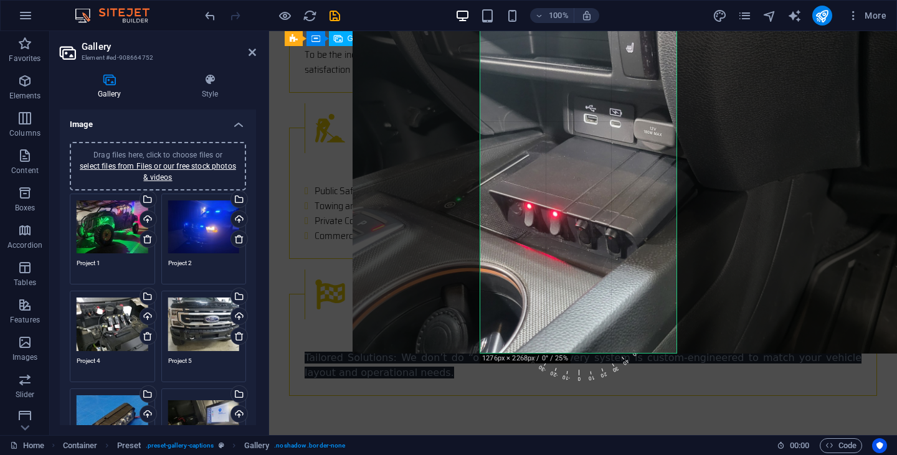
scroll to position [1711, 0]
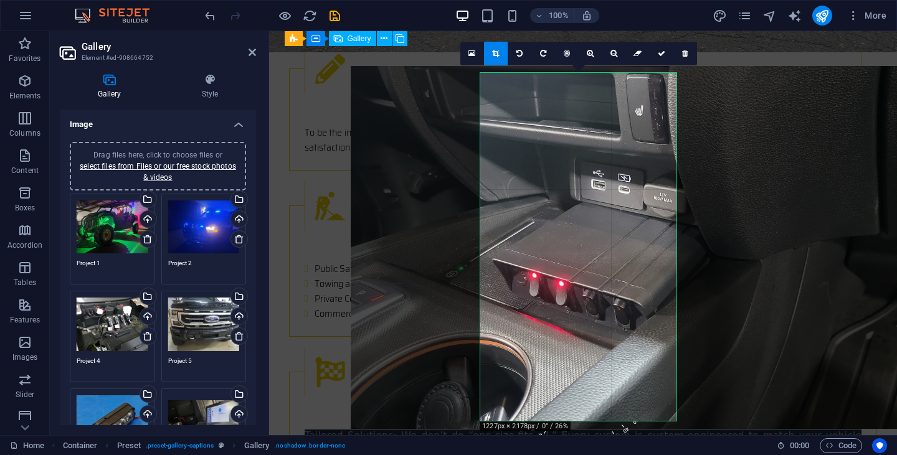
scroll to position [1587, 0]
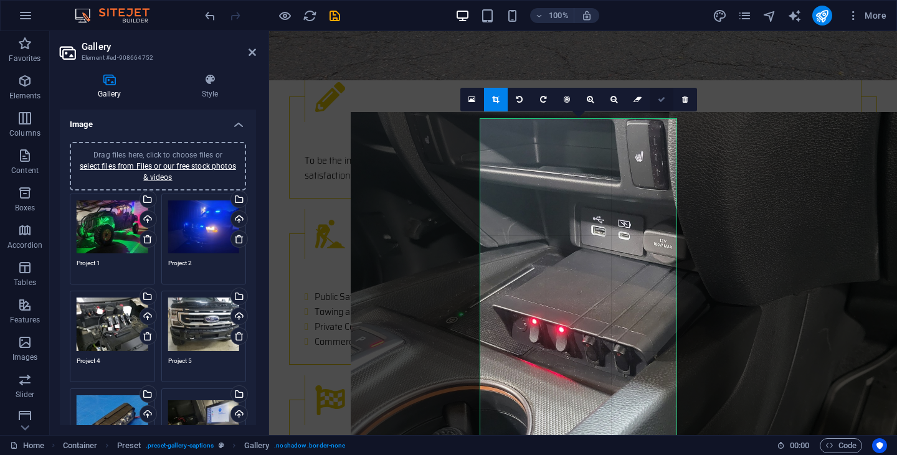
click at [661, 100] on icon at bounding box center [661, 99] width 7 height 7
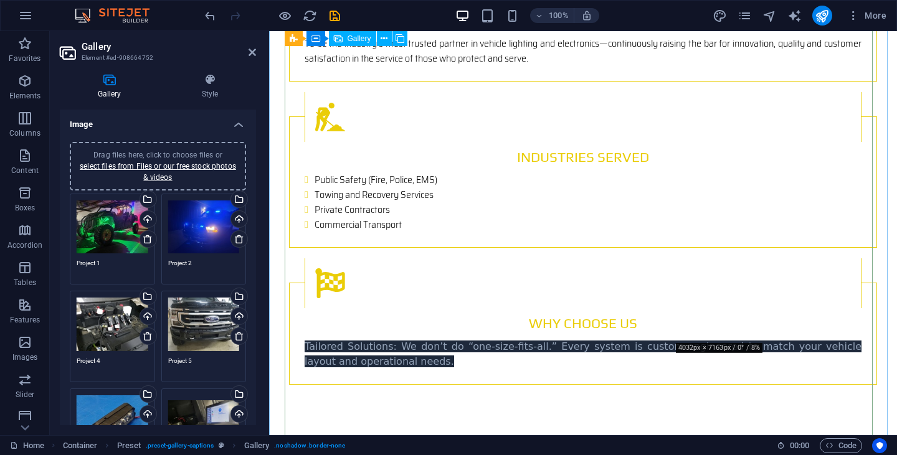
scroll to position [1711, 0]
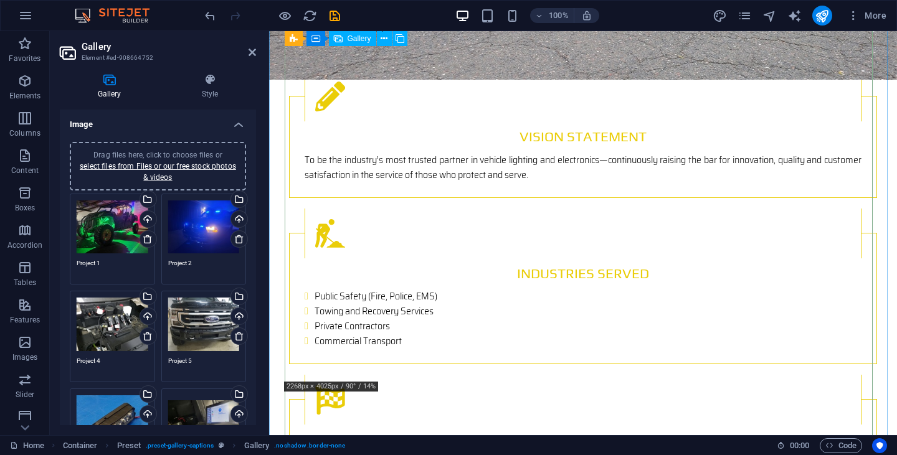
scroll to position [1587, 0]
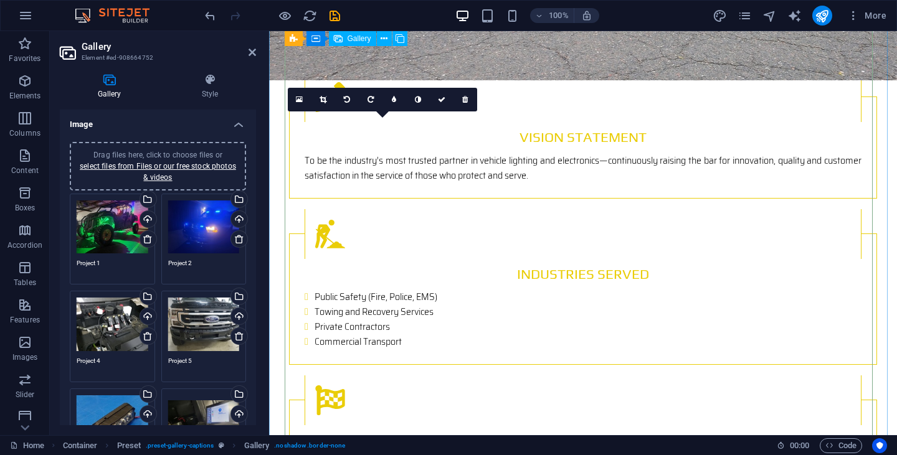
click at [348, 98] on icon at bounding box center [347, 99] width 6 height 7
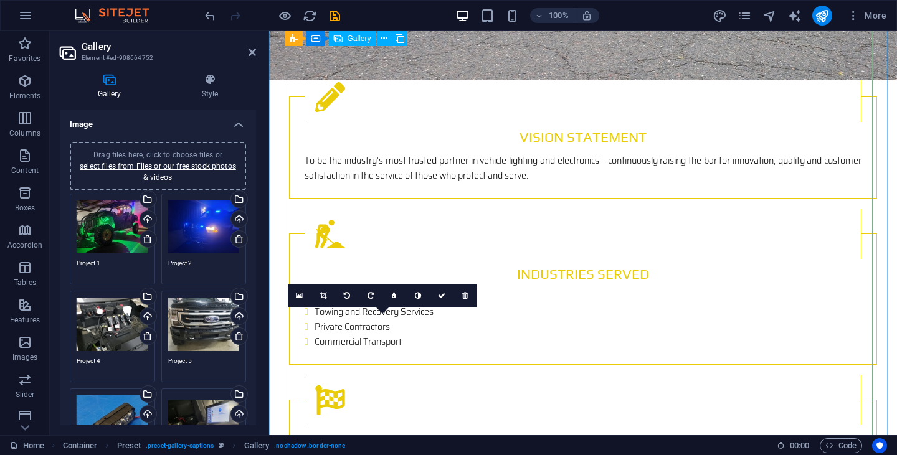
drag, startPoint x: 427, startPoint y: 360, endPoint x: 524, endPoint y: 161, distance: 222.0
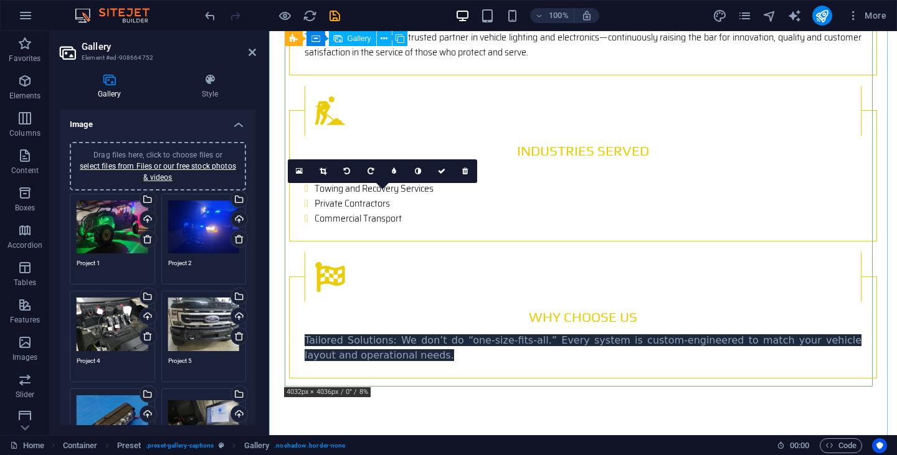
scroll to position [1711, 0]
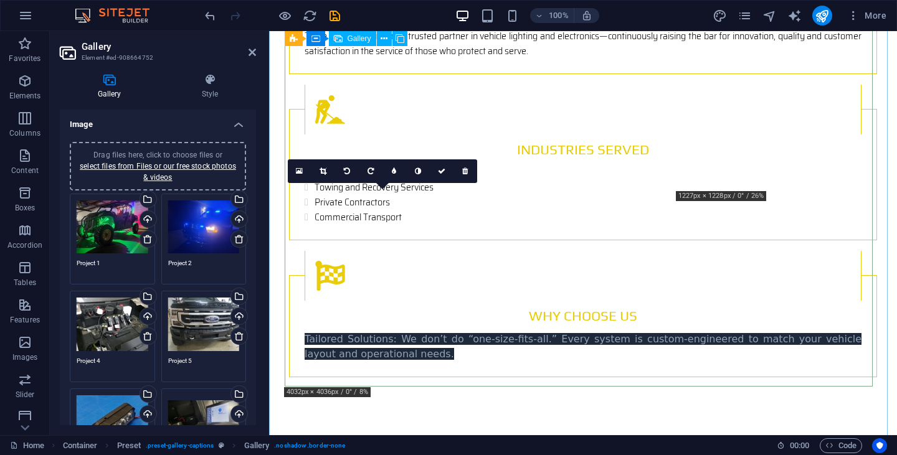
drag, startPoint x: 430, startPoint y: 287, endPoint x: 766, endPoint y: 89, distance: 389.7
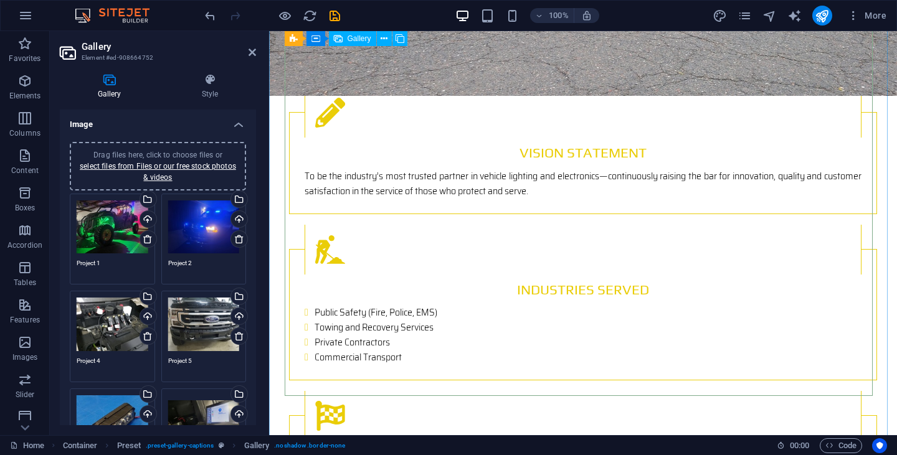
scroll to position [1462, 0]
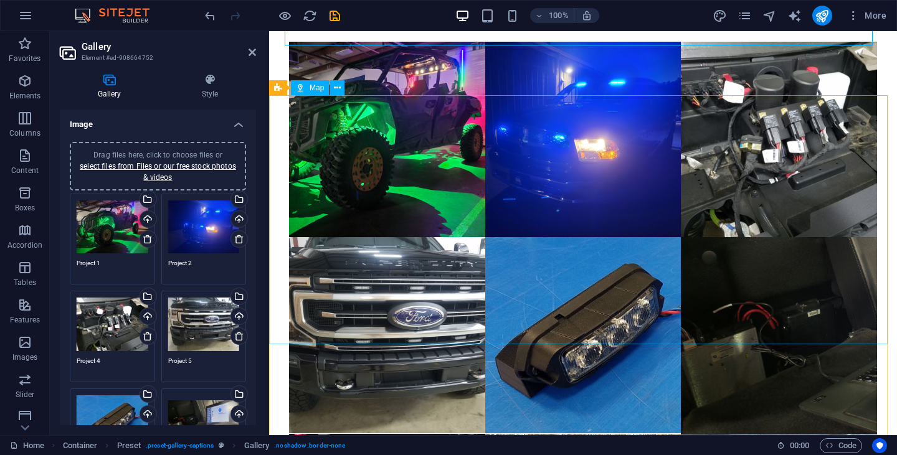
scroll to position [2209, 0]
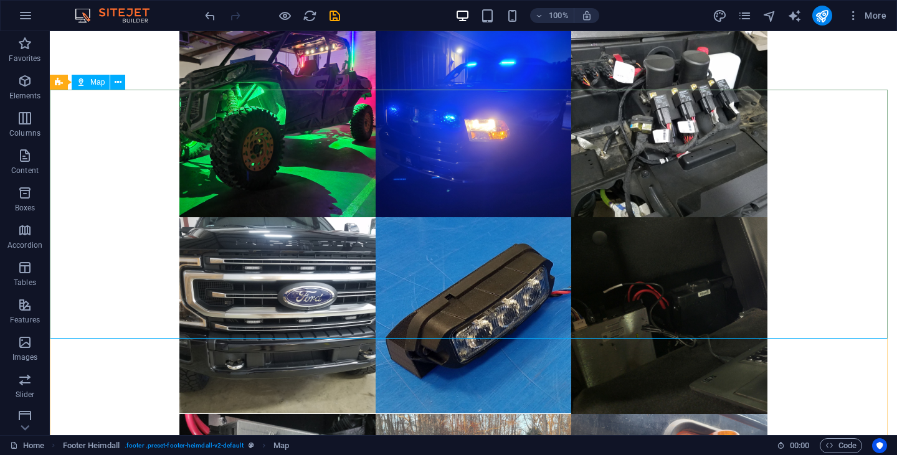
click at [93, 80] on span "Map" at bounding box center [97, 81] width 14 height 7
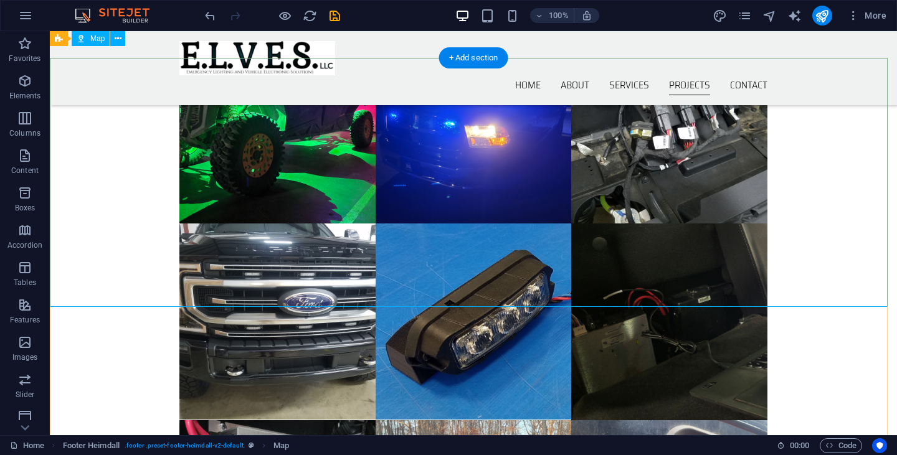
scroll to position [2179, 0]
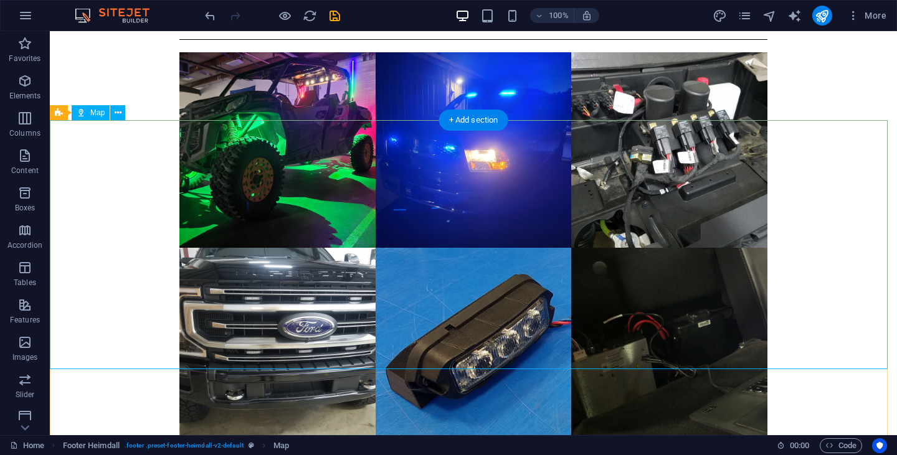
select select "px"
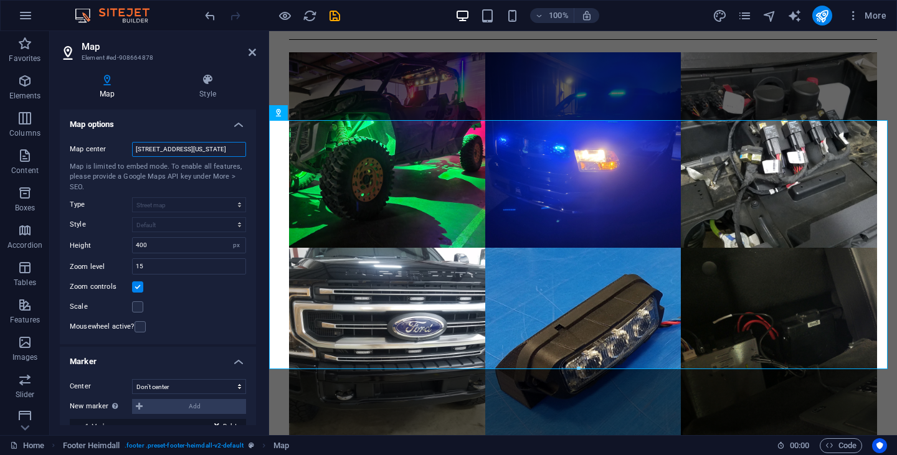
click at [187, 150] on input "[STREET_ADDRESS][US_STATE]" at bounding box center [189, 149] width 114 height 15
click at [187, 151] on input "[STREET_ADDRESS][US_STATE]" at bounding box center [189, 149] width 114 height 15
type input "v"
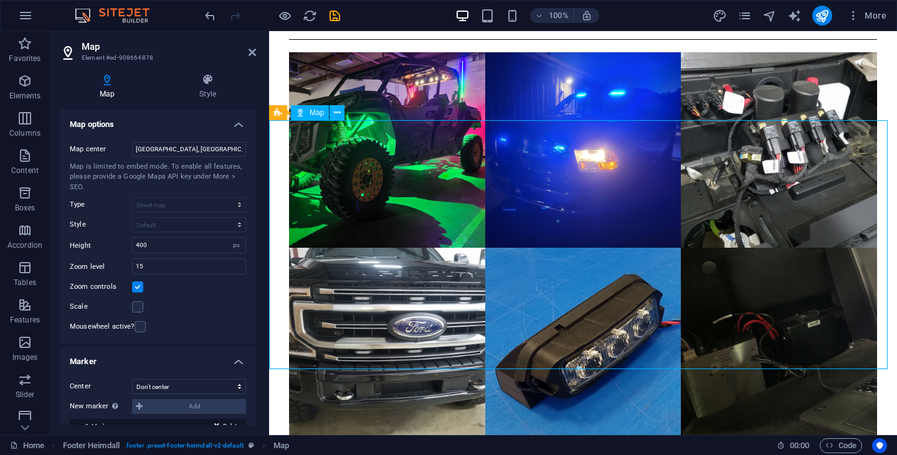
drag, startPoint x: 539, startPoint y: 194, endPoint x: 475, endPoint y: 245, distance: 82.5
drag, startPoint x: 624, startPoint y: 202, endPoint x: 542, endPoint y: 253, distance: 96.6
drag, startPoint x: 616, startPoint y: 199, endPoint x: 583, endPoint y: 242, distance: 54.2
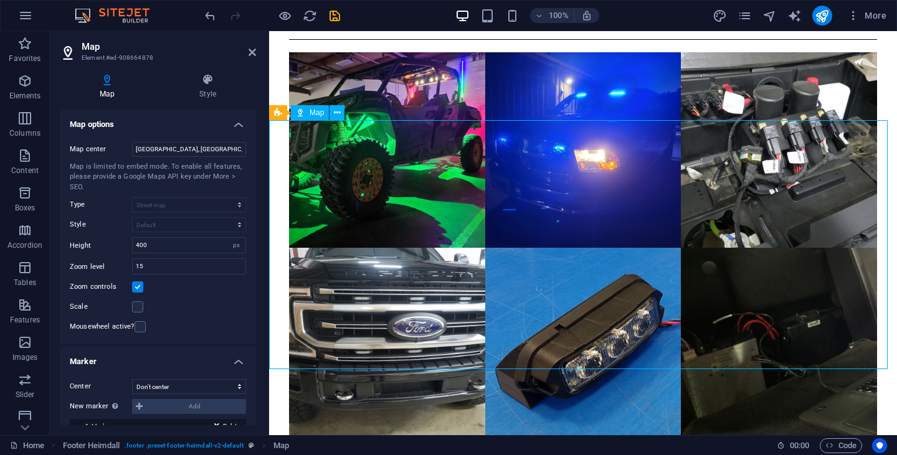
drag, startPoint x: 194, startPoint y: 151, endPoint x: 103, endPoint y: 149, distance: 90.3
click at [103, 149] on div "Map center [GEOGRAPHIC_DATA], [GEOGRAPHIC_DATA]" at bounding box center [158, 149] width 176 height 15
type input "T"
drag, startPoint x: 169, startPoint y: 152, endPoint x: 121, endPoint y: 148, distance: 48.1
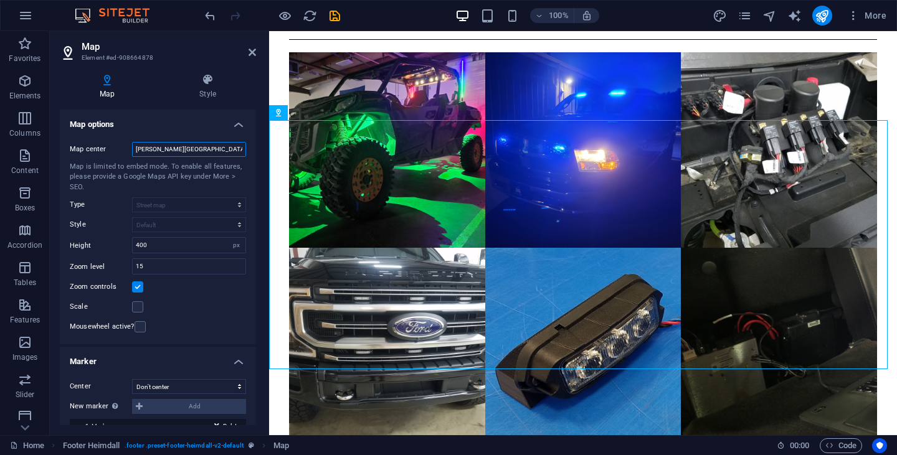
click at [121, 148] on div "Map [GEOGRAPHIC_DATA][PERSON_NAME][PERSON_NAME]" at bounding box center [158, 149] width 176 height 15
type input "[GEOGRAPHIC_DATA][PERSON_NAME]"
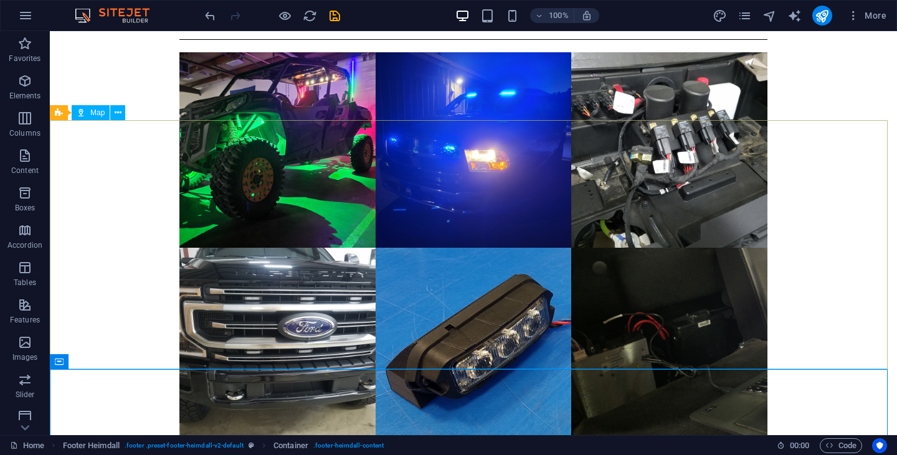
click at [92, 115] on span "Map" at bounding box center [97, 112] width 14 height 7
select select "px"
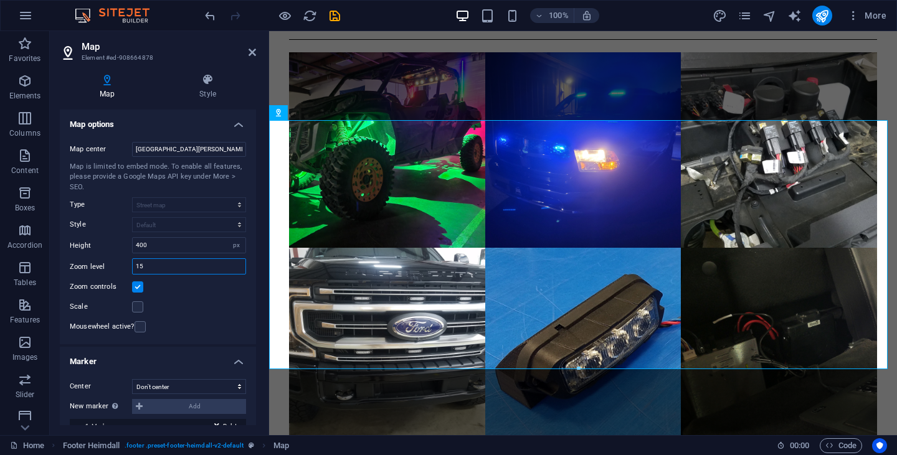
click at [172, 264] on input "15" at bounding box center [189, 266] width 113 height 15
type input "1"
click at [192, 310] on div "Scale" at bounding box center [158, 307] width 176 height 15
click at [133, 305] on label at bounding box center [137, 306] width 11 height 11
click at [0, 0] on input "Scale" at bounding box center [0, 0] width 0 height 0
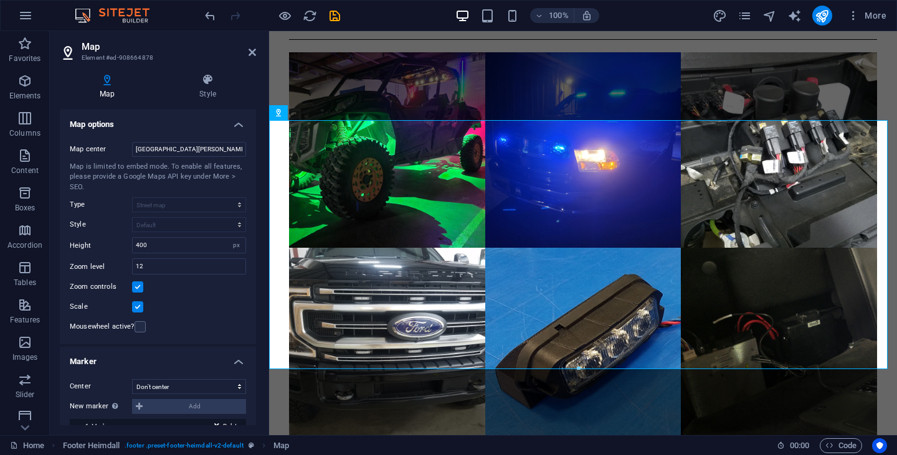
click at [134, 308] on label at bounding box center [137, 306] width 11 height 11
click at [0, 0] on input "Scale" at bounding box center [0, 0] width 0 height 0
click at [137, 330] on label at bounding box center [140, 326] width 11 height 11
click at [0, 0] on input "Mousewheel active?" at bounding box center [0, 0] width 0 height 0
click at [137, 330] on label at bounding box center [140, 326] width 11 height 11
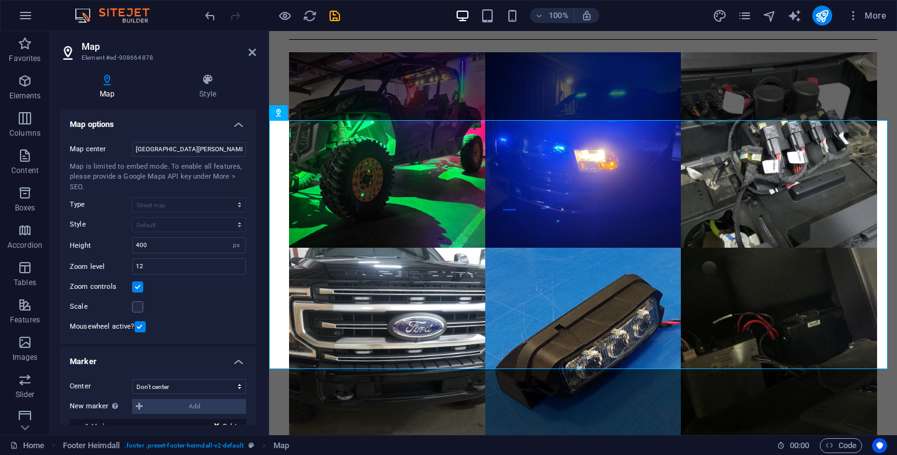
click at [0, 0] on input "Mousewheel active?" at bounding box center [0, 0] width 0 height 0
drag, startPoint x: 159, startPoint y: 267, endPoint x: 123, endPoint y: 270, distance: 36.3
click at [123, 270] on div "Zoom level 12" at bounding box center [158, 266] width 176 height 16
click at [187, 289] on div "Zoom controls" at bounding box center [158, 287] width 176 height 15
drag, startPoint x: 150, startPoint y: 266, endPoint x: 128, endPoint y: 265, distance: 22.4
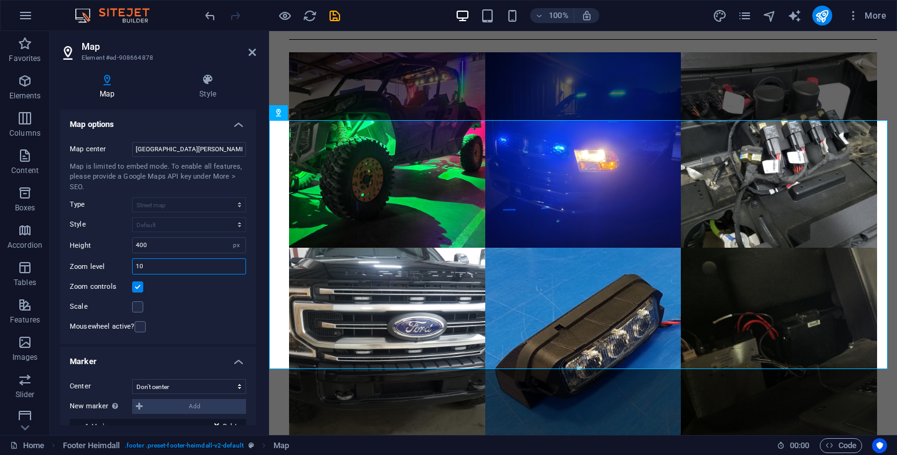
click at [128, 265] on div "Zoom level 10" at bounding box center [158, 266] width 176 height 16
type input "11"
click at [192, 305] on div "Scale" at bounding box center [158, 307] width 176 height 15
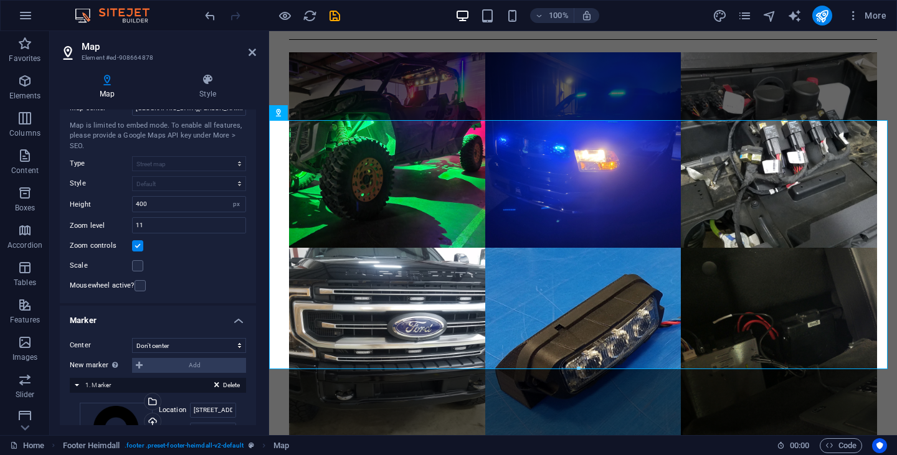
scroll to position [62, 0]
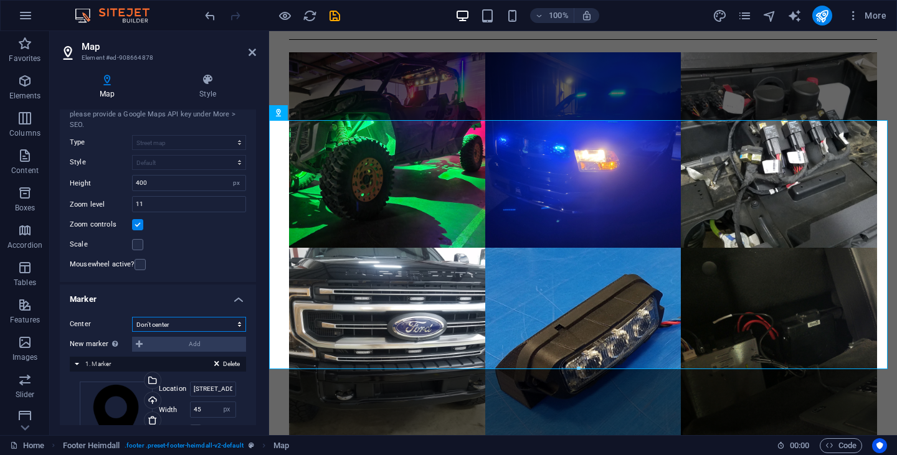
click at [174, 319] on select "Don't center Center markers Center and zoom markers" at bounding box center [189, 324] width 114 height 15
select select "1"
click at [132, 317] on select "Don't center Center markers Center and zoom markers" at bounding box center [189, 324] width 114 height 15
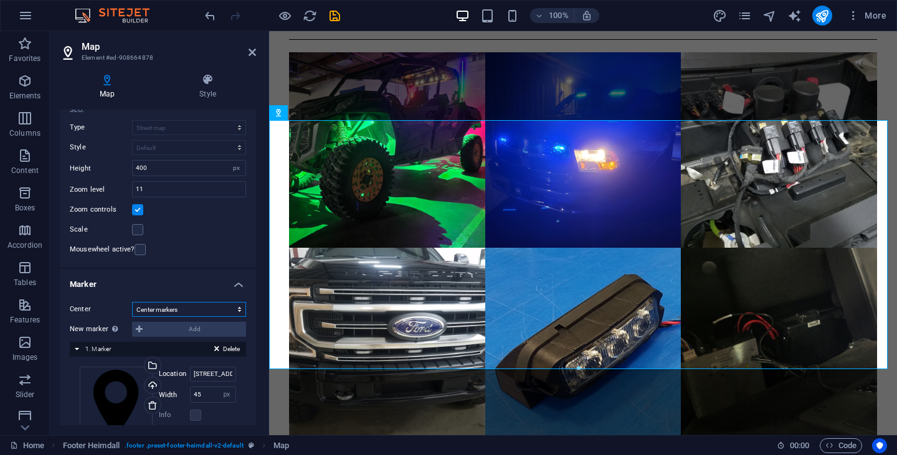
scroll to position [47, 0]
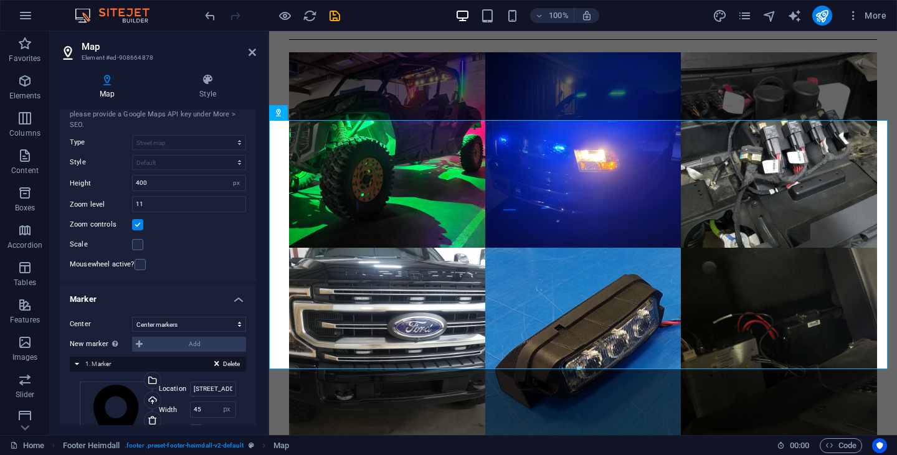
click at [202, 237] on div "Map [GEOGRAPHIC_DATA][PERSON_NAME] Map is limited to embed mode. To enable all …" at bounding box center [158, 184] width 196 height 198
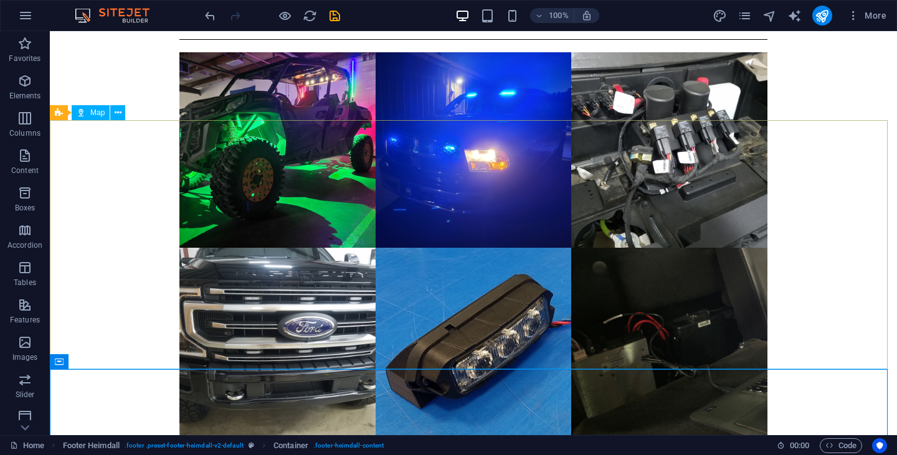
select select "1"
select select "px"
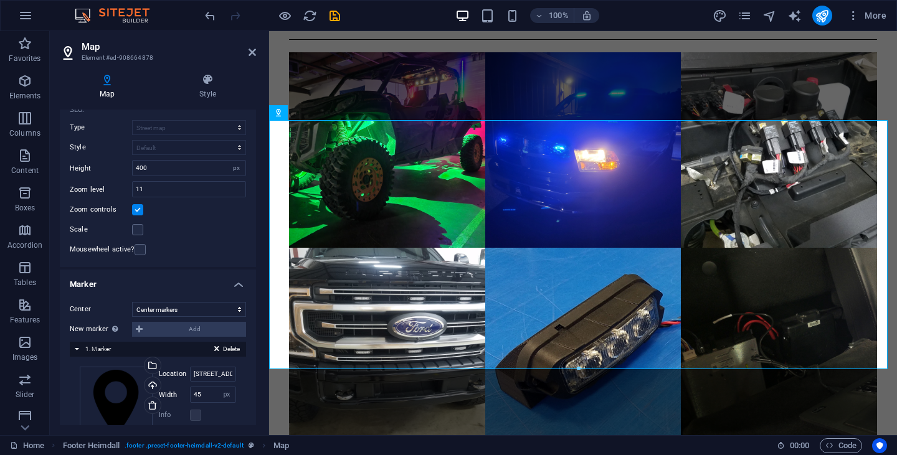
scroll to position [95, 0]
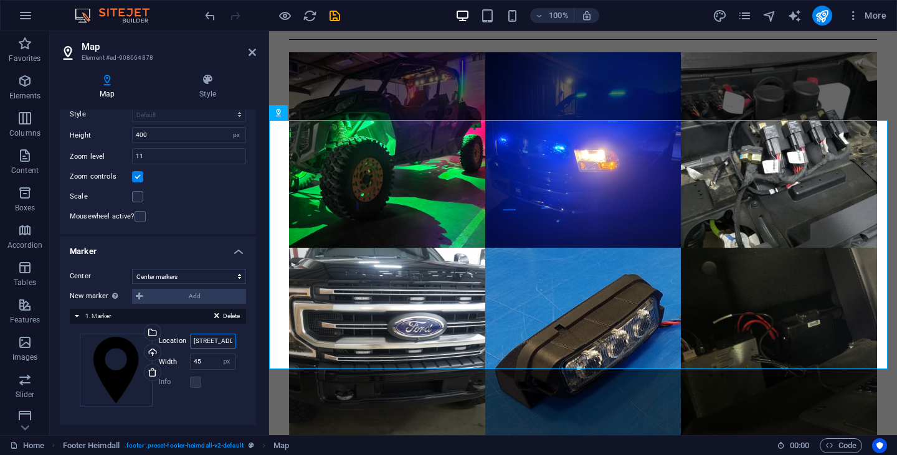
click at [215, 342] on input "[STREET_ADDRESS][US_STATE]" at bounding box center [213, 341] width 46 height 15
type input "[GEOGRAPHIC_DATA], [GEOGRAPHIC_DATA]"
click at [183, 415] on div "Drag files here, click to choose files or select files from Files or our free s…" at bounding box center [158, 370] width 176 height 93
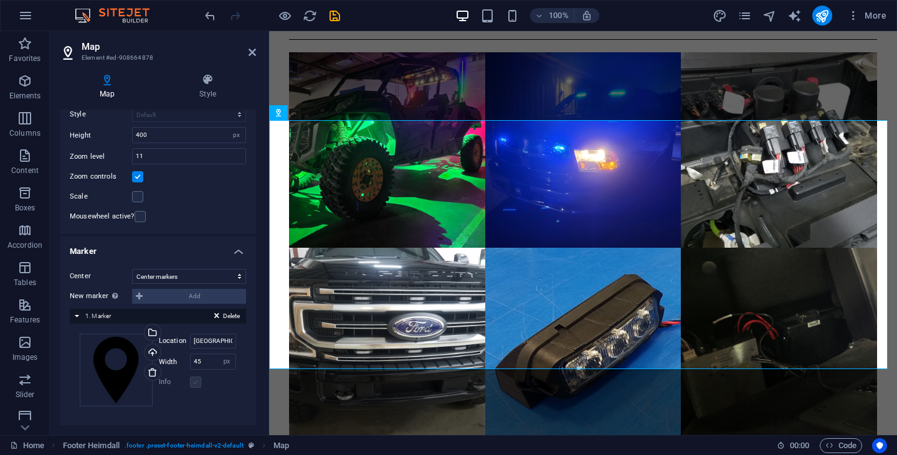
click at [193, 381] on label at bounding box center [195, 382] width 11 height 11
click at [193, 384] on label at bounding box center [195, 382] width 11 height 11
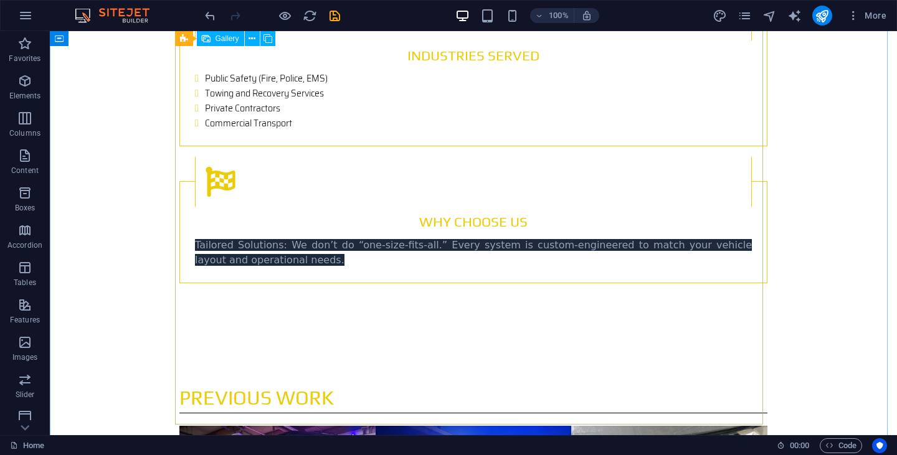
scroll to position [1992, 0]
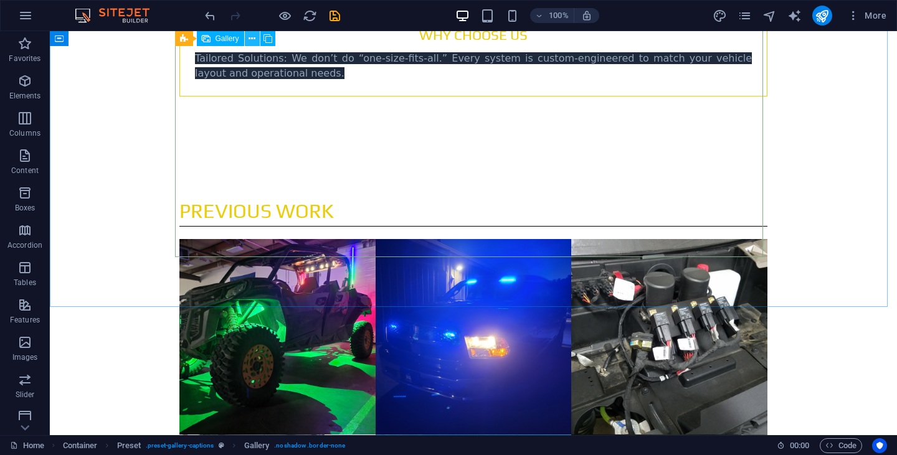
click at [248, 39] on button at bounding box center [252, 38] width 15 height 15
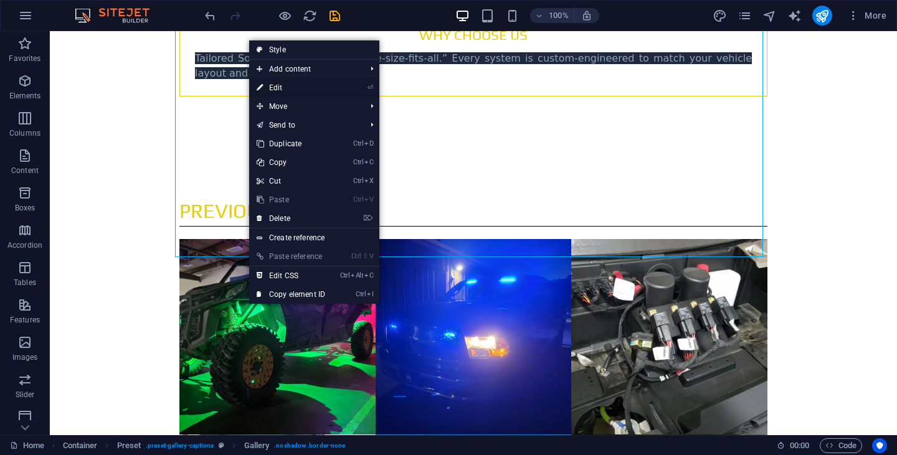
click at [285, 85] on link "⏎ Edit" at bounding box center [290, 87] width 83 height 19
select select "4"
select select "px"
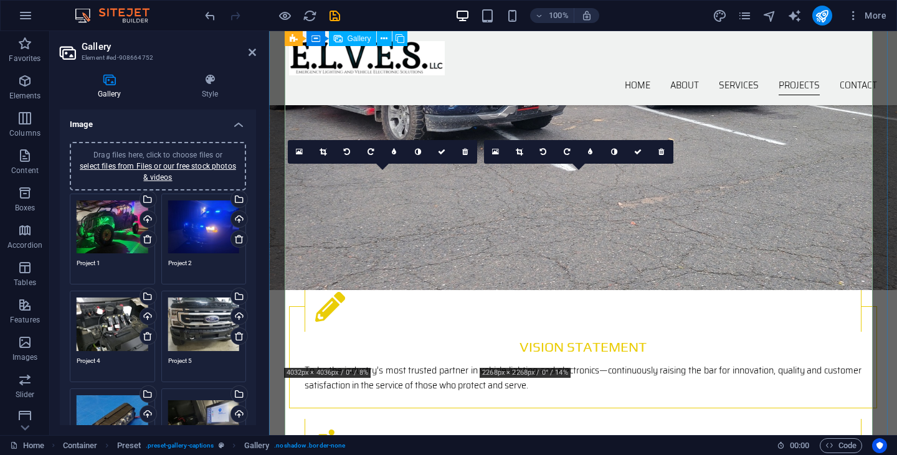
scroll to position [1245, 0]
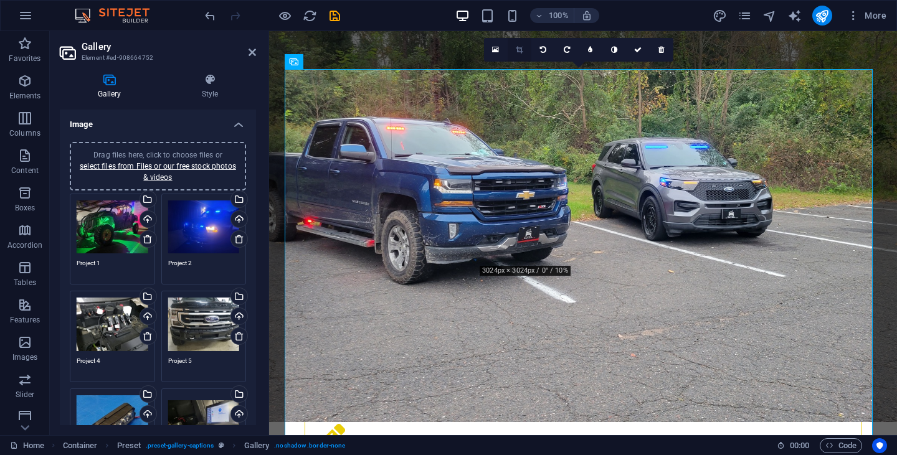
click at [521, 50] on icon at bounding box center [519, 49] width 7 height 7
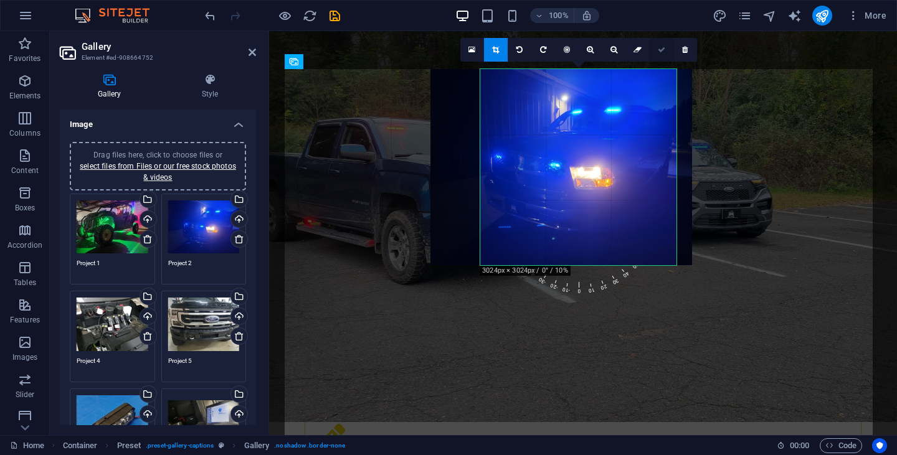
click at [655, 50] on link at bounding box center [662, 50] width 24 height 24
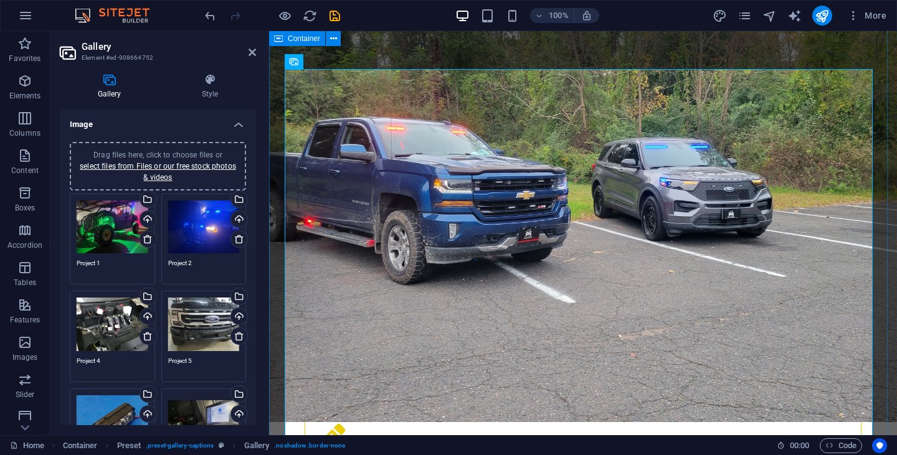
drag, startPoint x: 276, startPoint y: 88, endPoint x: 564, endPoint y: 90, distance: 287.1
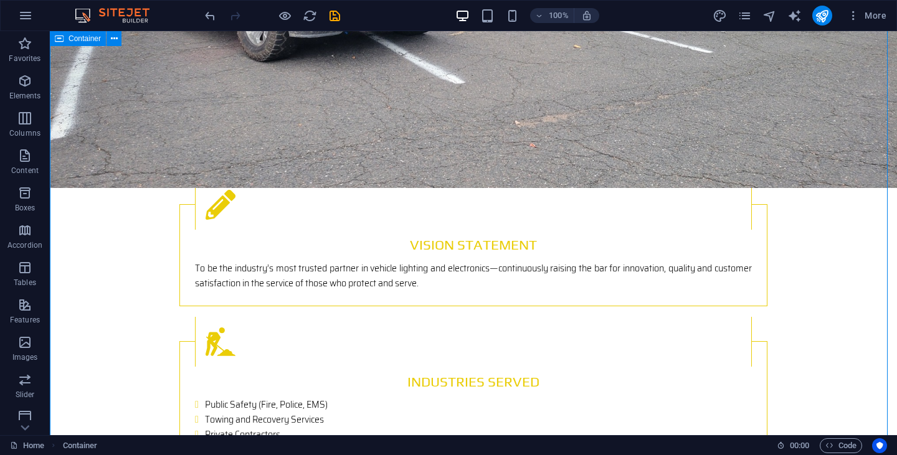
scroll to position [1618, 0]
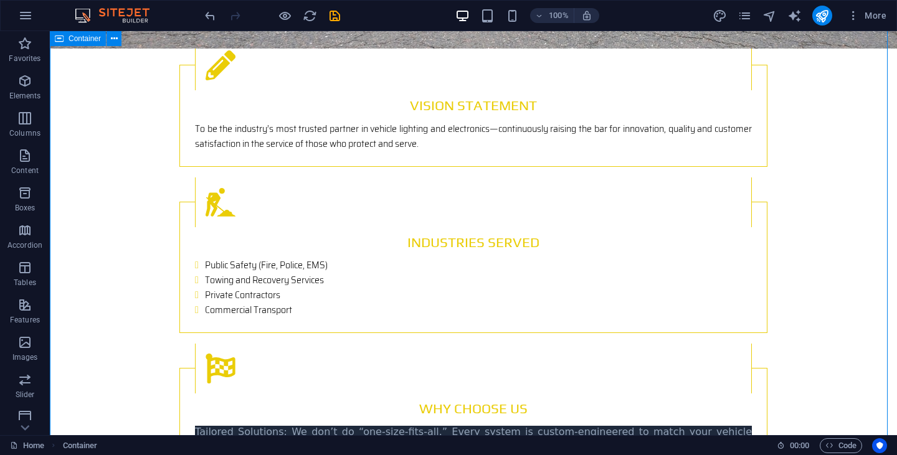
click at [89, 37] on span "Container" at bounding box center [85, 38] width 32 height 7
click at [113, 39] on icon at bounding box center [114, 38] width 7 height 13
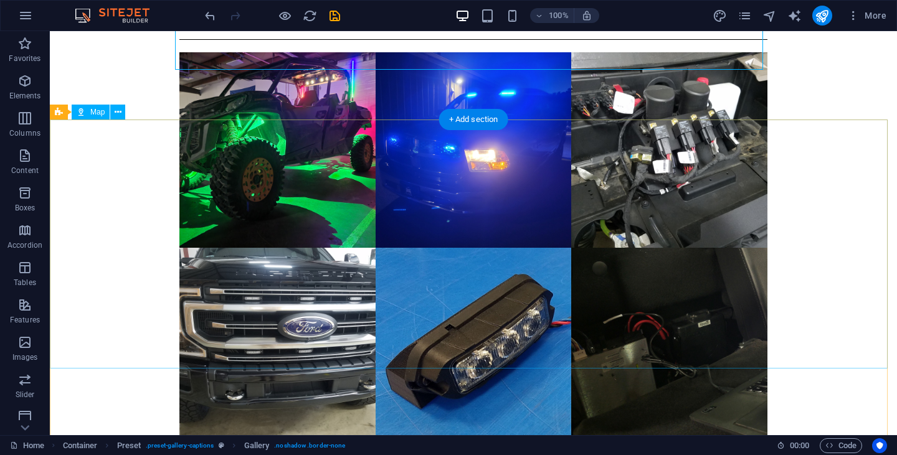
scroll to position [2303, 0]
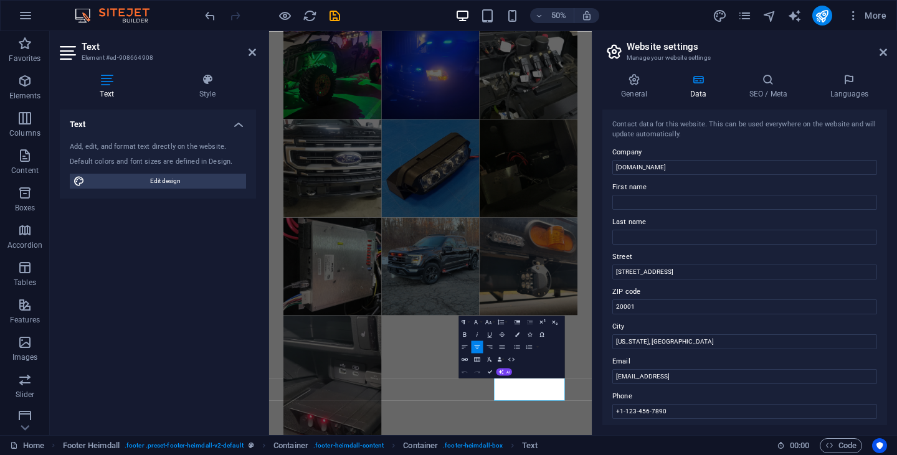
scroll to position [2318, 0]
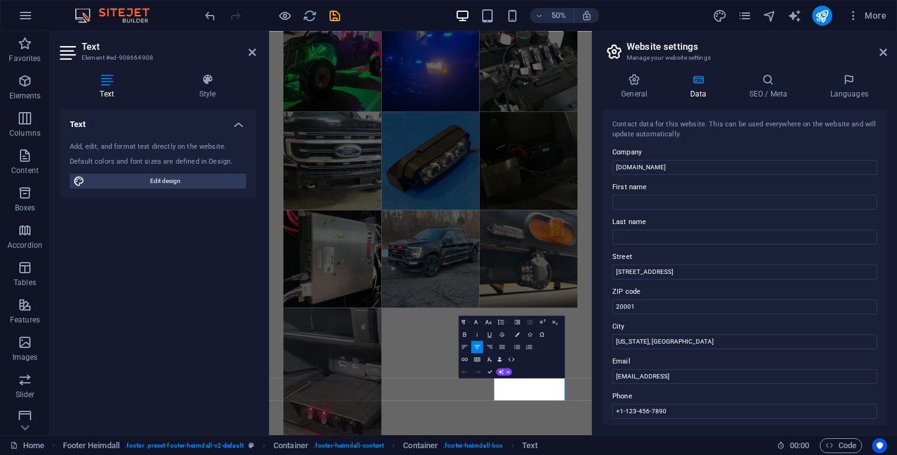
click at [804, 352] on div "Contact data for this website. This can be used everywhere on the website and w…" at bounding box center [744, 268] width 285 height 316
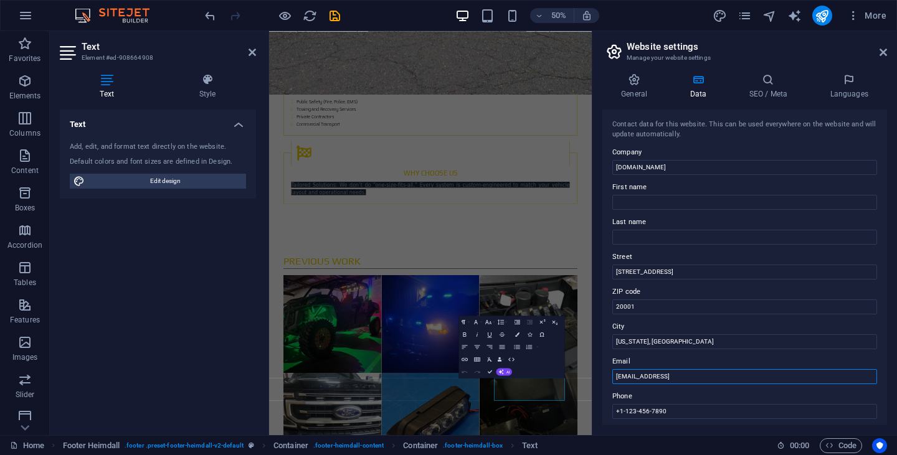
drag, startPoint x: 995, startPoint y: 409, endPoint x: 895, endPoint y: 721, distance: 327.9
click at [763, 371] on input "[EMAIL_ADDRESS]" at bounding box center [744, 376] width 265 height 15
drag, startPoint x: 758, startPoint y: 376, endPoint x: 611, endPoint y: 376, distance: 147.6
click at [613, 376] on input "[EMAIL_ADDRESS]" at bounding box center [744, 376] width 265 height 15
type input "."
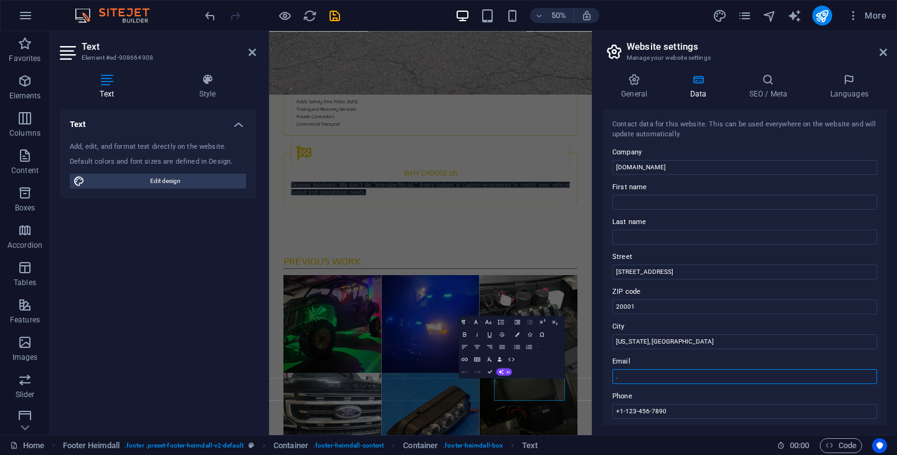
scroll to position [2303, 0]
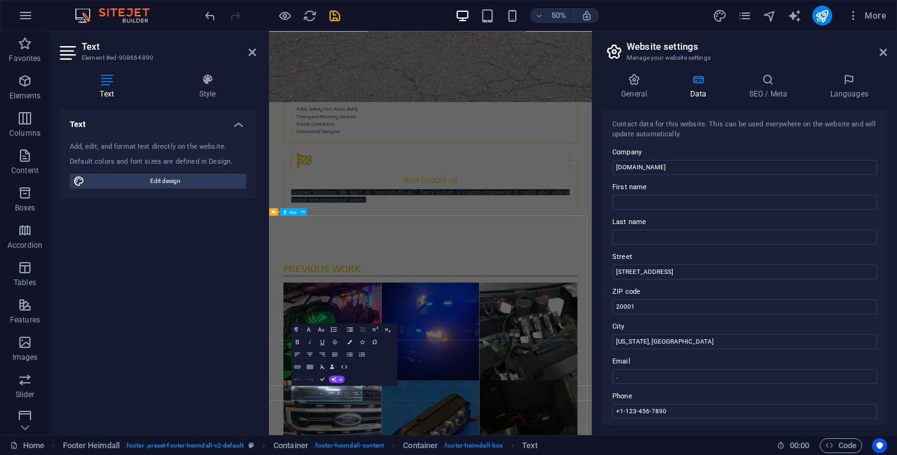
drag, startPoint x: 868, startPoint y: 345, endPoint x: 857, endPoint y: 588, distance: 243.1
drag, startPoint x: 641, startPoint y: 305, endPoint x: 599, endPoint y: 311, distance: 42.7
click at [599, 311] on div "General Data SEO / Meta Languages Website name [DOMAIN_NAME] Logo Drag files he…" at bounding box center [744, 250] width 305 height 372
type input "00000"
drag, startPoint x: 653, startPoint y: 273, endPoint x: 593, endPoint y: 275, distance: 60.4
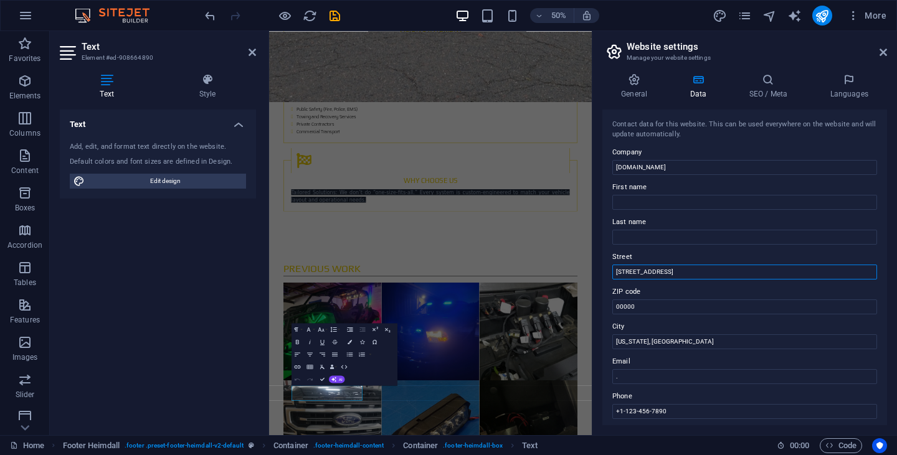
click at [593, 275] on aside "Website settings Manage your website settings General Data SEO / Meta Languages…" at bounding box center [744, 233] width 305 height 404
type input "0"
drag, startPoint x: 663, startPoint y: 338, endPoint x: 594, endPoint y: 339, distance: 68.5
click at [594, 339] on aside "Website settings Manage your website settings General Data SEO / Meta Languages…" at bounding box center [744, 233] width 305 height 404
type input "0"
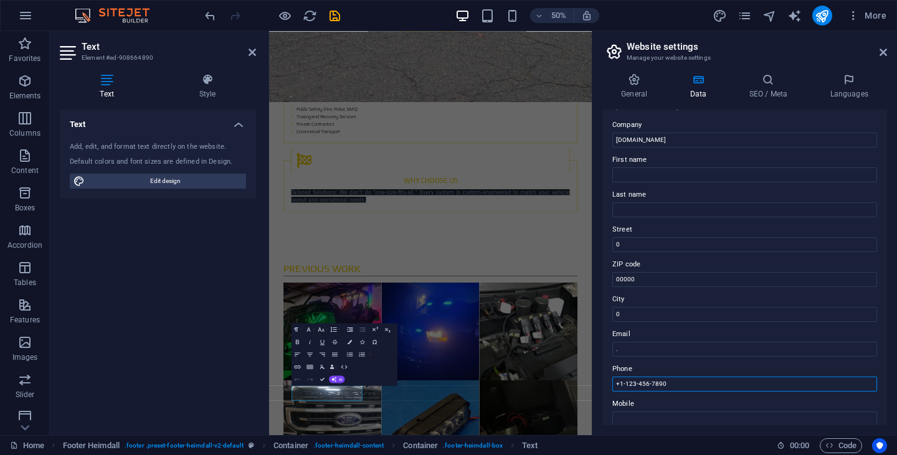
click at [676, 413] on div "Contact data for this website. This can be used everywhere on the website and w…" at bounding box center [744, 268] width 285 height 316
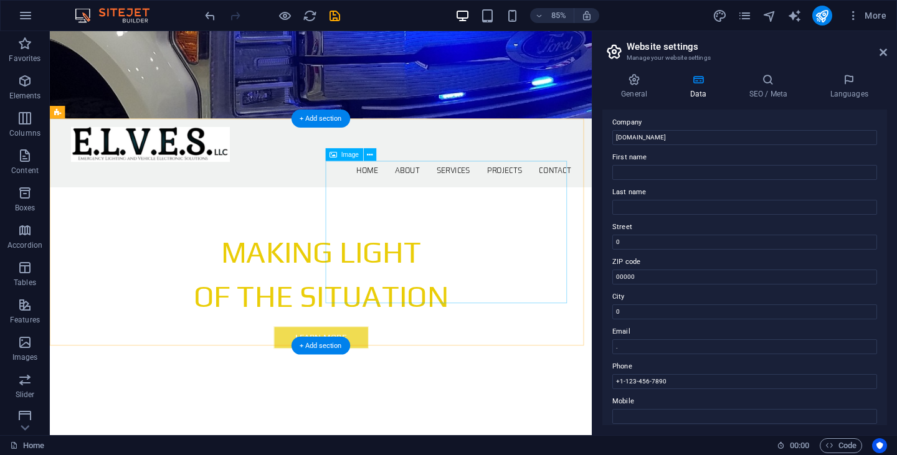
scroll to position [0, 0]
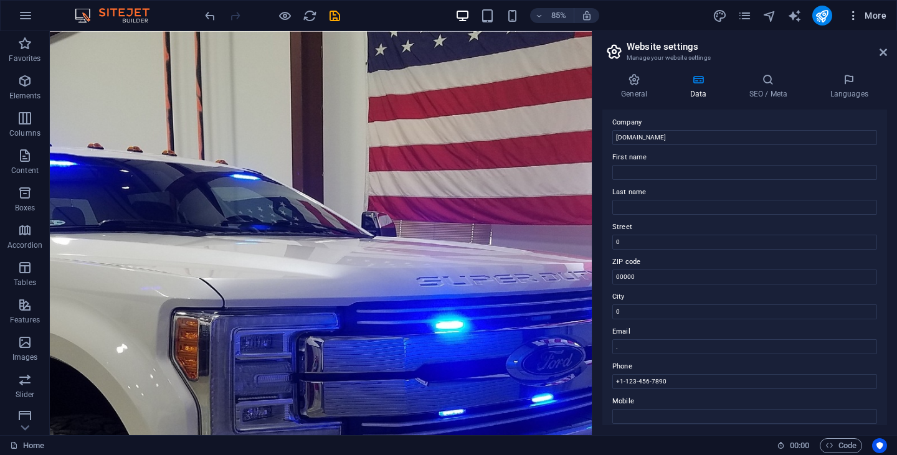
click at [861, 14] on span "More" at bounding box center [866, 15] width 39 height 12
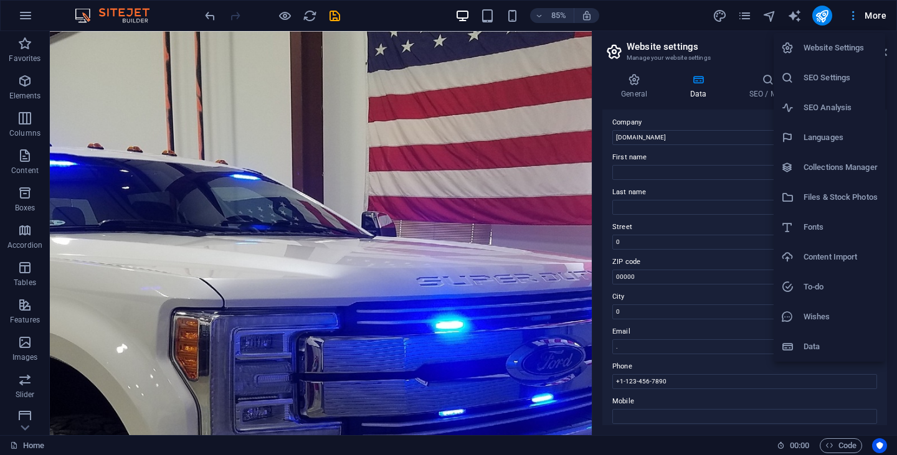
click at [861, 14] on div at bounding box center [448, 227] width 897 height 455
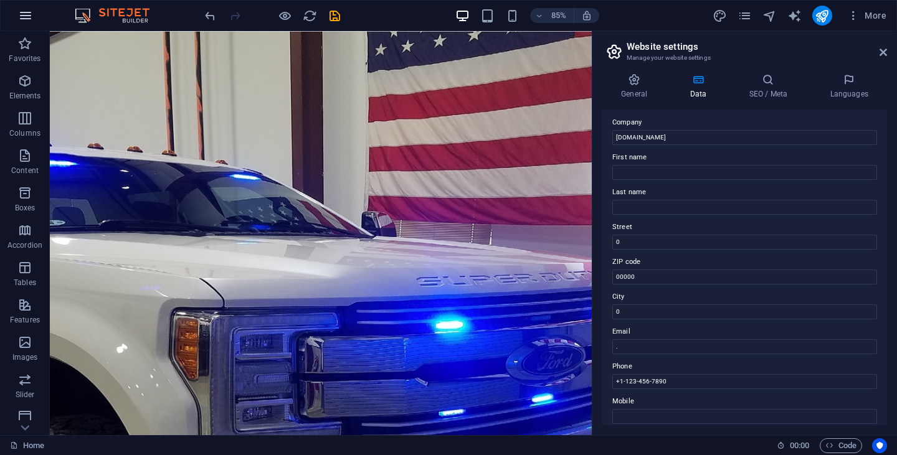
click at [21, 18] on icon "button" at bounding box center [25, 15] width 15 height 15
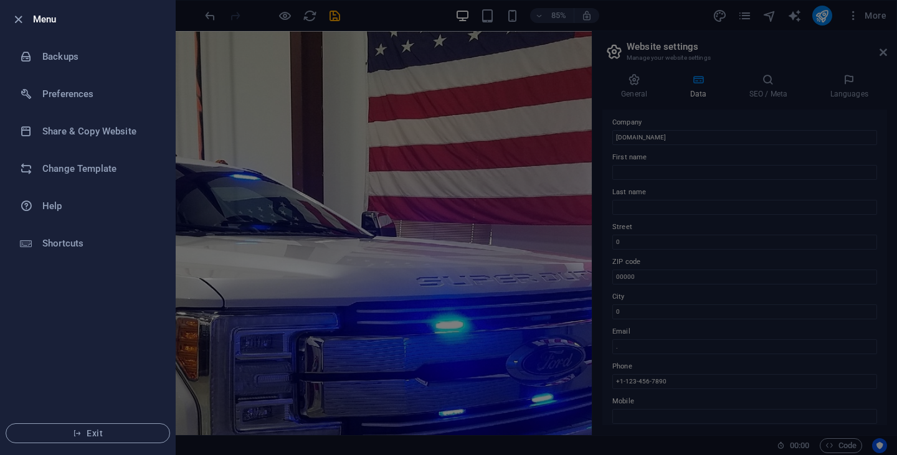
click at [26, 19] on div at bounding box center [22, 19] width 22 height 15
click at [246, 18] on div at bounding box center [448, 227] width 897 height 455
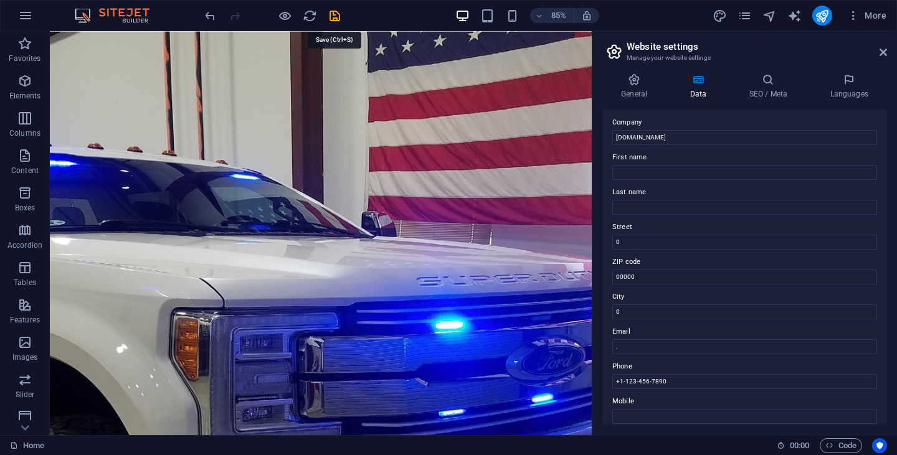
click at [333, 17] on icon "save" at bounding box center [335, 16] width 14 height 14
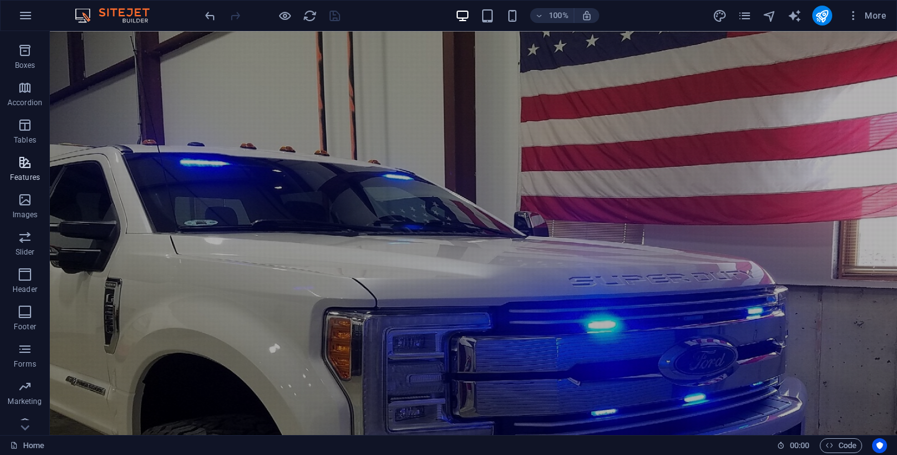
scroll to position [156, 0]
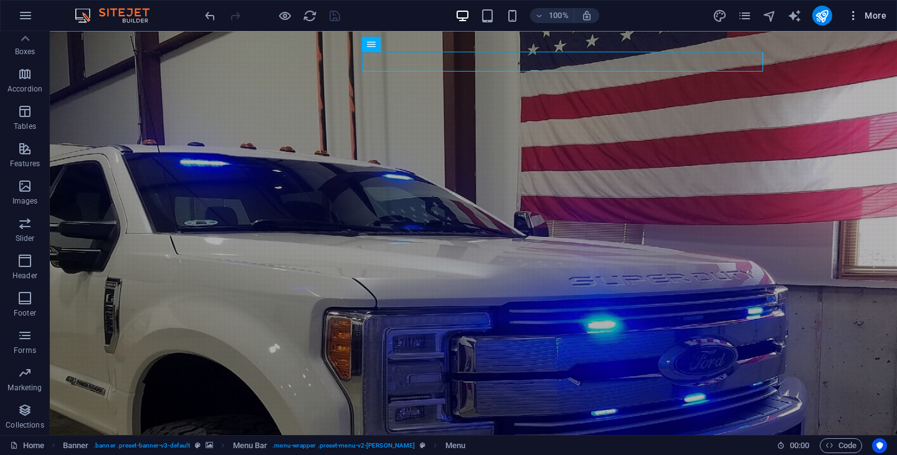
click at [851, 16] on icon "button" at bounding box center [853, 15] width 12 height 12
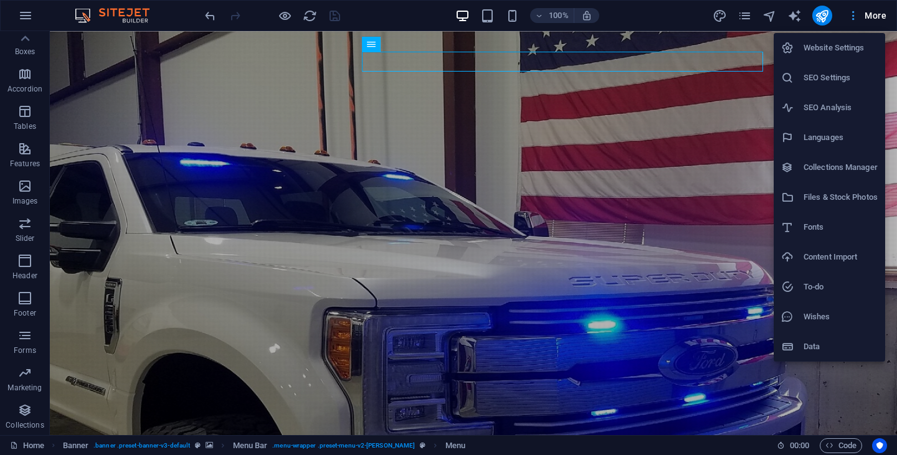
click at [851, 16] on div at bounding box center [448, 227] width 897 height 455
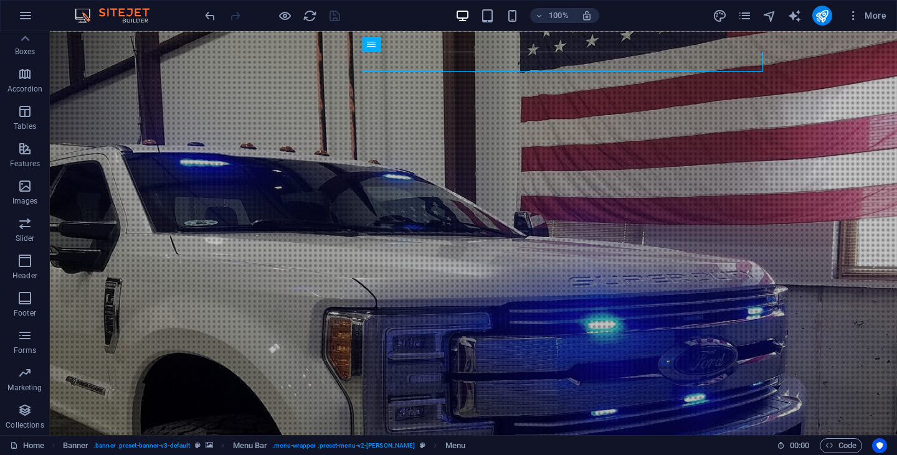
click at [337, 17] on div at bounding box center [271, 16] width 139 height 20
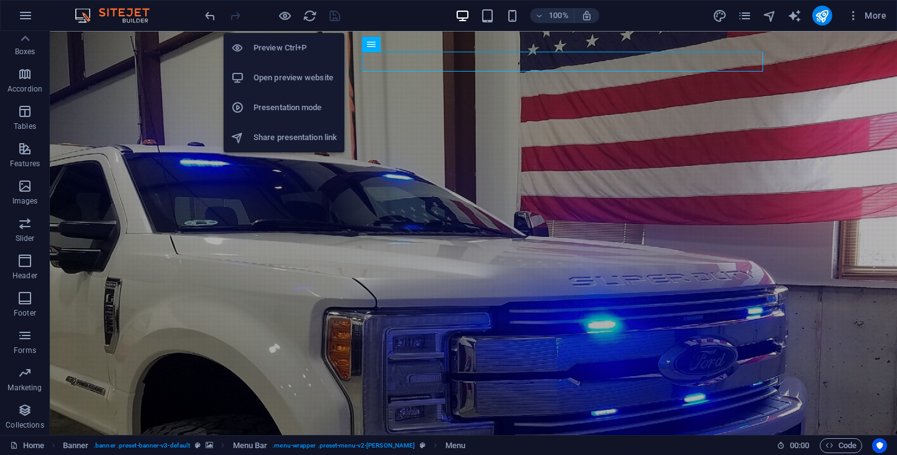
click at [278, 43] on h6 "Preview Ctrl+P" at bounding box center [294, 47] width 83 height 15
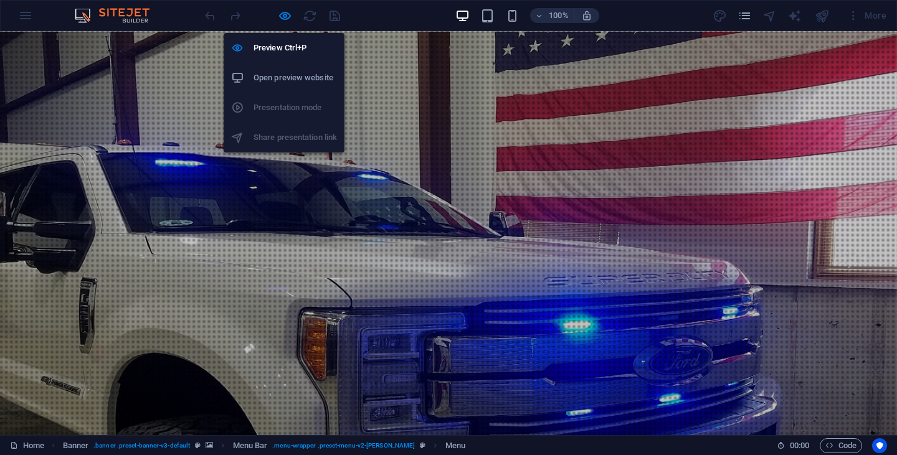
click at [290, 75] on h6 "Open preview website" at bounding box center [294, 77] width 83 height 15
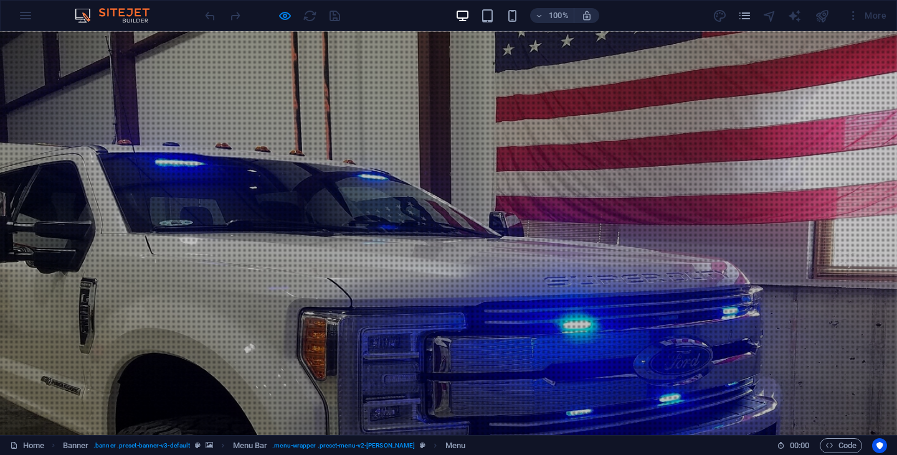
click at [26, 16] on div "100% More" at bounding box center [448, 16] width 895 height 30
click at [133, 9] on img at bounding box center [118, 15] width 93 height 15
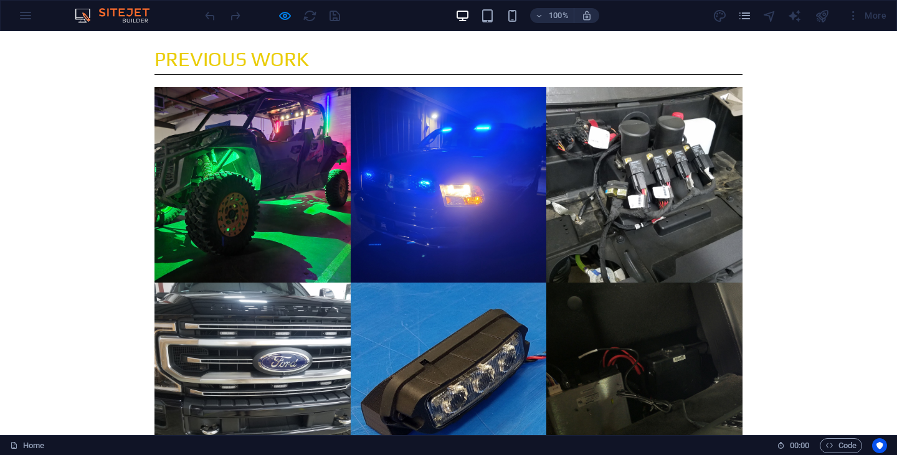
scroll to position [2303, 0]
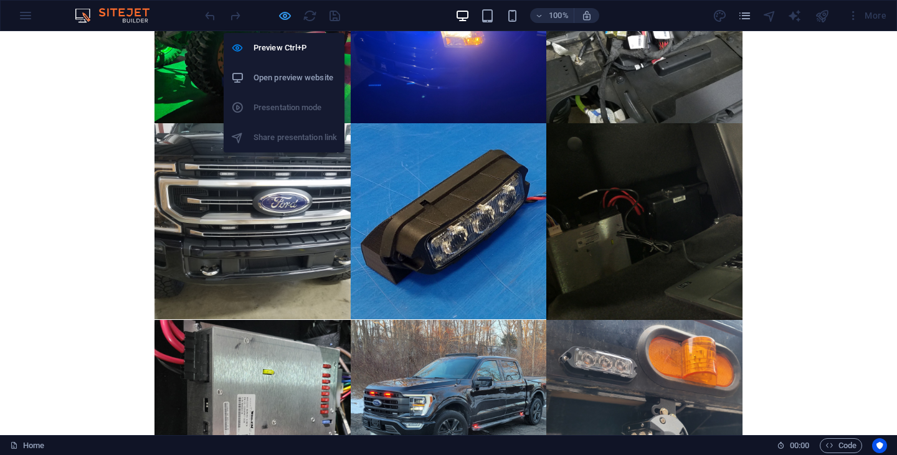
click at [285, 17] on icon "button" at bounding box center [285, 16] width 14 height 14
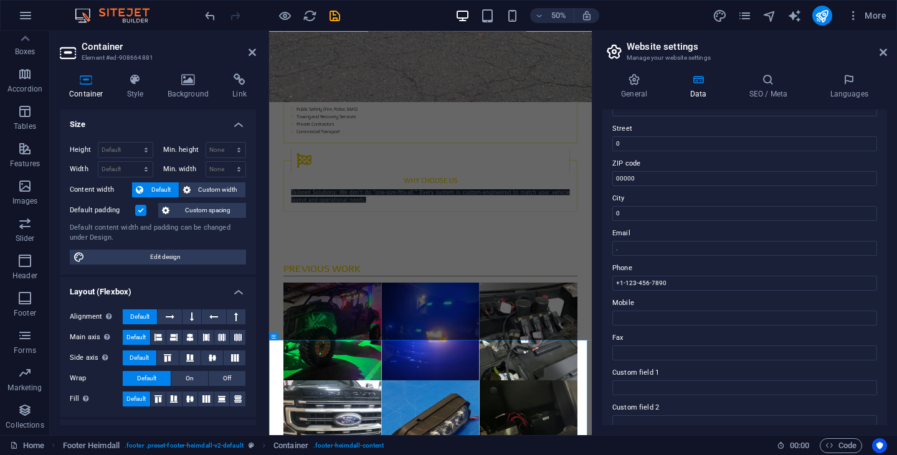
scroll to position [0, 0]
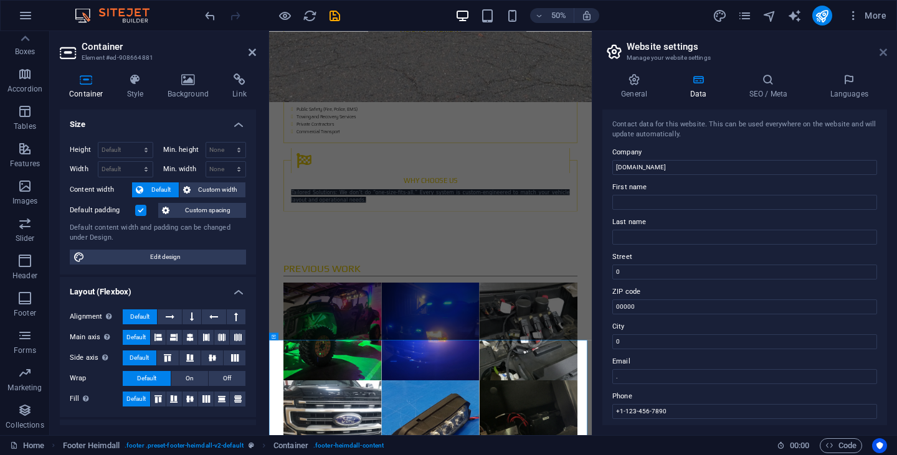
click at [882, 52] on icon at bounding box center [882, 52] width 7 height 10
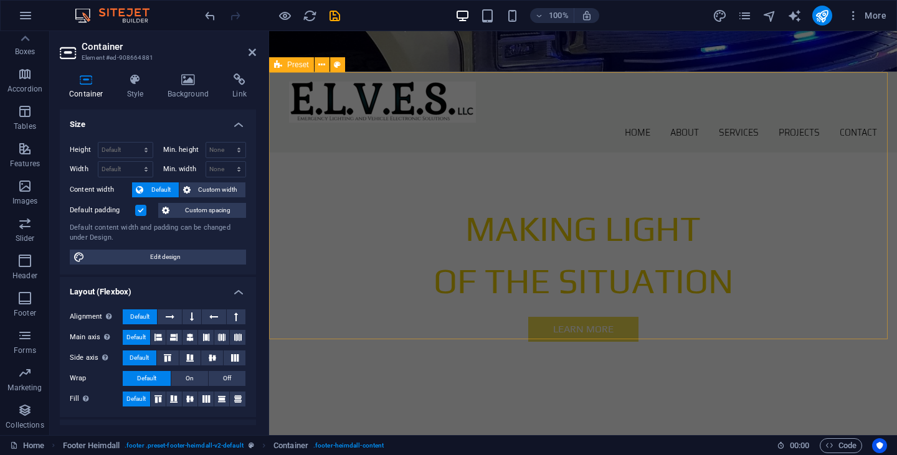
scroll to position [52, 0]
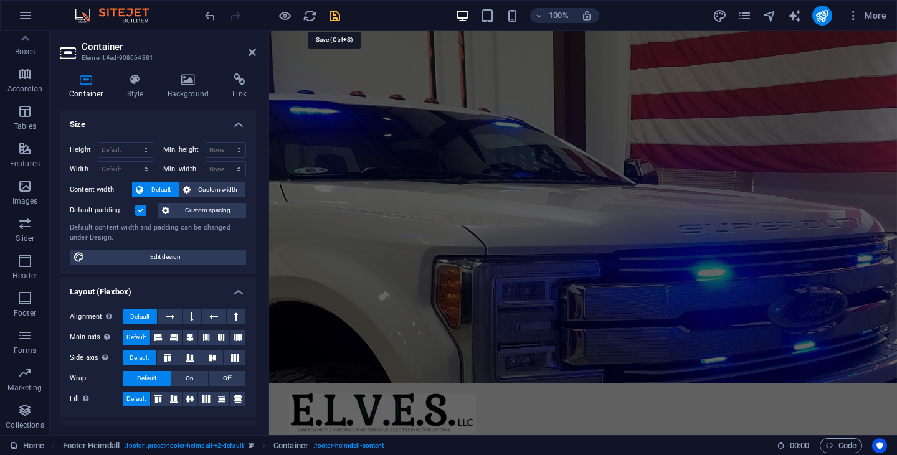
click at [338, 21] on icon "save" at bounding box center [335, 16] width 14 height 14
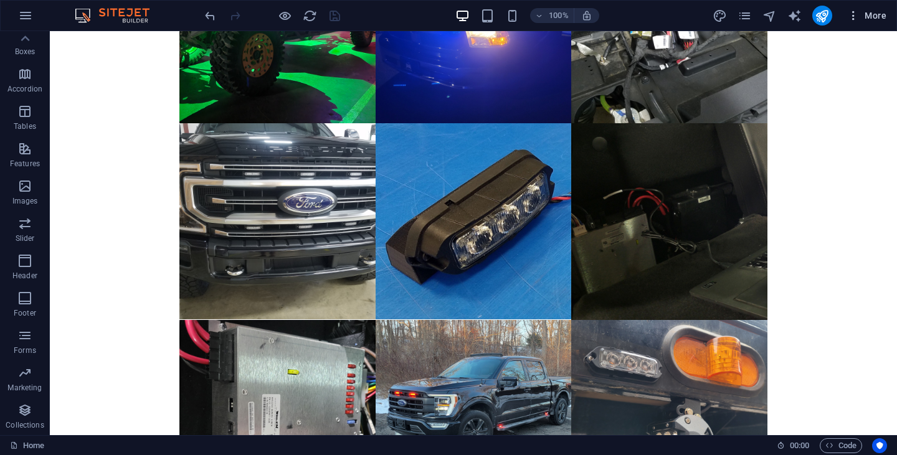
click at [874, 17] on span "More" at bounding box center [866, 15] width 39 height 12
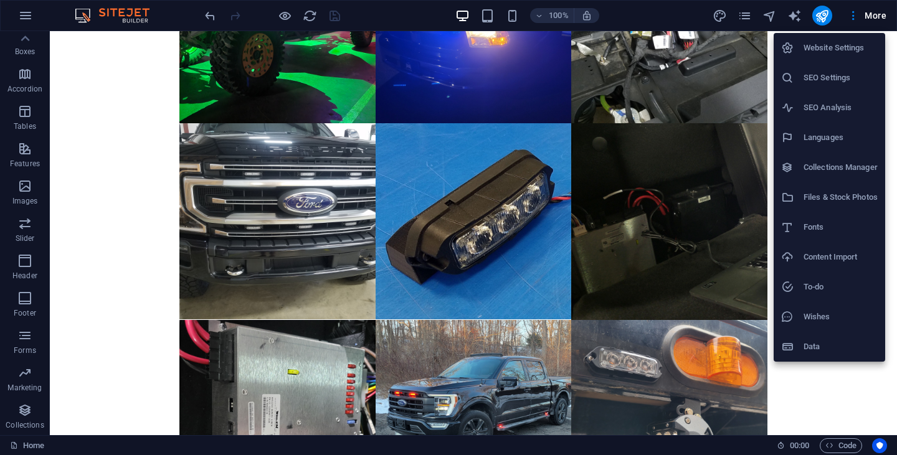
click at [841, 49] on h6 "Website Settings" at bounding box center [840, 47] width 74 height 15
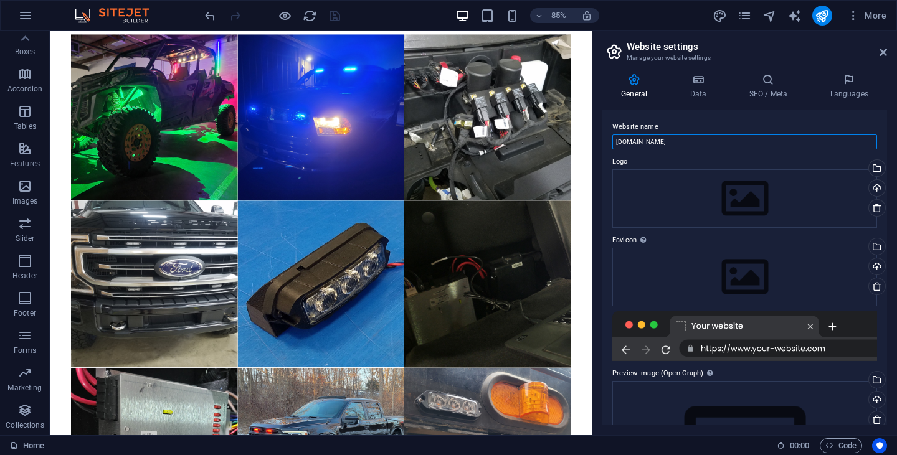
drag, startPoint x: 664, startPoint y: 144, endPoint x: 592, endPoint y: 139, distance: 72.5
click at [592, 139] on aside "Website settings Manage your website settings General Data SEO / Meta Languages…" at bounding box center [744, 233] width 305 height 404
click at [698, 143] on input "[DOMAIN_NAME]" at bounding box center [744, 142] width 265 height 15
drag, startPoint x: 752, startPoint y: 172, endPoint x: 669, endPoint y: 161, distance: 83.7
click at [673, 144] on input "[DOMAIN_NAME]" at bounding box center [744, 142] width 265 height 15
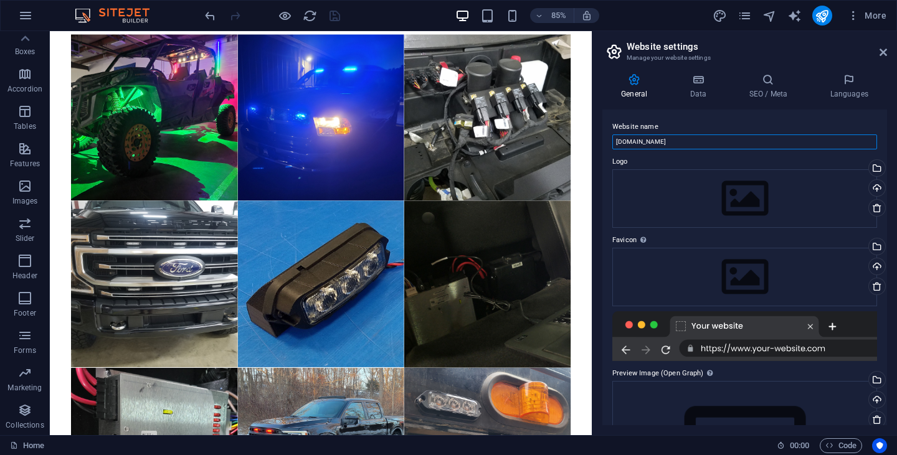
scroll to position [1971, 0]
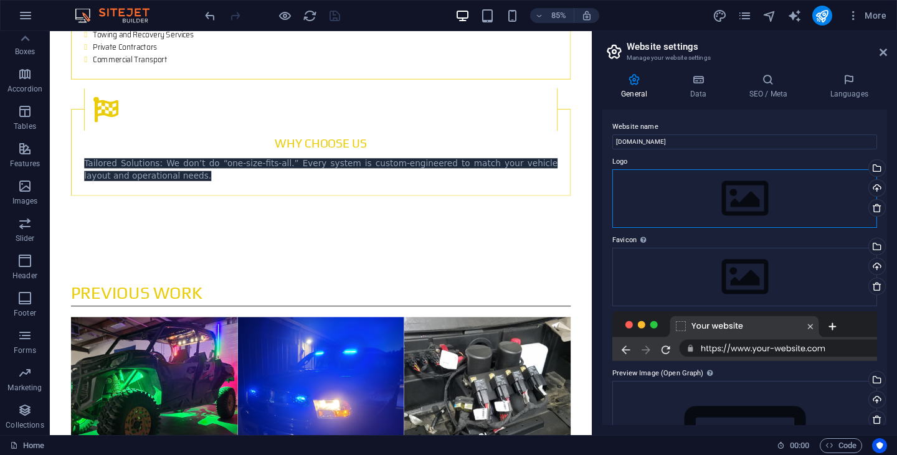
click at [729, 184] on div "Drag files here, click to choose files or select files from Files or our free s…" at bounding box center [744, 198] width 265 height 59
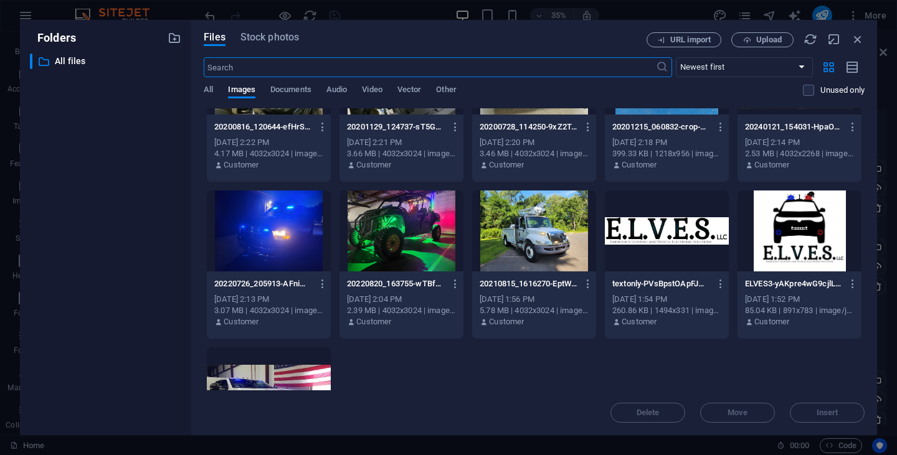
scroll to position [249, 0]
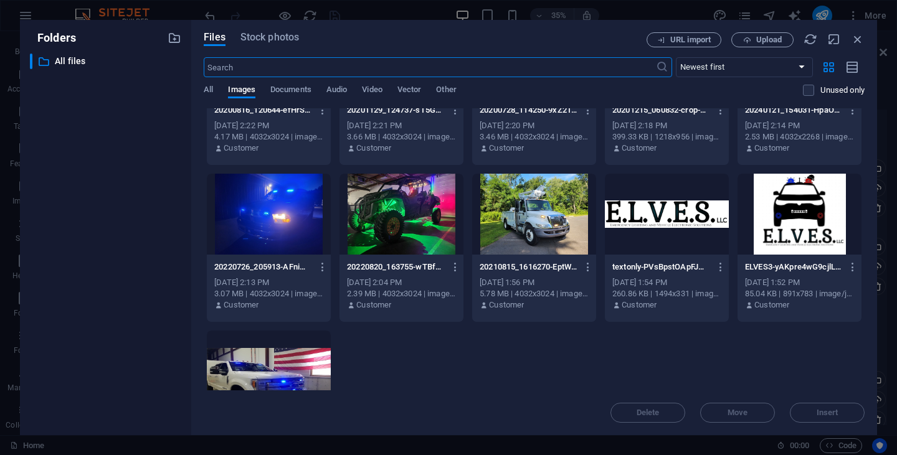
click at [818, 226] on div at bounding box center [799, 214] width 124 height 81
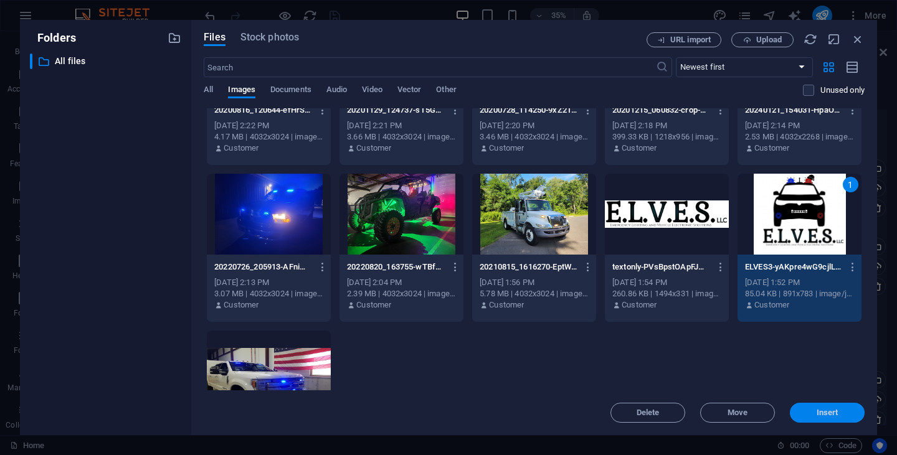
click at [822, 414] on span "Insert" at bounding box center [827, 412] width 22 height 7
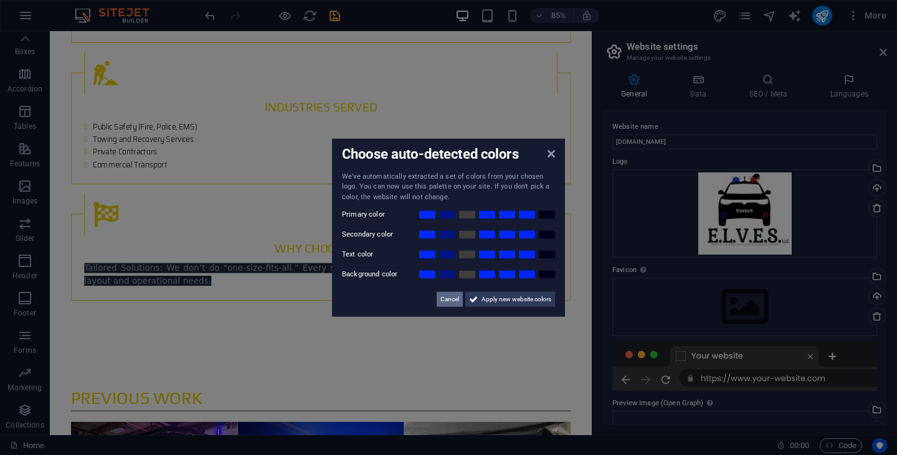
click at [448, 297] on span "Cancel" at bounding box center [449, 299] width 19 height 15
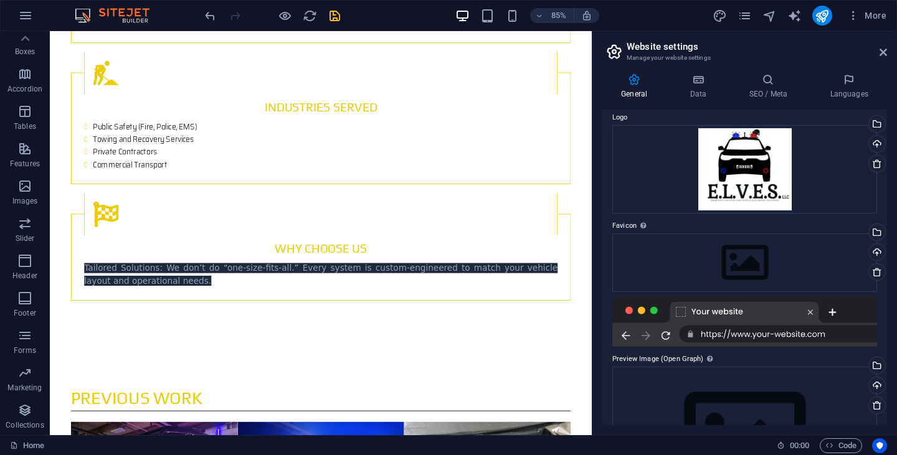
scroll to position [62, 0]
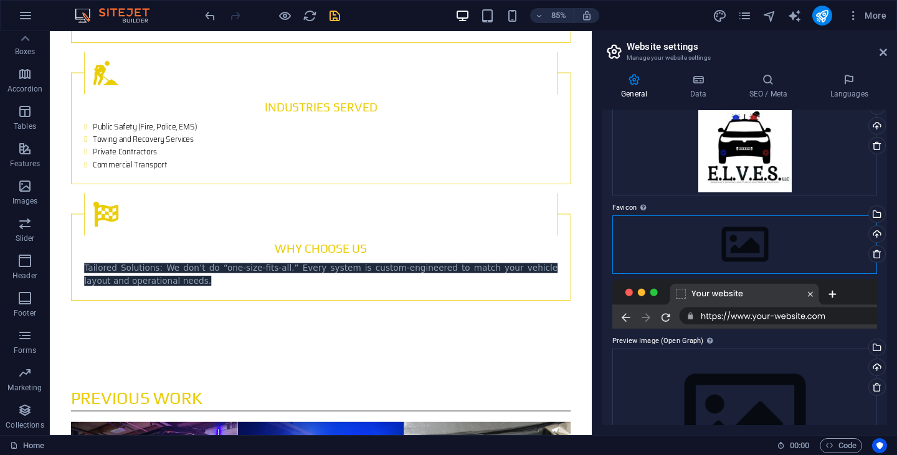
click at [745, 243] on div "Drag files here, click to choose files or select files from Files or our free s…" at bounding box center [744, 244] width 265 height 59
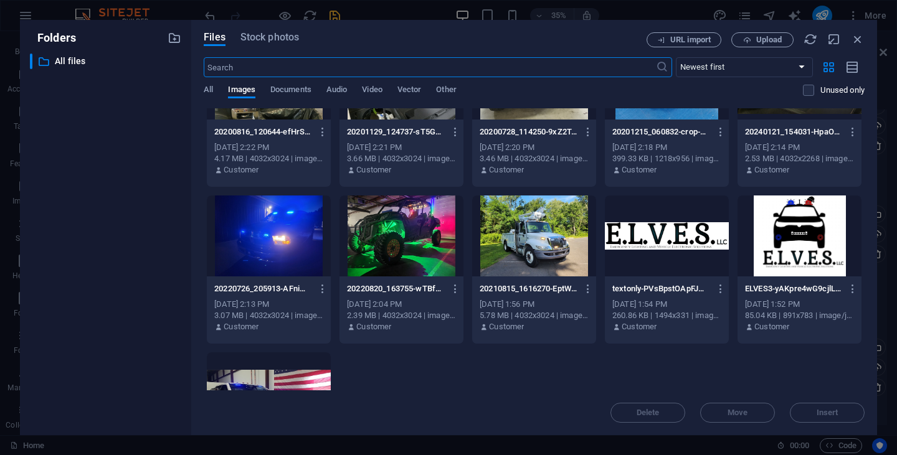
scroll to position [311, 0]
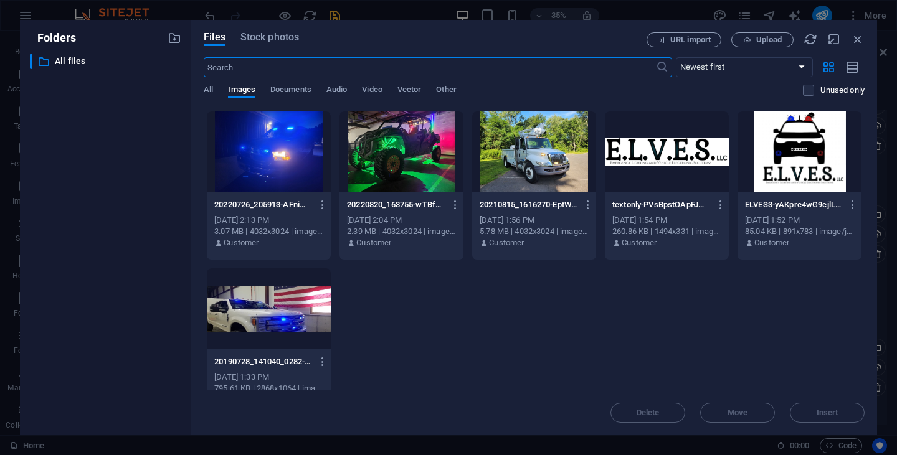
click at [796, 156] on div at bounding box center [799, 151] width 124 height 81
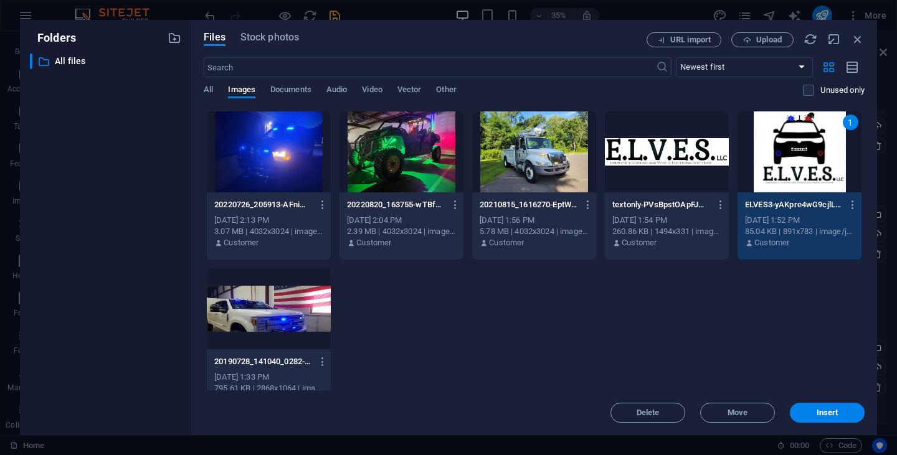
click at [813, 414] on span "Insert" at bounding box center [827, 412] width 65 height 7
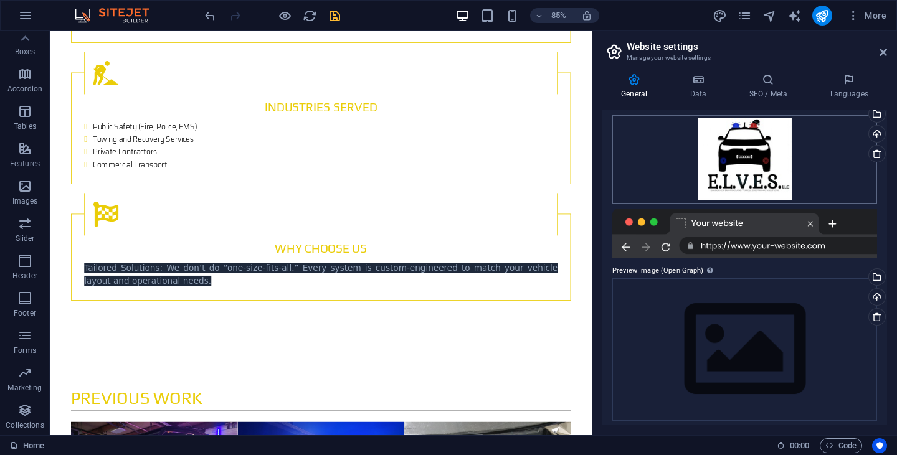
scroll to position [168, 0]
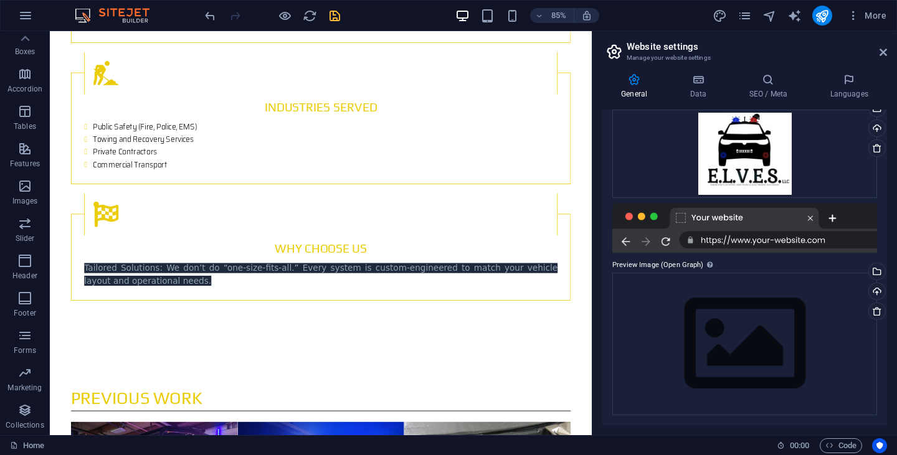
click at [754, 232] on div at bounding box center [744, 228] width 265 height 50
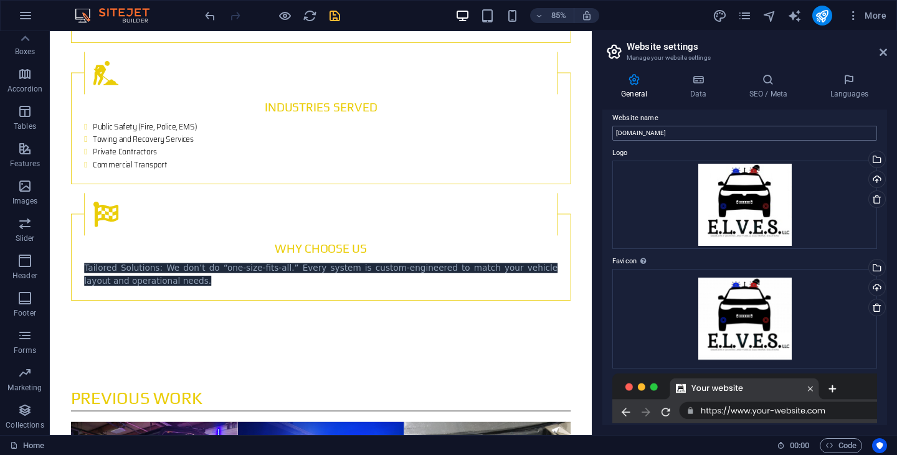
scroll to position [0, 0]
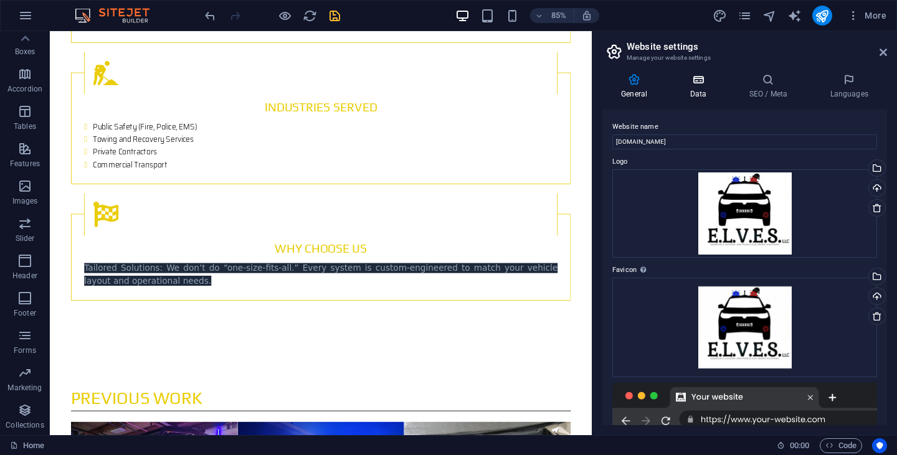
click at [702, 90] on h4 "Data" at bounding box center [700, 86] width 59 height 26
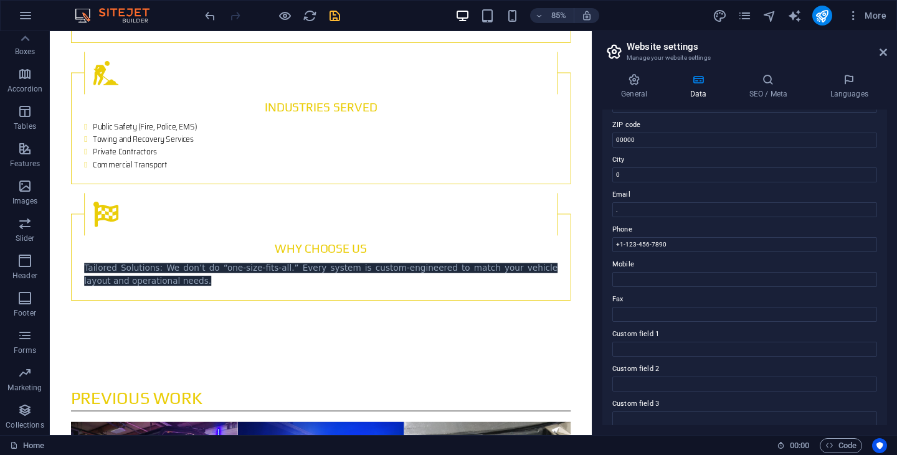
scroll to position [34, 0]
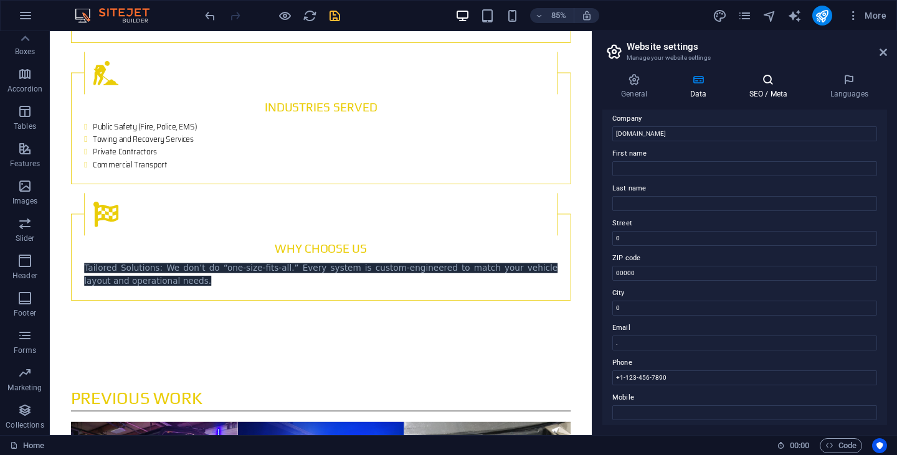
click at [757, 94] on h4 "SEO / Meta" at bounding box center [770, 86] width 81 height 26
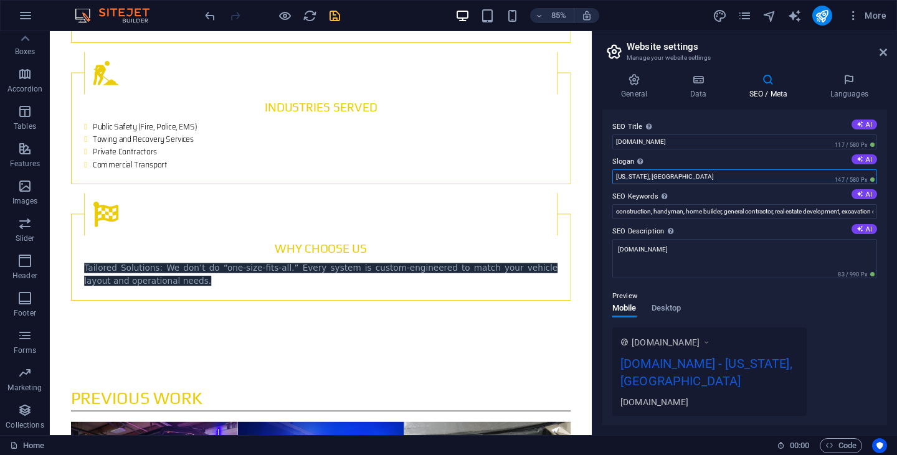
drag, startPoint x: 727, startPoint y: 204, endPoint x: 675, endPoint y: 203, distance: 51.7
click at [690, 174] on input "[US_STATE], [GEOGRAPHIC_DATA]" at bounding box center [744, 176] width 265 height 15
drag, startPoint x: 656, startPoint y: 177, endPoint x: 610, endPoint y: 179, distance: 46.1
click at [610, 179] on div "SEO Title The title of your website - make it something that stands out in sear…" at bounding box center [744, 268] width 285 height 316
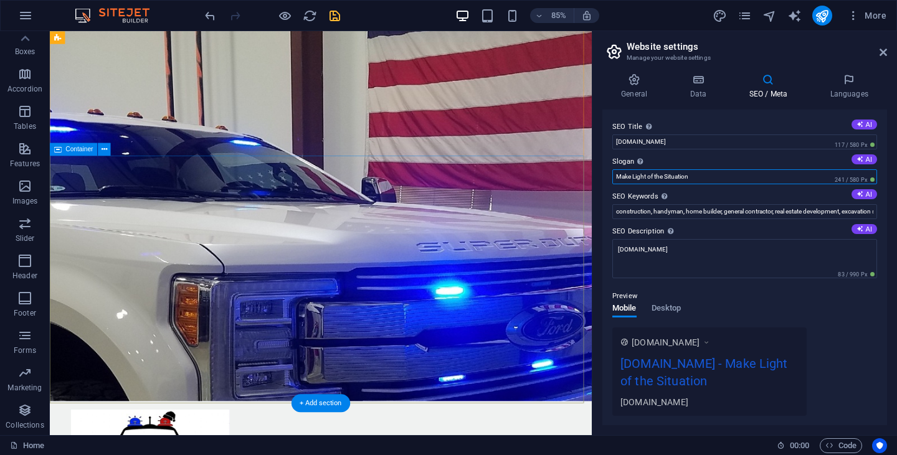
scroll to position [0, 0]
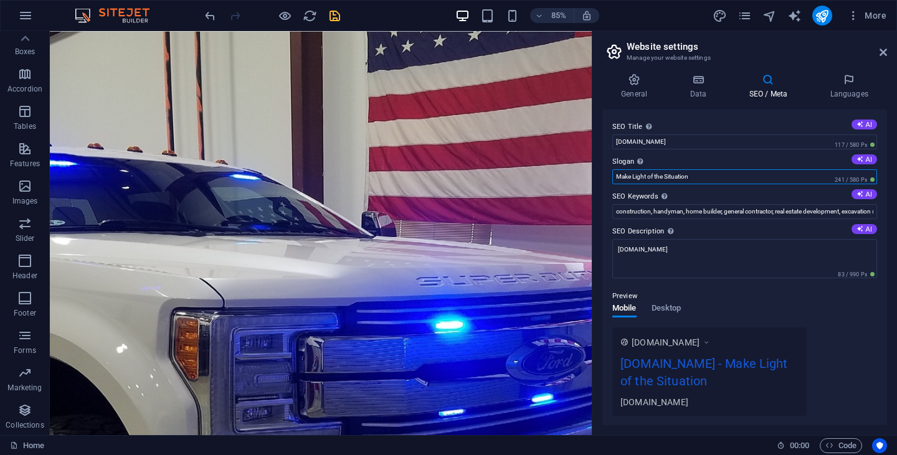
drag, startPoint x: 692, startPoint y: 177, endPoint x: 605, endPoint y: 174, distance: 87.2
click at [605, 174] on div "SEO Title The title of your website - make it something that stands out in sear…" at bounding box center [744, 268] width 285 height 316
type input "Making Light of the Situation"
click at [729, 212] on input "construction, handyman, home builder, general contractor, real estate developme…" at bounding box center [744, 211] width 265 height 15
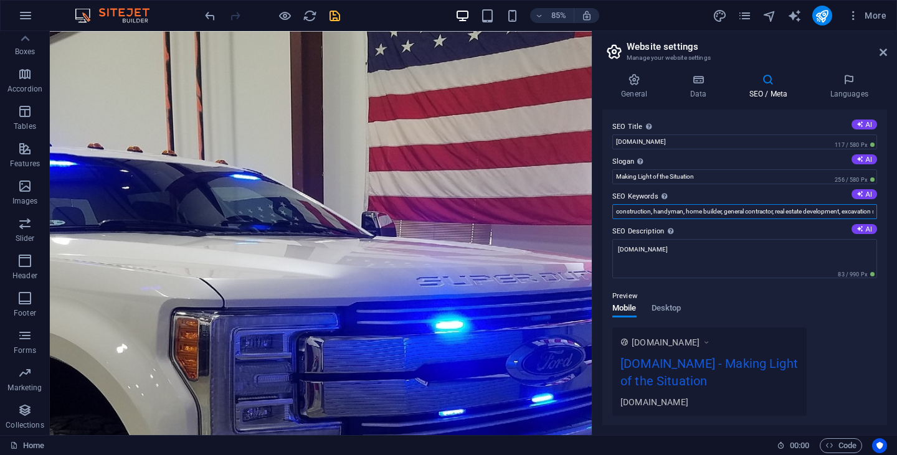
click at [729, 212] on input "construction, handyman, home builder, general contractor, real estate developme…" at bounding box center [744, 211] width 265 height 15
click at [867, 194] on button "AI" at bounding box center [864, 194] width 26 height 10
type input "emergency lighting, vehicle electronics, custom lighting solutions, first respo…"
drag, startPoint x: 779, startPoint y: 212, endPoint x: 876, endPoint y: 210, distance: 96.5
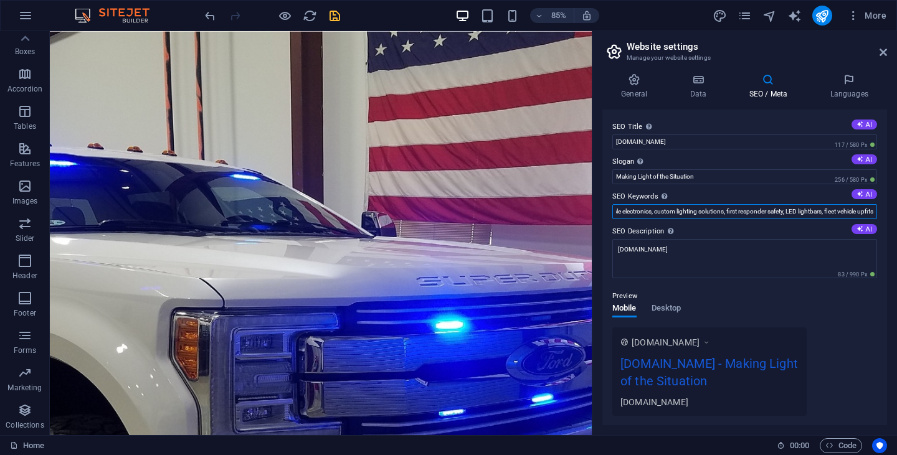
click at [876, 210] on div "SEO Title The title of your website - make it something that stands out in sear…" at bounding box center [744, 268] width 285 height 316
click at [867, 212] on input "emergency lighting, vehicle electronics, custom lighting solutions, first respo…" at bounding box center [744, 211] width 265 height 15
click at [864, 126] on button "AI" at bounding box center [864, 125] width 26 height 10
type input "Custom Emergency Lighting Solutions"
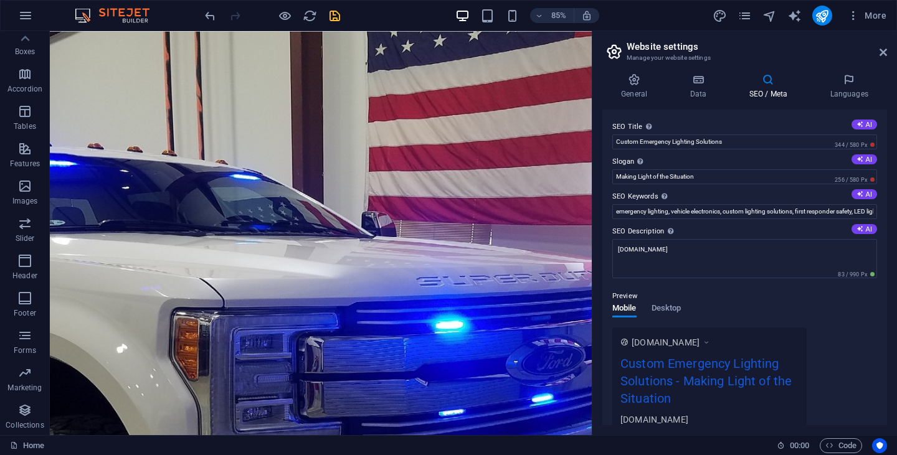
click at [338, 16] on icon "save" at bounding box center [335, 16] width 14 height 14
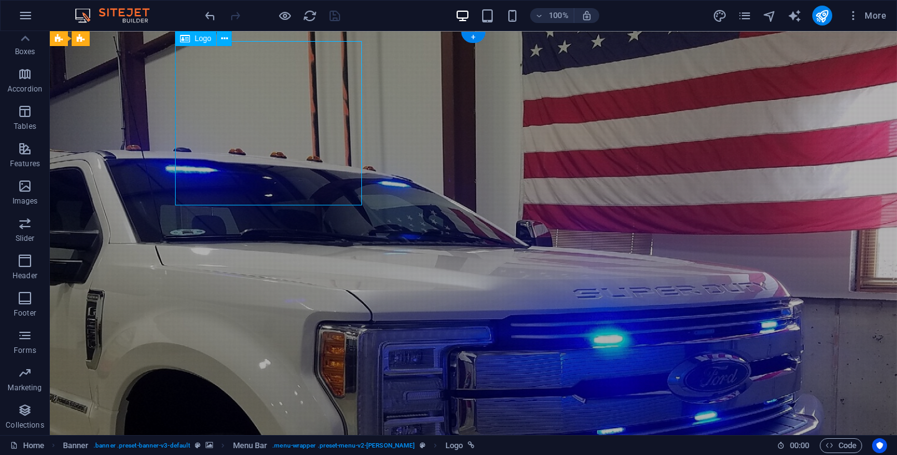
select select "px"
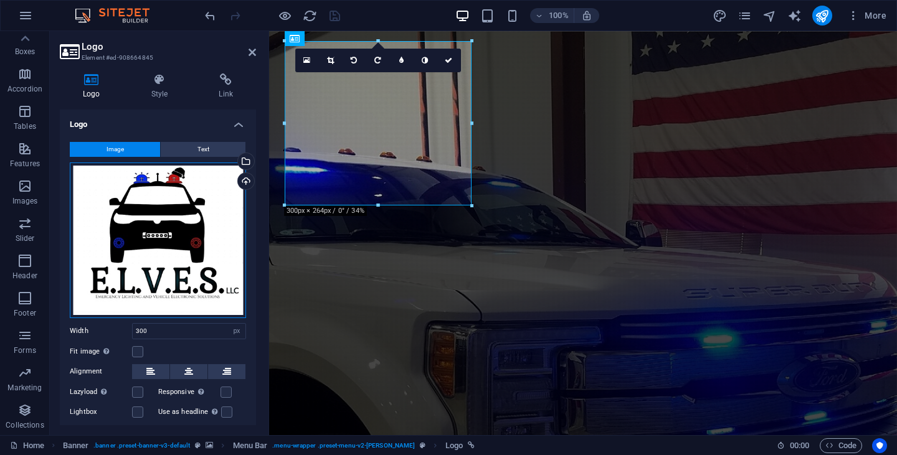
click at [133, 208] on div "Drag files here, click to choose files or select files from Files or our free s…" at bounding box center [158, 241] width 176 height 156
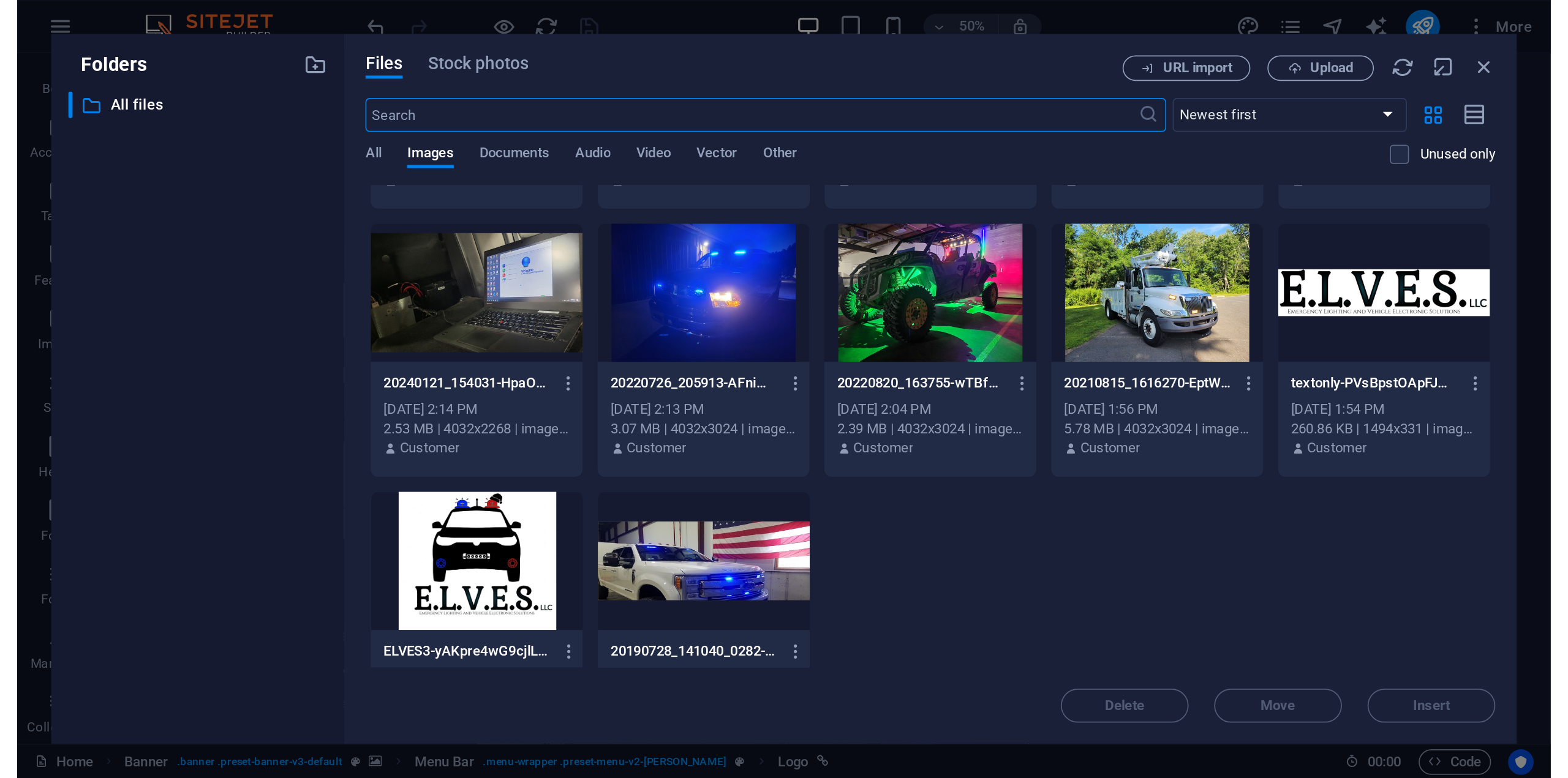
scroll to position [306, 0]
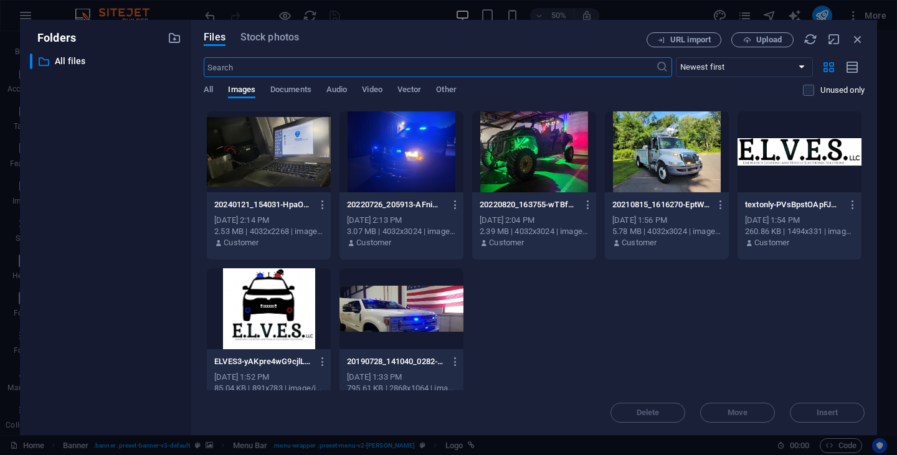
click at [806, 156] on div at bounding box center [799, 151] width 124 height 81
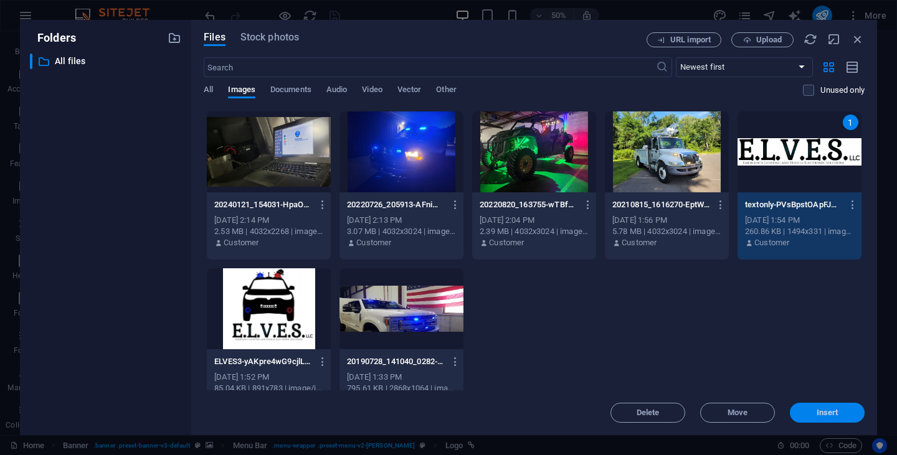
click at [843, 412] on span "Insert" at bounding box center [827, 412] width 65 height 7
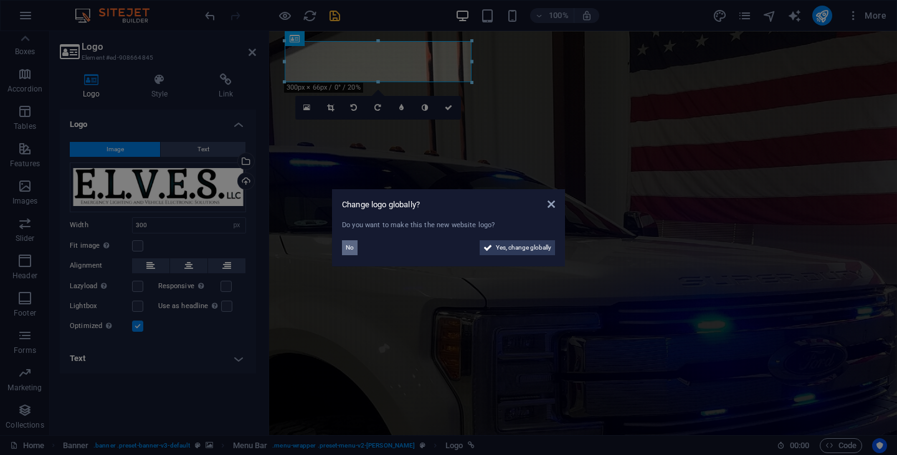
click at [351, 247] on span "No" at bounding box center [350, 247] width 8 height 15
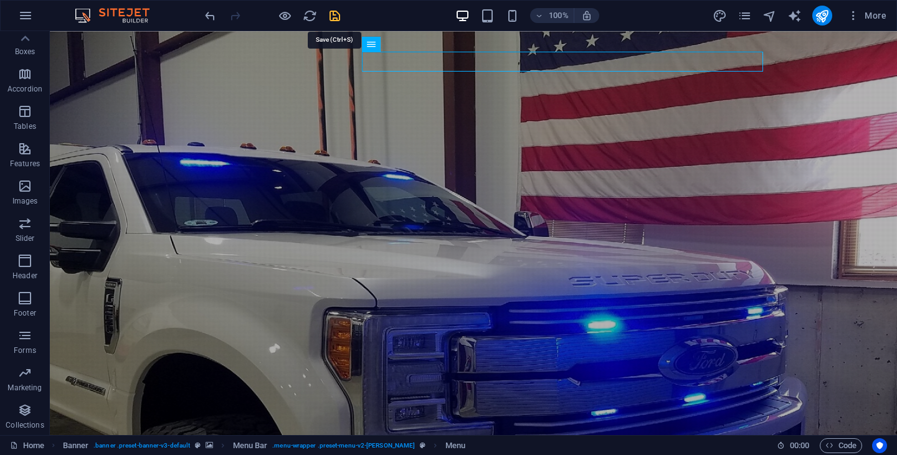
click at [331, 17] on icon "save" at bounding box center [335, 16] width 14 height 14
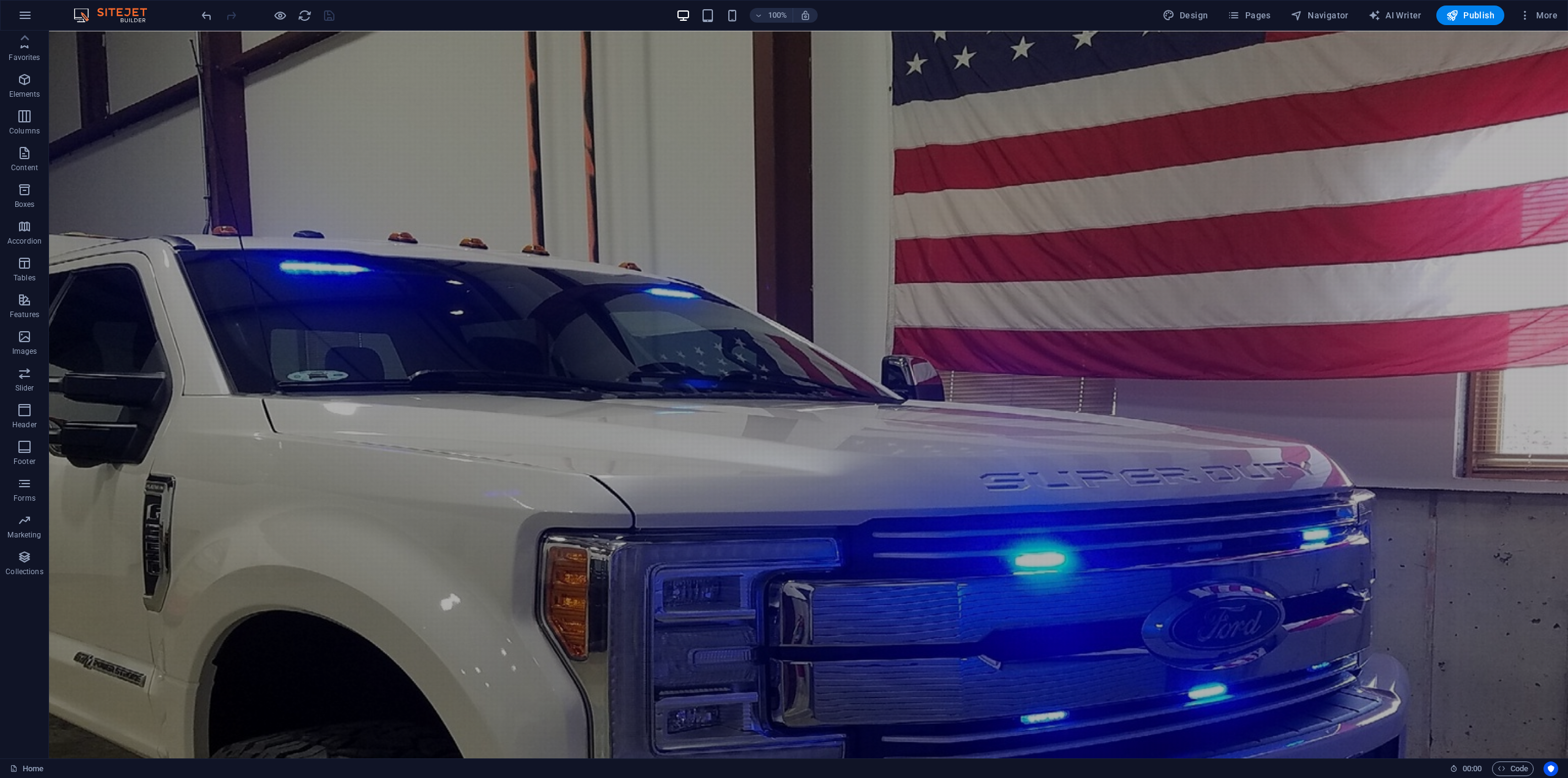
scroll to position [0, 0]
click at [27, 773] on link "Home" at bounding box center [27, 769] width 33 height 15
click at [1313, 19] on span "Navigator" at bounding box center [1319, 15] width 58 height 12
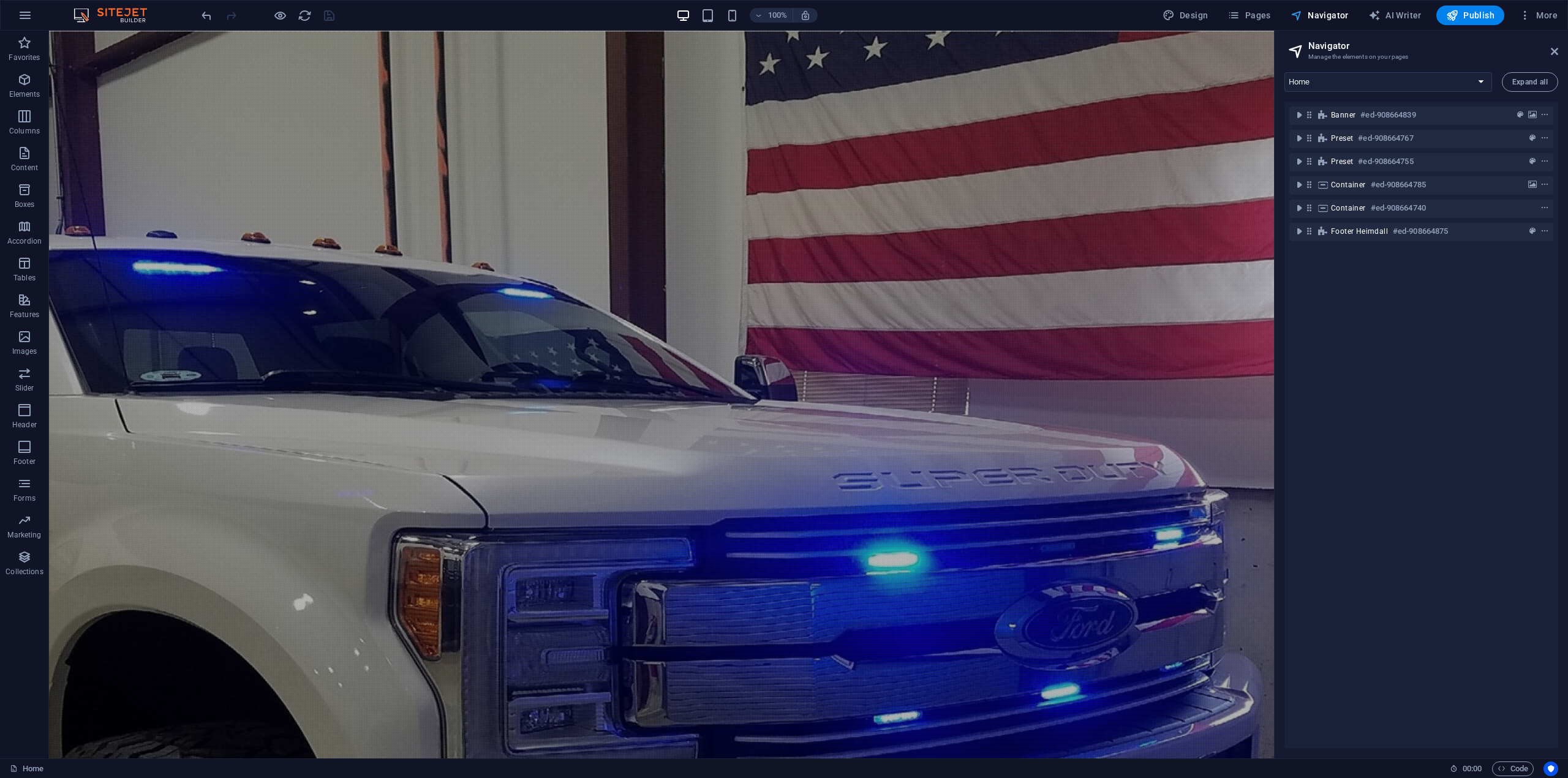
click at [1313, 19] on span "Navigator" at bounding box center [1319, 15] width 58 height 12
click at [1477, 12] on span "Publish" at bounding box center [1470, 15] width 48 height 12
